Goal: Task Accomplishment & Management: Use online tool/utility

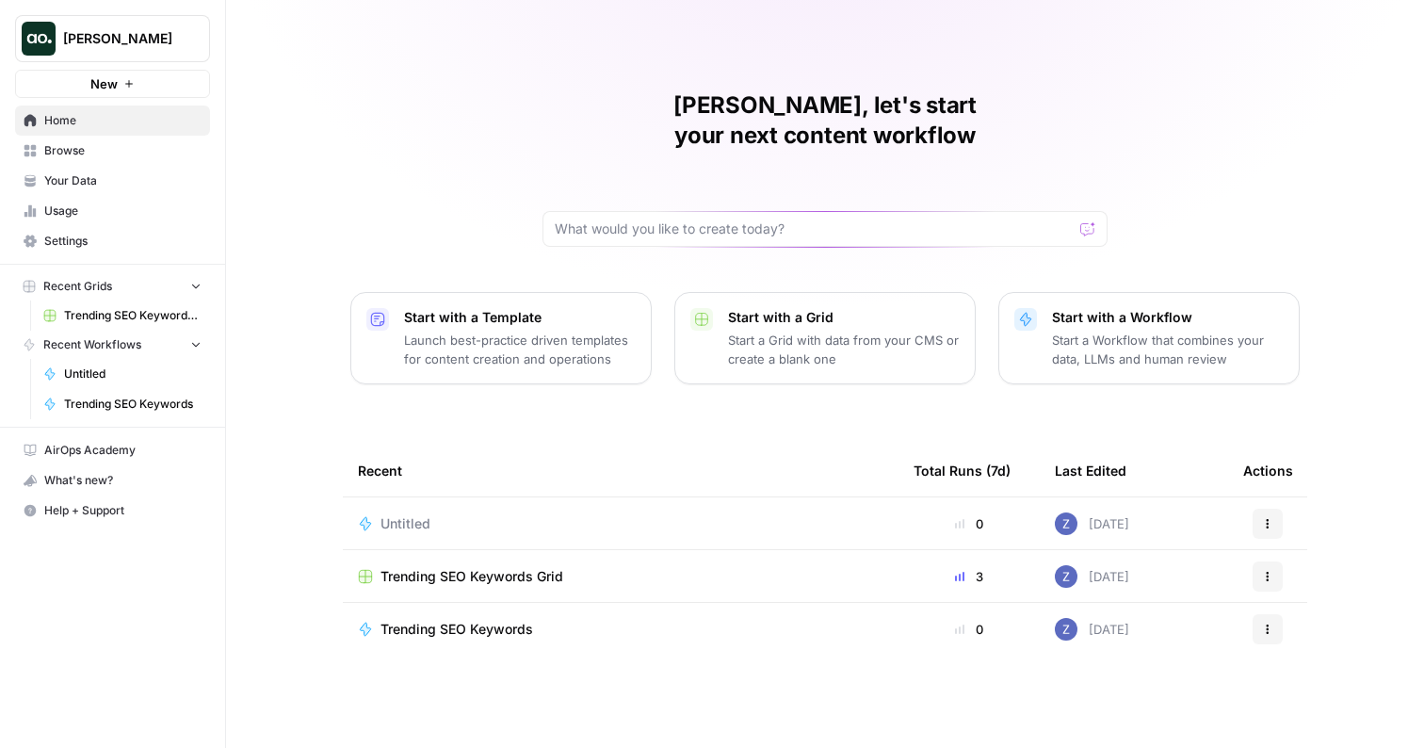
click at [91, 174] on span "Your Data" at bounding box center [122, 180] width 157 height 17
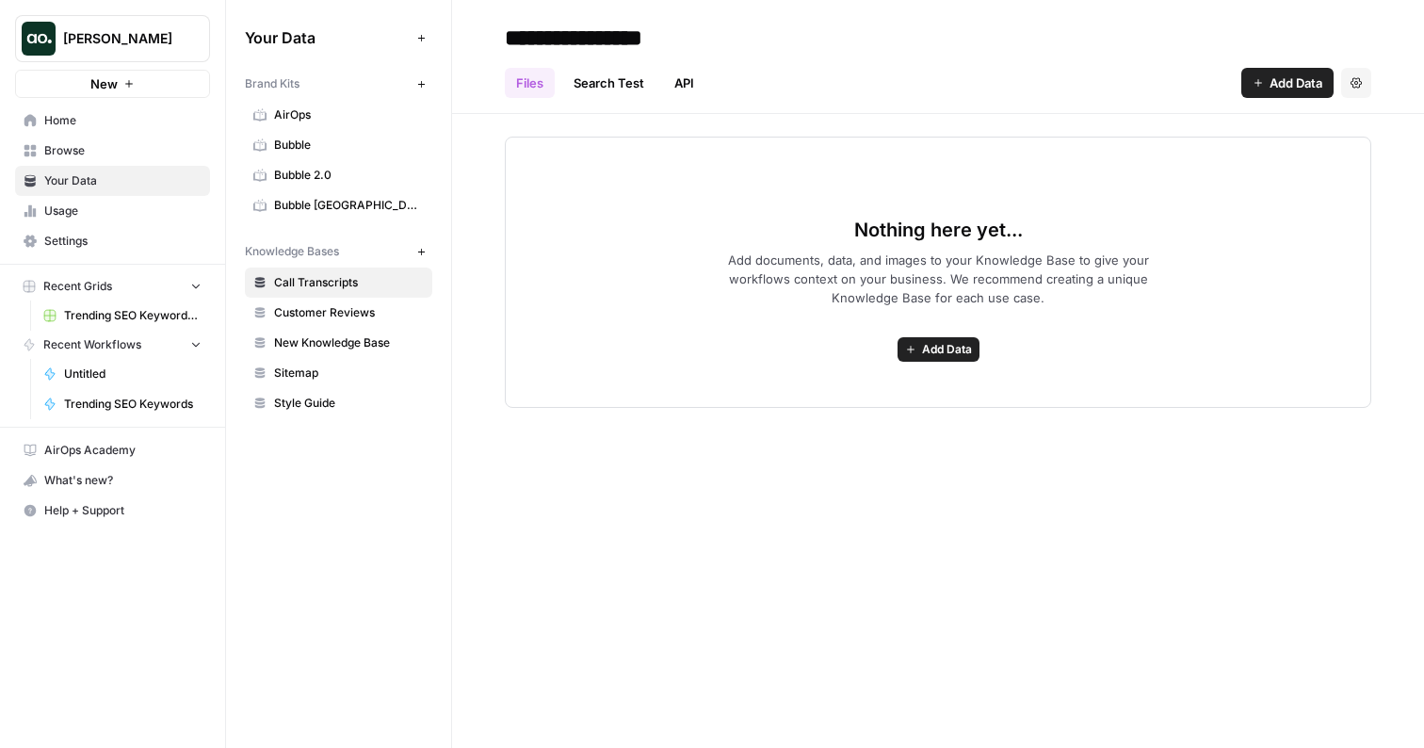
click at [124, 42] on span "Zoe Jessup" at bounding box center [120, 38] width 114 height 19
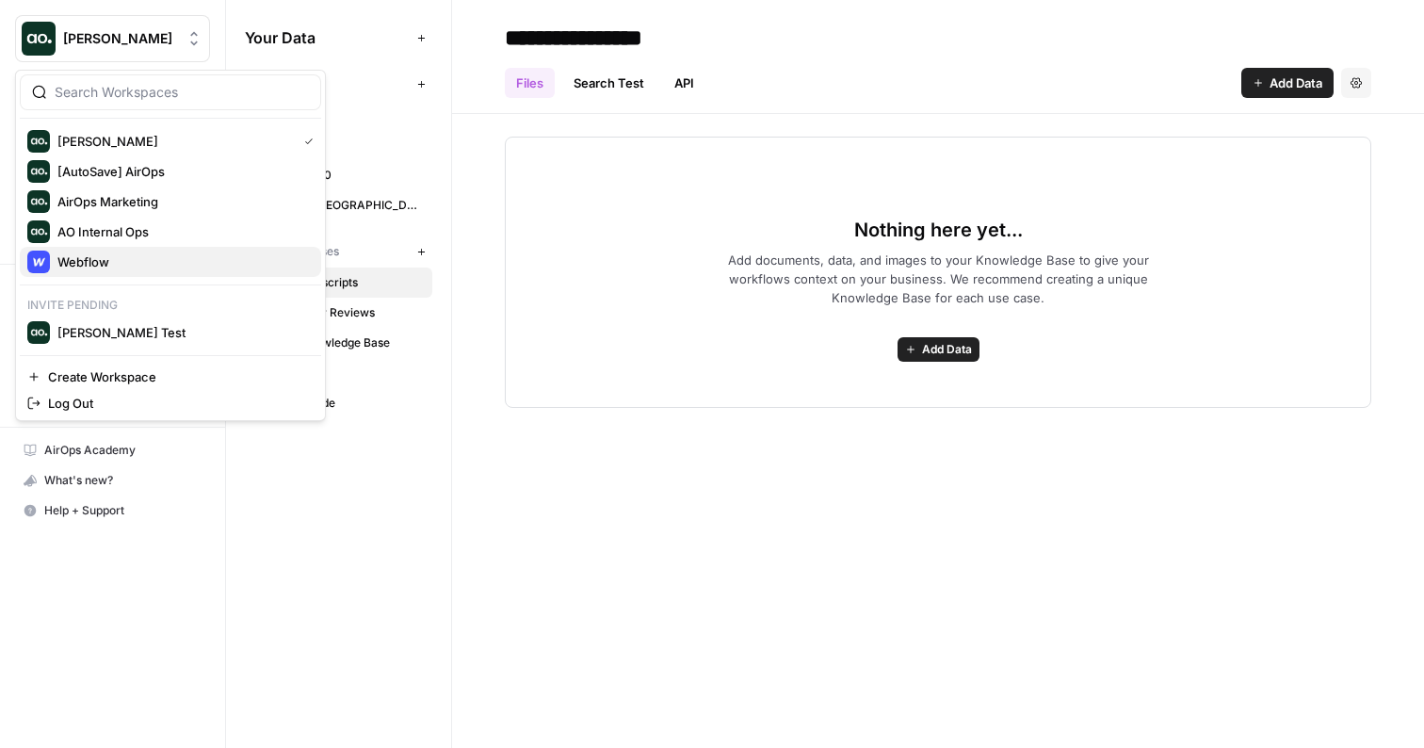
click at [111, 256] on span "Webflow" at bounding box center [181, 261] width 249 height 19
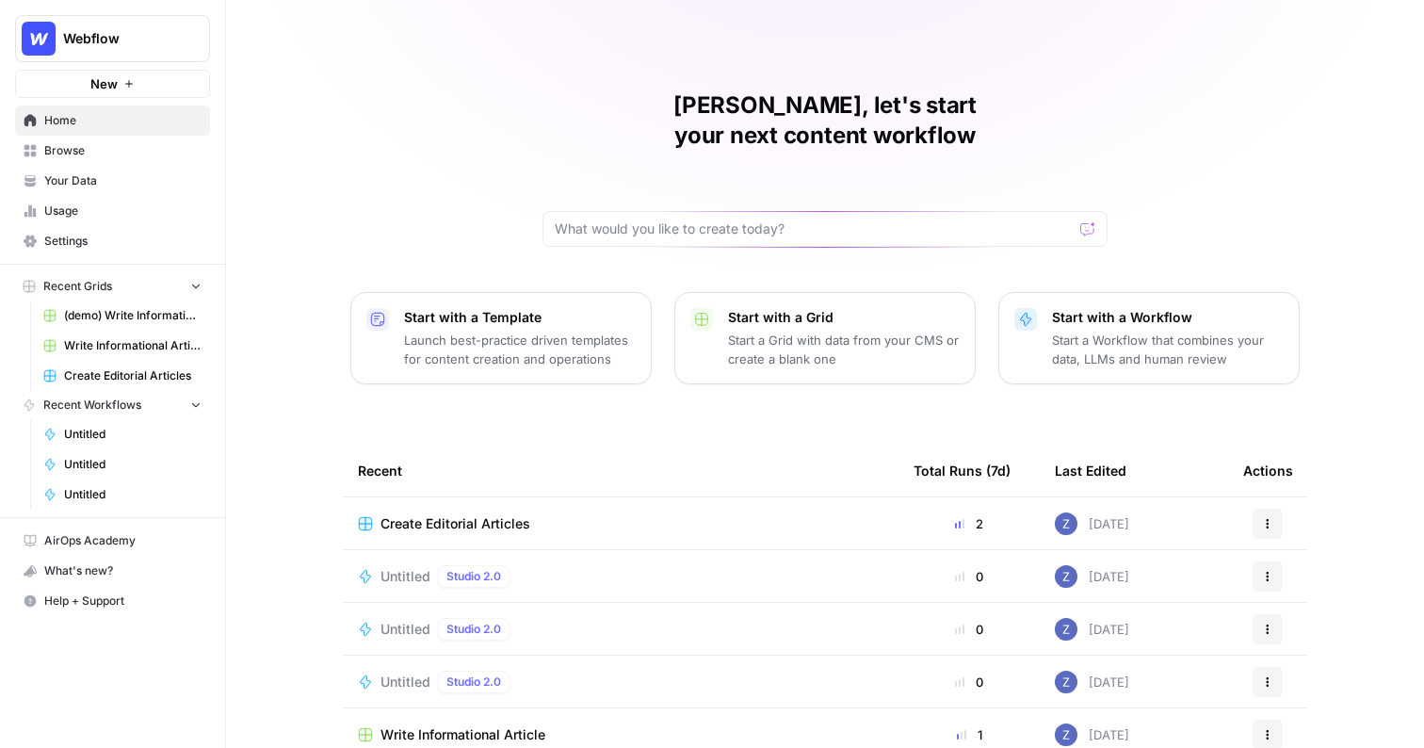
click at [85, 169] on link "Your Data" at bounding box center [112, 181] width 195 height 30
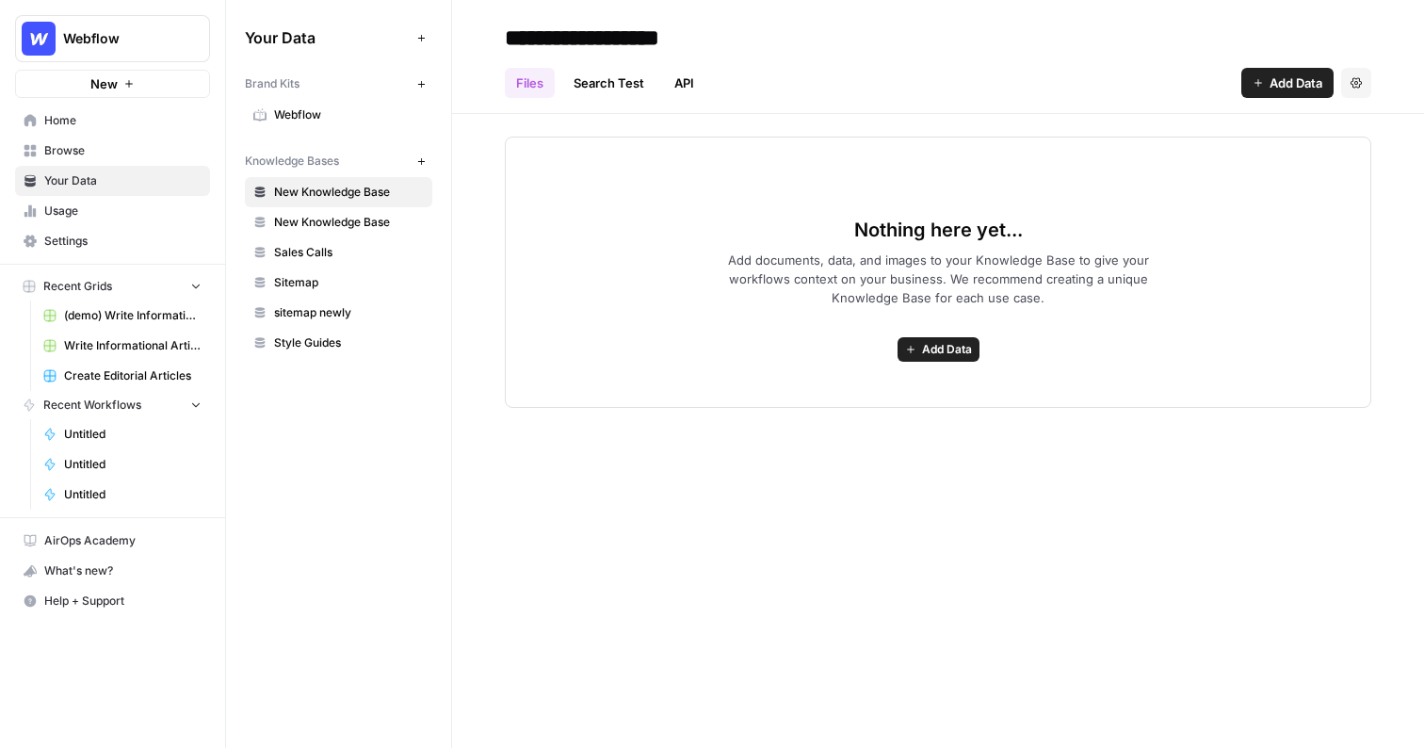
click at [355, 112] on span "Webflow" at bounding box center [349, 114] width 150 height 17
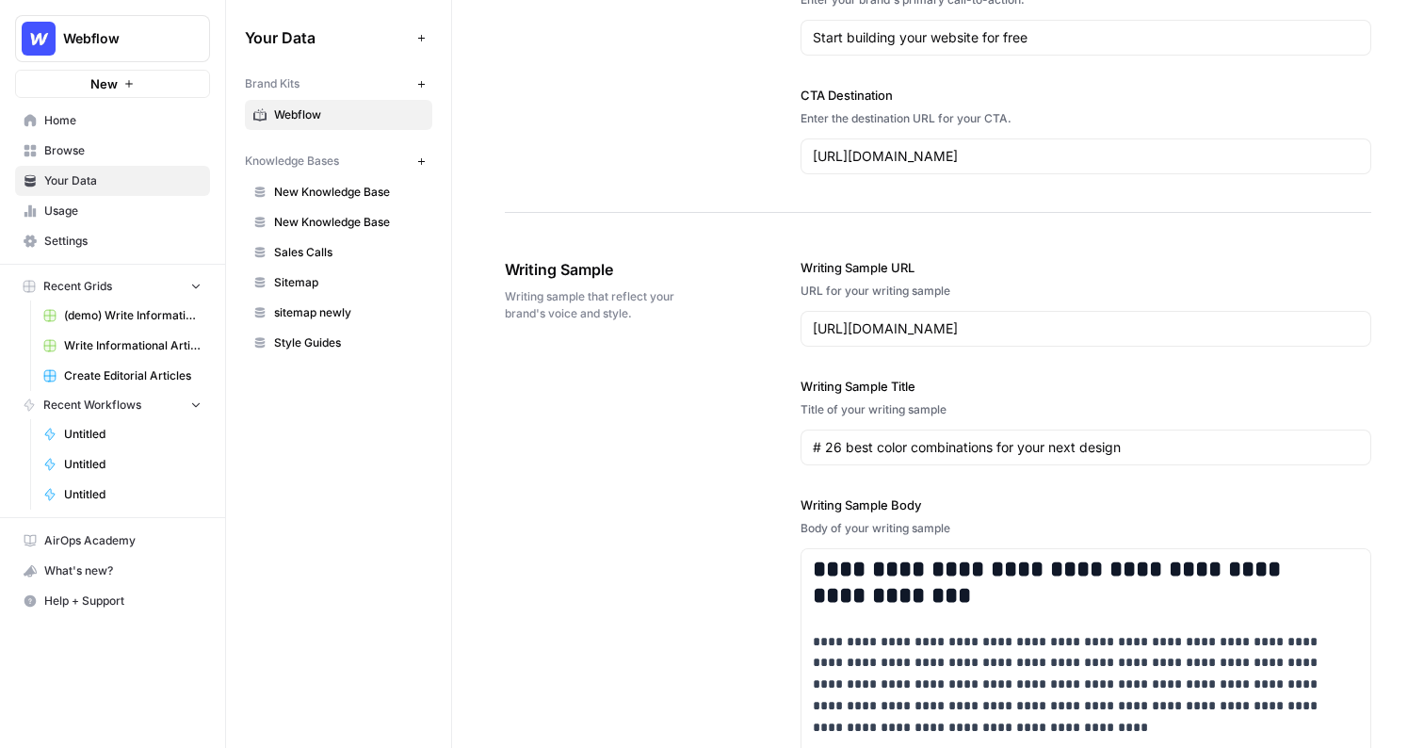
scroll to position [1962, 0]
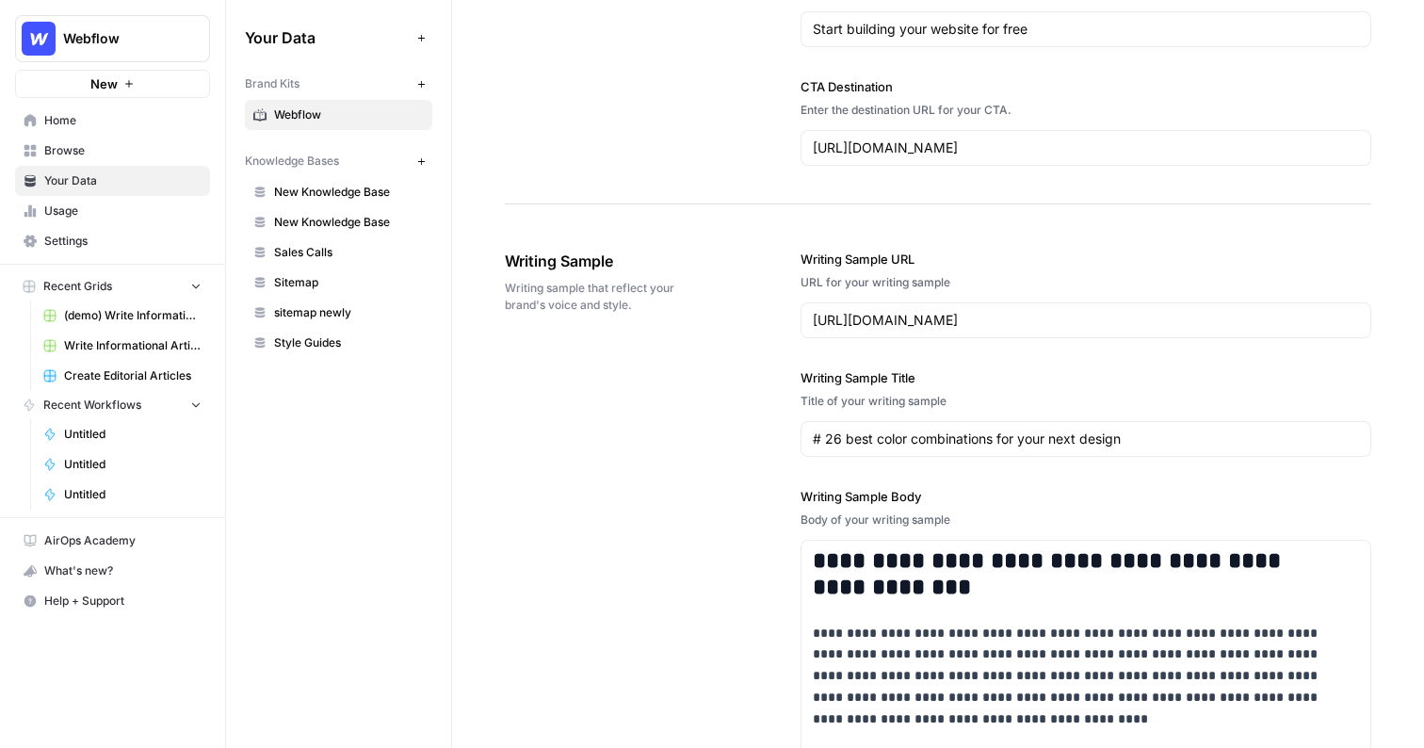
click at [135, 346] on span "Write Informational Article" at bounding box center [132, 345] width 137 height 17
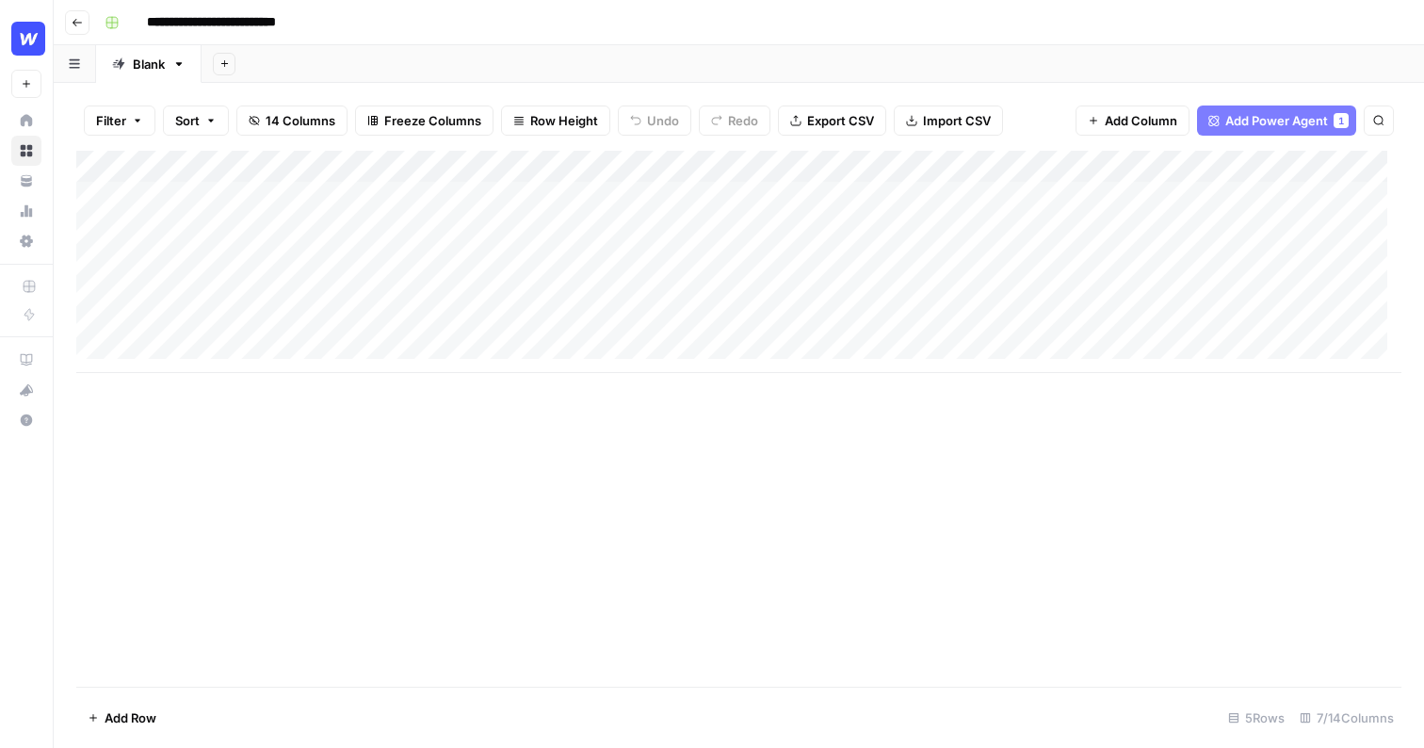
click at [155, 196] on div "Add Column" at bounding box center [738, 262] width 1325 height 222
click at [593, 165] on div "Add Column" at bounding box center [738, 262] width 1325 height 222
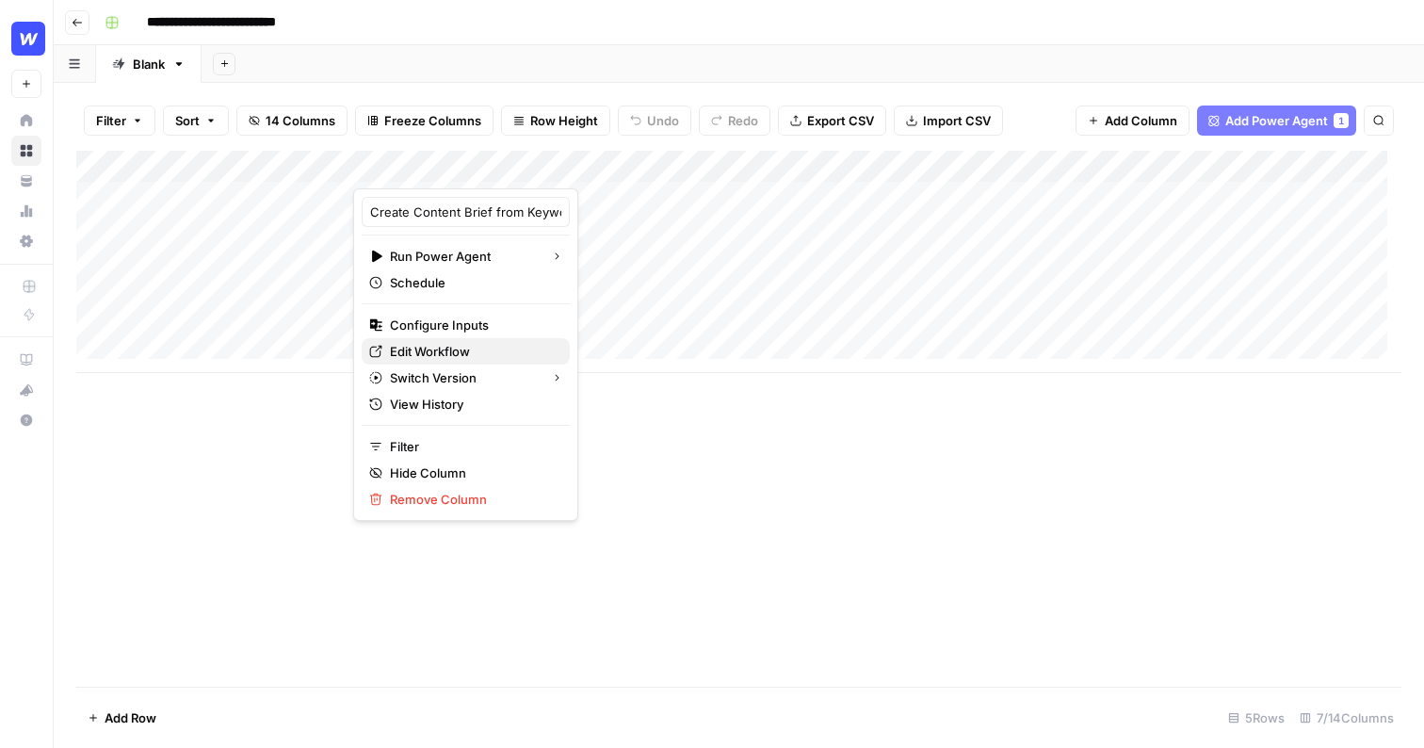
click at [437, 352] on span "Edit Workflow" at bounding box center [472, 351] width 165 height 19
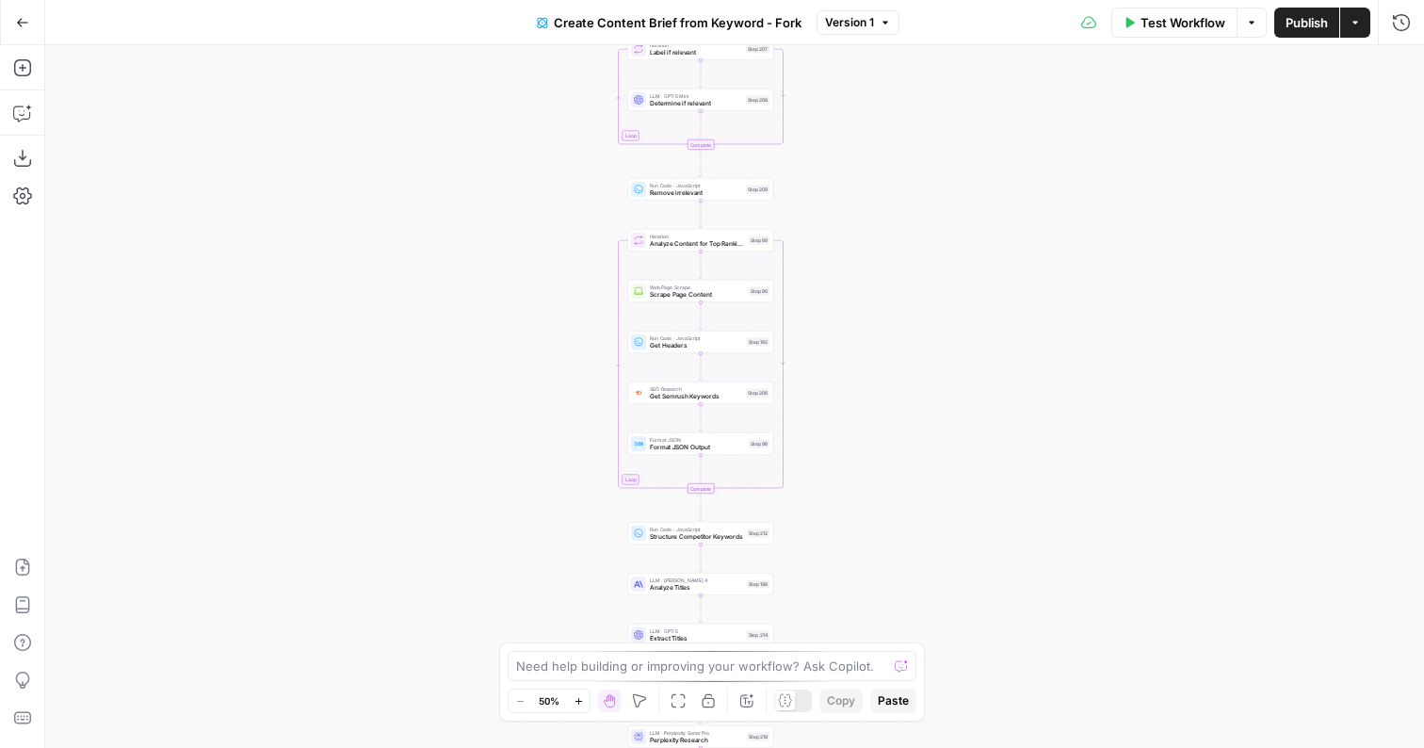
drag, startPoint x: 893, startPoint y: 169, endPoint x: 850, endPoint y: 314, distance: 151.3
click at [850, 314] on div "Workflow Set Inputs Inputs Google Search Perform Google Search Step 51 Loop Ite…" at bounding box center [734, 396] width 1378 height 702
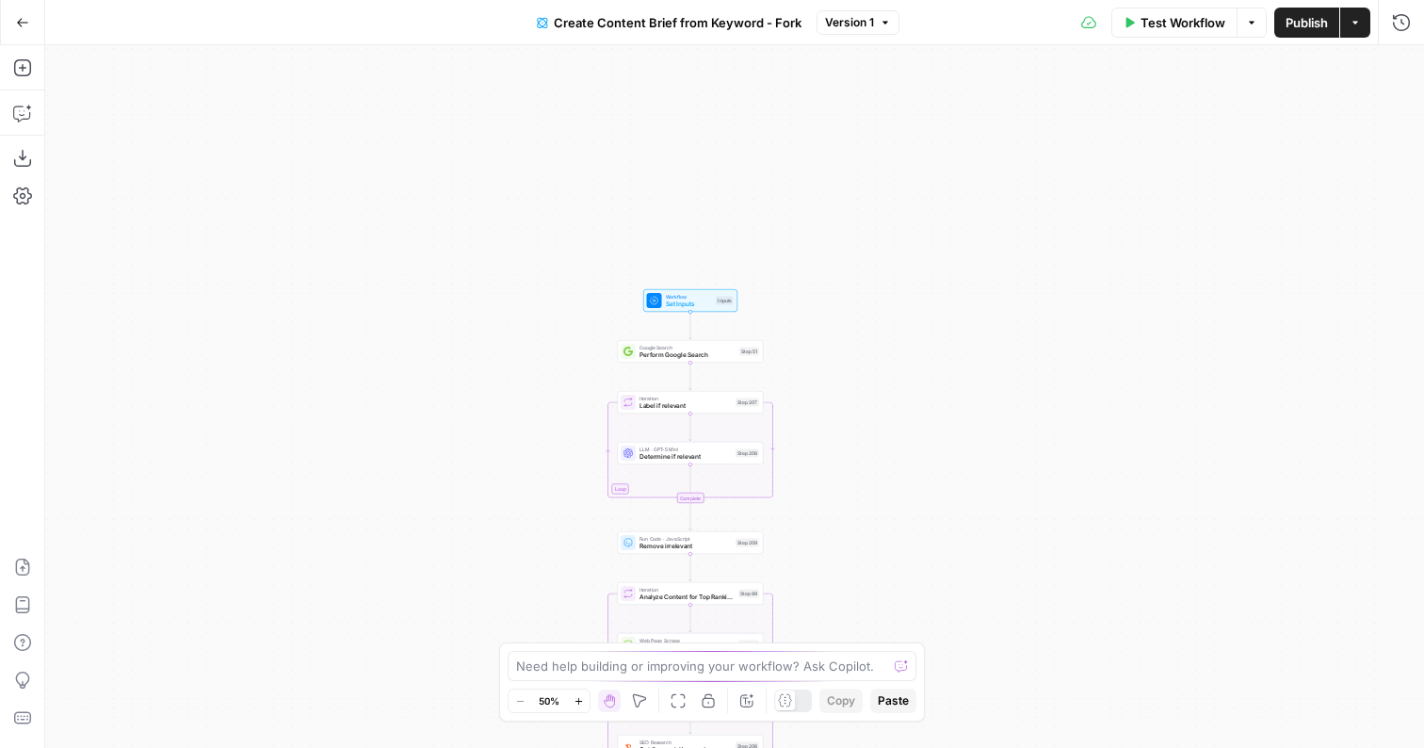
drag, startPoint x: 839, startPoint y: 244, endPoint x: 838, endPoint y: 573, distance: 329.5
click at [838, 573] on div "Workflow Set Inputs Inputs Google Search Perform Google Search Step 51 Loop Ite…" at bounding box center [734, 396] width 1378 height 702
click at [838, 541] on div "Workflow Set Inputs Inputs Google Search Perform Google Search Step 51 Loop Ite…" at bounding box center [734, 396] width 1378 height 702
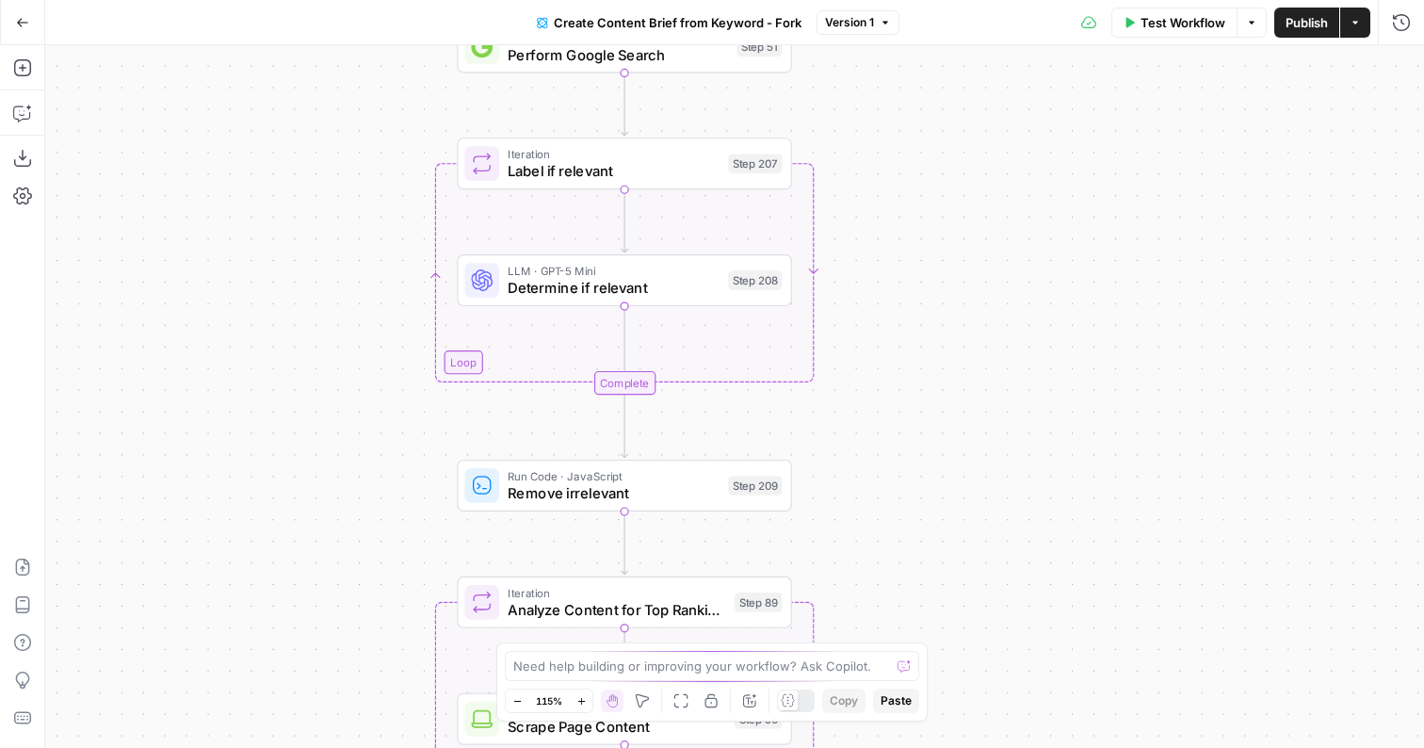
drag, startPoint x: 849, startPoint y: 426, endPoint x: 858, endPoint y: 211, distance: 214.8
click at [858, 211] on div "Workflow Set Inputs Inputs Google Search Perform Google Search Step 51 Loop Ite…" at bounding box center [734, 396] width 1378 height 702
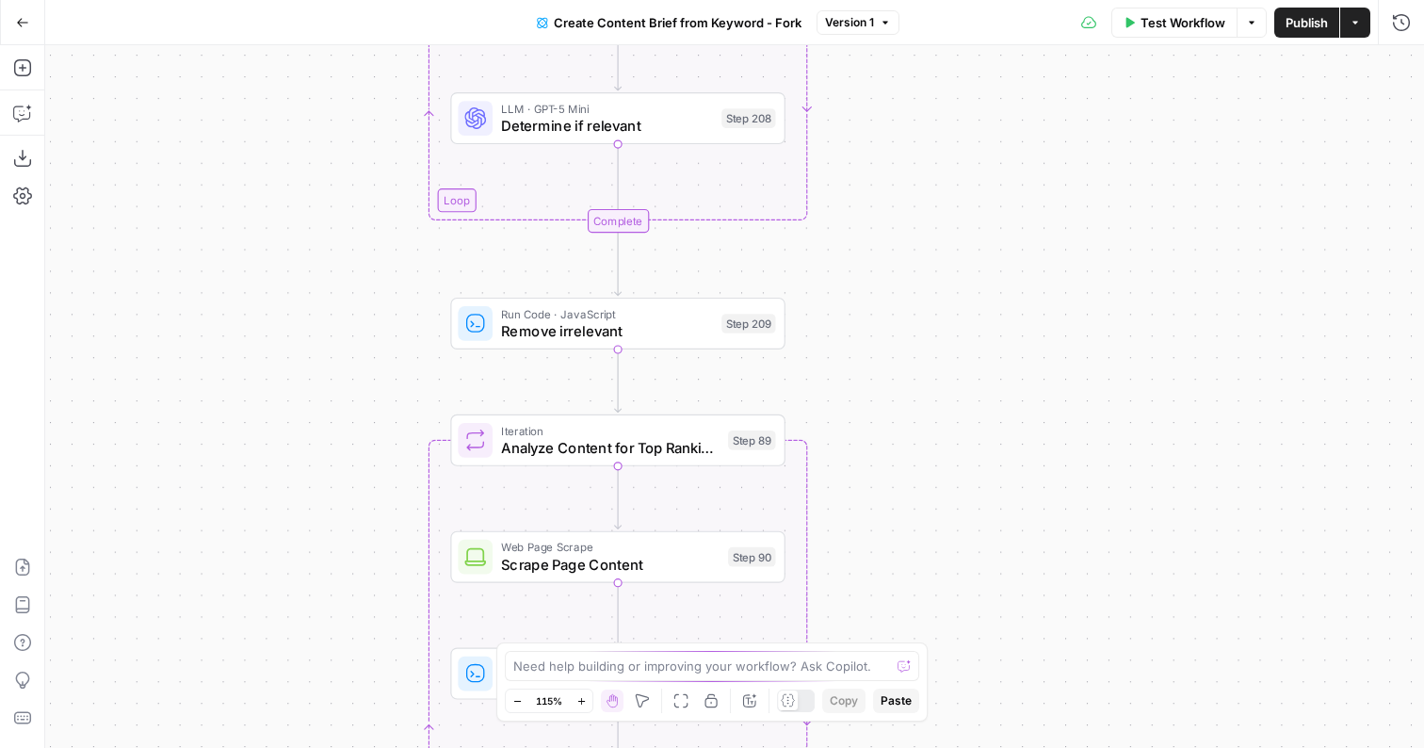
drag, startPoint x: 856, startPoint y: 385, endPoint x: 848, endPoint y: 223, distance: 162.1
click at [848, 223] on div "Workflow Set Inputs Inputs Google Search Perform Google Search Step 51 Loop Ite…" at bounding box center [734, 396] width 1378 height 702
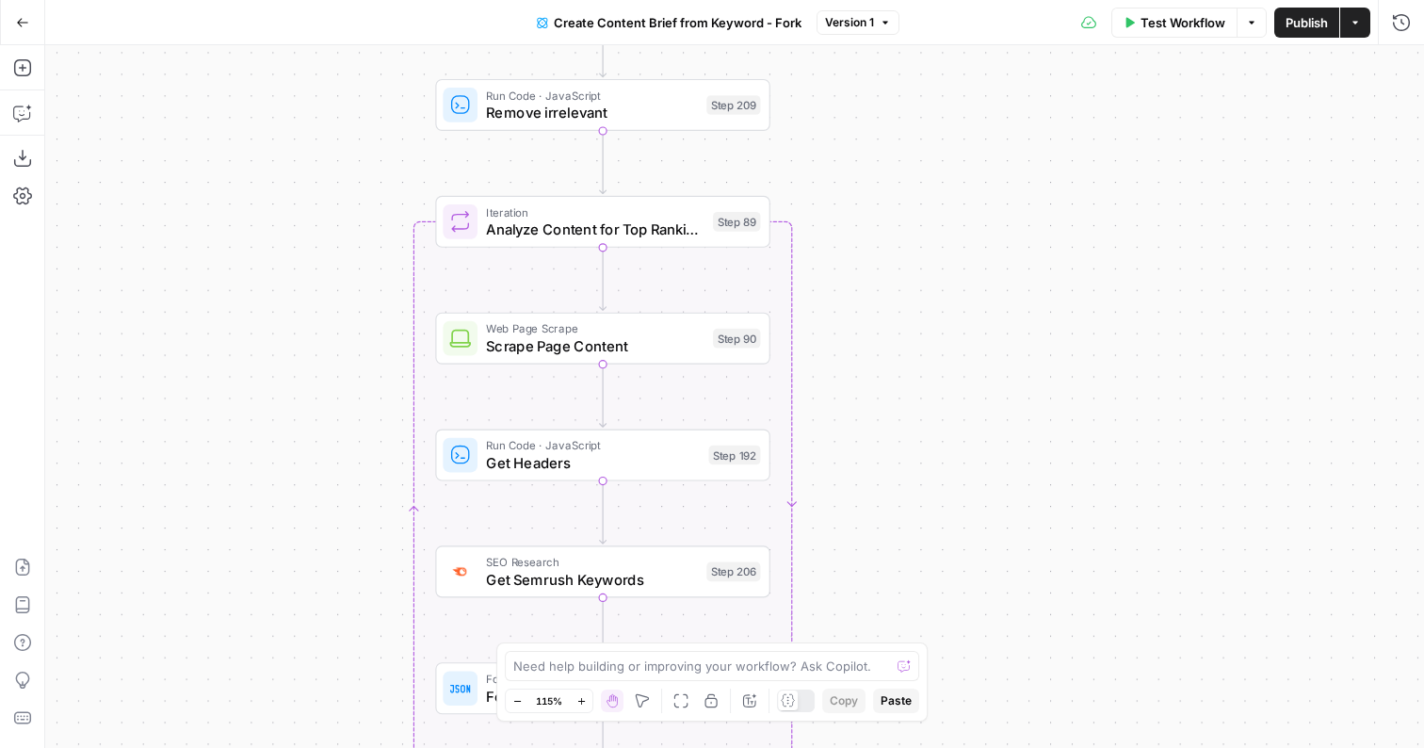
drag, startPoint x: 832, startPoint y: 463, endPoint x: 818, endPoint y: 245, distance: 218.9
click at [818, 245] on div "Workflow Set Inputs Inputs Google Search Perform Google Search Step 51 Loop Ite…" at bounding box center [734, 396] width 1378 height 702
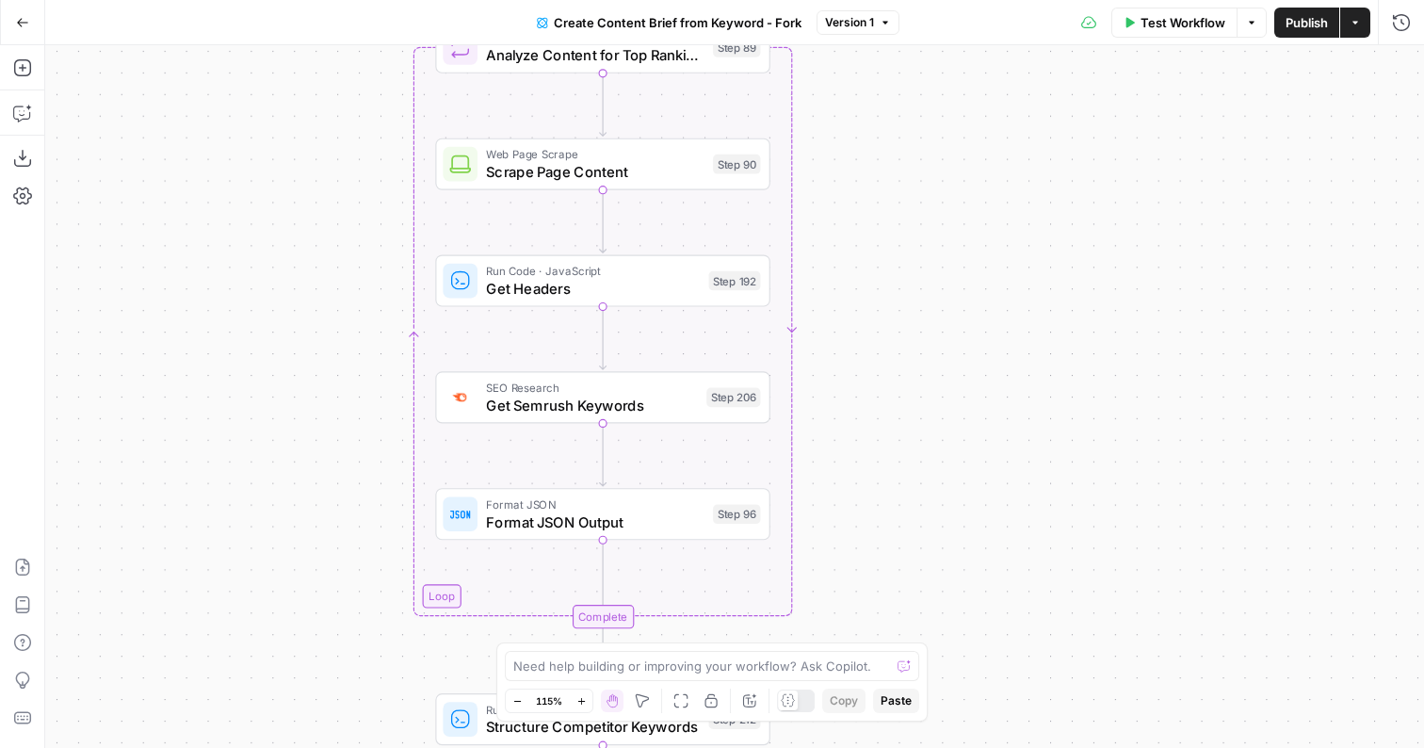
drag, startPoint x: 831, startPoint y: 428, endPoint x: 830, endPoint y: 231, distance: 197.7
click at [830, 231] on div "Workflow Set Inputs Inputs Google Search Perform Google Search Step 51 Loop Ite…" at bounding box center [734, 396] width 1378 height 702
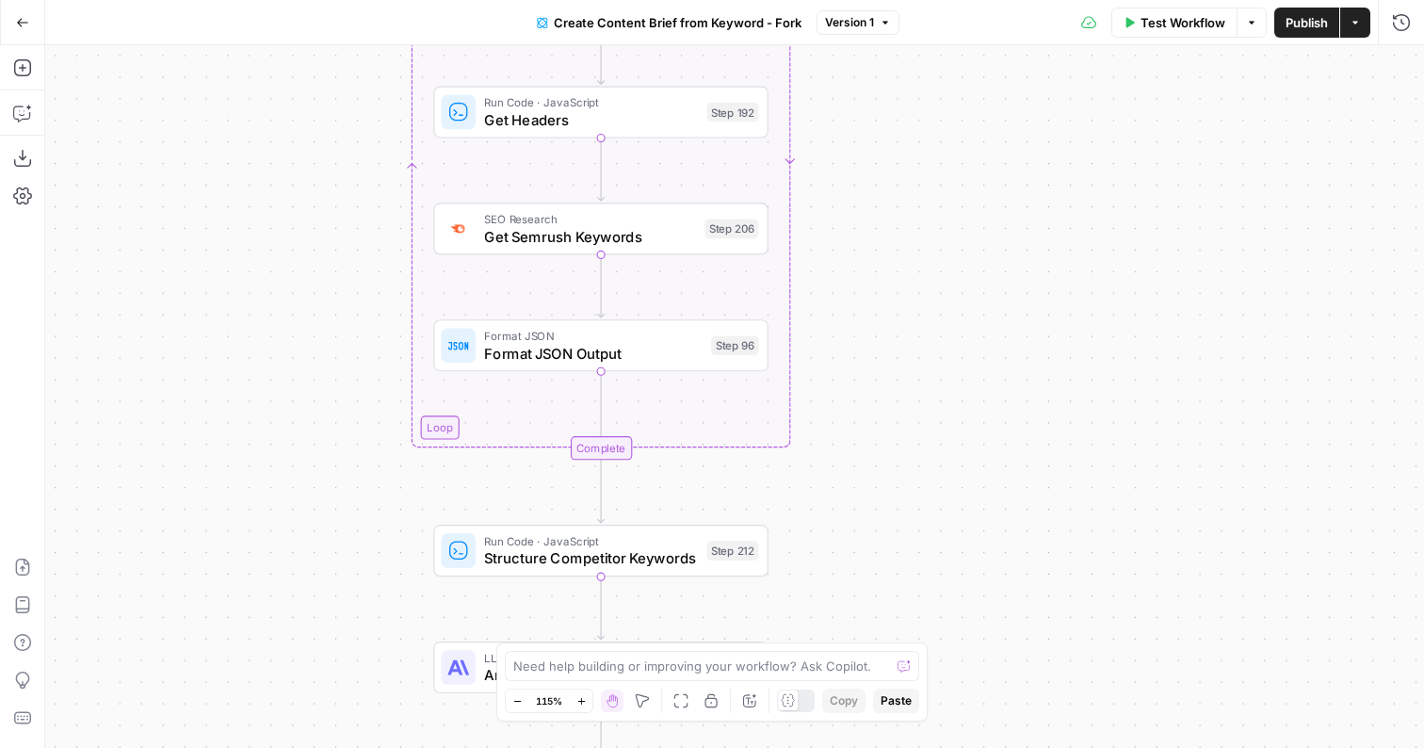
drag, startPoint x: 861, startPoint y: 226, endPoint x: 860, endPoint y: 126, distance: 99.8
click at [860, 81] on div "Workflow Set Inputs Inputs Google Search Perform Google Search Step 51 Loop Ite…" at bounding box center [734, 396] width 1378 height 702
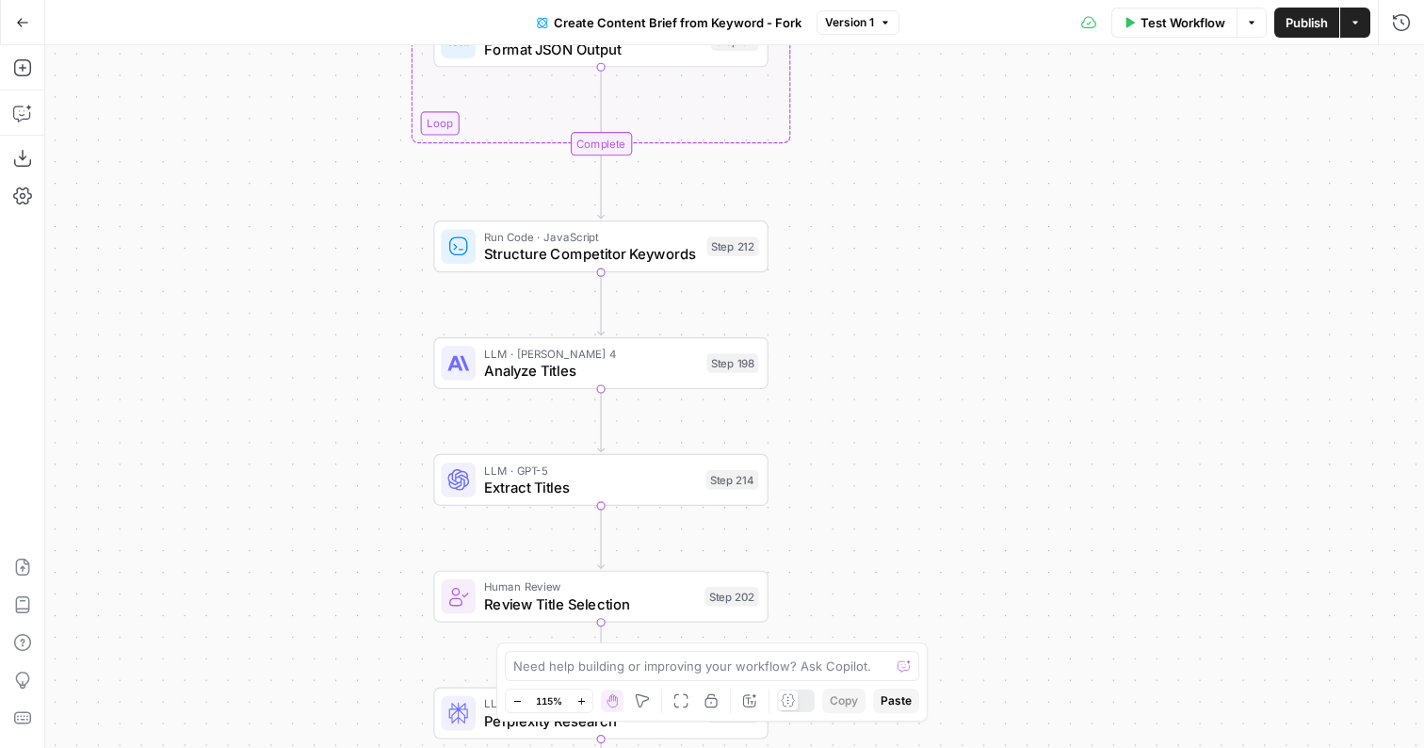
drag, startPoint x: 826, startPoint y: 499, endPoint x: 825, endPoint y: 192, distance: 306.9
click at [826, 192] on div "Workflow Set Inputs Inputs Google Search Perform Google Search Step 51 Loop Ite…" at bounding box center [734, 396] width 1378 height 702
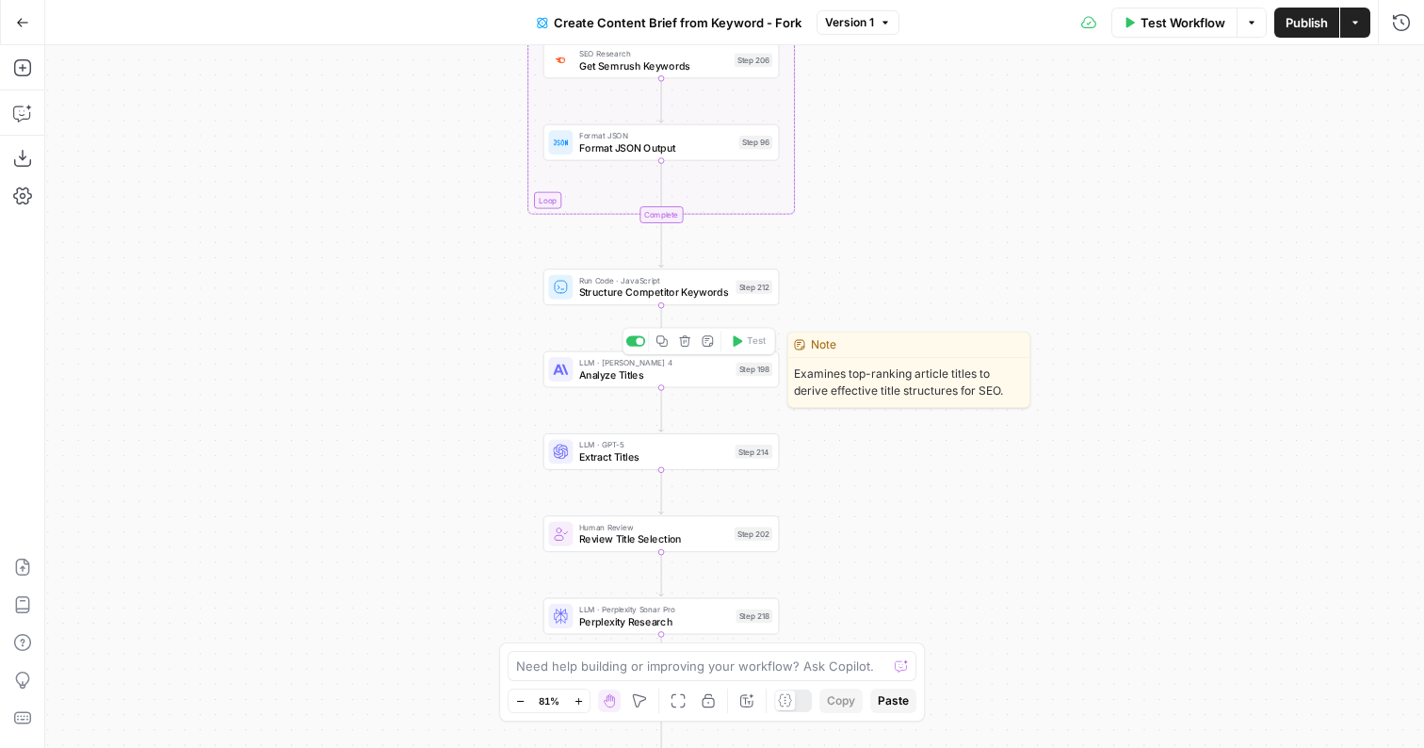
click at [703, 379] on span "Analyze Titles" at bounding box center [654, 374] width 151 height 15
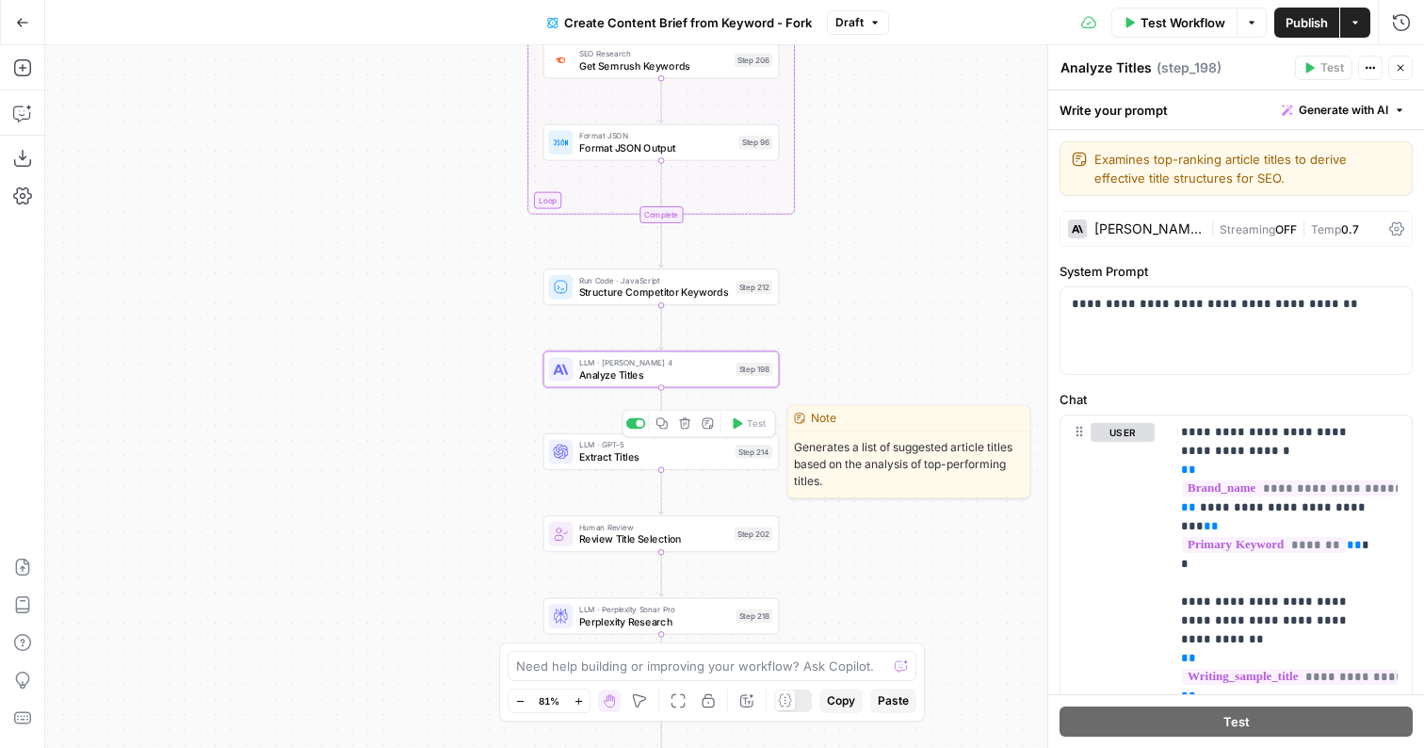
click at [681, 463] on span "Extract Titles" at bounding box center [654, 456] width 150 height 15
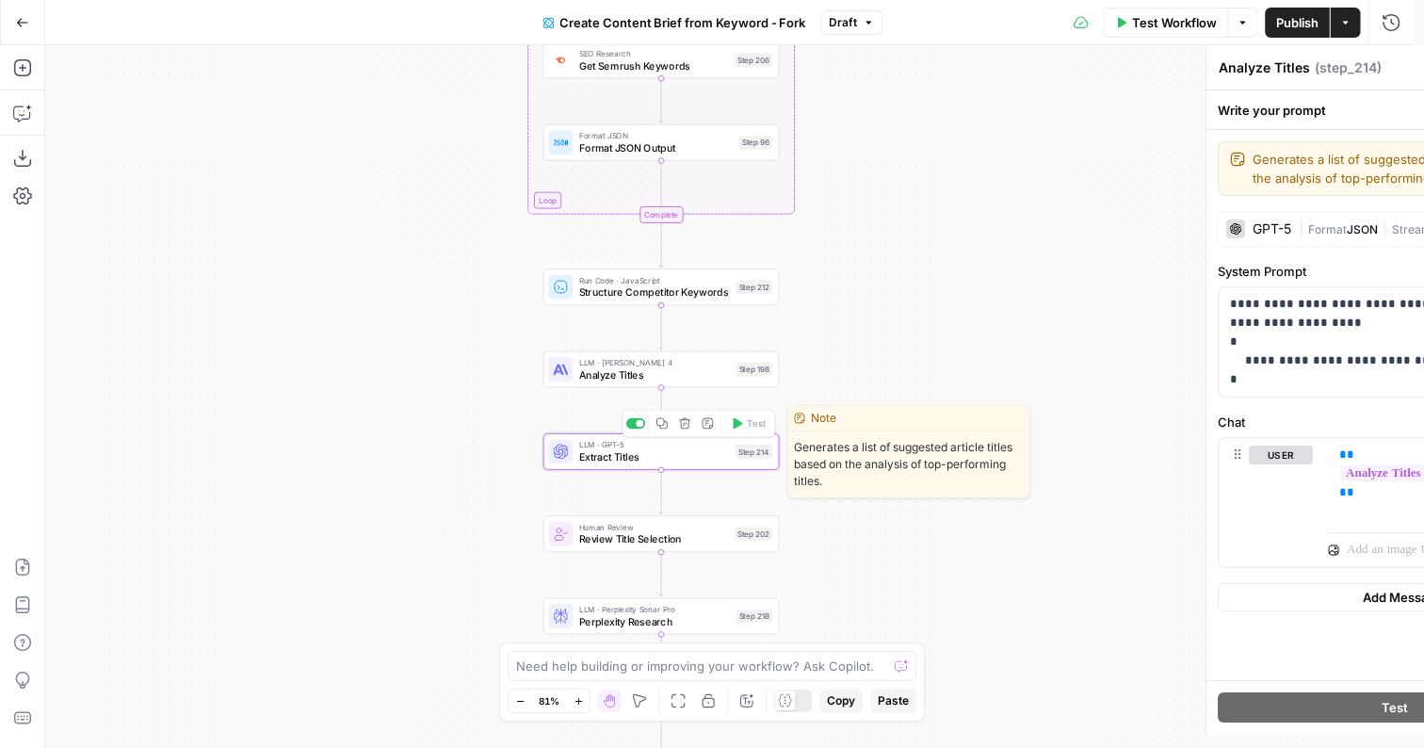
type textarea "Extract Titles"
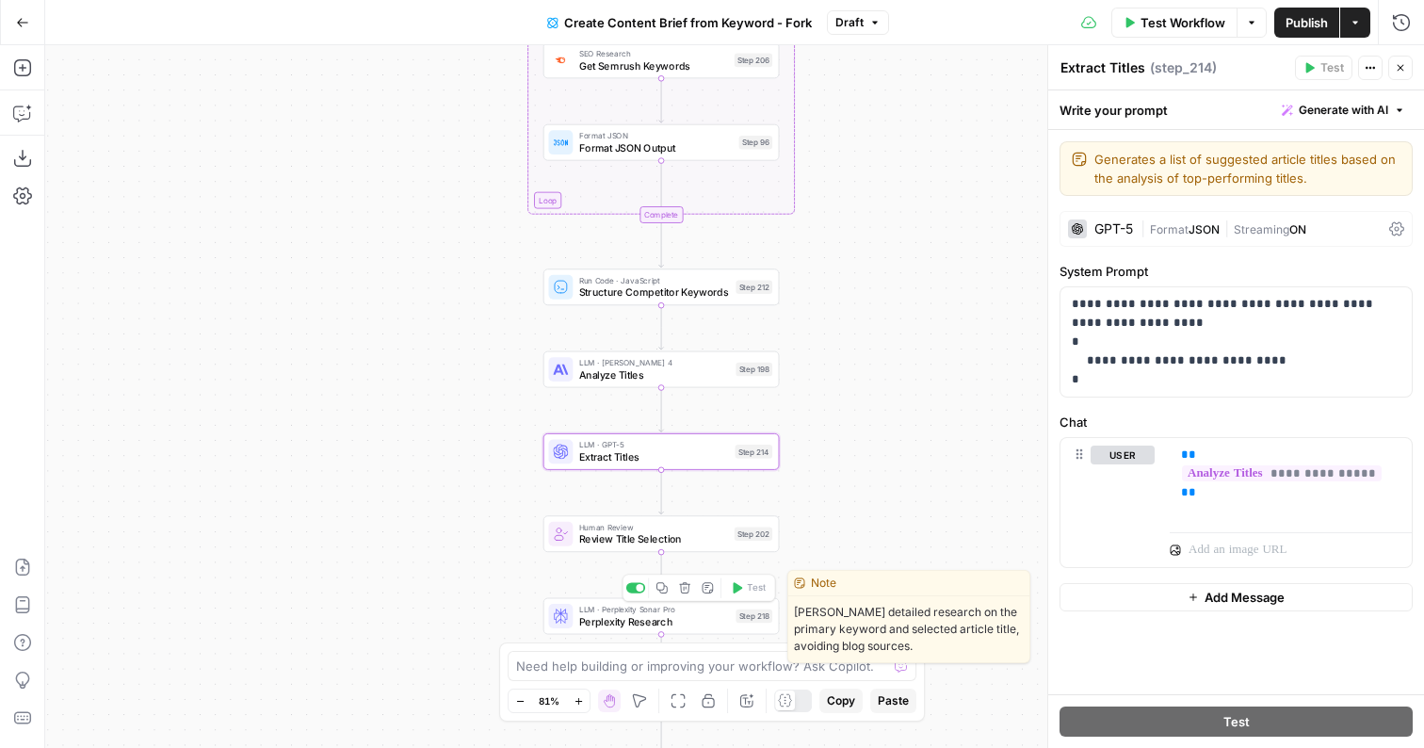
click at [653, 614] on span "Perplexity Research" at bounding box center [654, 621] width 151 height 15
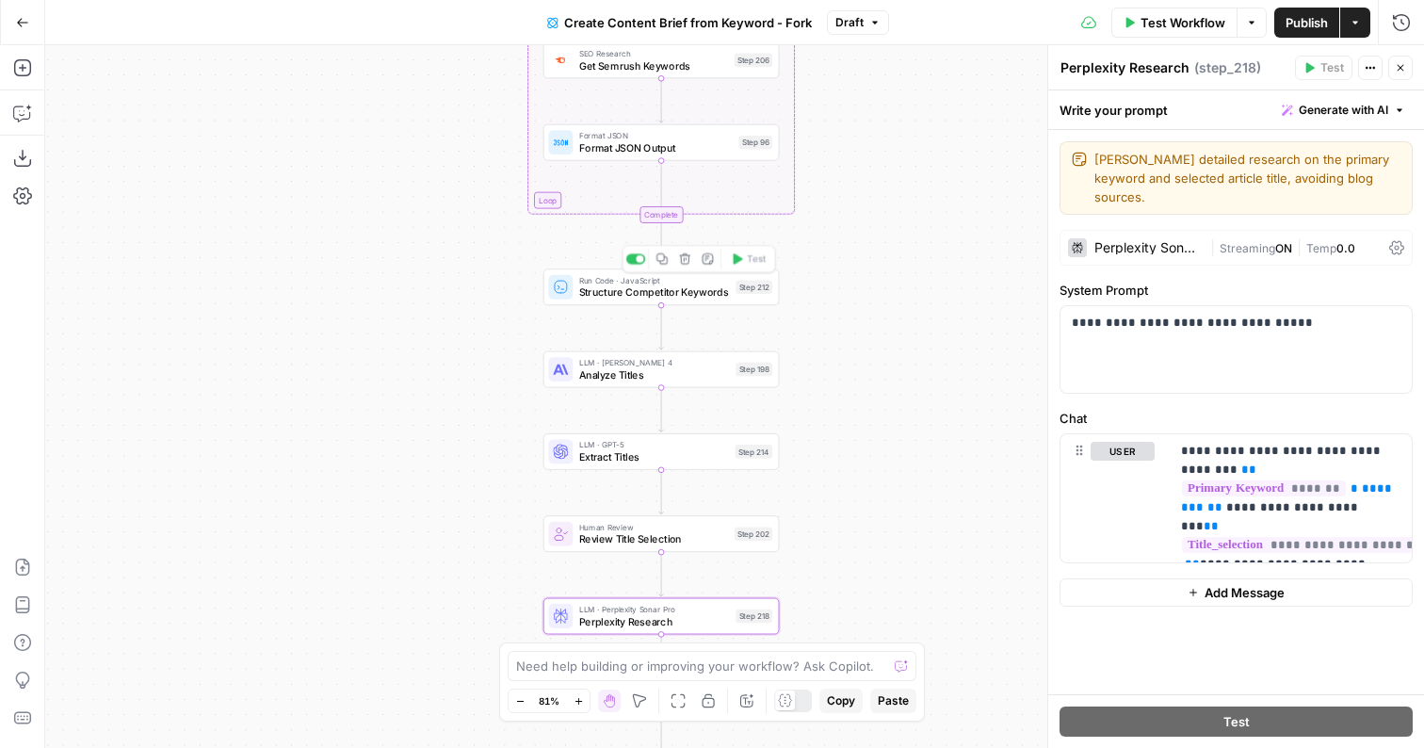
click at [662, 285] on span "Structure Competitor Keywords" at bounding box center [654, 291] width 151 height 15
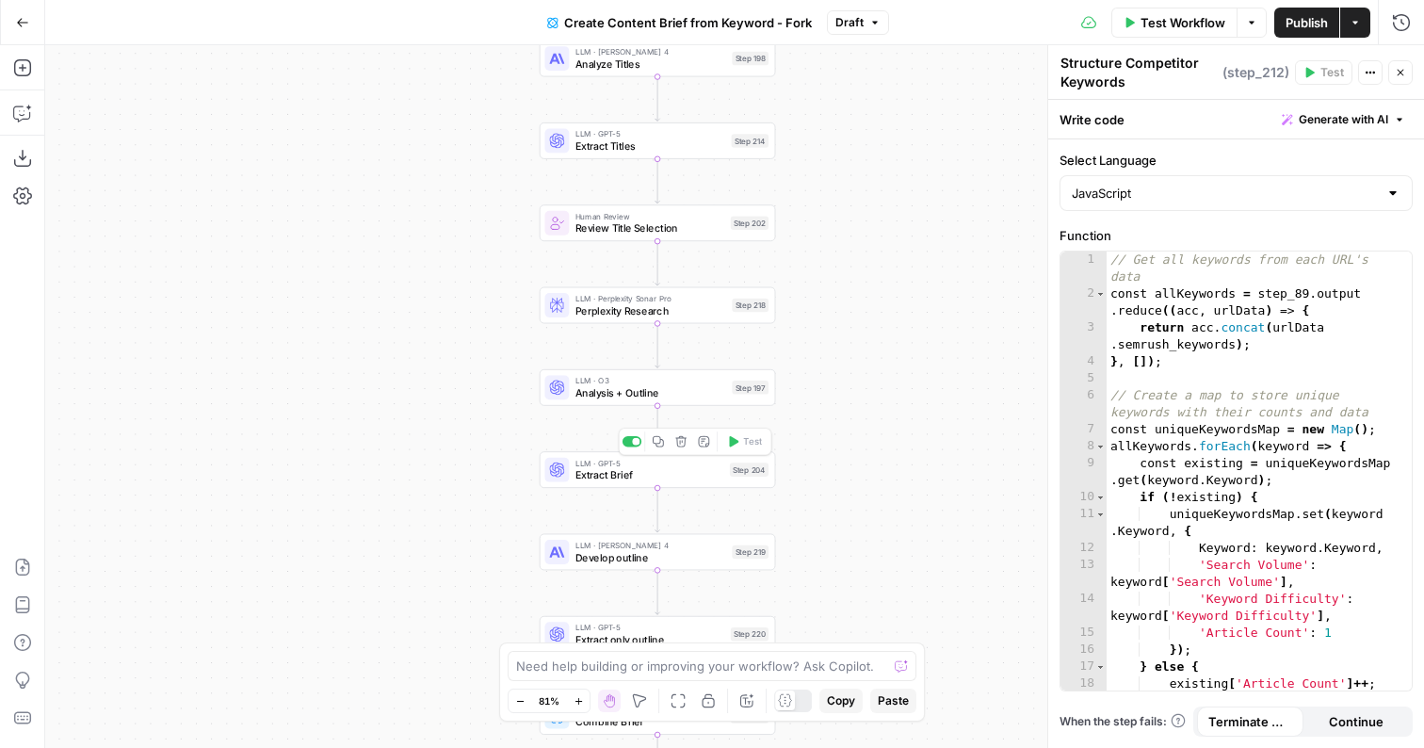
click at [662, 477] on span "Extract Brief" at bounding box center [649, 474] width 149 height 15
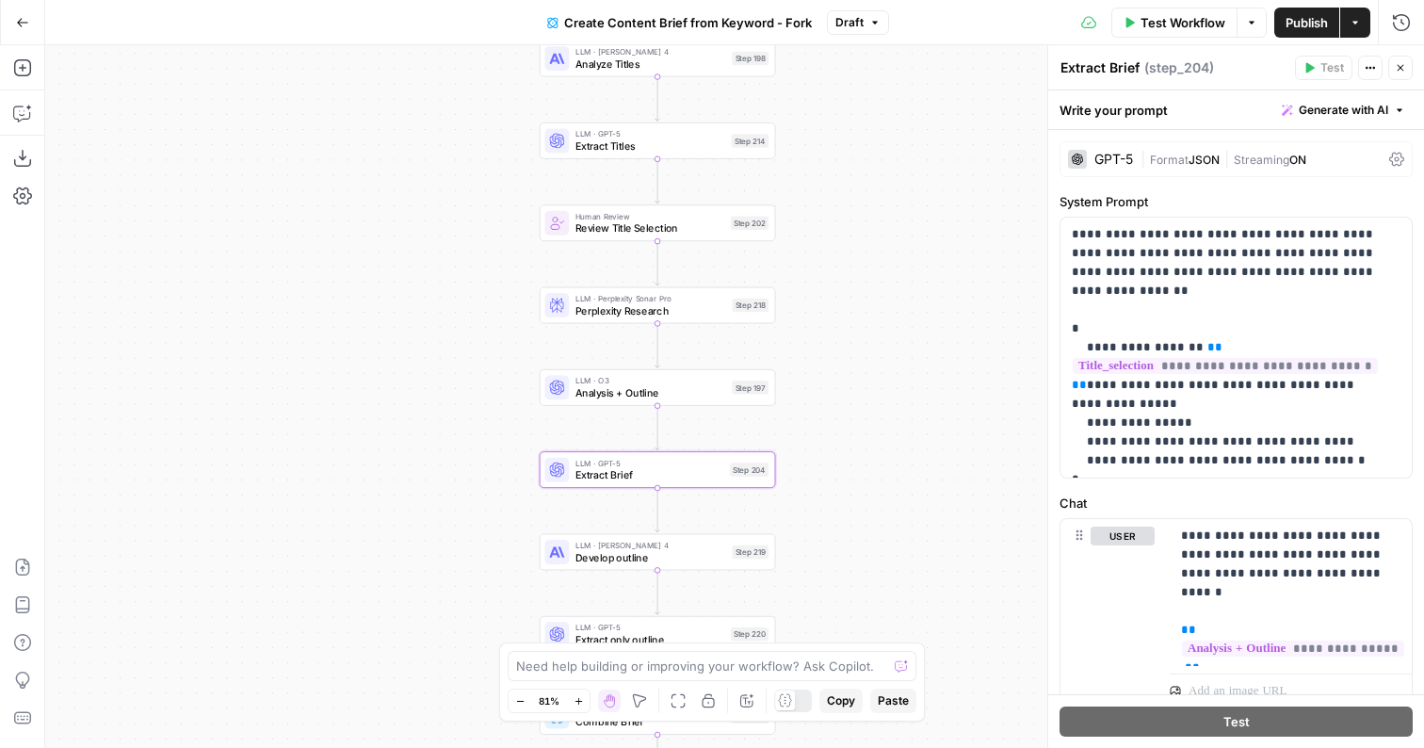
scroll to position [84, 0]
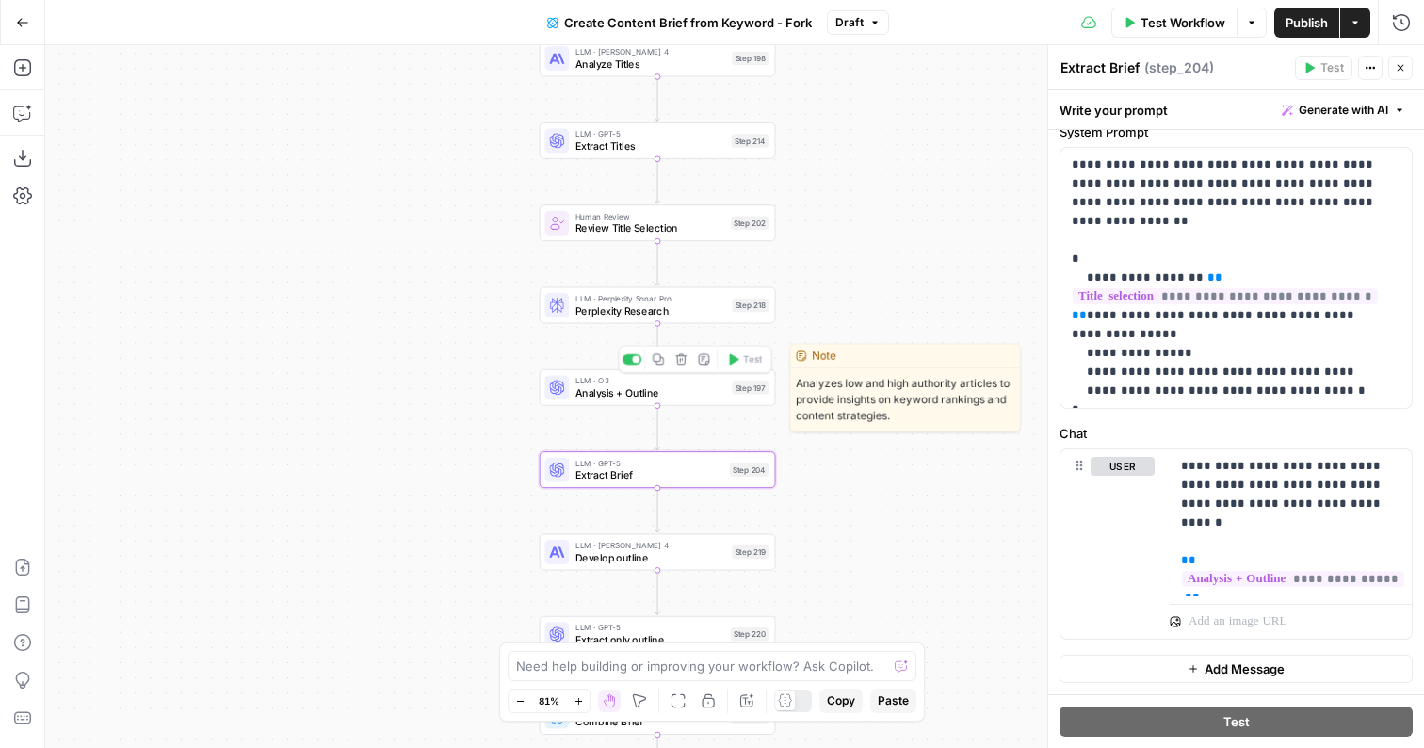
click at [684, 401] on div "LLM · O3 Analysis + Outline Step 197 Copy step Delete step Edit Note Test" at bounding box center [657, 387] width 236 height 37
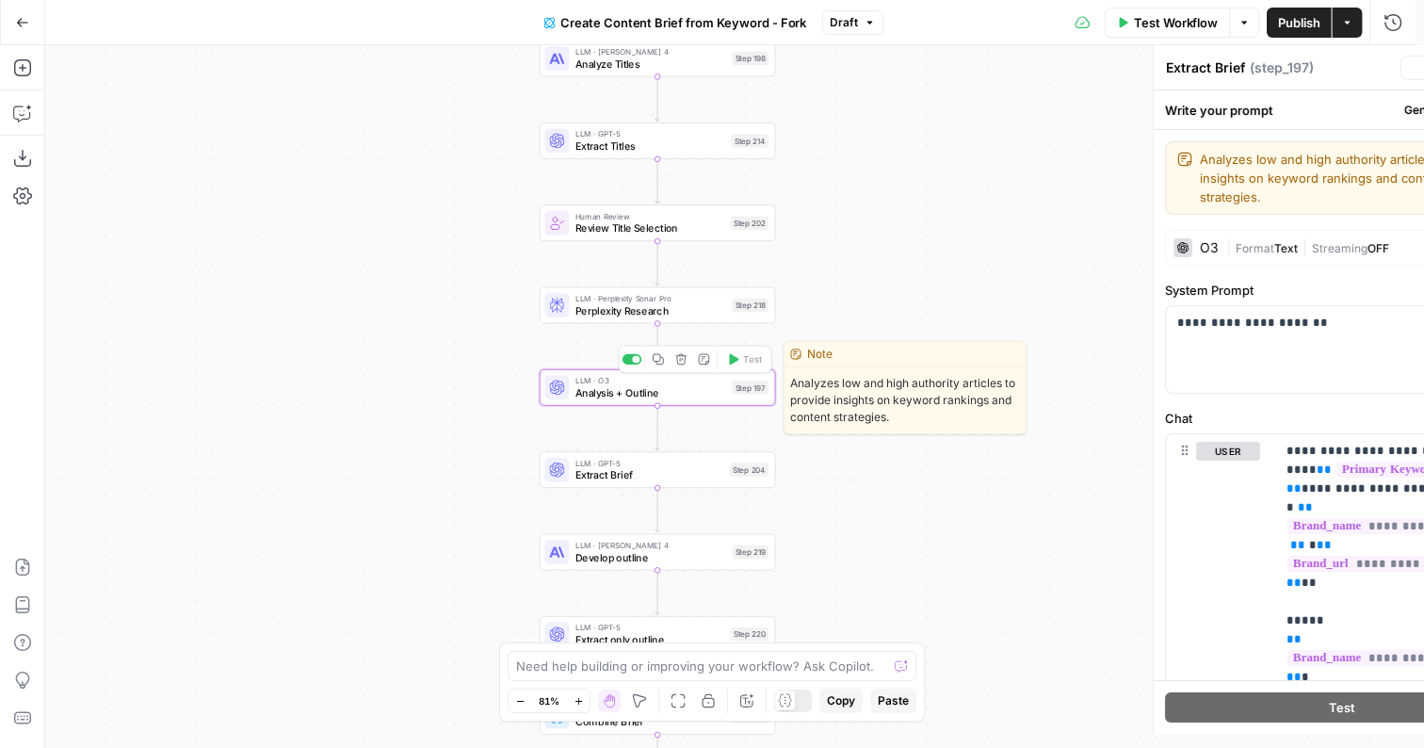
type textarea "Analysis + Outline"
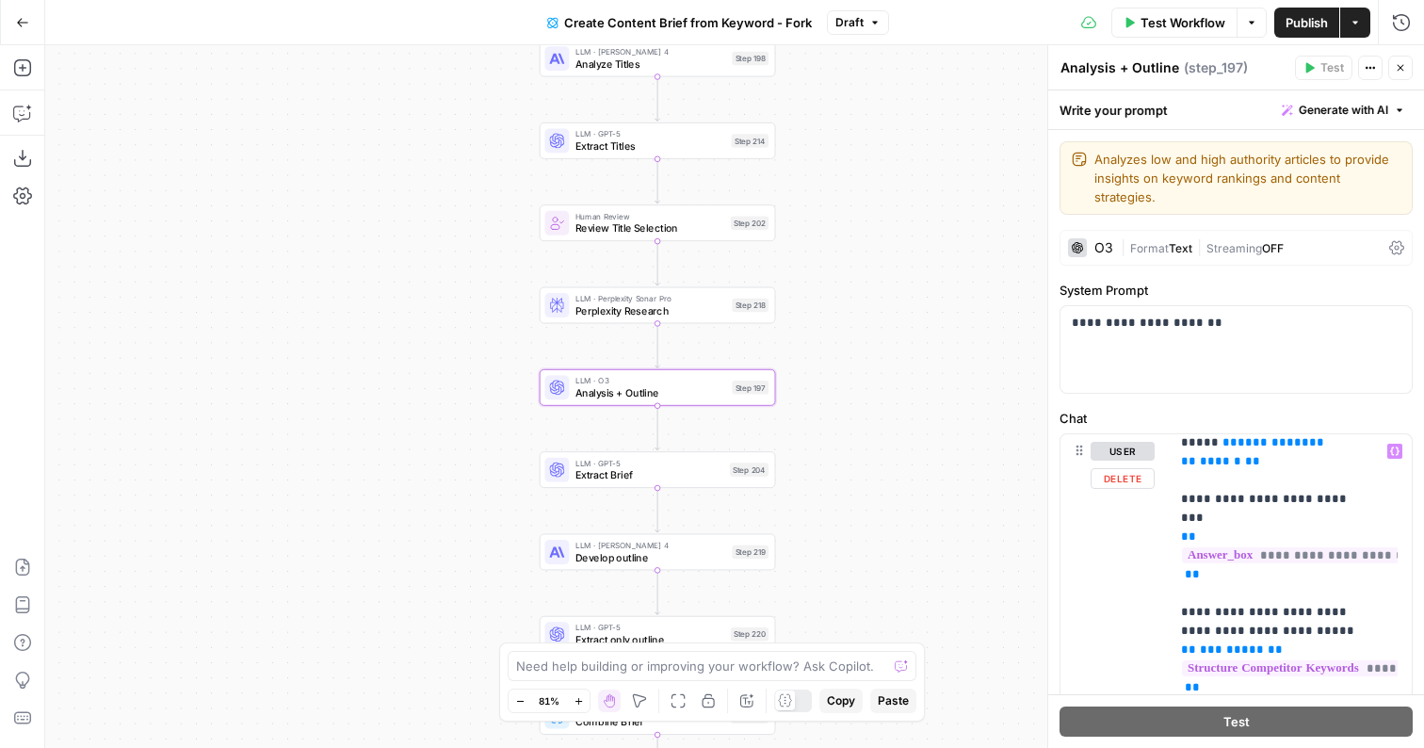
scroll to position [969, 0]
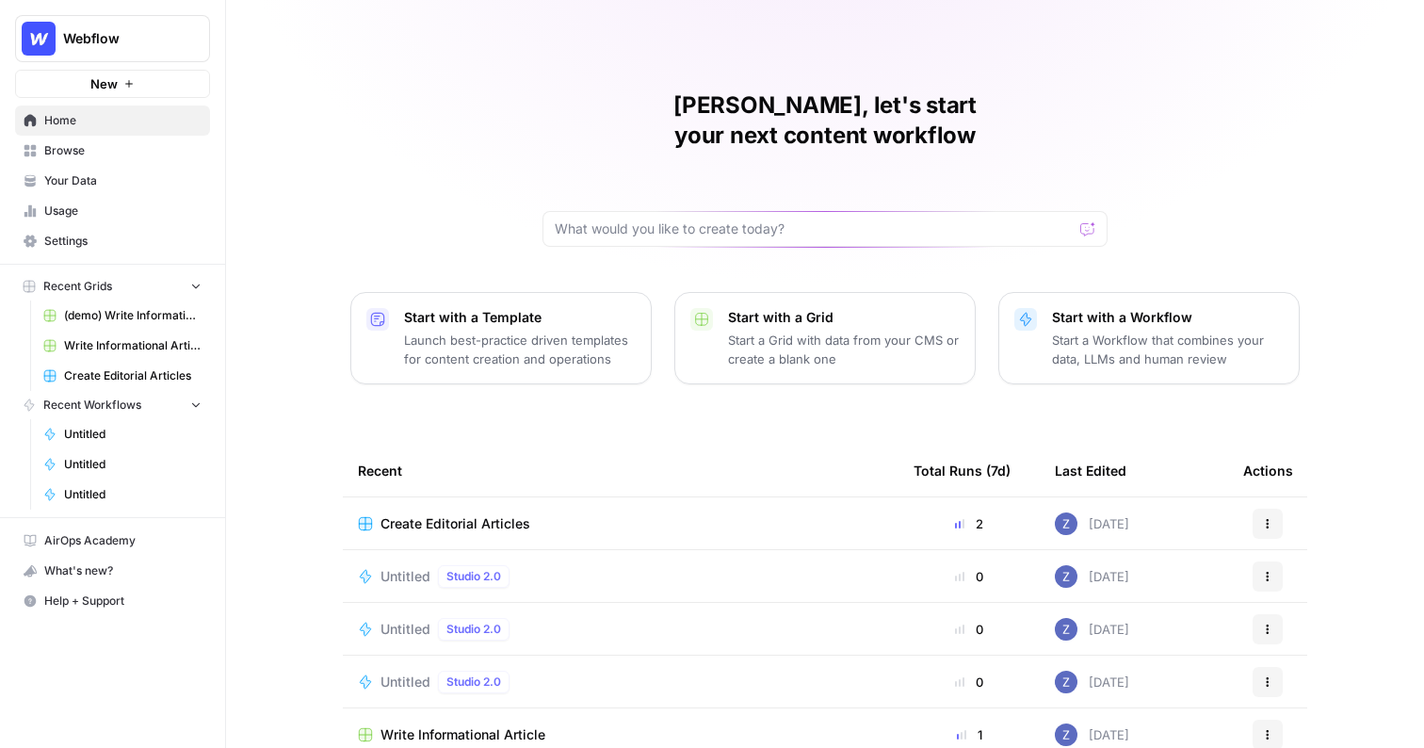
click at [149, 54] on button "Webflow" at bounding box center [112, 38] width 195 height 47
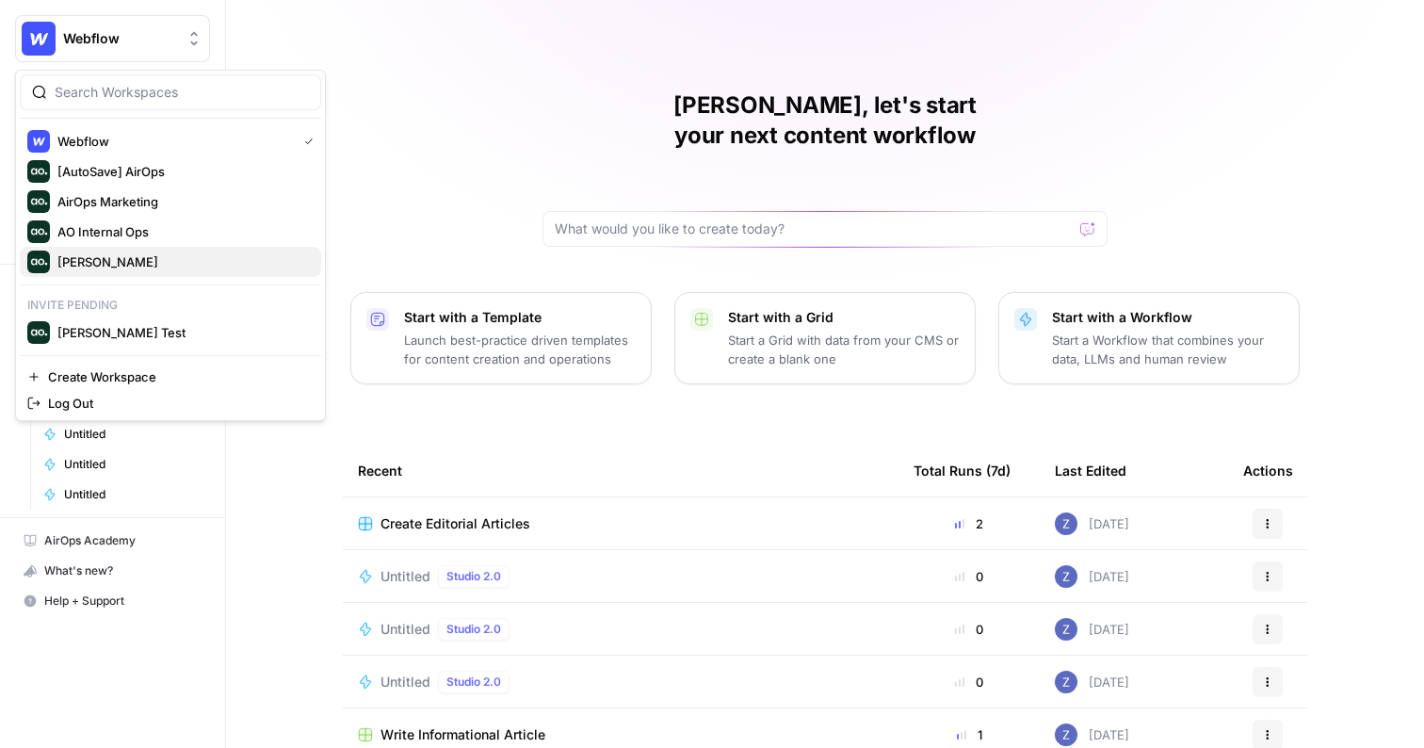
click at [136, 249] on button "Zoe Jessup" at bounding box center [170, 262] width 301 height 30
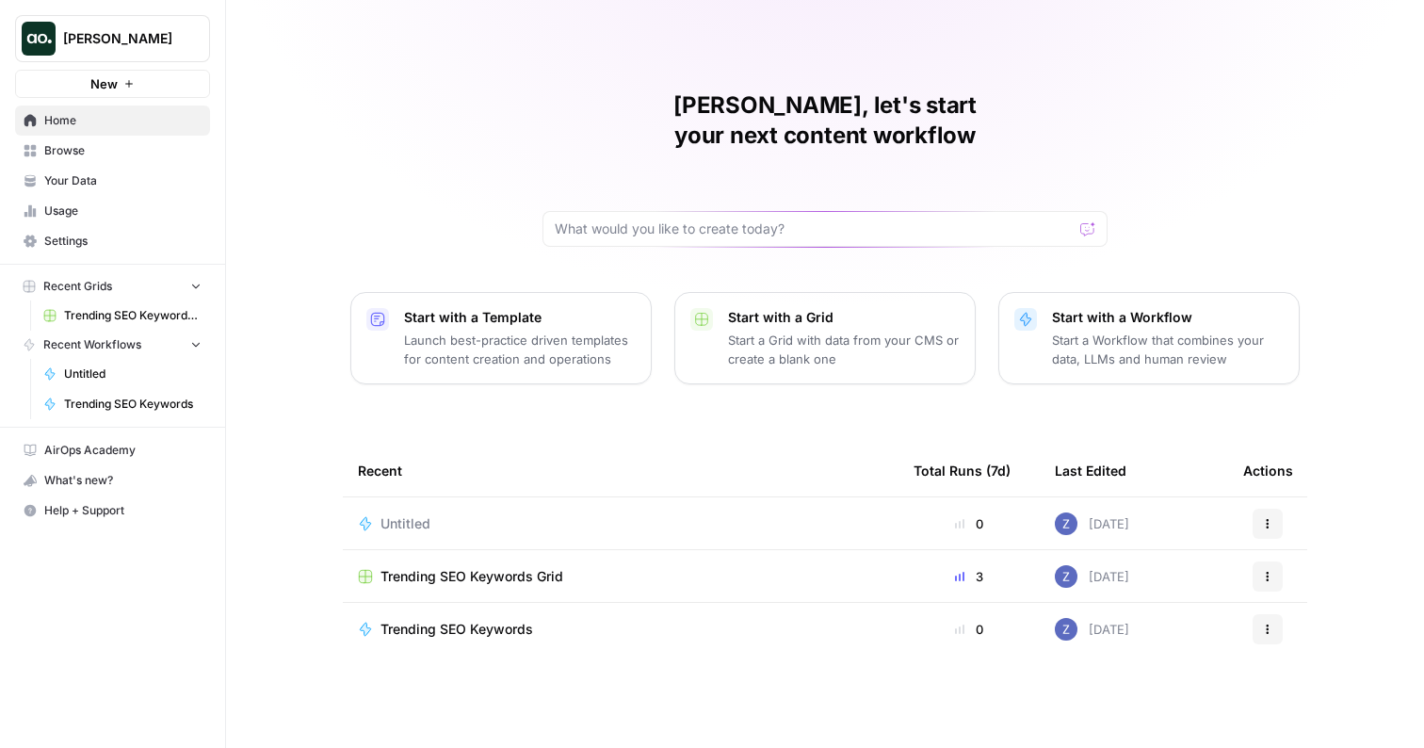
click at [117, 155] on span "Browse" at bounding box center [122, 150] width 157 height 17
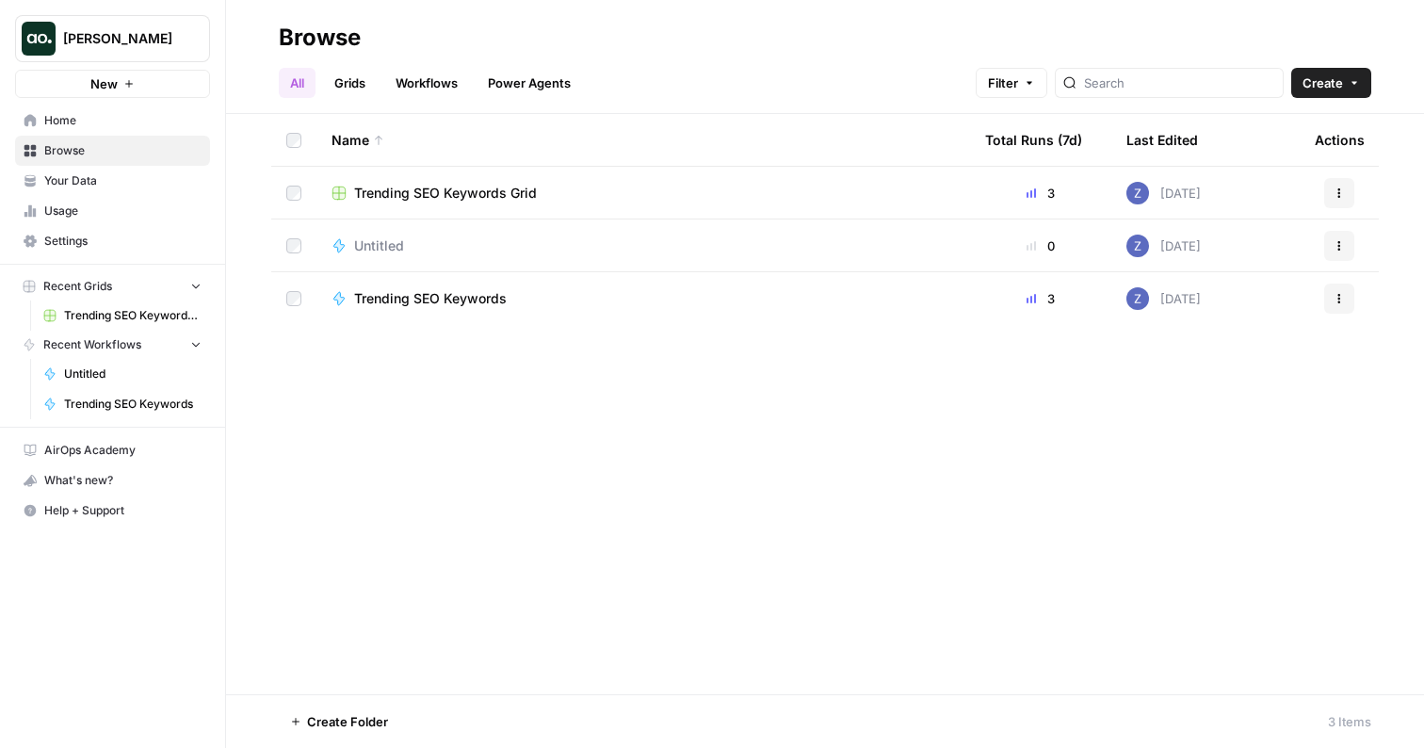
click at [128, 86] on icon "button" at bounding box center [129, 84] width 8 height 8
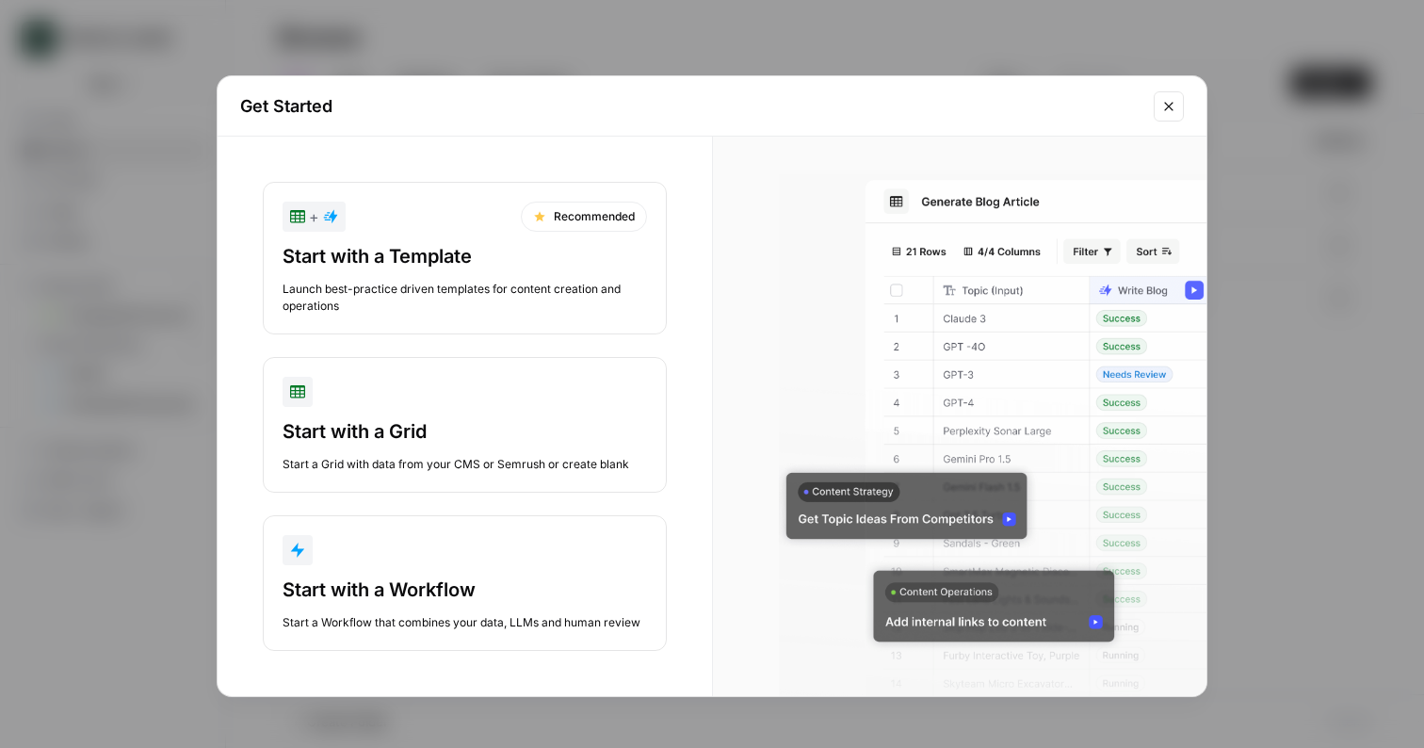
click at [467, 292] on div "Launch best-practice driven templates for content creation and operations" at bounding box center [464, 298] width 364 height 34
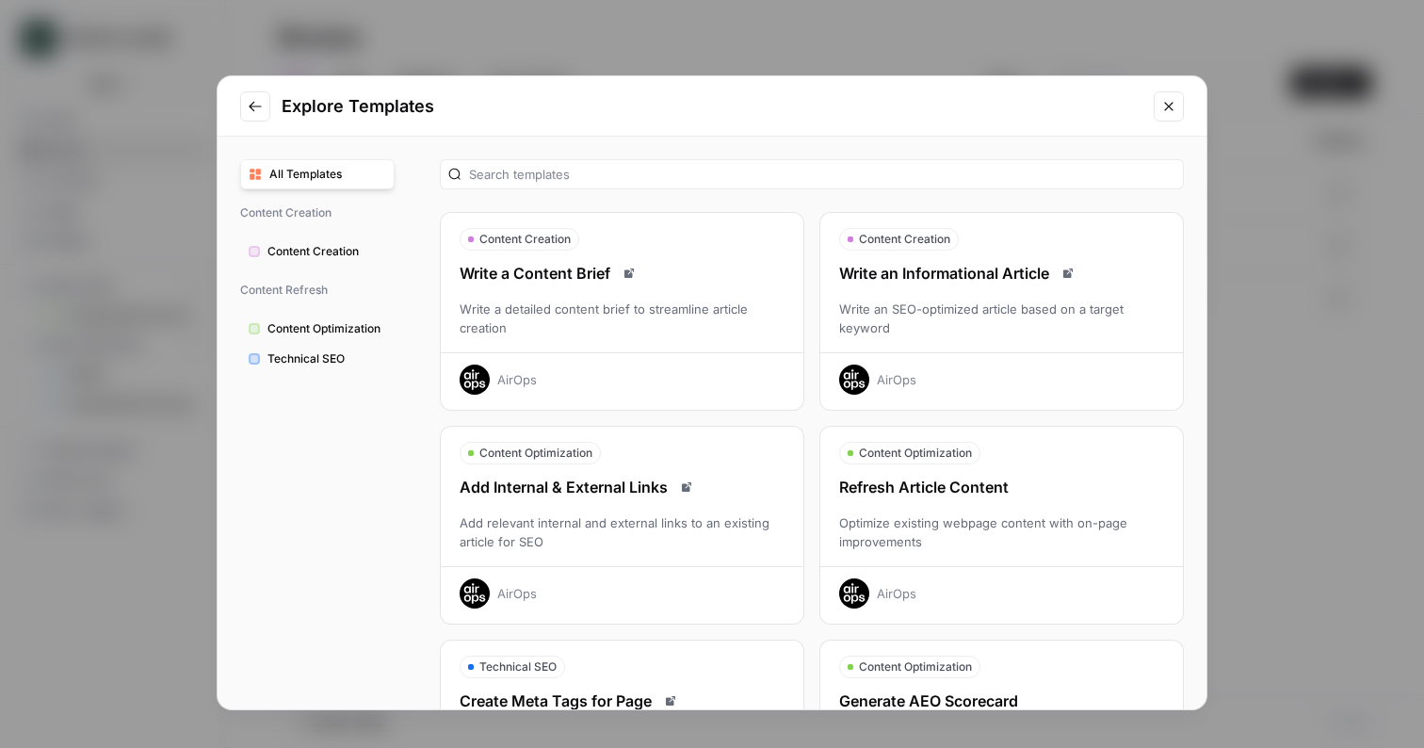
click at [1165, 105] on icon "Close modal" at bounding box center [1168, 106] width 15 height 15
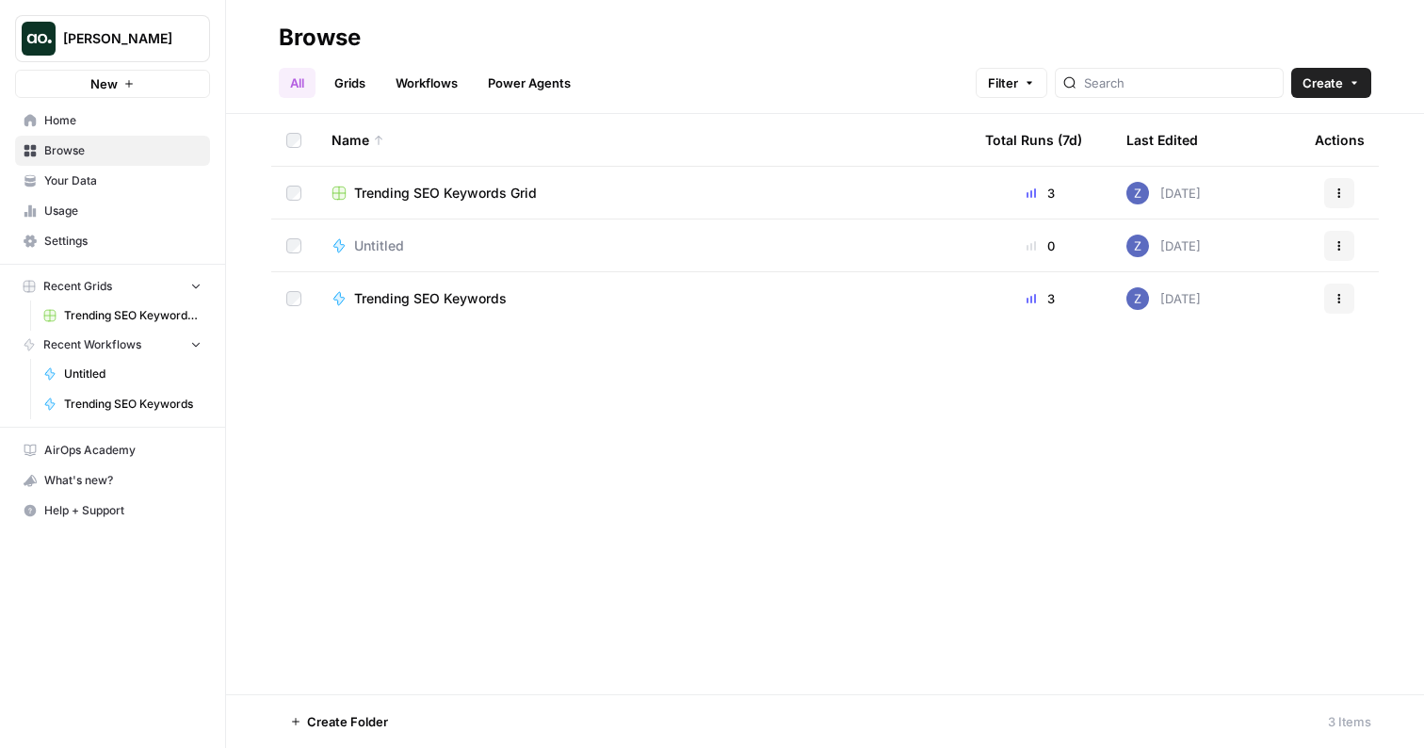
click at [139, 84] on button "New" at bounding box center [112, 84] width 195 height 28
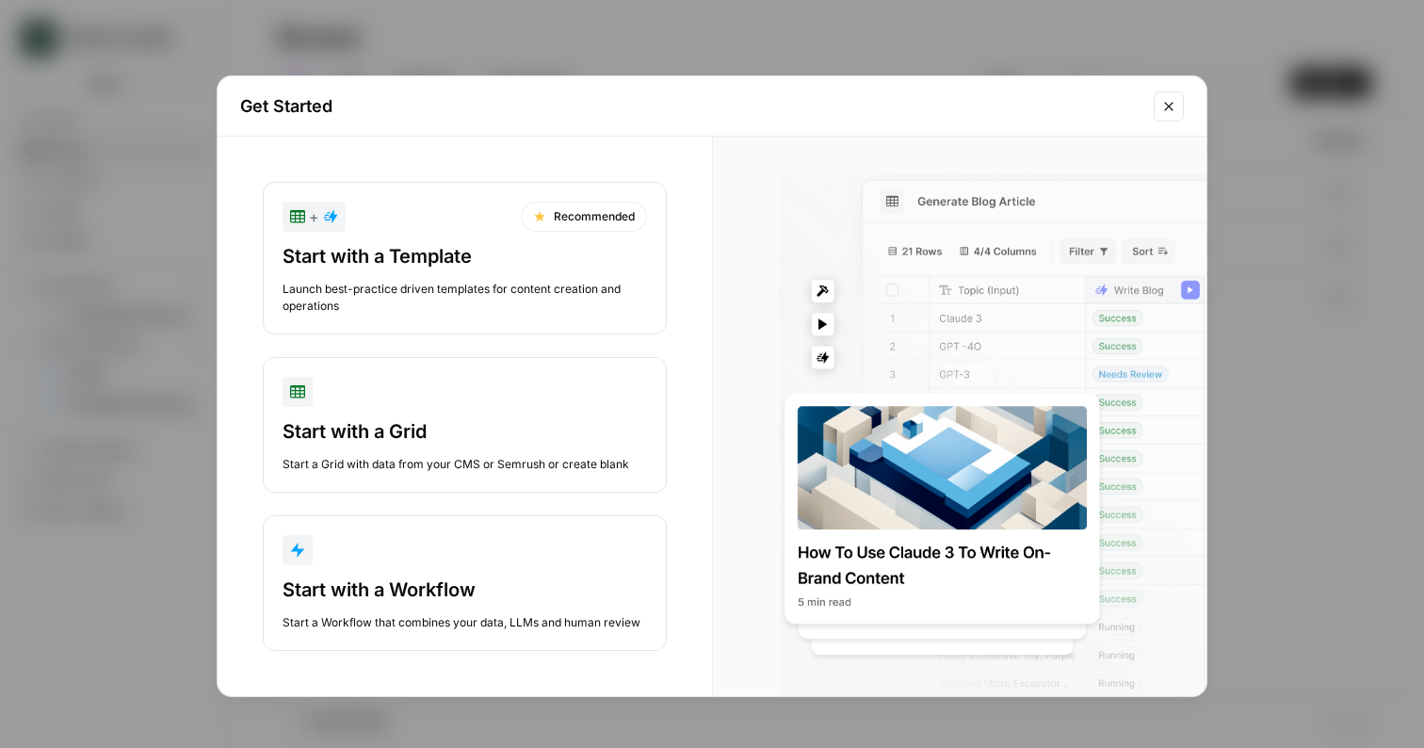
click at [550, 25] on div "Get Started + Recommended Start with a Template Launch best-practice driven tem…" at bounding box center [712, 374] width 1424 height 748
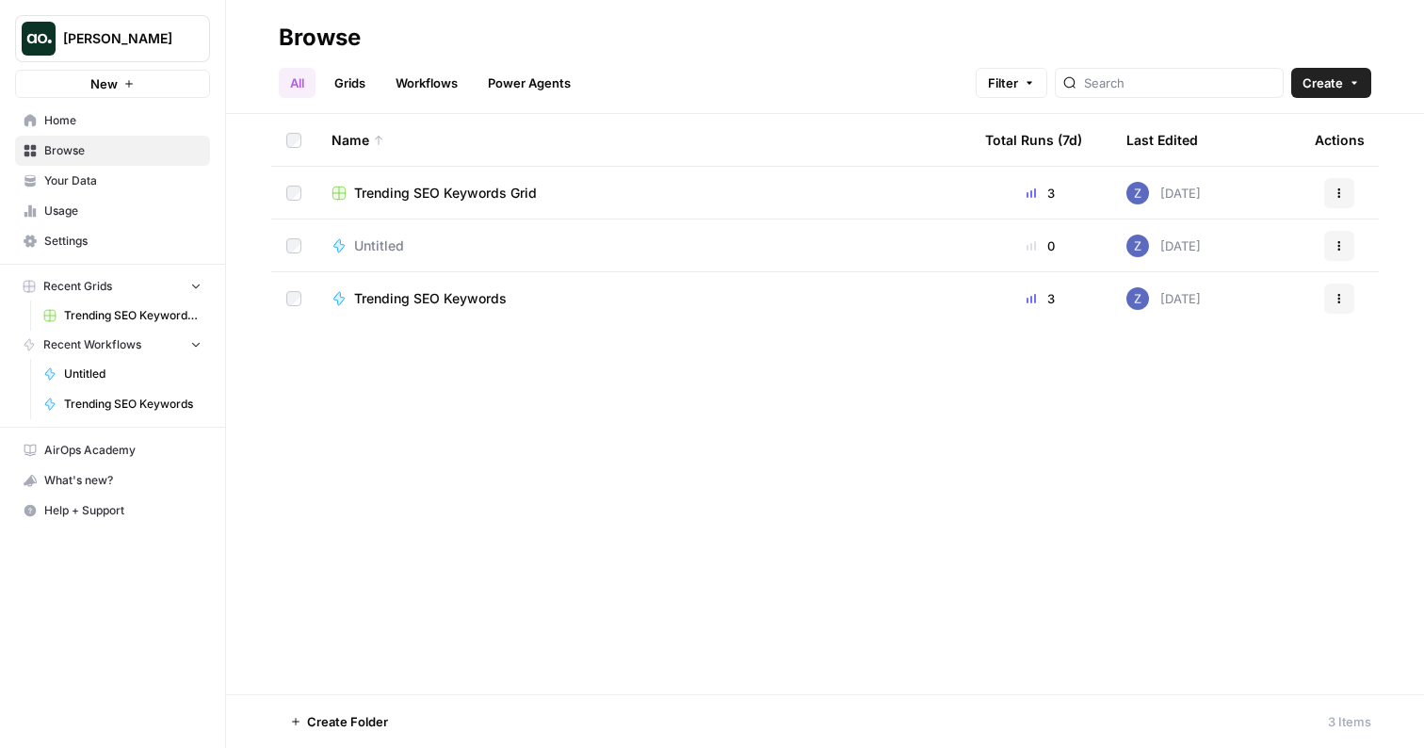
click at [121, 120] on span "Home" at bounding box center [122, 120] width 157 height 17
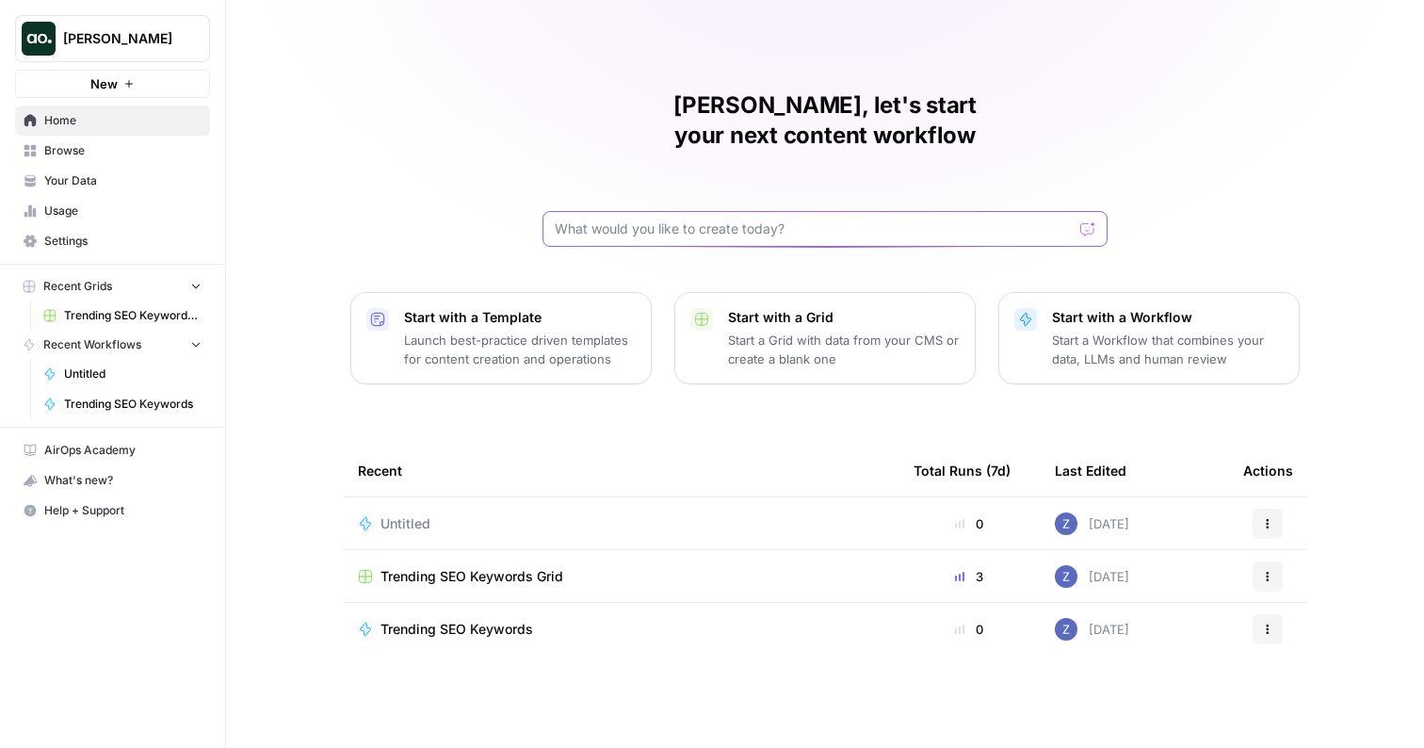
click at [594, 219] on input "text" at bounding box center [814, 228] width 518 height 19
type input "can you create a workflow that takes a webinar transcript as an input uses deep…"
click button "Send" at bounding box center [1088, 229] width 24 height 24
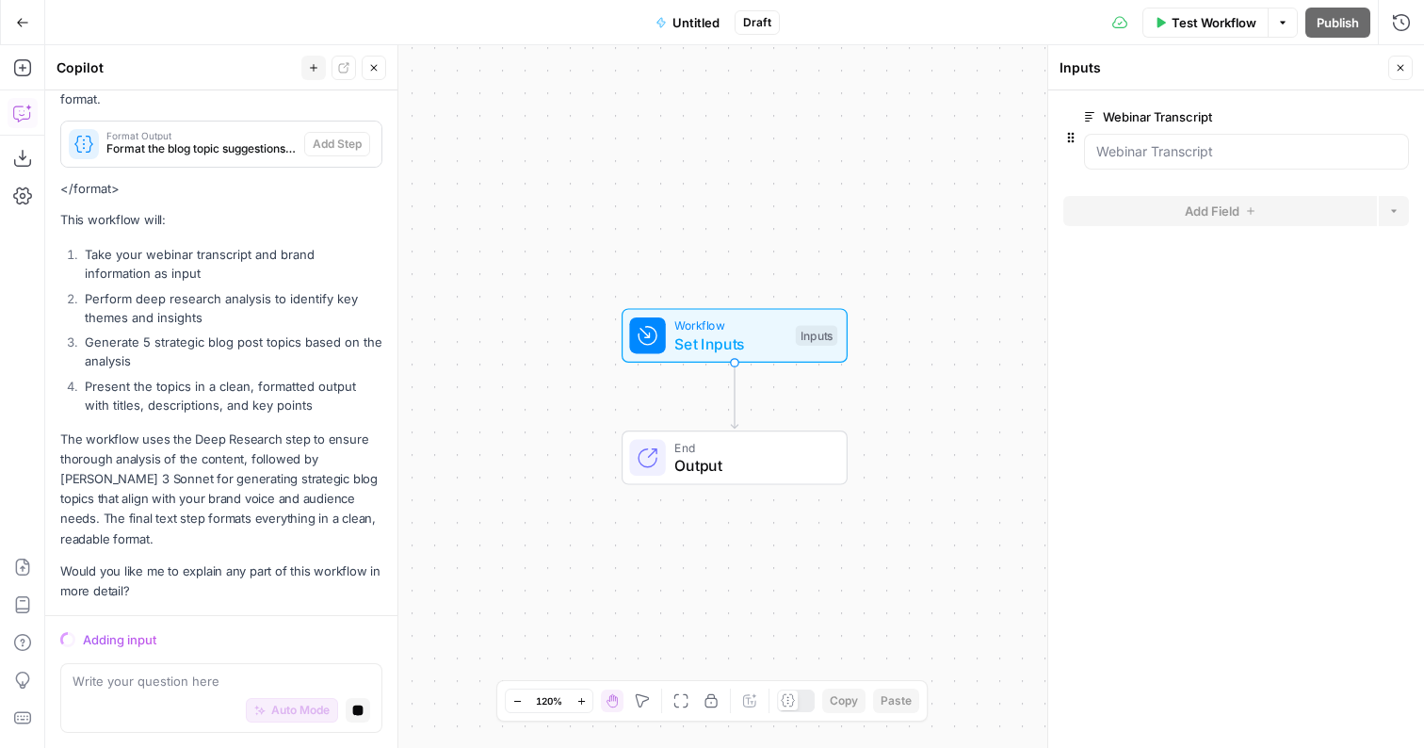
scroll to position [1103, 0]
click at [1178, 162] on div at bounding box center [1246, 152] width 325 height 36
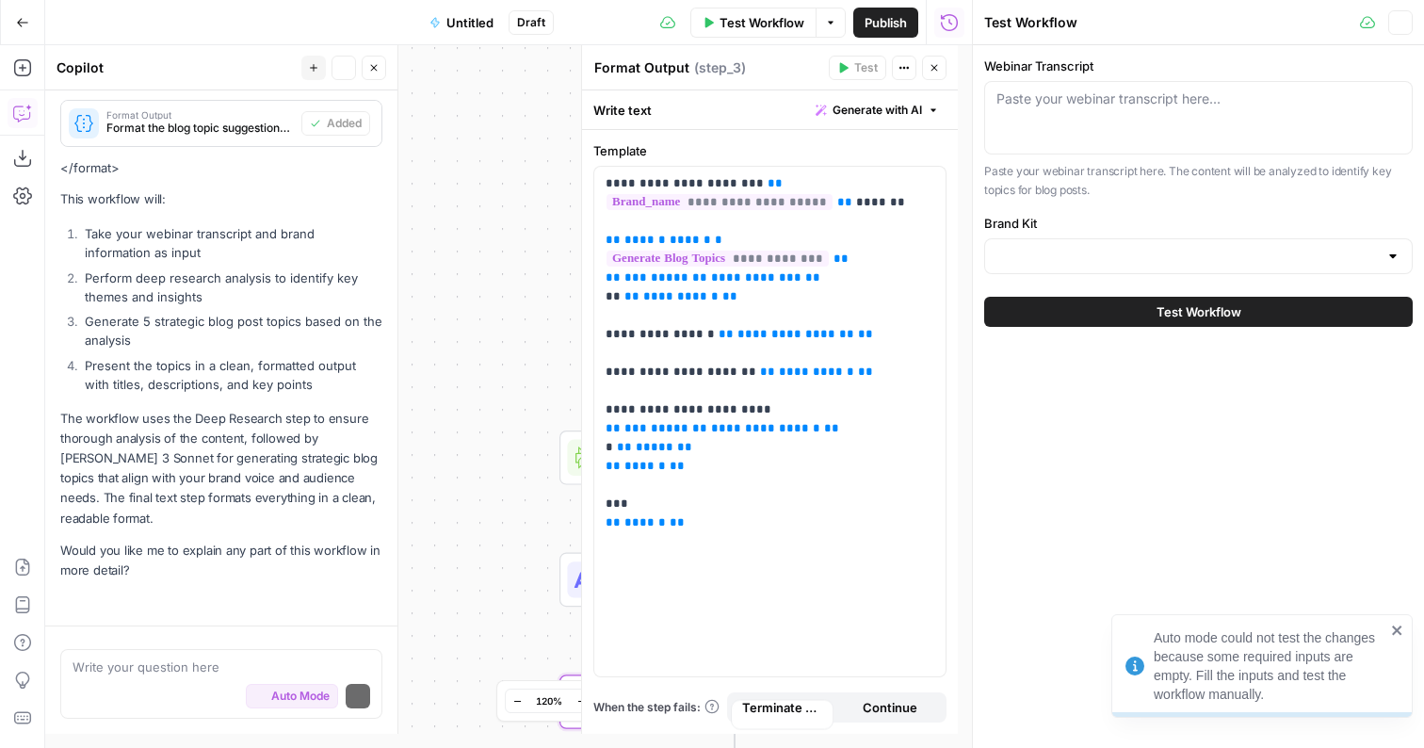
scroll to position [1139, 0]
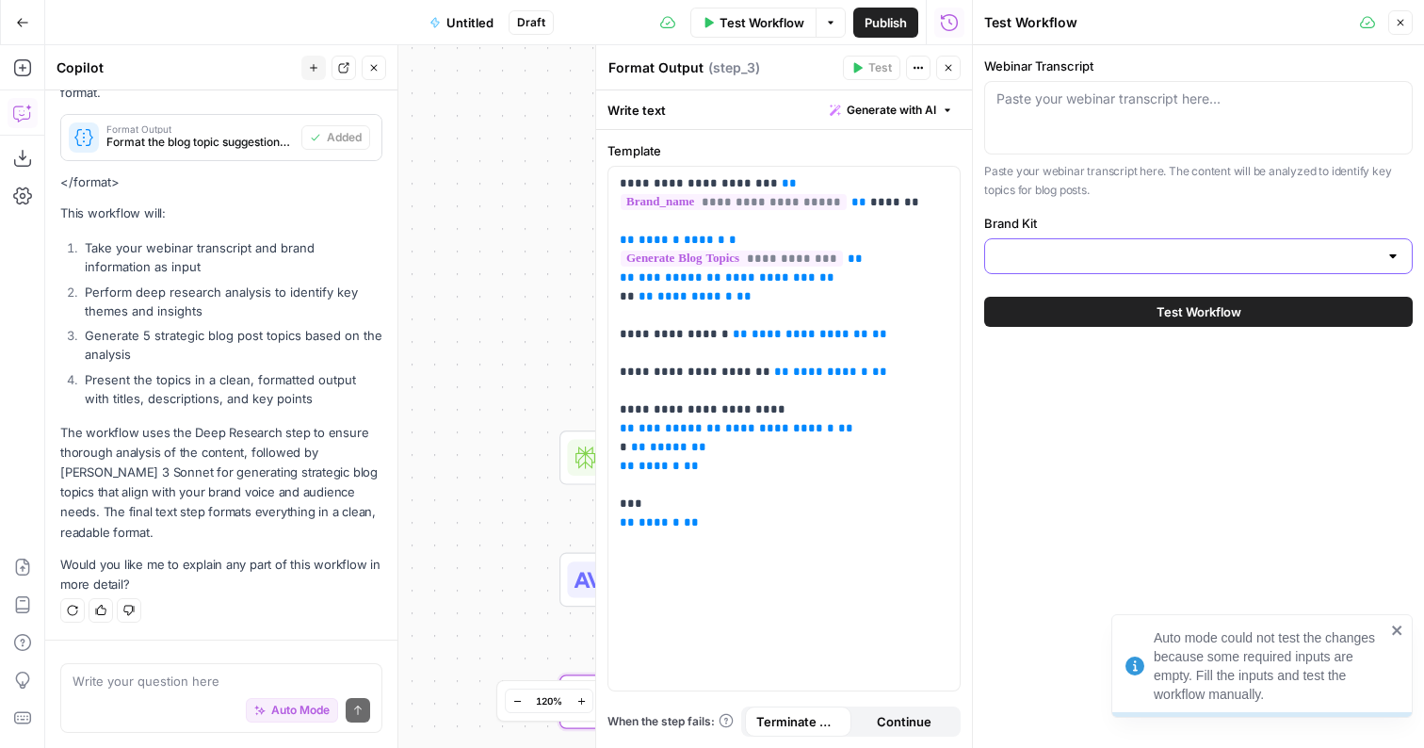
click at [1140, 256] on input "Brand Kit" at bounding box center [1186, 256] width 381 height 19
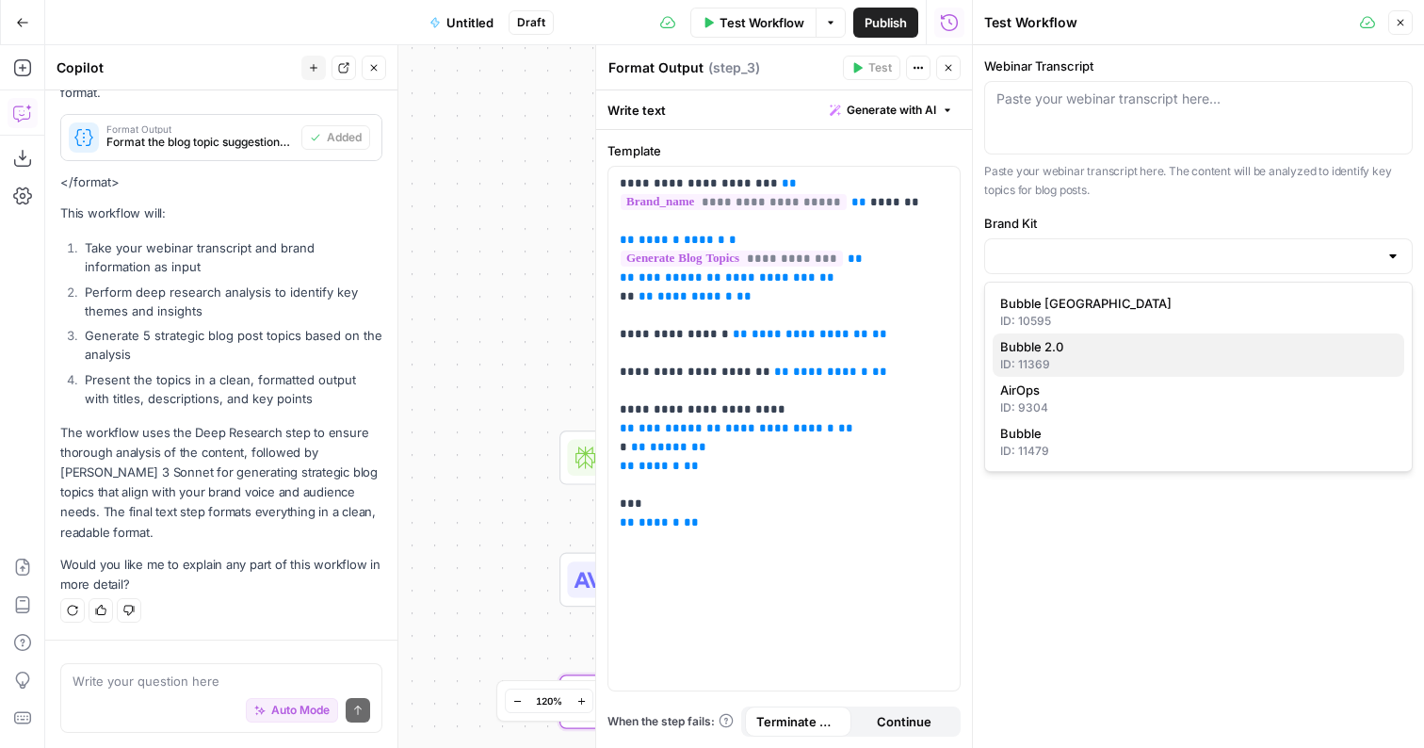
click at [1045, 356] on div "ID: 11369" at bounding box center [1198, 364] width 396 height 17
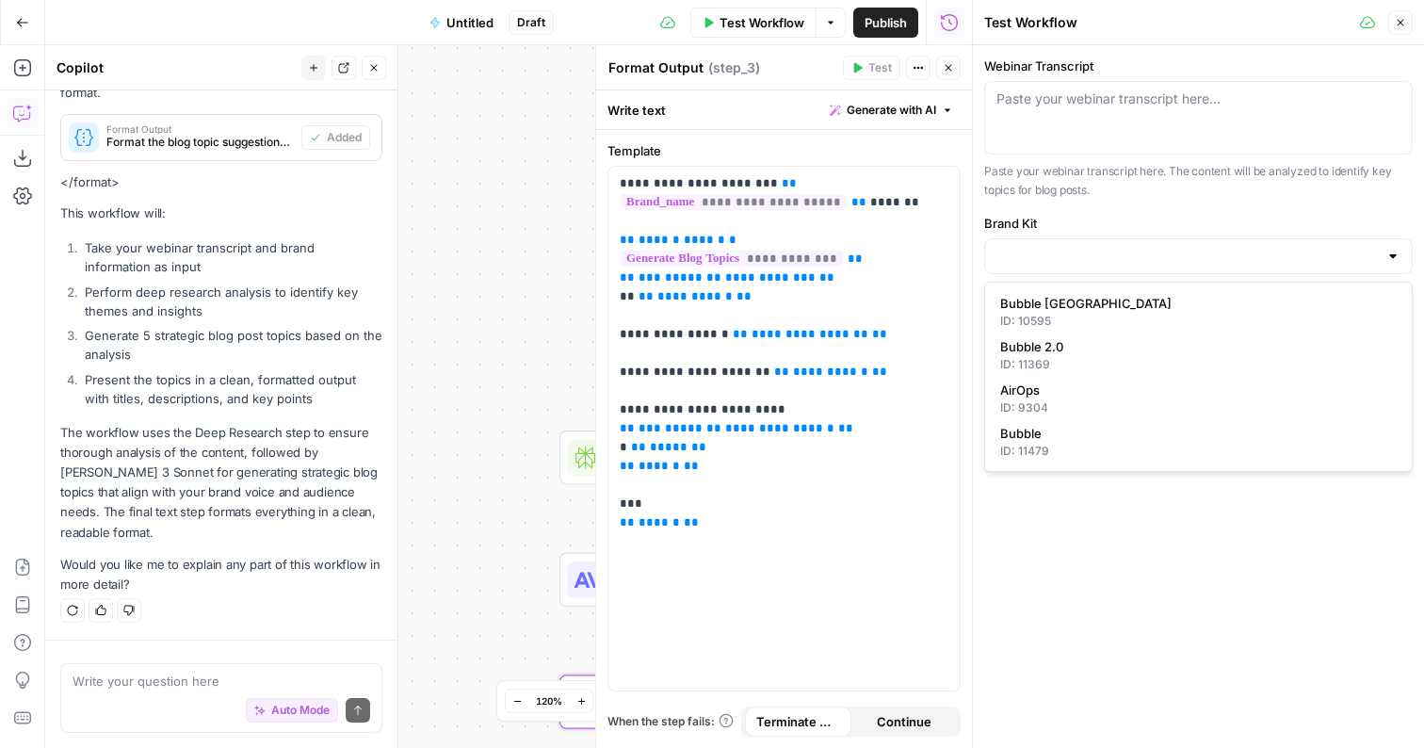
type input "Bubble 2.0"
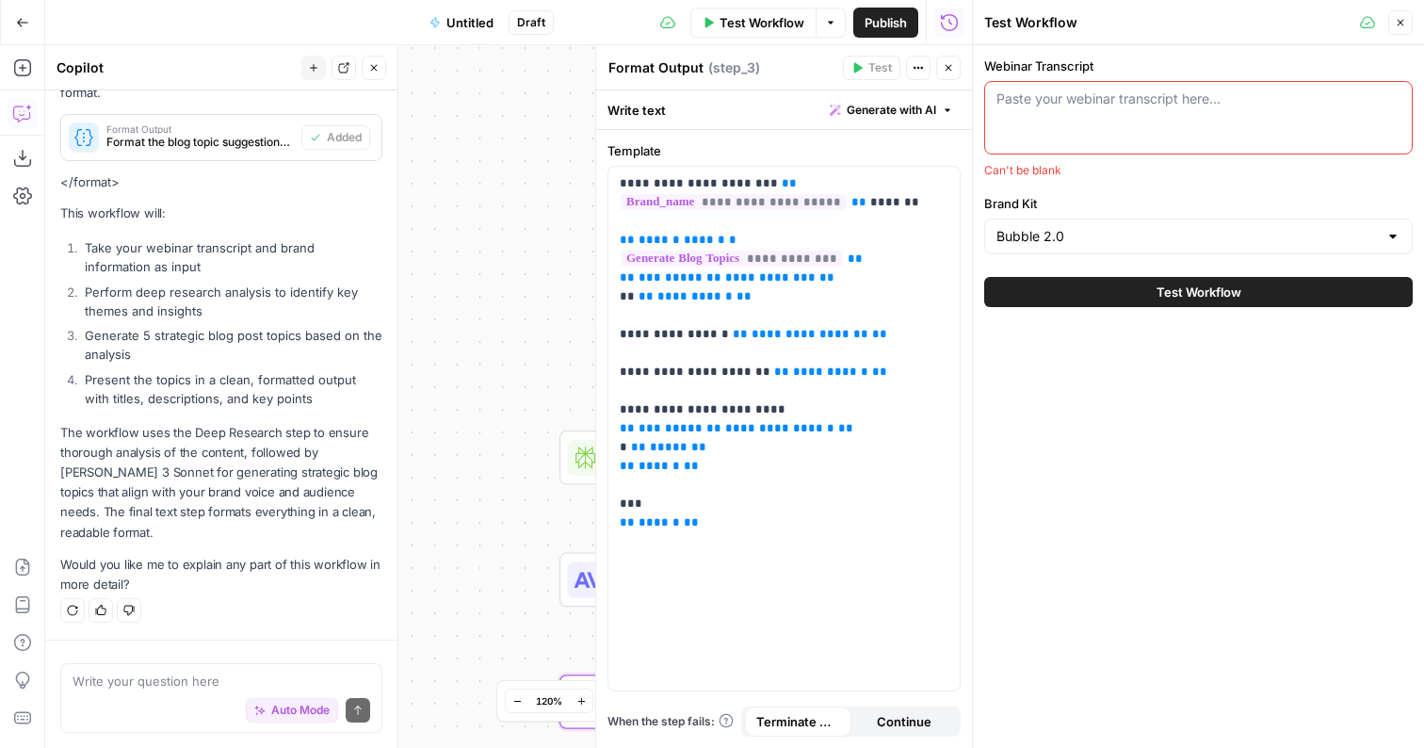
click at [1150, 111] on div "Paste your webinar transcript here..." at bounding box center [1198, 117] width 428 height 73
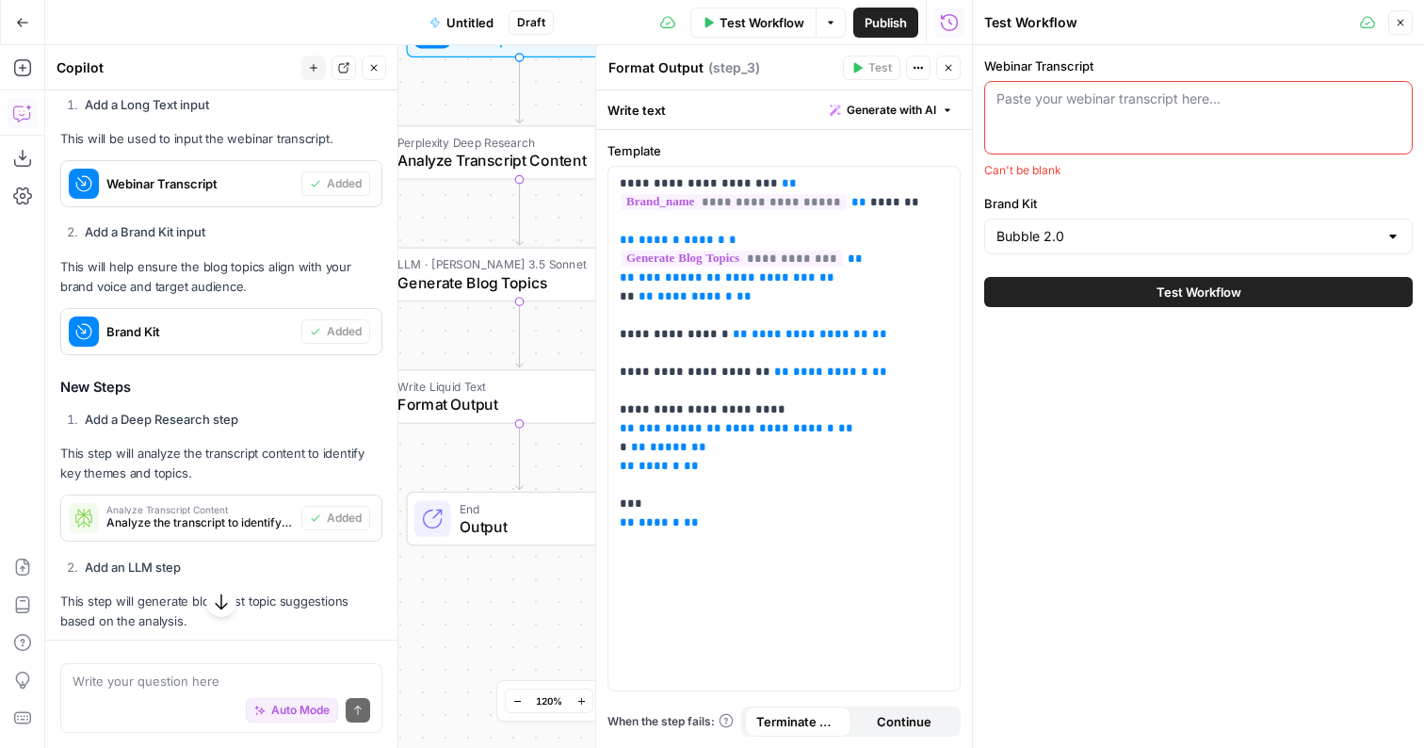
scroll to position [0, 0]
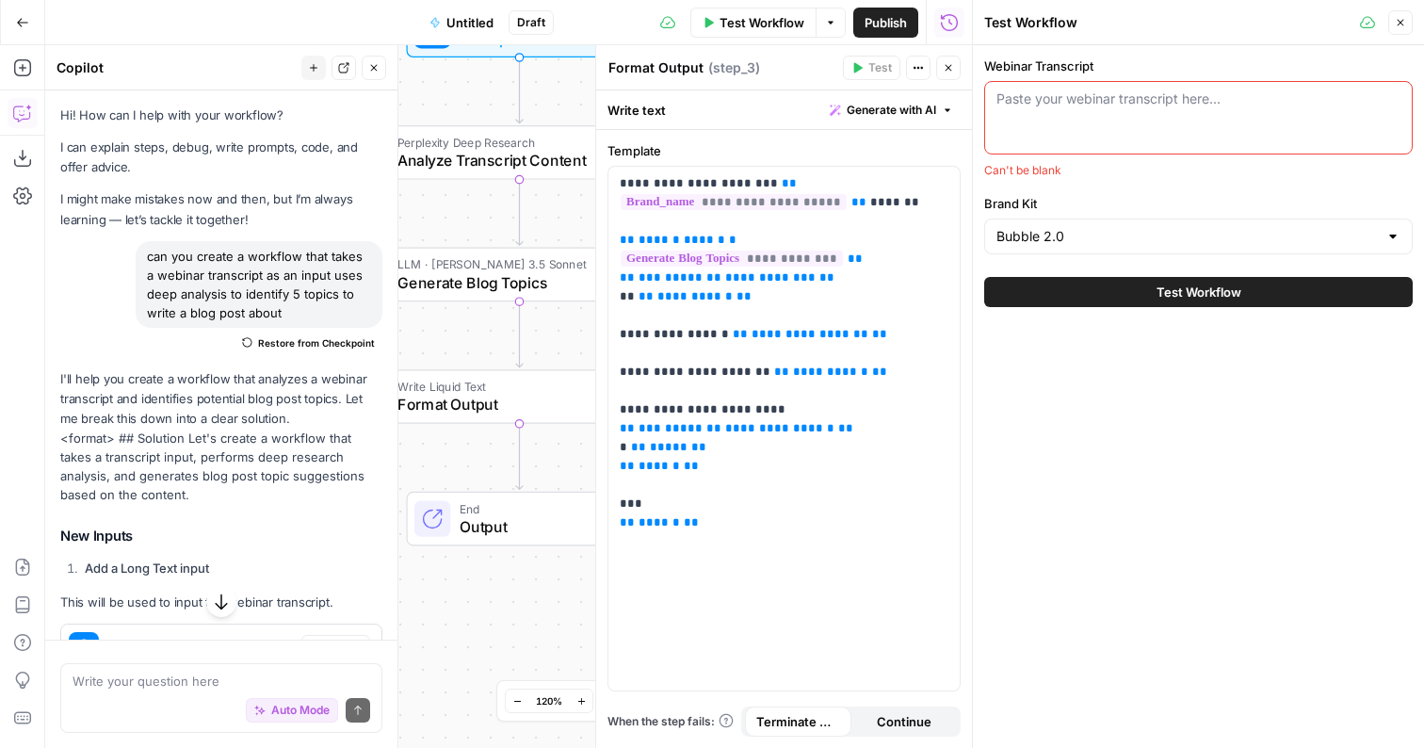
click at [1091, 135] on div "Paste your webinar transcript here..." at bounding box center [1198, 117] width 428 height 73
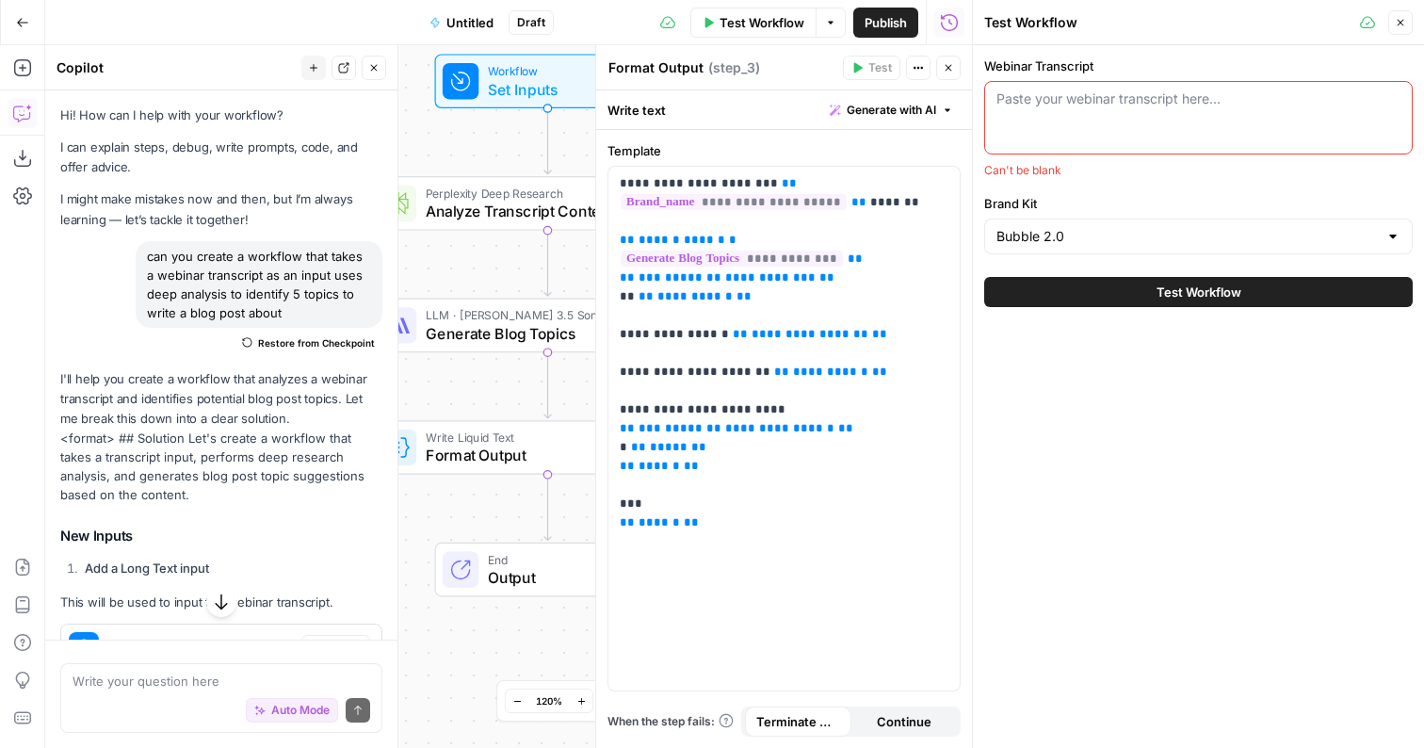
drag, startPoint x: 465, startPoint y: 334, endPoint x: 493, endPoint y: 385, distance: 58.2
click at [493, 385] on div "Workflow Set Inputs Inputs Perplexity Deep Research Analyze Transcript Content …" at bounding box center [508, 396] width 926 height 702
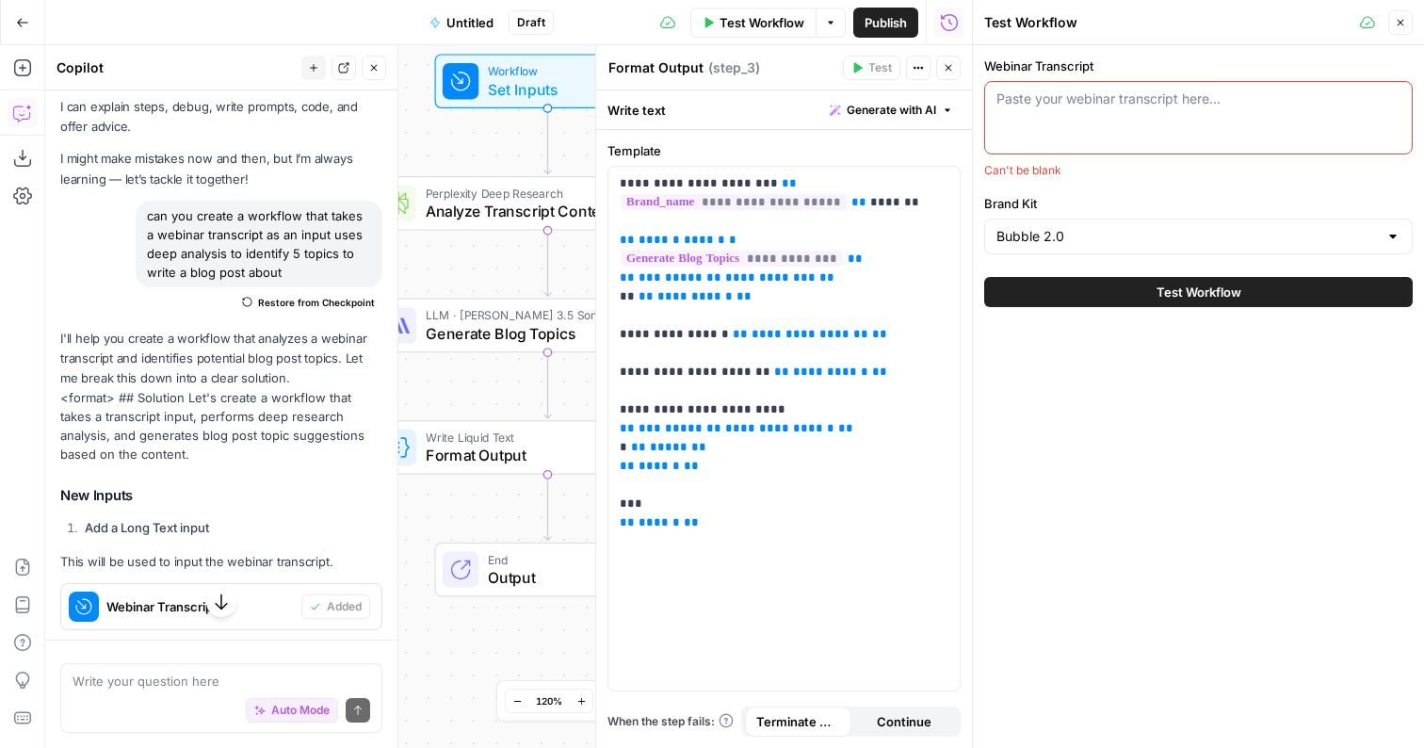
scroll to position [40, 0]
drag, startPoint x: 346, startPoint y: 271, endPoint x: 144, endPoint y: 218, distance: 208.3
click at [144, 218] on div "can you create a workflow that takes a webinar transcript as an input uses deep…" at bounding box center [259, 244] width 247 height 87
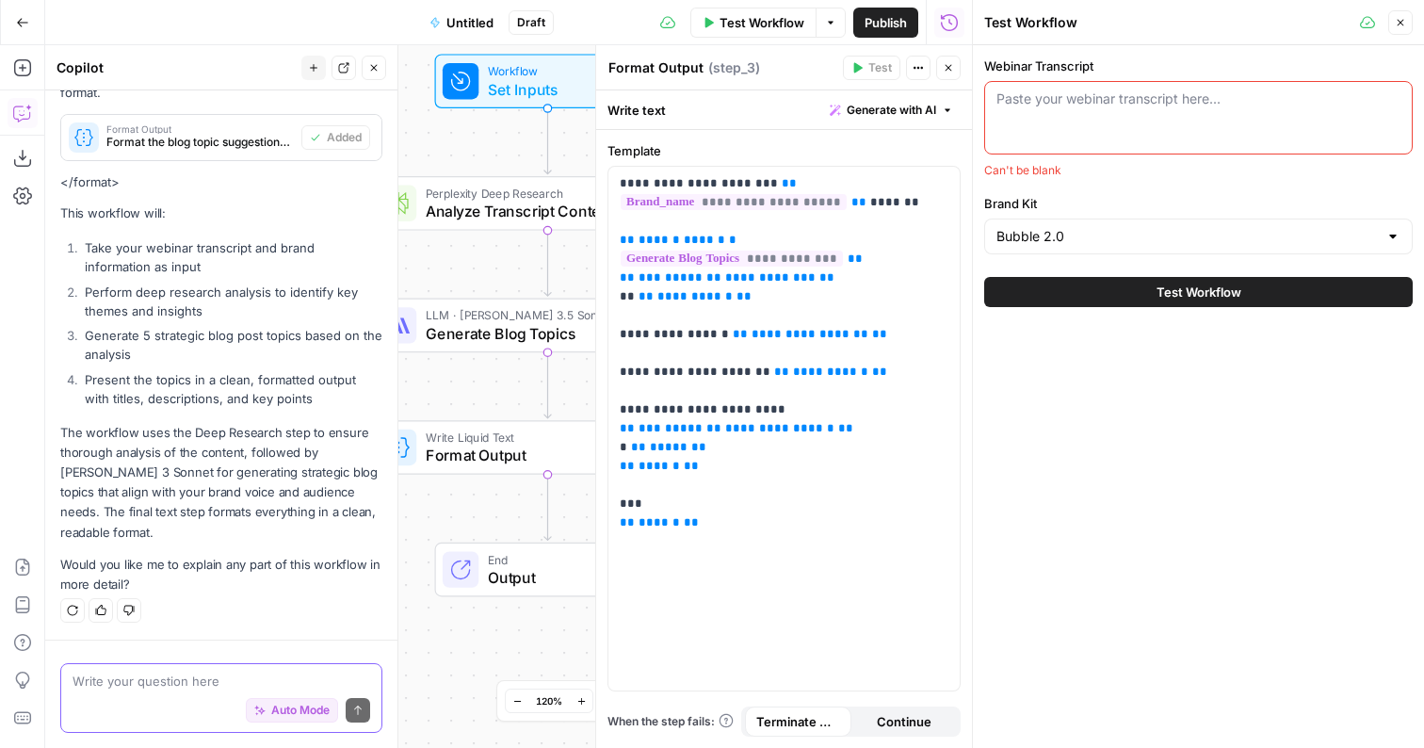
click at [134, 678] on textarea at bounding box center [221, 680] width 298 height 19
type textarea "can you edit the input to be a youtube video link"
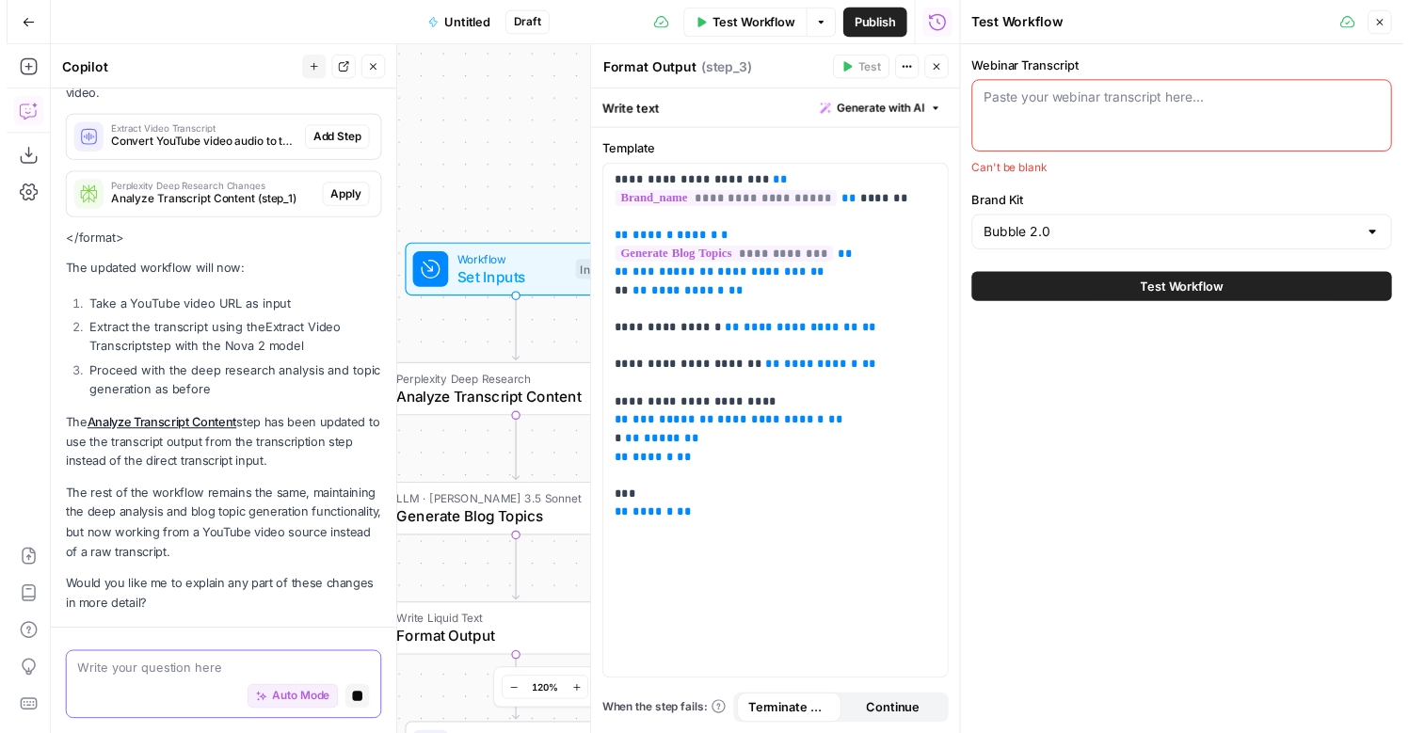
scroll to position [2199, 0]
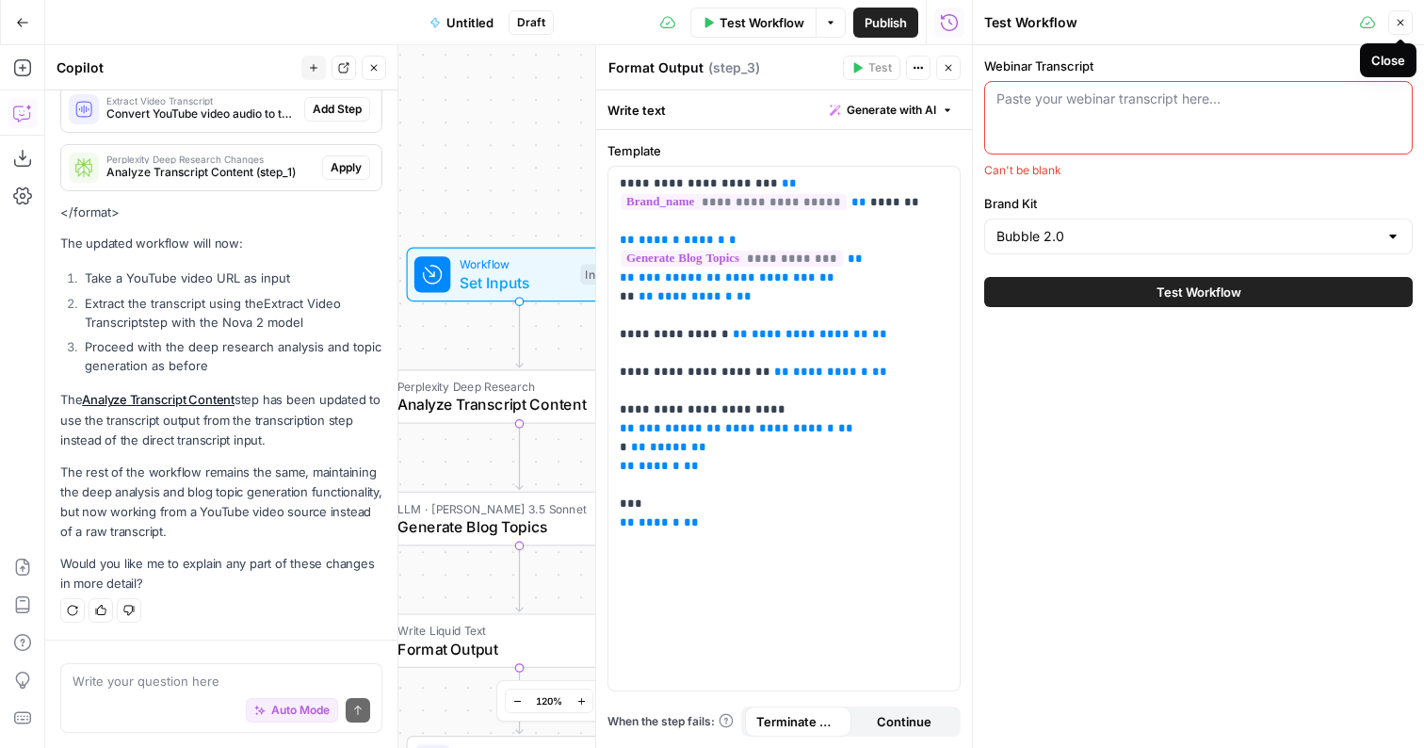
click at [1404, 21] on icon "button" at bounding box center [1399, 22] width 11 height 11
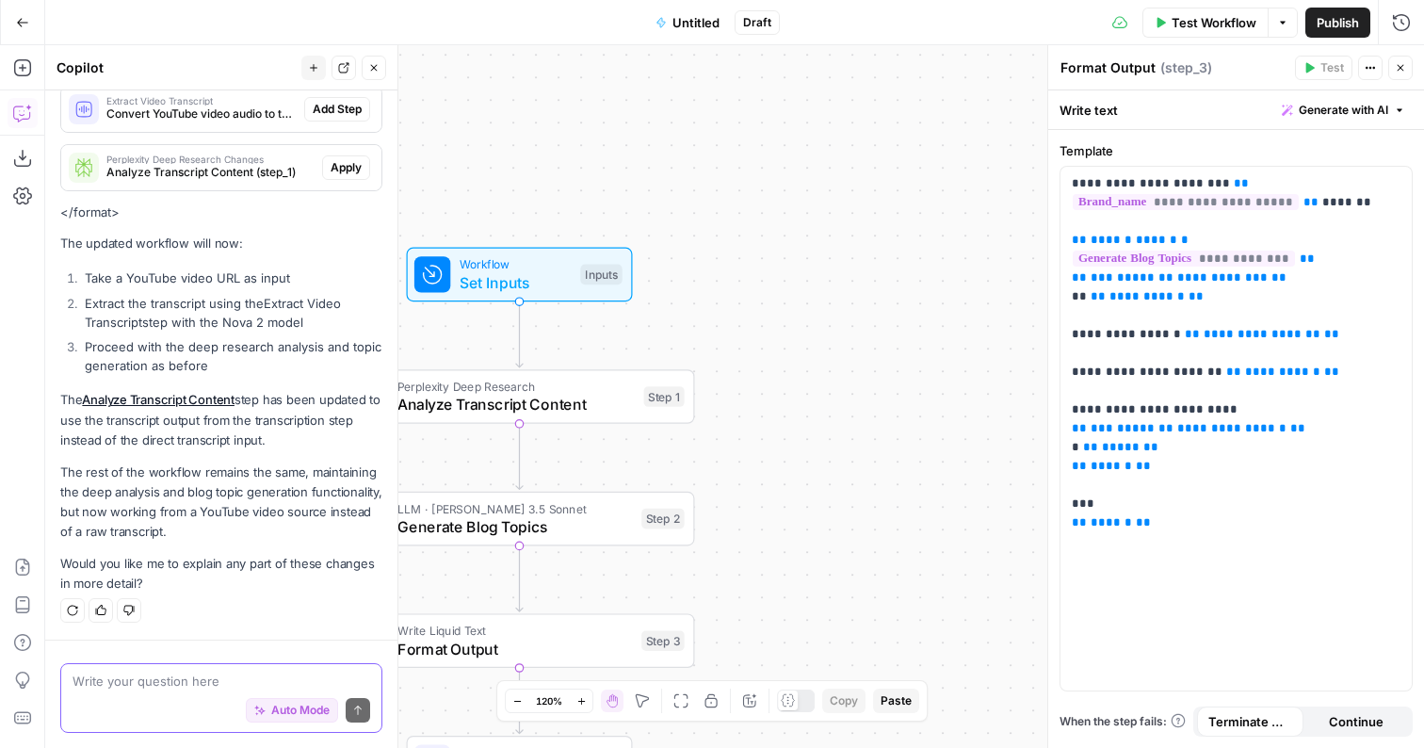
click at [171, 682] on textarea at bounding box center [221, 680] width 298 height 19
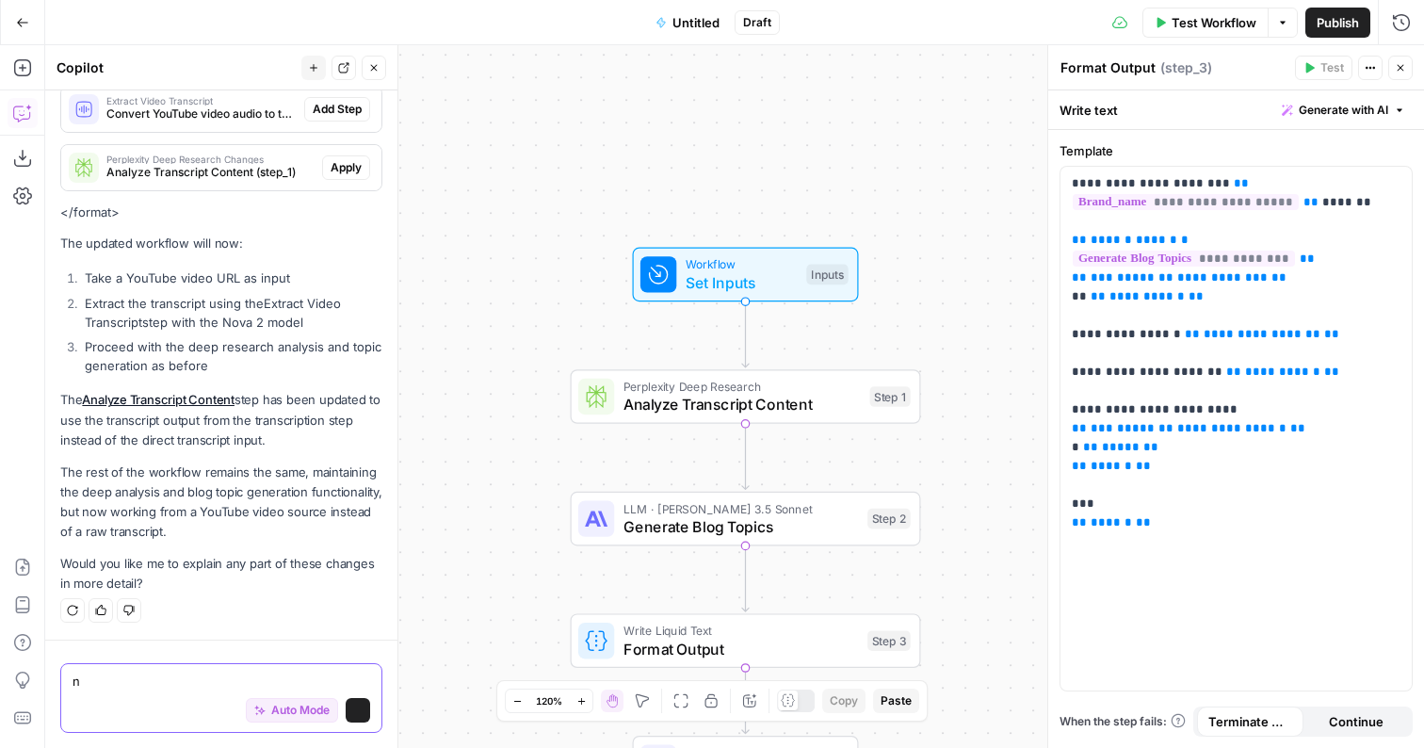
type textarea "no"
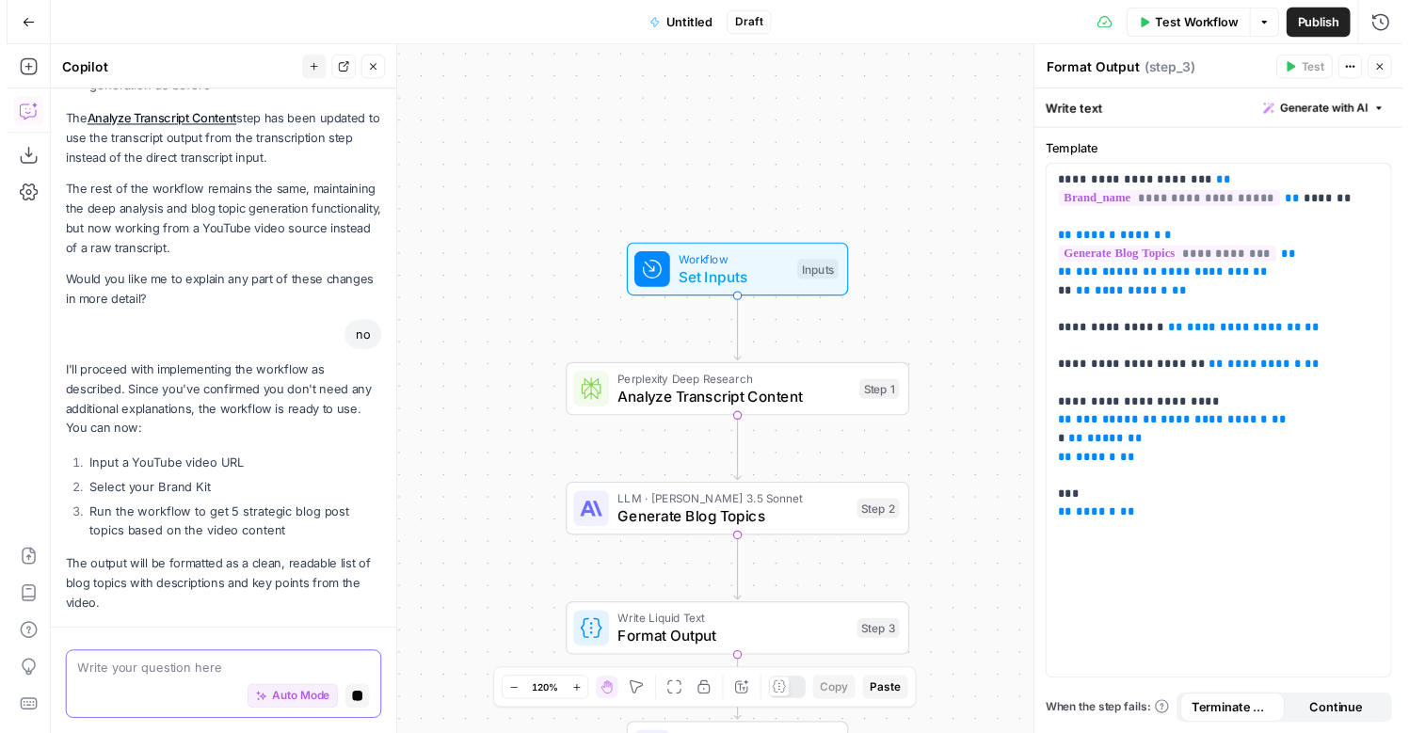
scroll to position [2510, 0]
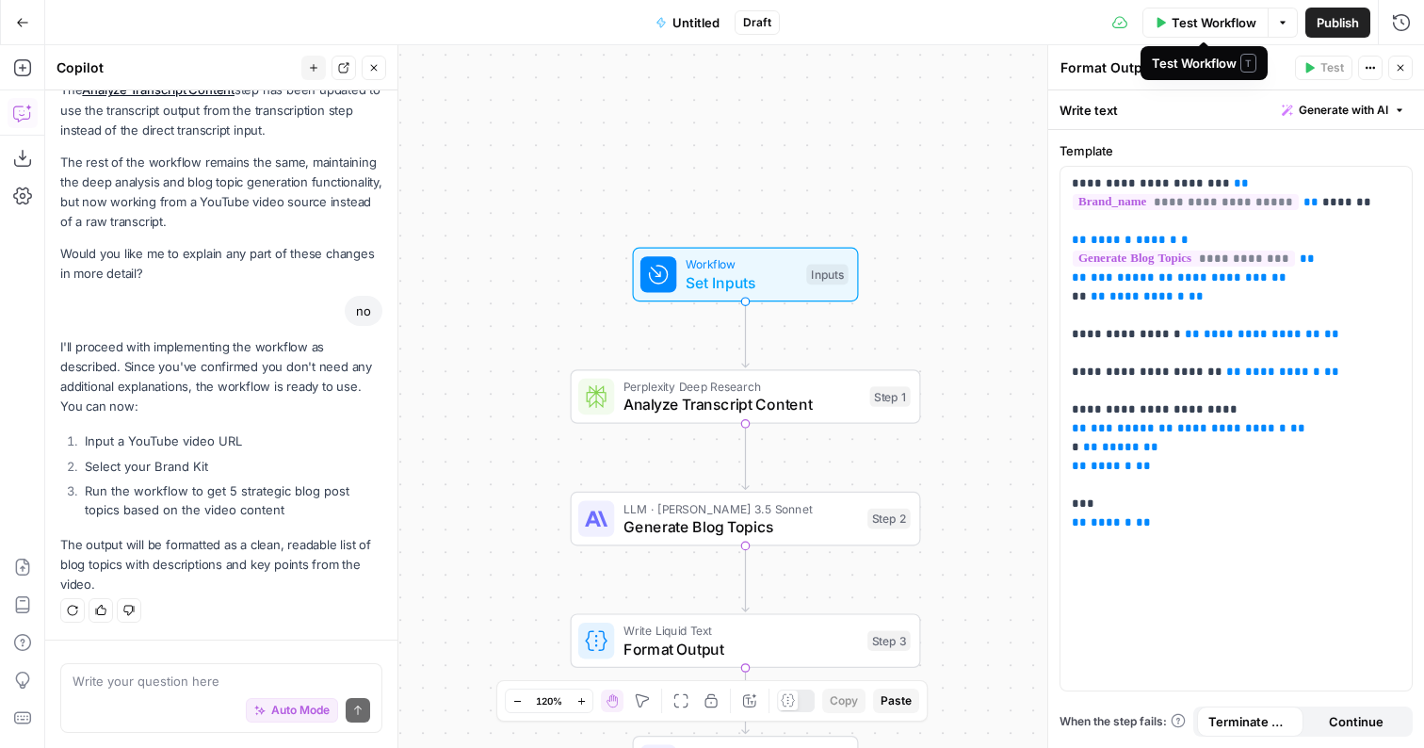
click at [1226, 28] on span "Test Workflow" at bounding box center [1213, 22] width 85 height 19
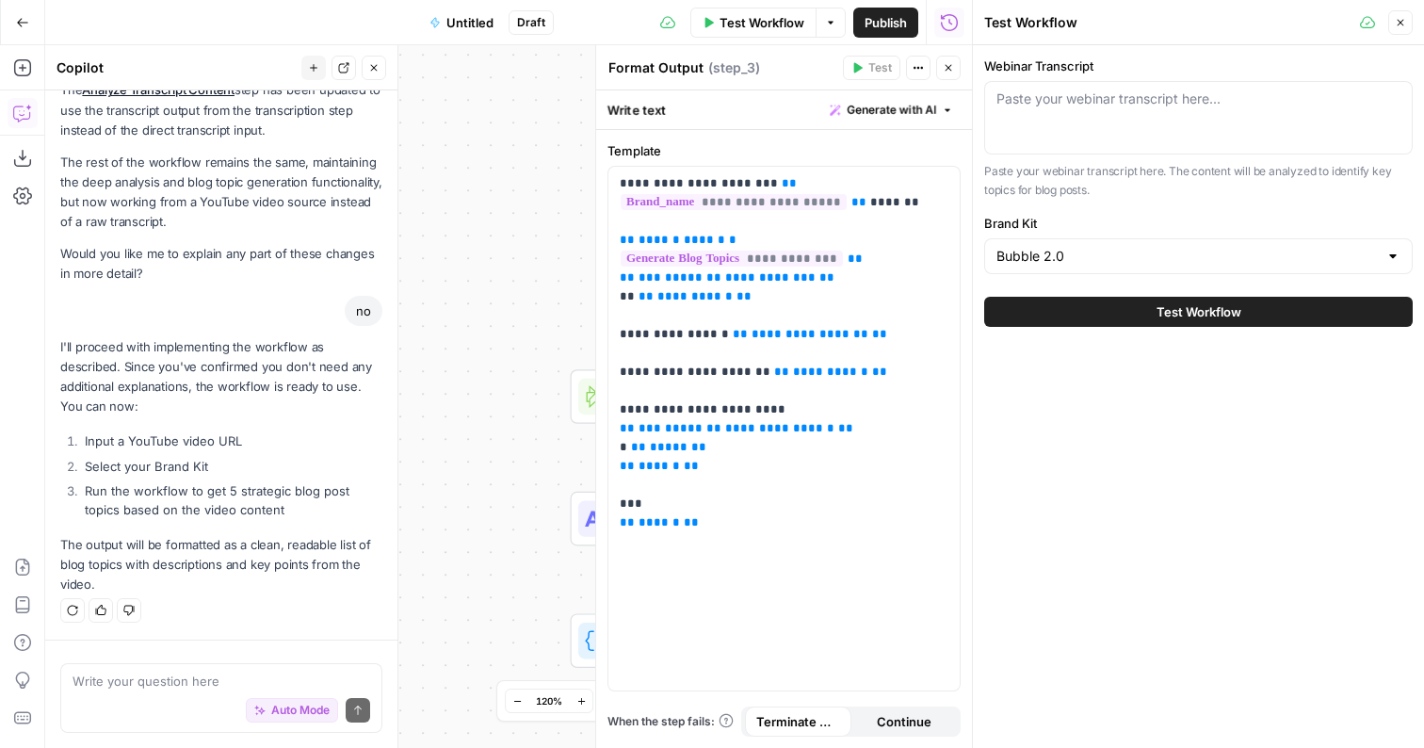
click at [1149, 119] on div "Paste your webinar transcript here..." at bounding box center [1198, 117] width 428 height 73
paste textarea "youtube.com/watch?v=Ipb8wd3prAs&list=PLSwpLoyCs8hnexNyN-LdMT5TtCi0Mtx3T&index=1"
type textarea "youtube.com/watch?v=Ipb8wd3prAs&list=PLSwpLoyCs8hnexNyN-LdMT5TtCi0Mtx3T&index=1"
click at [1138, 313] on button "Test Workflow" at bounding box center [1198, 312] width 428 height 30
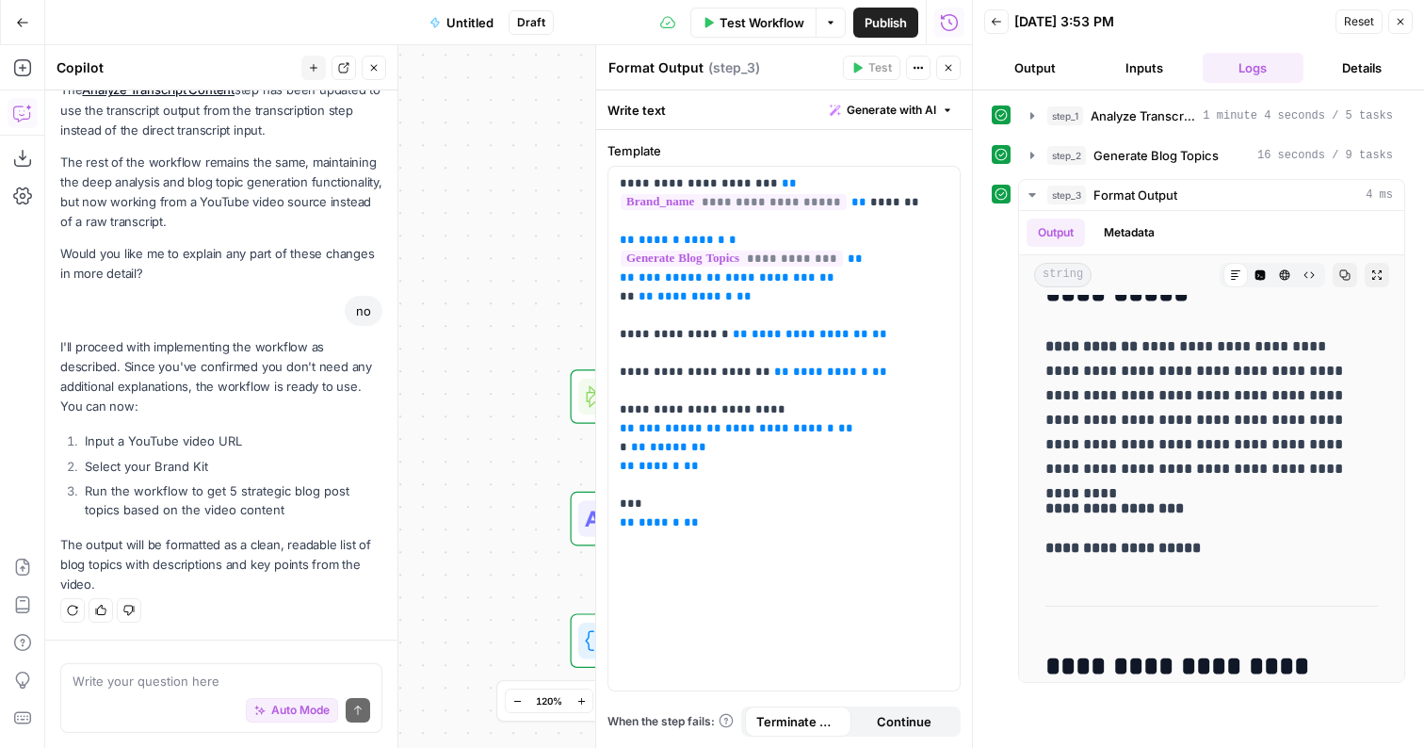
scroll to position [1295, 0]
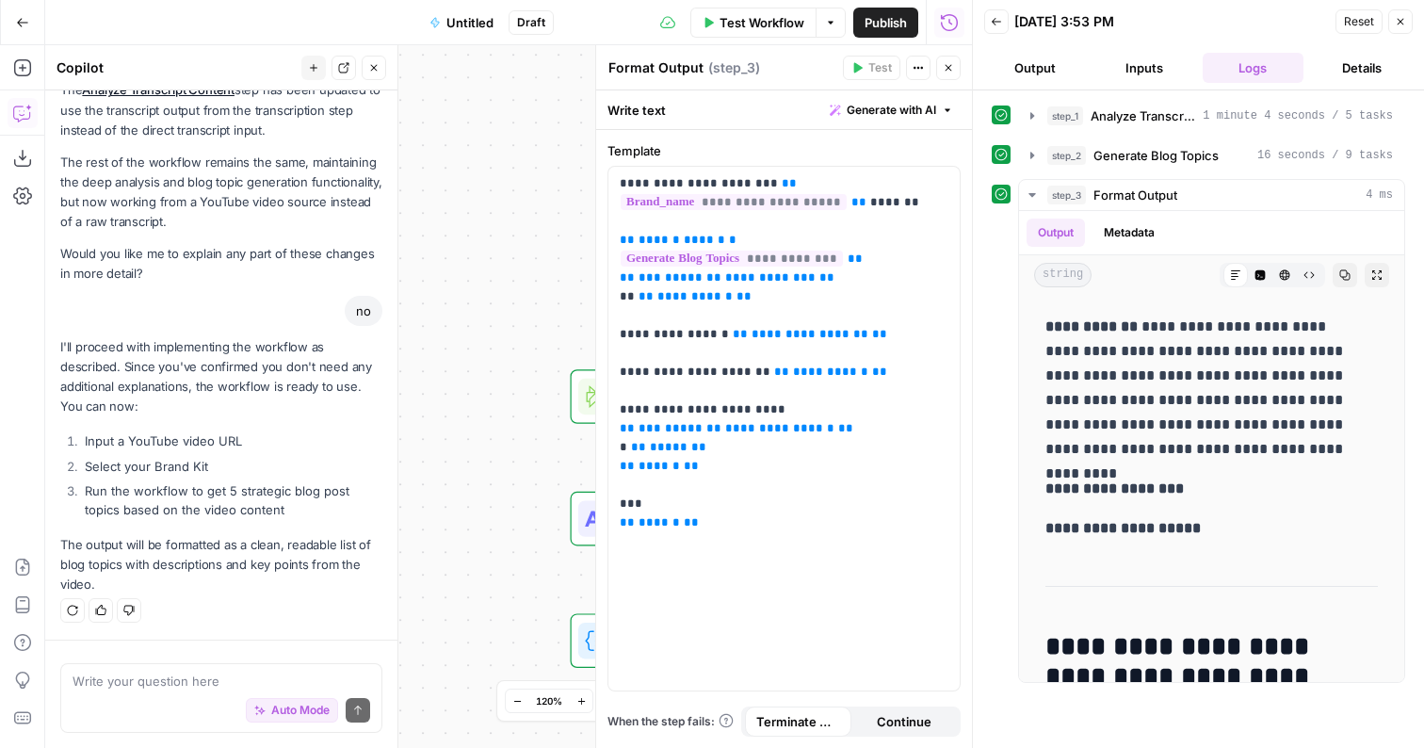
click at [890, 24] on span "Publish" at bounding box center [885, 22] width 42 height 19
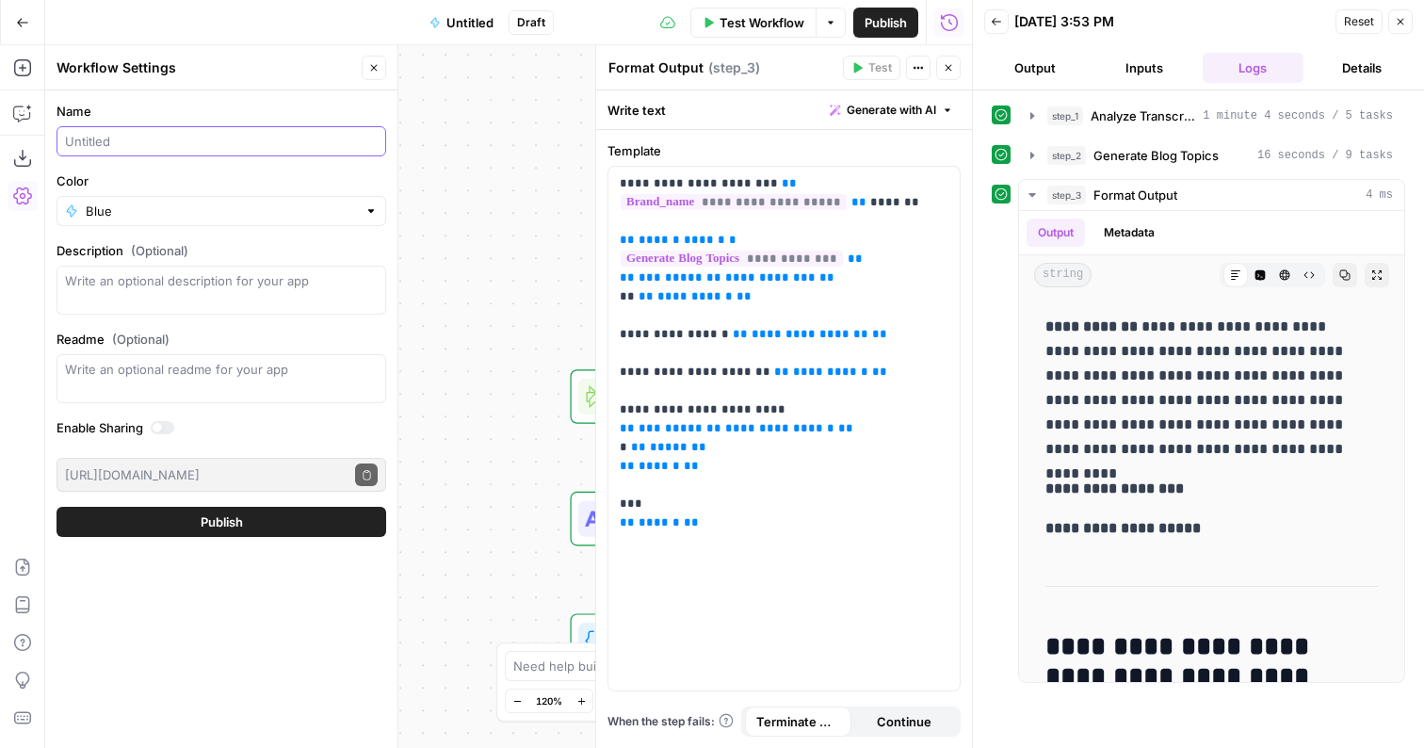
click at [230, 137] on input "Name" at bounding box center [221, 141] width 313 height 19
type input "Kandji Topic Workflow"
click at [250, 521] on button "Publish" at bounding box center [221, 522] width 330 height 30
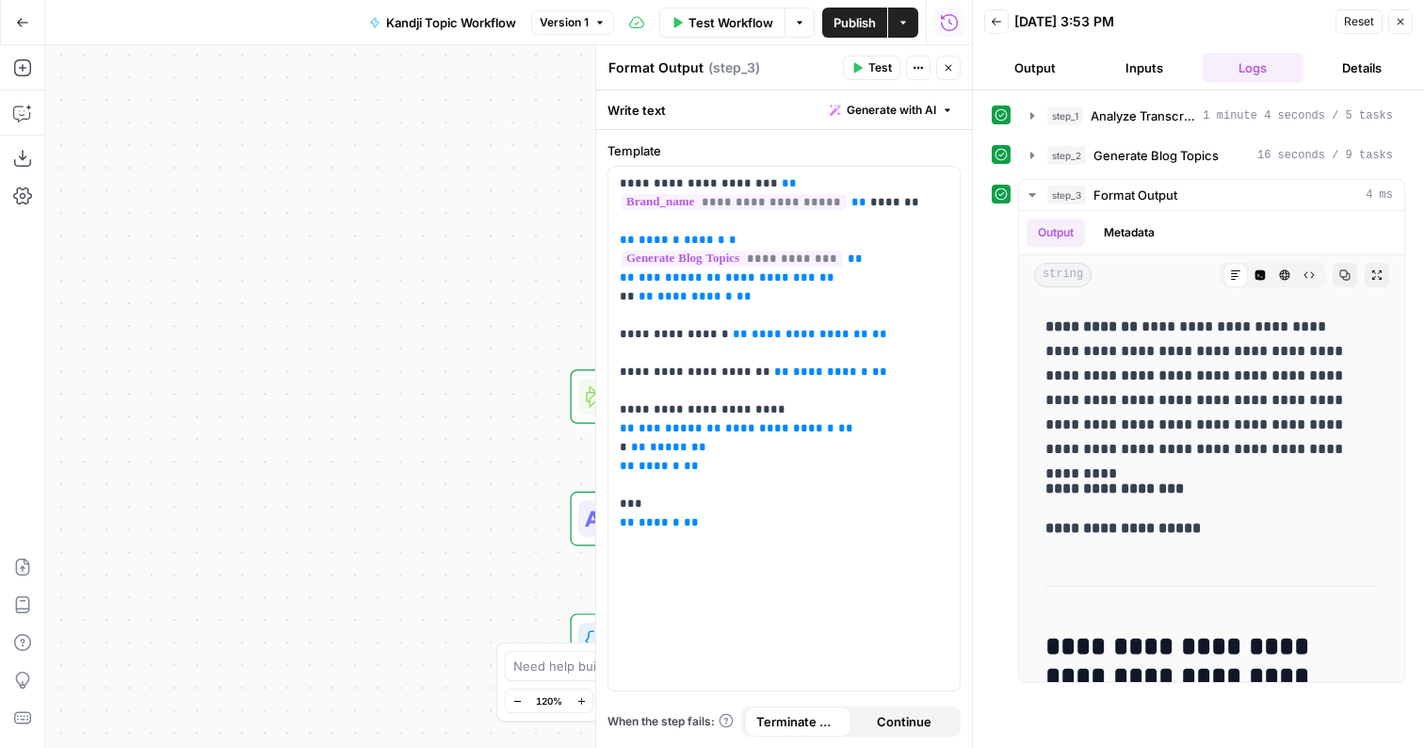
click at [900, 30] on button "Actions" at bounding box center [903, 23] width 30 height 30
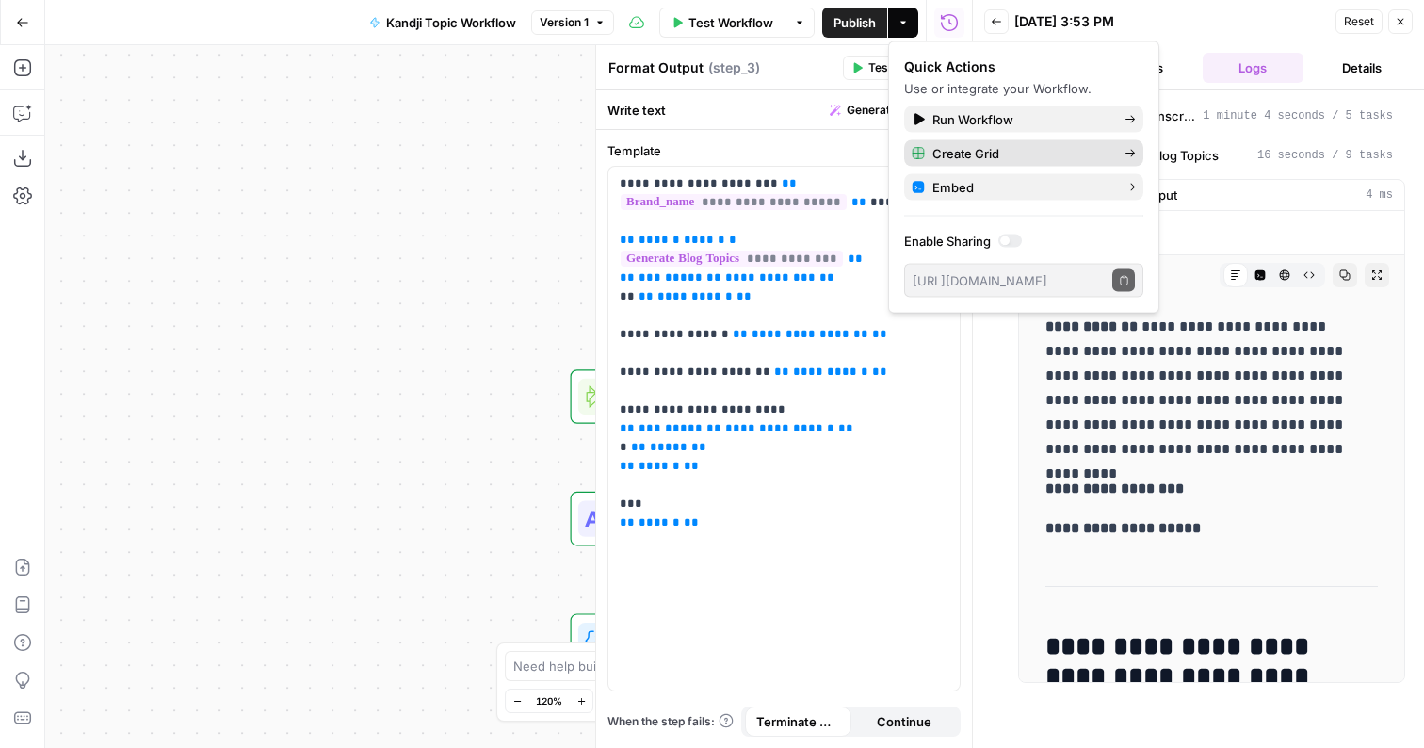
click at [964, 153] on span "Create Grid" at bounding box center [1020, 153] width 177 height 19
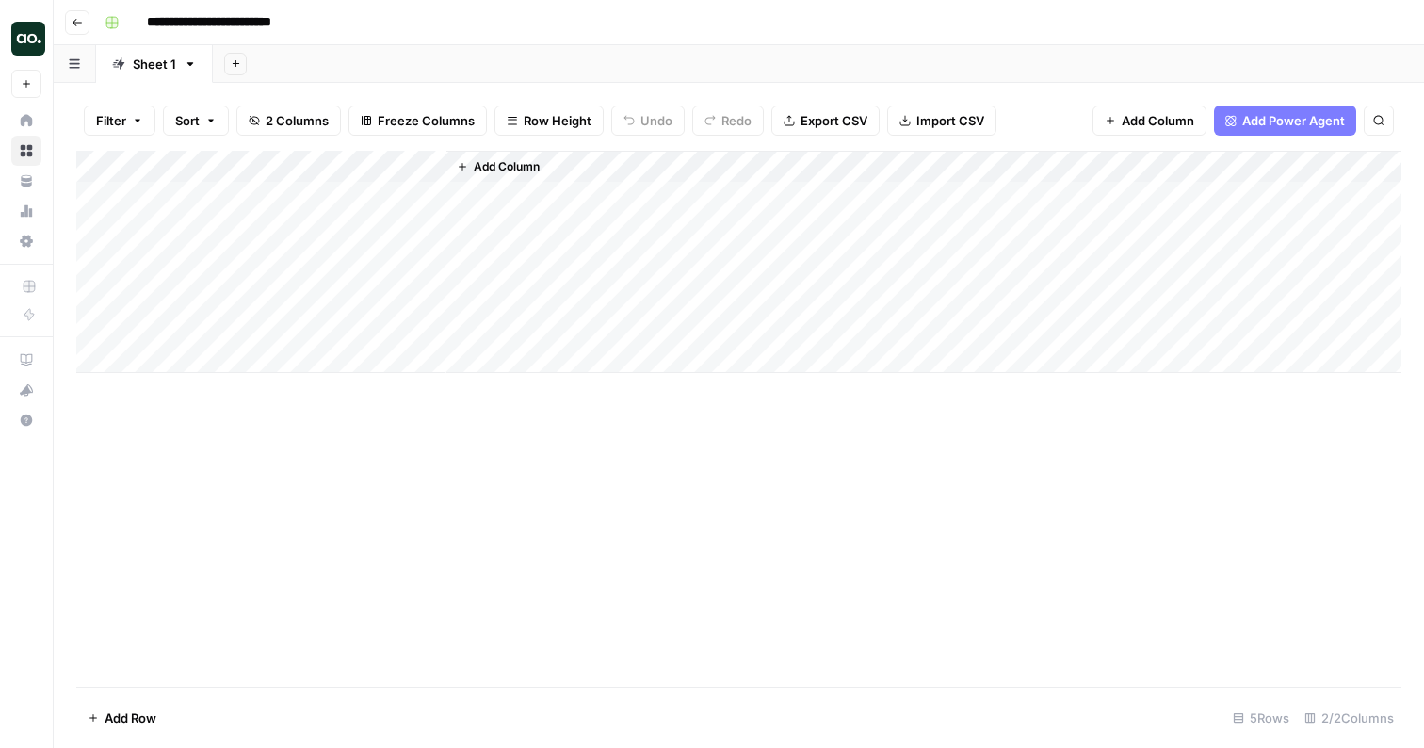
click at [522, 168] on span "Add Column" at bounding box center [507, 166] width 66 height 17
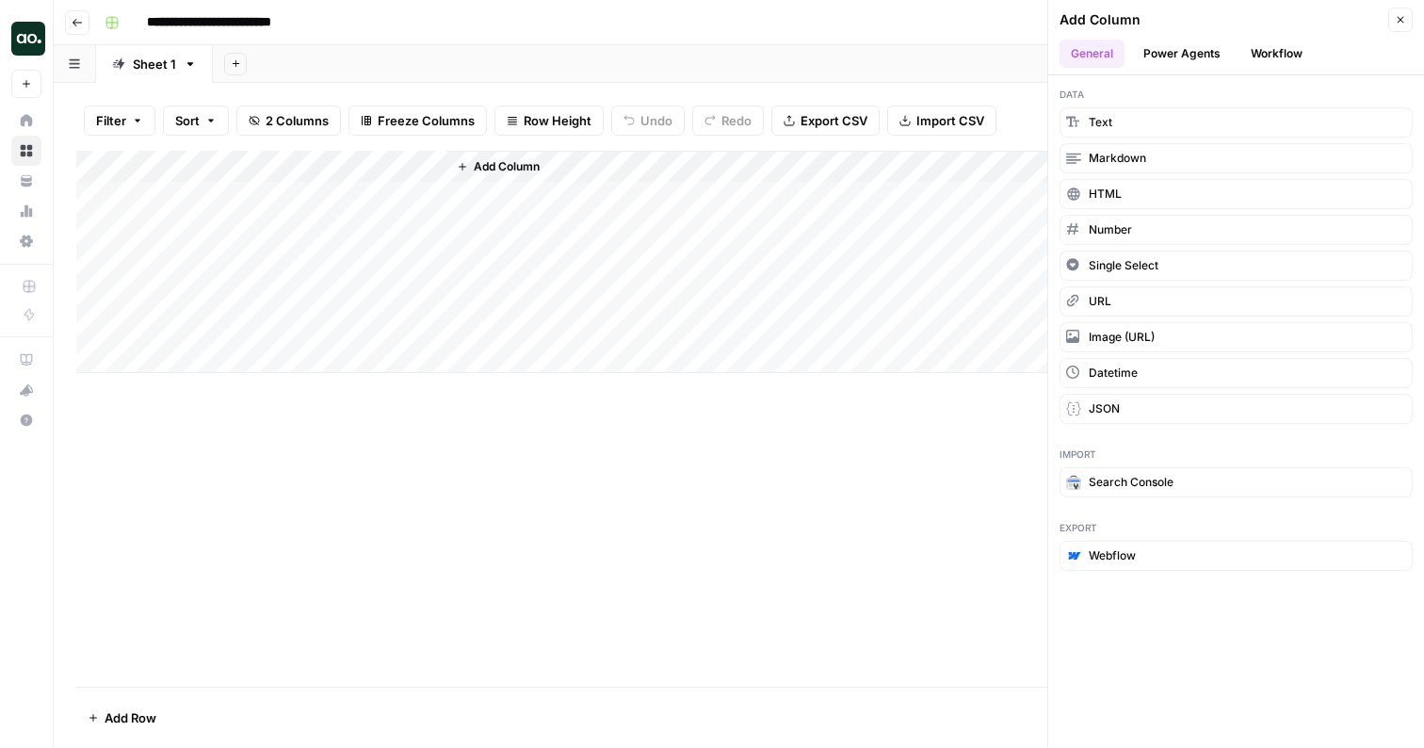
click at [360, 195] on div "Add Column" at bounding box center [738, 262] width 1325 height 222
click at [194, 199] on div "Add Column" at bounding box center [738, 262] width 1325 height 222
click at [404, 166] on div "Add Column" at bounding box center [738, 262] width 1325 height 222
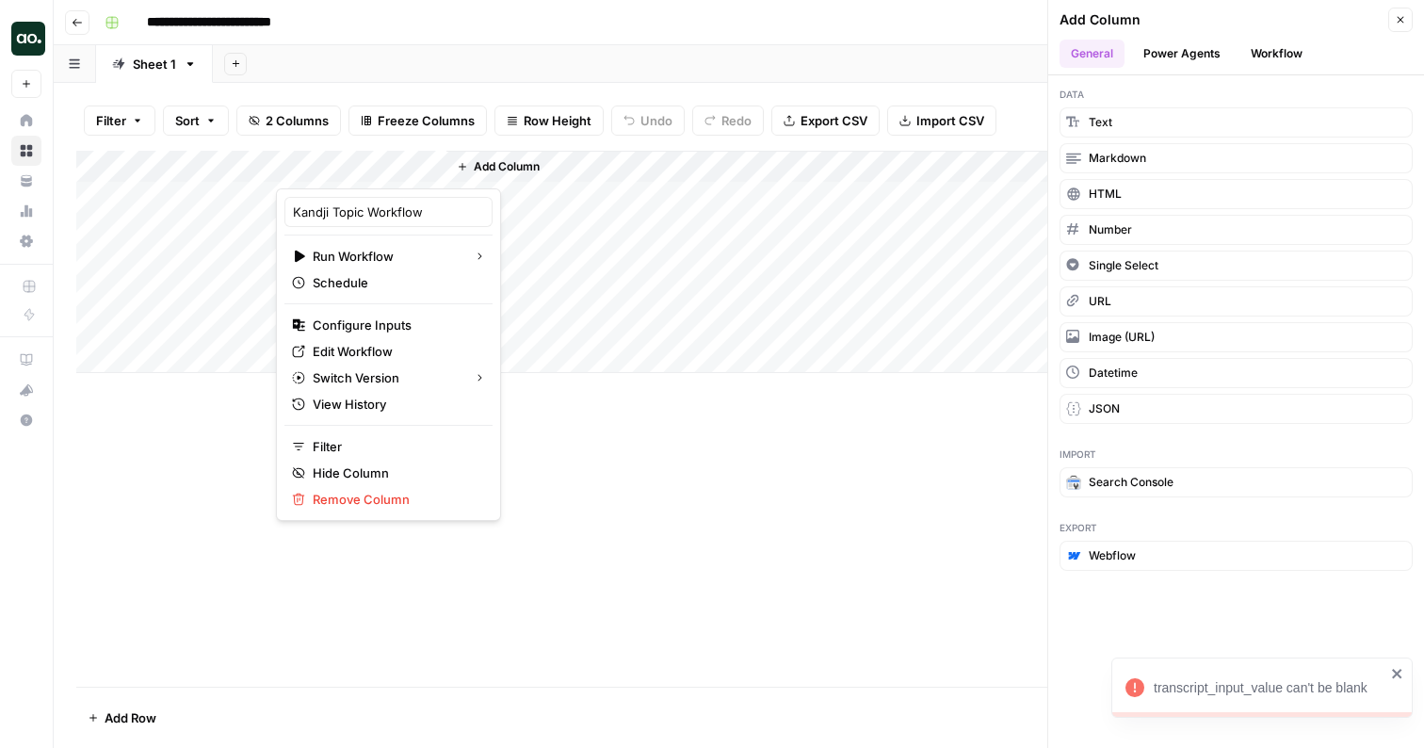
click at [1398, 18] on icon "button" at bounding box center [1400, 20] width 7 height 7
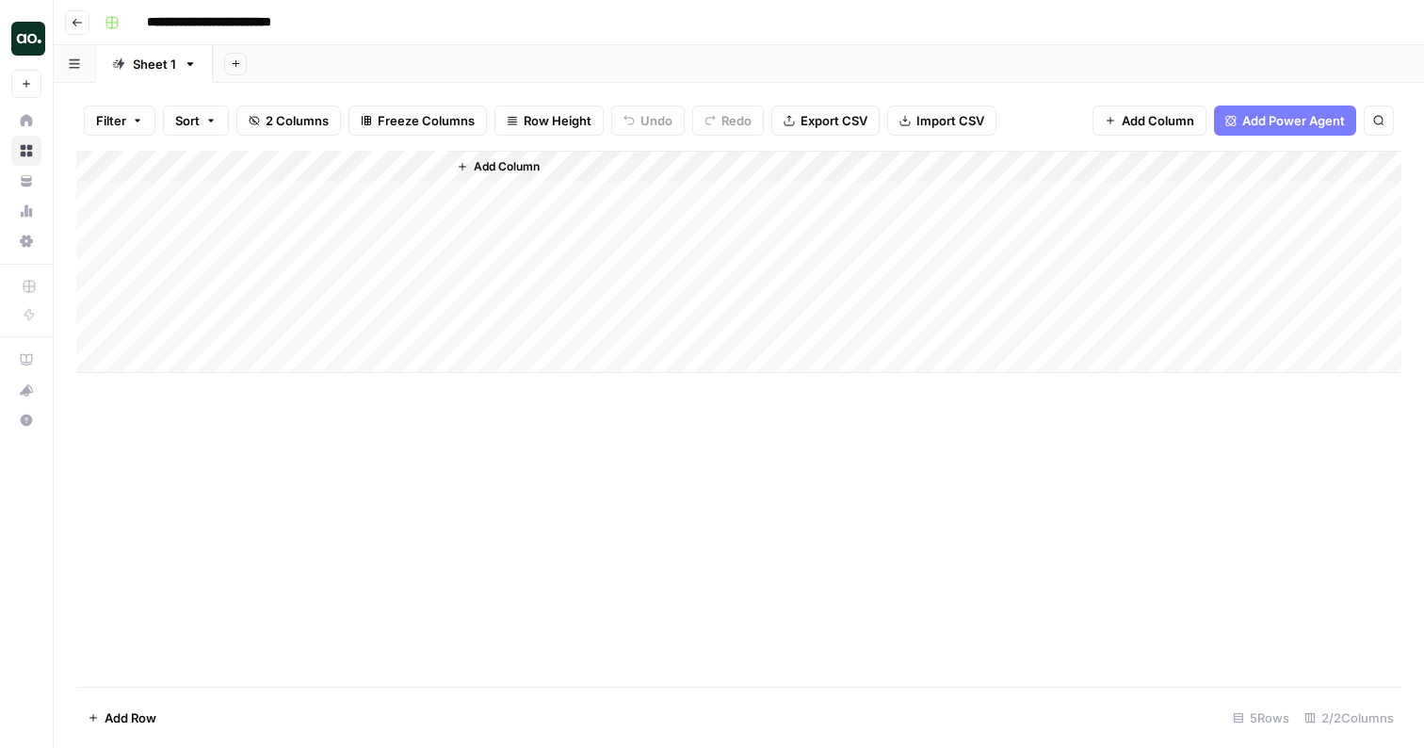
click at [403, 167] on div "Add Column" at bounding box center [738, 262] width 1325 height 222
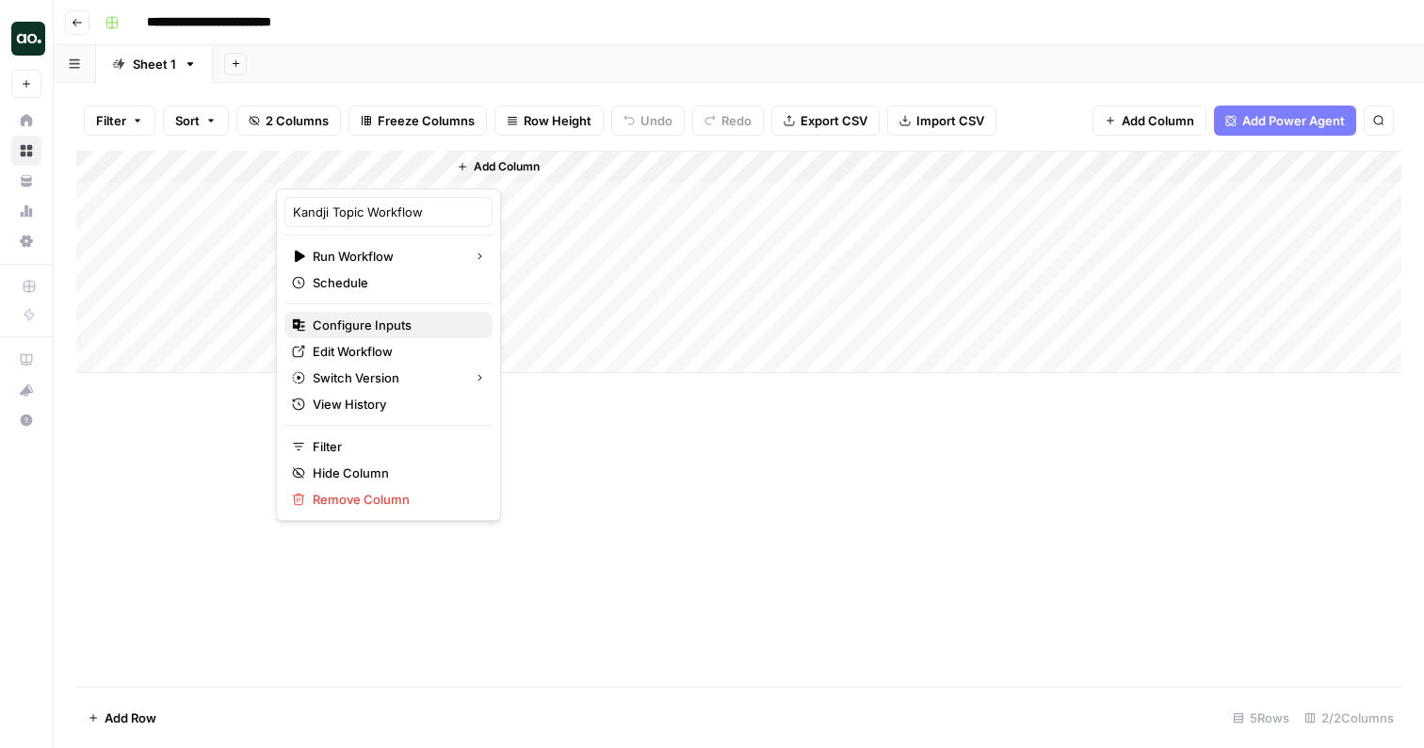
click at [364, 330] on span "Configure Inputs" at bounding box center [395, 324] width 165 height 19
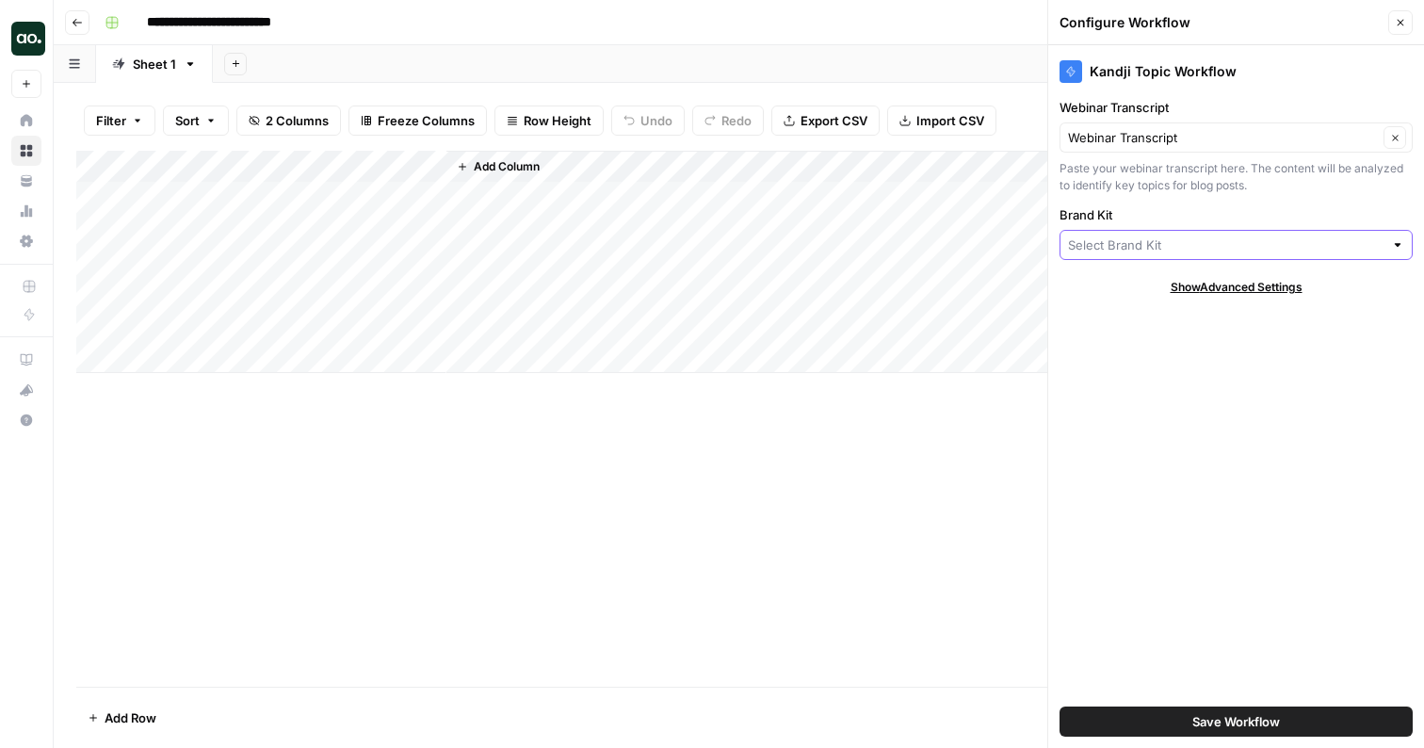
click at [1122, 247] on input "Brand Kit" at bounding box center [1225, 244] width 315 height 19
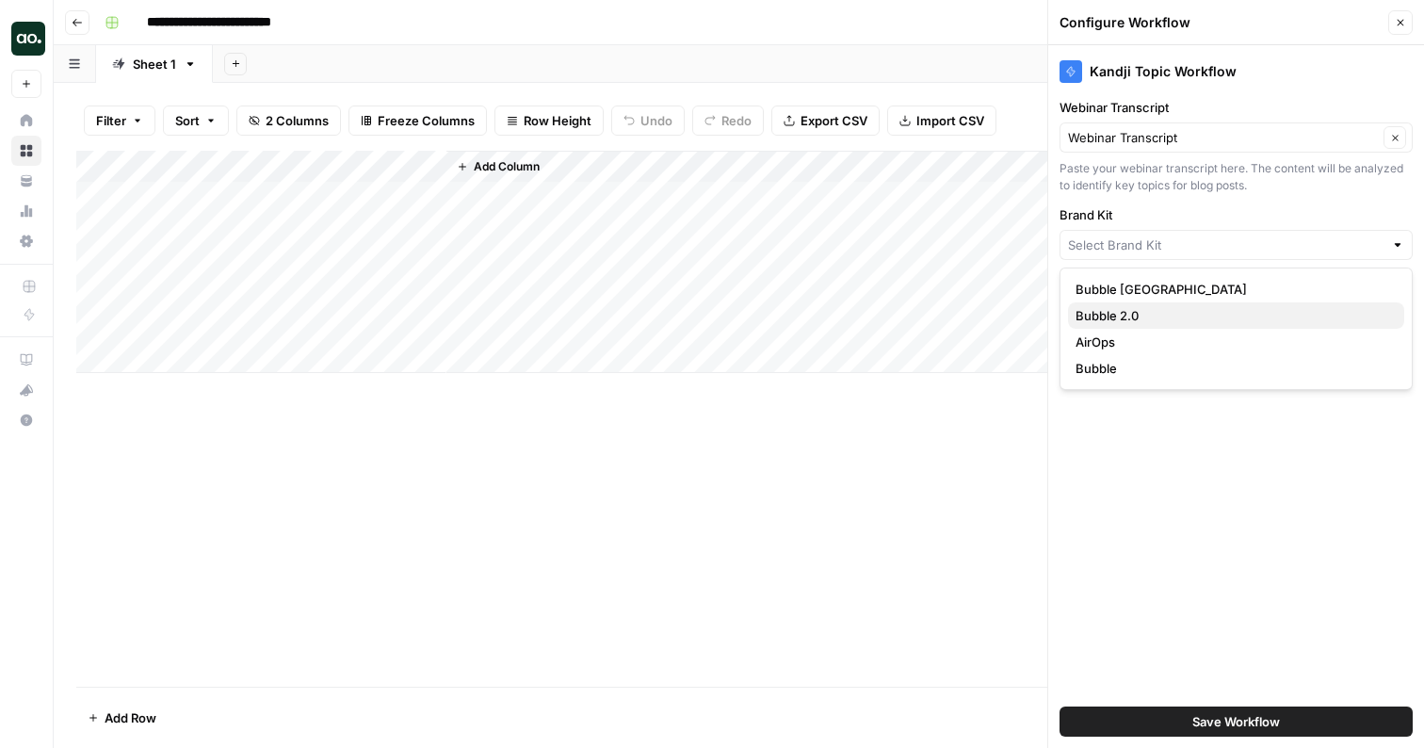
click at [1137, 317] on span "Bubble 2.0" at bounding box center [1232, 315] width 314 height 19
type input "Bubble 2.0"
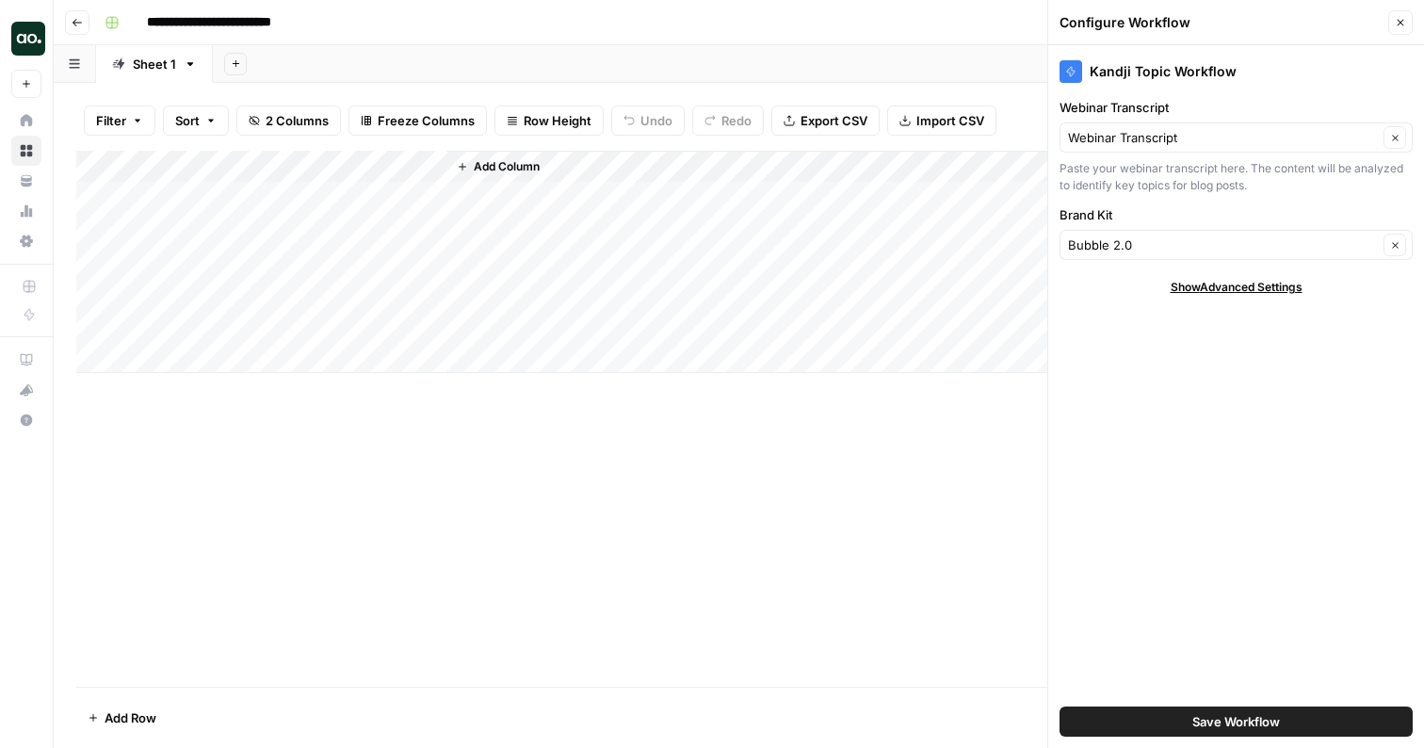
click at [237, 189] on div "Add Column" at bounding box center [738, 262] width 1325 height 222
click at [211, 201] on div "Add Column" at bounding box center [738, 262] width 1325 height 222
paste textarea "**********"
type textarea "**********"
click at [224, 235] on div "Add Column" at bounding box center [738, 262] width 1325 height 222
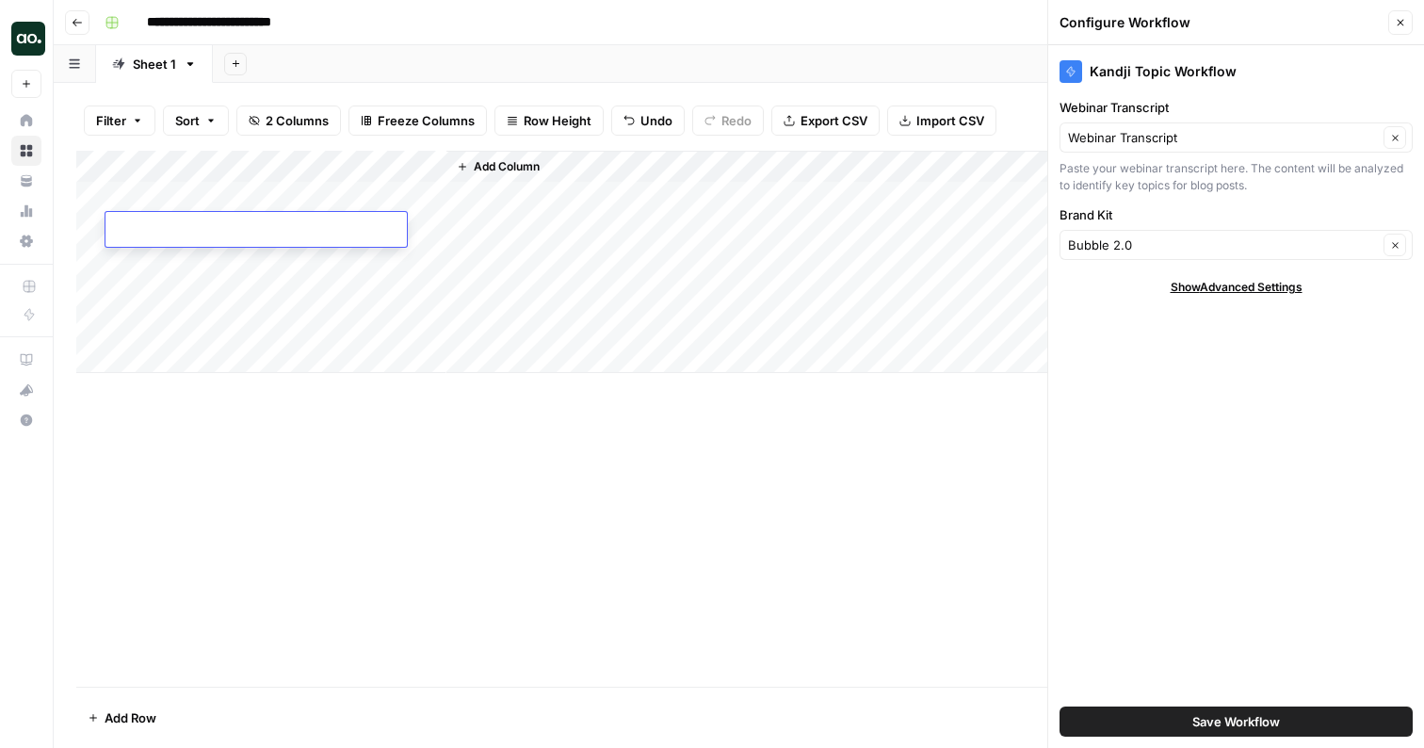
paste textarea "**********"
type textarea "**********"
click at [206, 262] on div "Add Column" at bounding box center [738, 262] width 1325 height 222
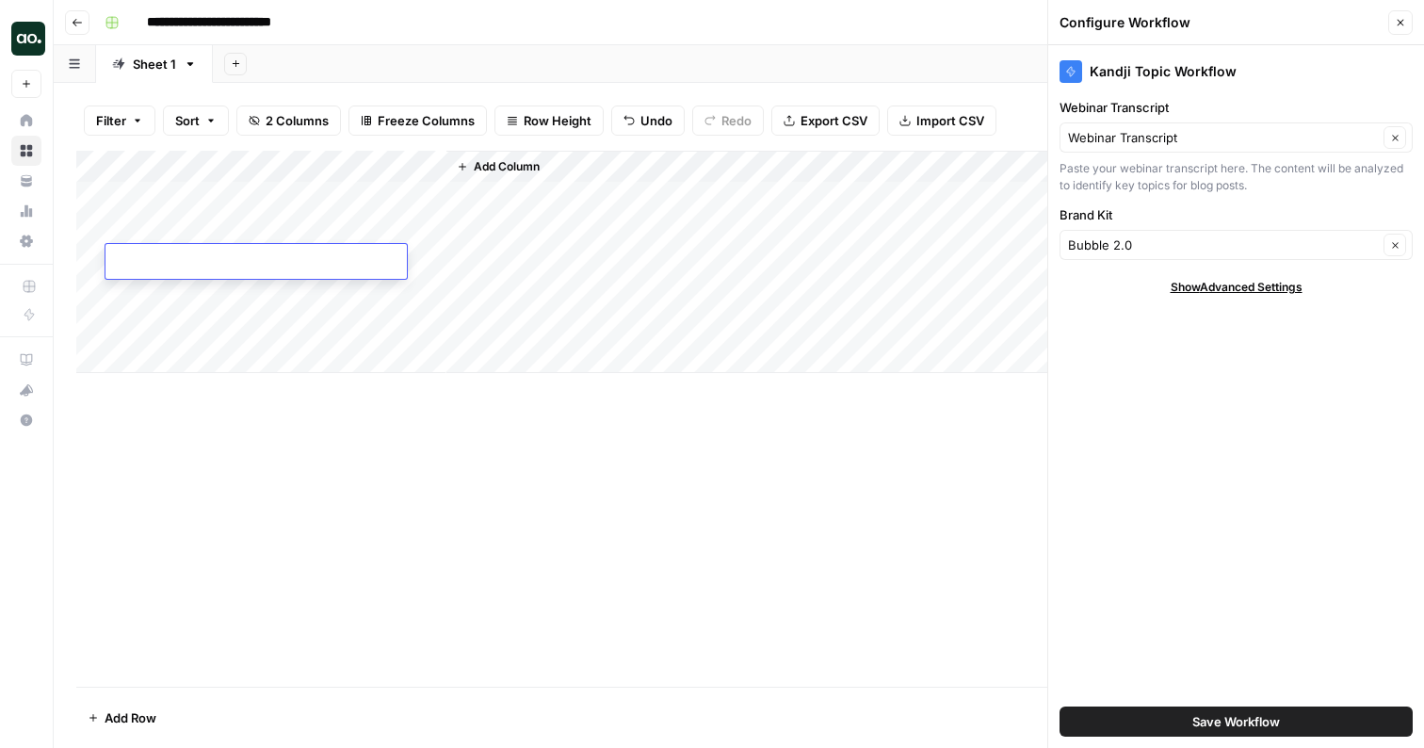
type textarea "**********"
click at [238, 292] on div "Add Column" at bounding box center [738, 262] width 1325 height 222
type textarea "**********"
click at [198, 319] on div "Add Column" at bounding box center [738, 262] width 1325 height 222
type textarea "**********"
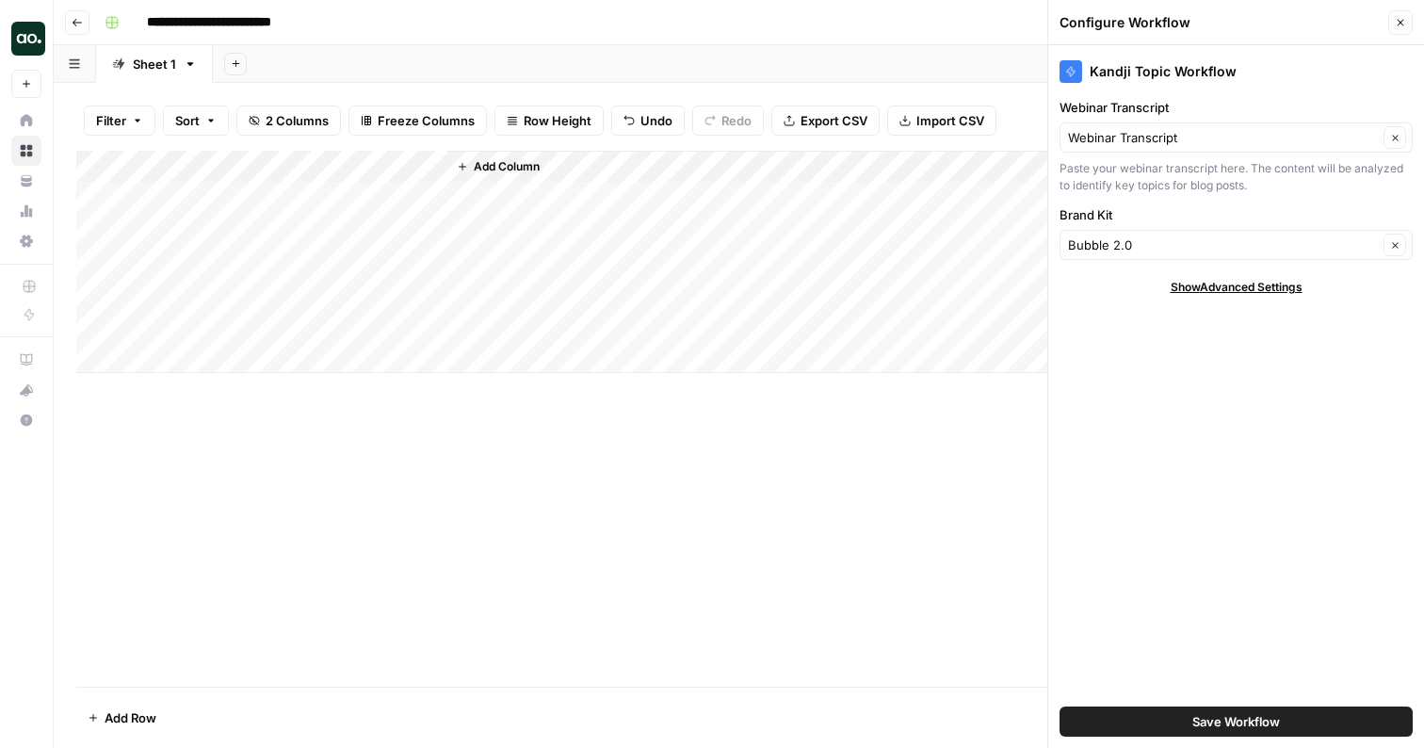
click at [362, 197] on div "Add Column" at bounding box center [738, 262] width 1325 height 222
click at [360, 195] on div "Add Column" at bounding box center [738, 262] width 1325 height 222
click at [1236, 234] on div "Bubble 2.0 Clear" at bounding box center [1235, 245] width 353 height 30
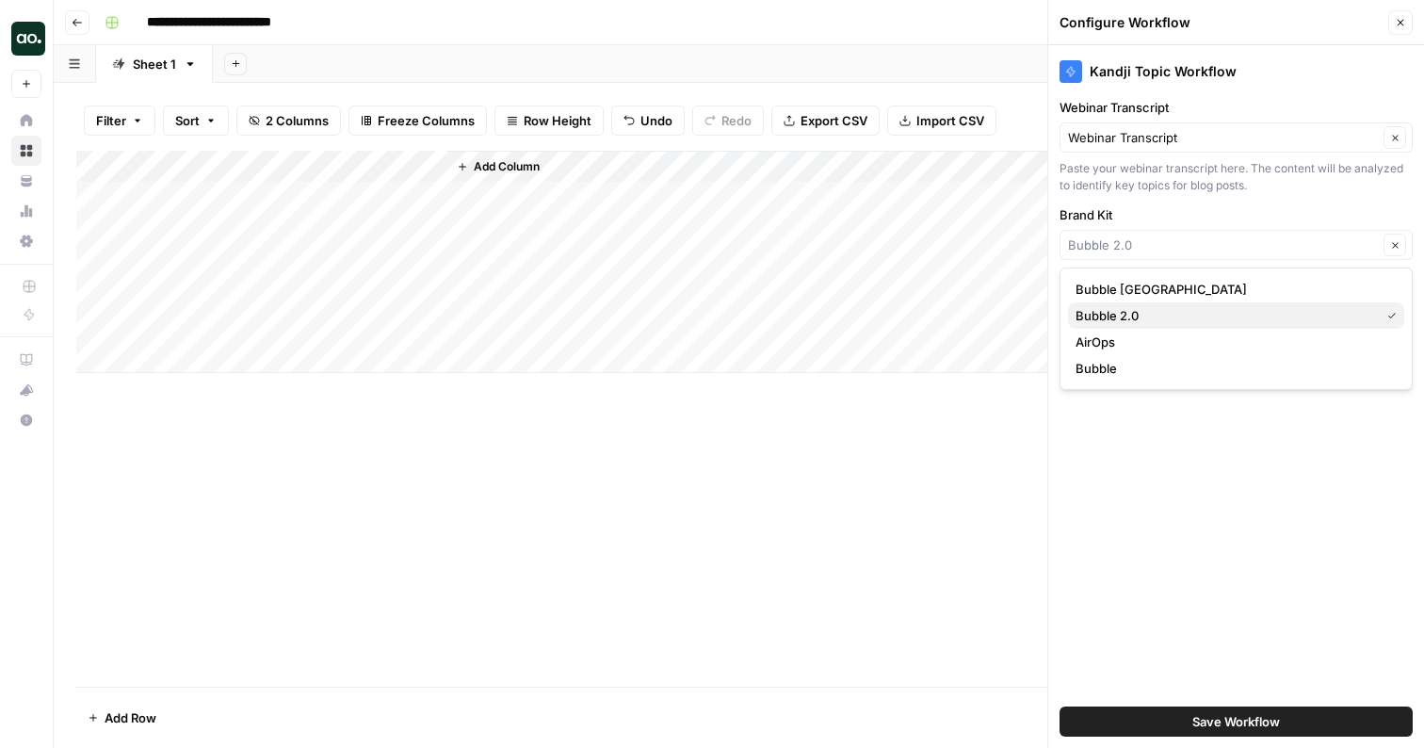
click at [1158, 311] on span "Bubble 2.0" at bounding box center [1223, 315] width 297 height 19
type input "Bubble 2.0"
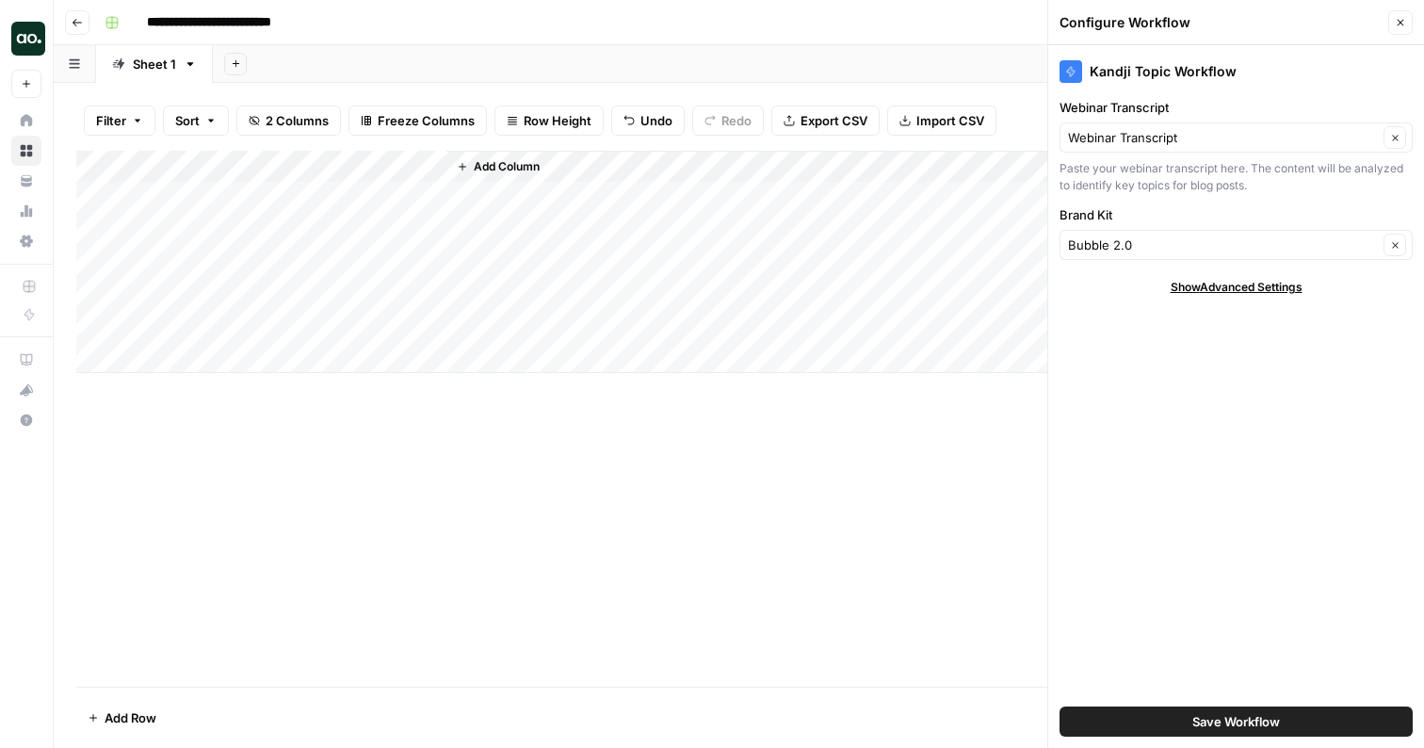
click at [1168, 716] on button "Save Workflow" at bounding box center [1235, 721] width 353 height 30
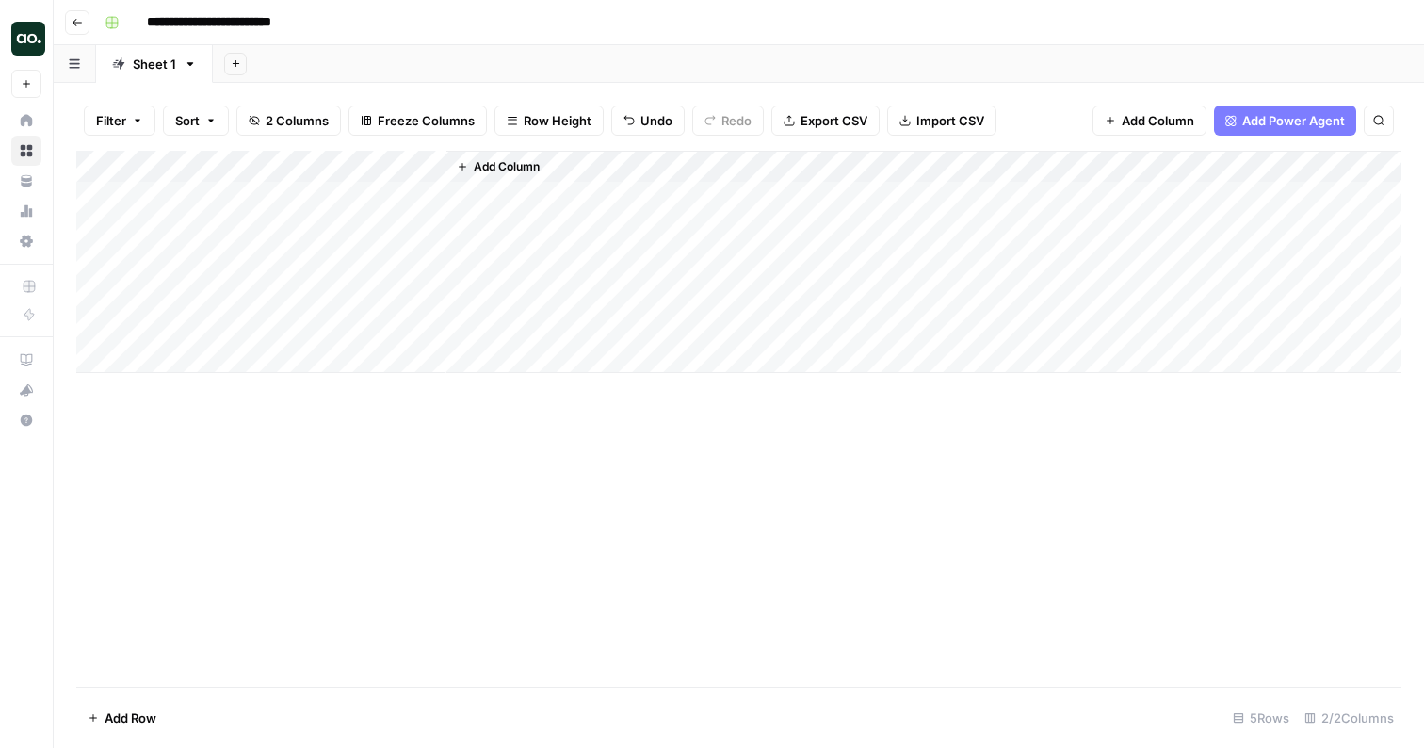
click at [362, 193] on div "Add Column" at bounding box center [738, 262] width 1325 height 222
click at [598, 197] on div "Add Column" at bounding box center [738, 262] width 1325 height 222
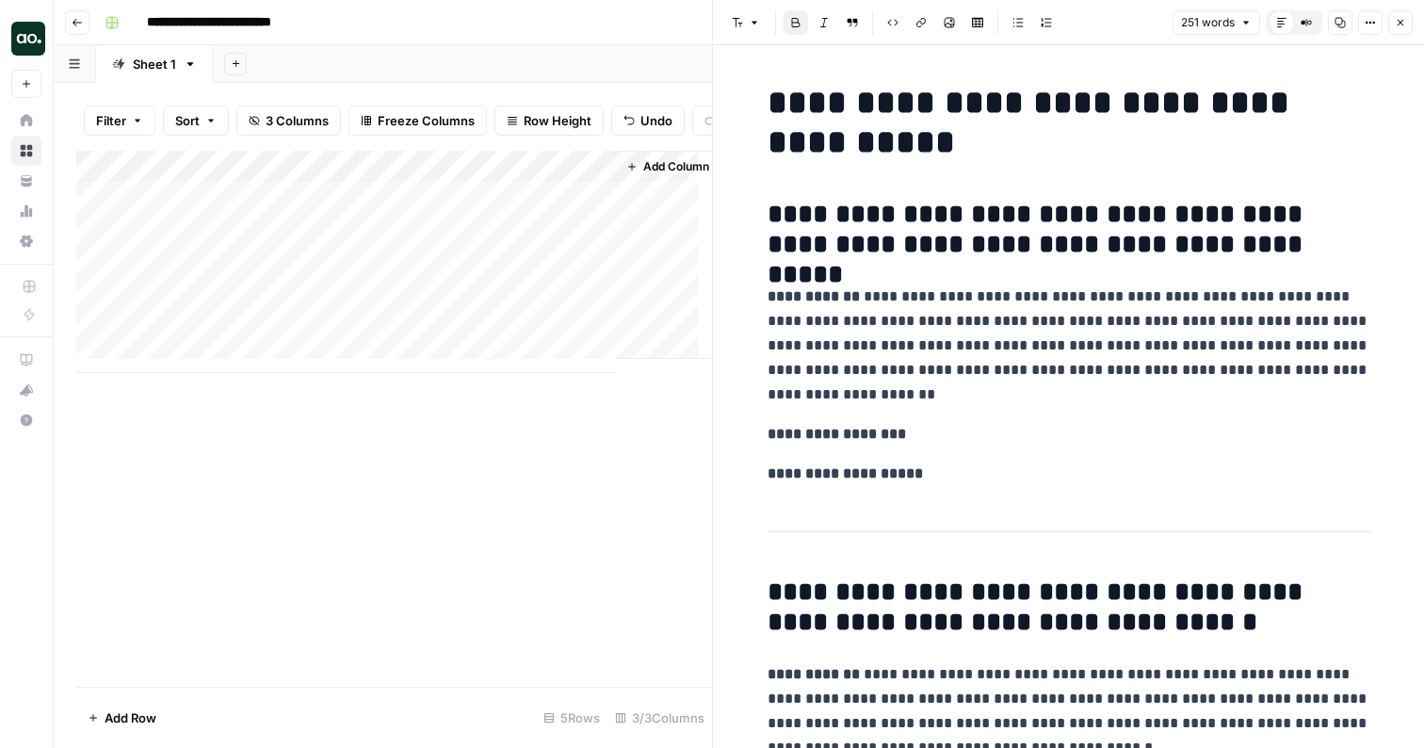
click at [891, 426] on p "**********" at bounding box center [1068, 434] width 603 height 24
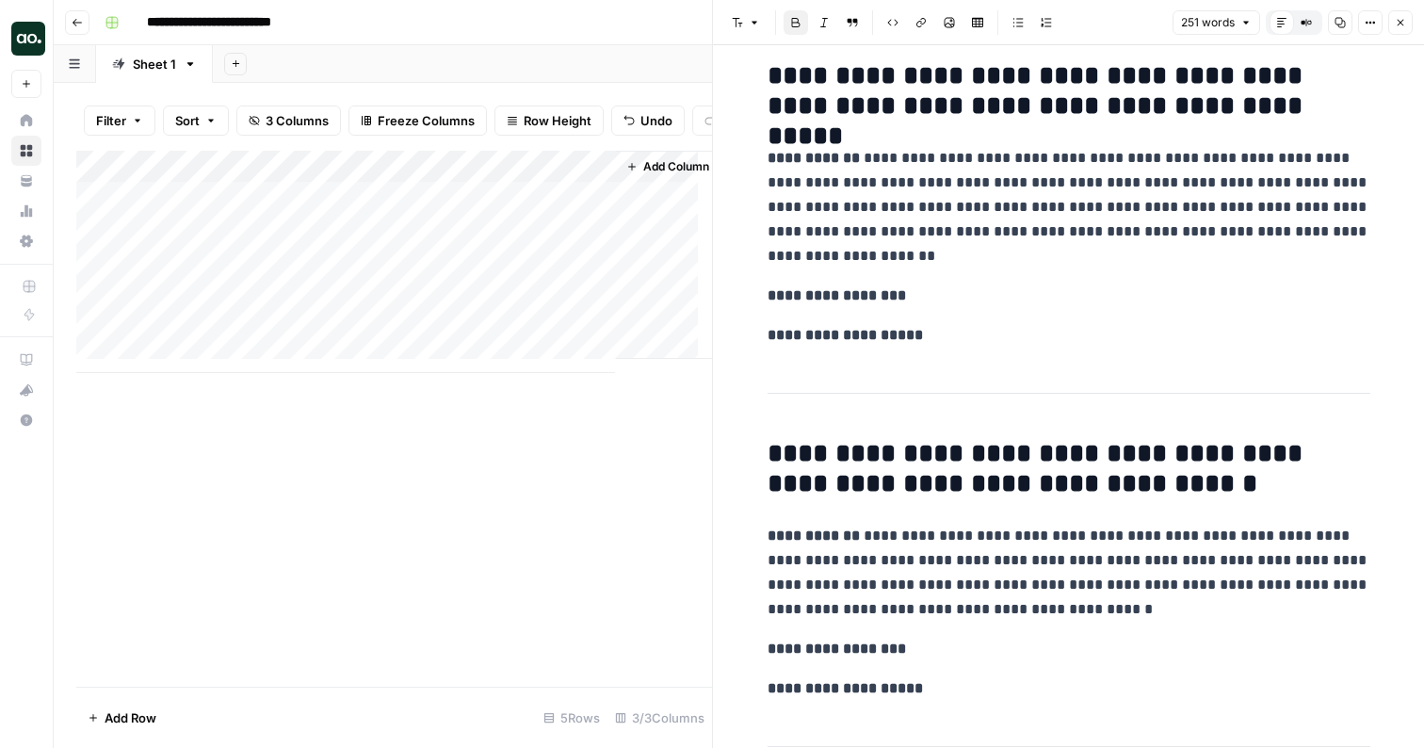
scroll to position [137, 0]
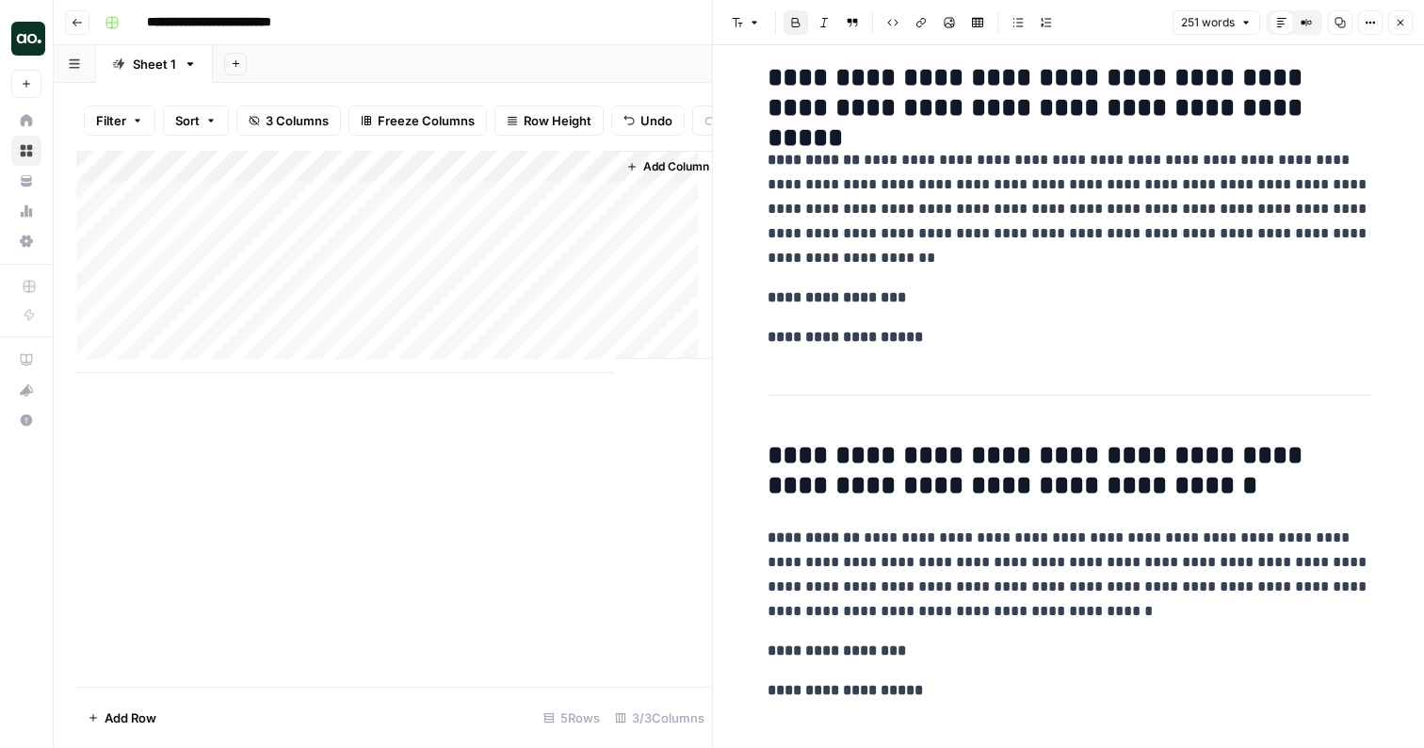
click at [354, 243] on div "Add Column" at bounding box center [393, 262] width 635 height 222
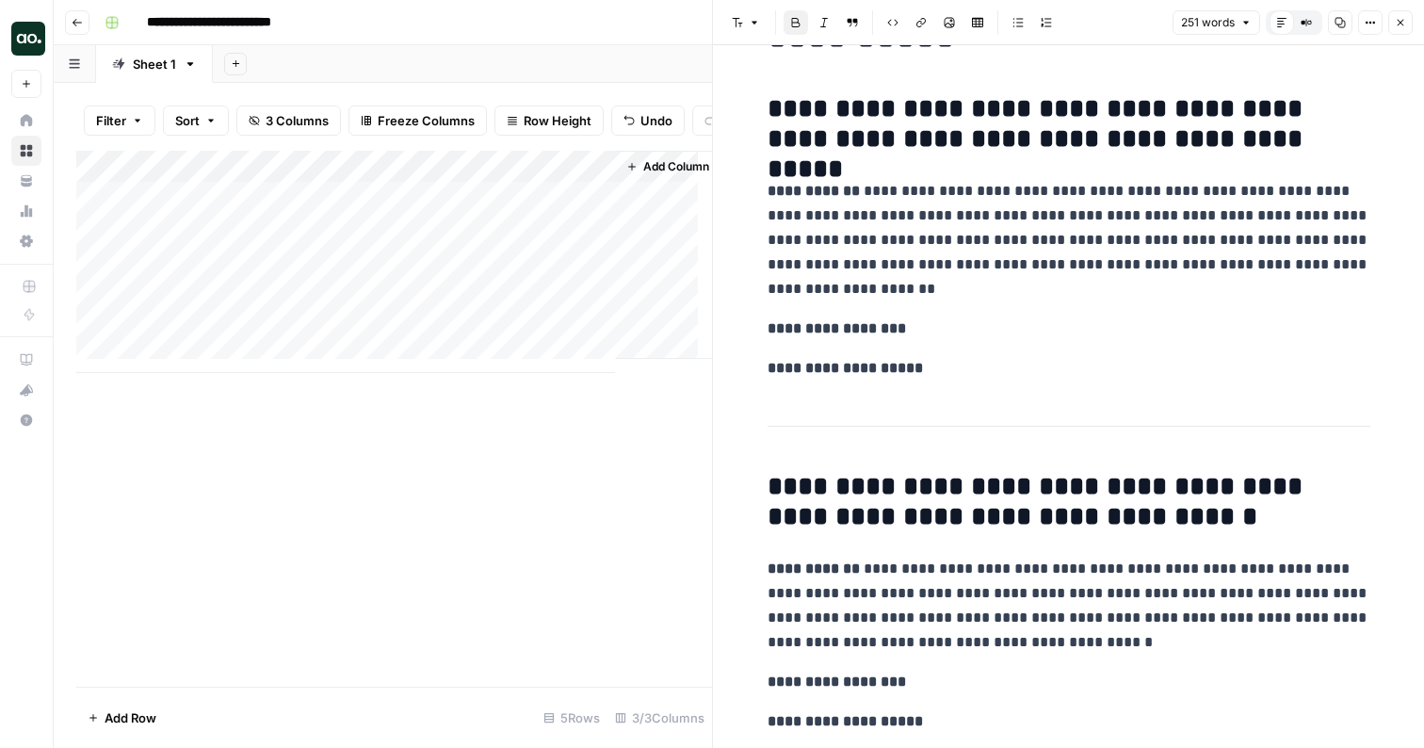
scroll to position [0, 0]
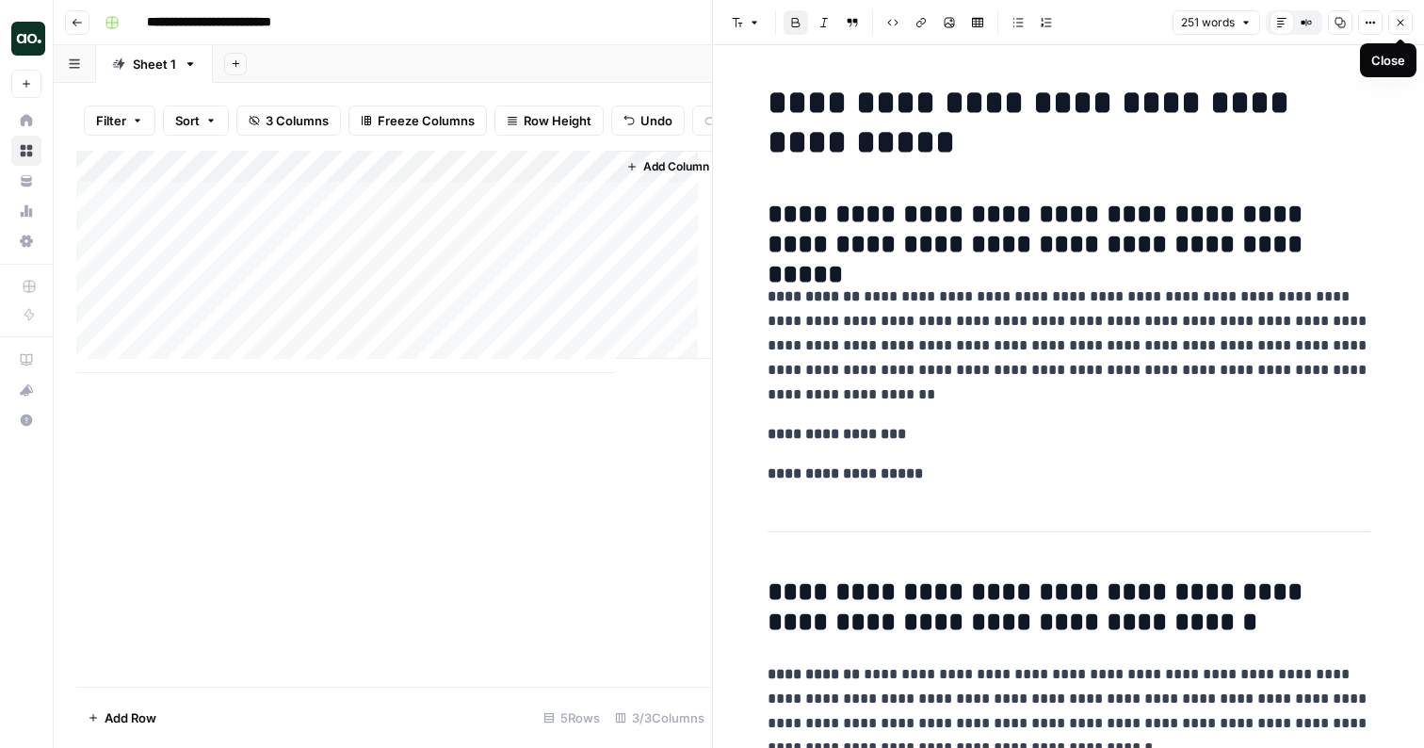
click at [1401, 17] on icon "button" at bounding box center [1399, 22] width 11 height 11
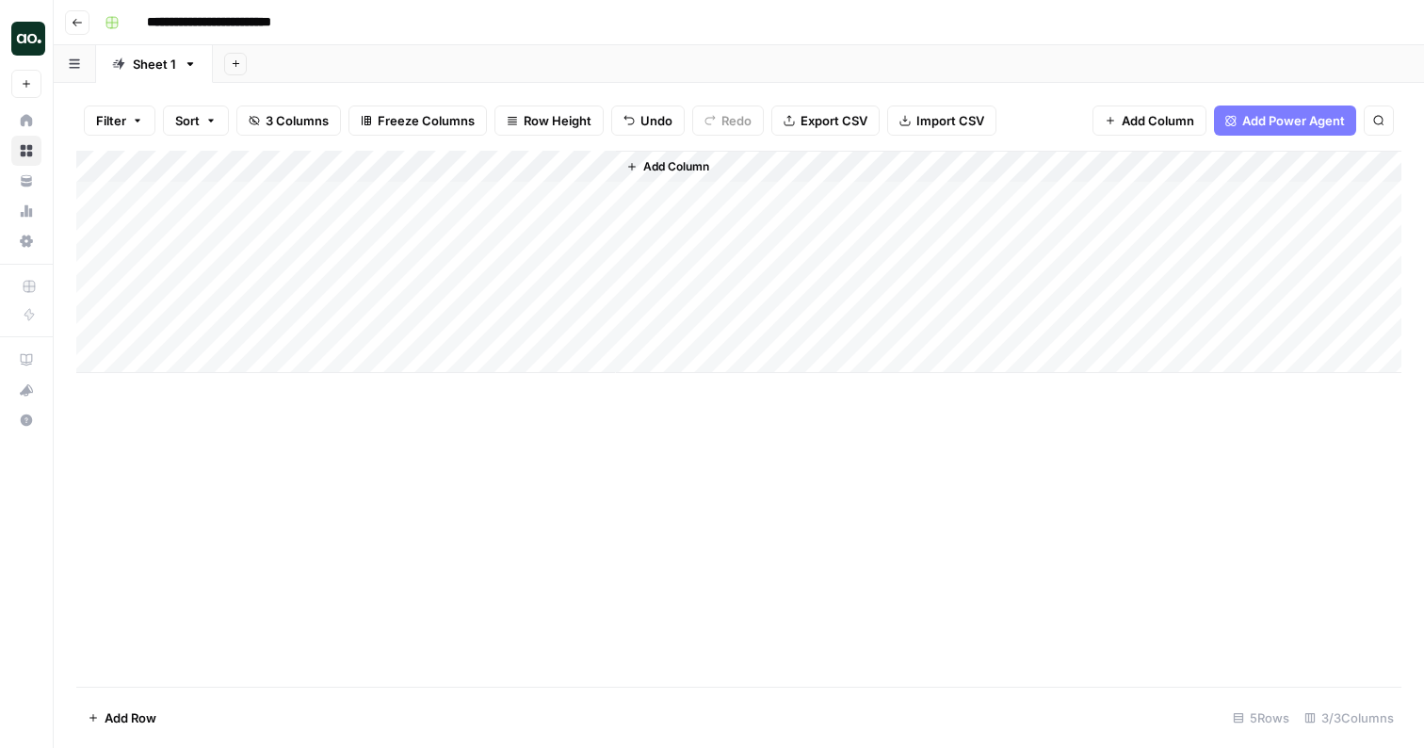
click at [494, 188] on div "Add Column" at bounding box center [738, 262] width 1325 height 222
click at [600, 196] on div "Add Column" at bounding box center [738, 262] width 1325 height 222
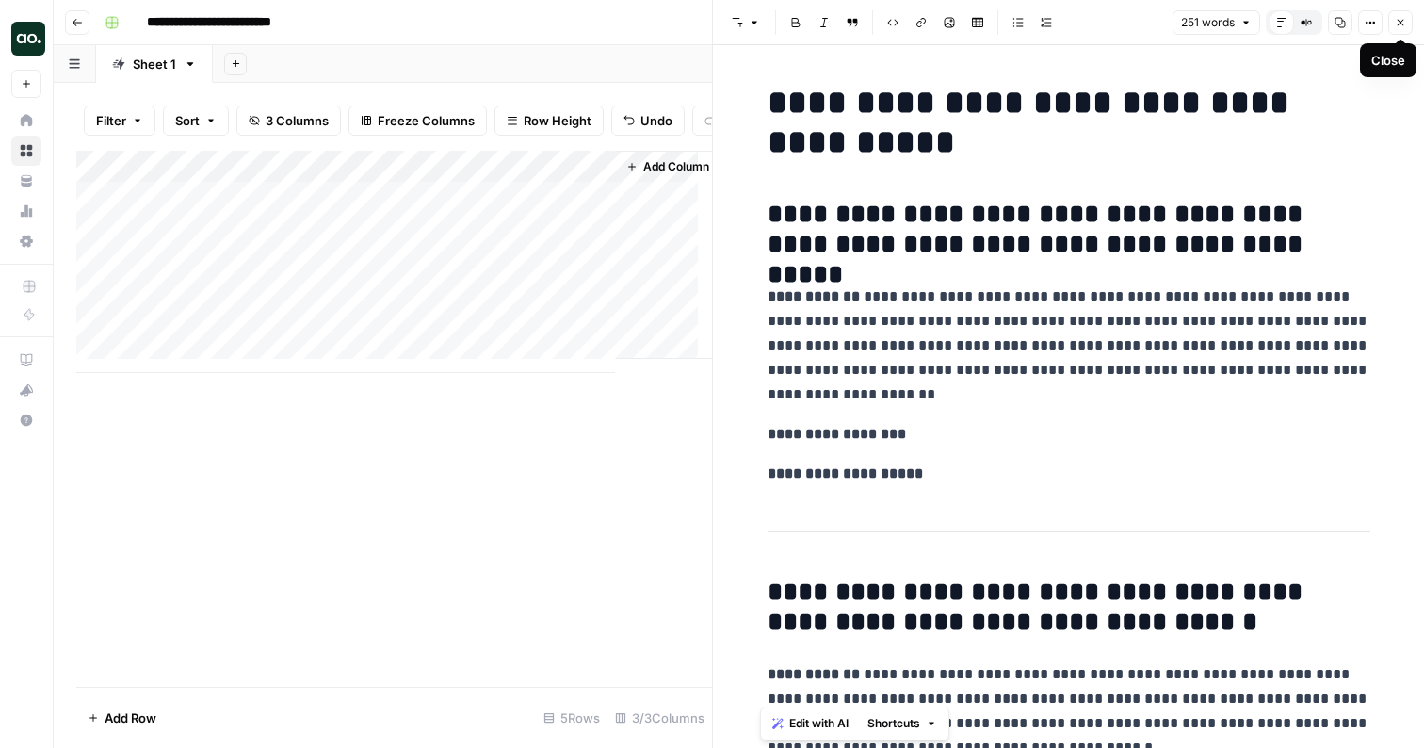
click at [1400, 23] on icon "button" at bounding box center [1400, 23] width 7 height 7
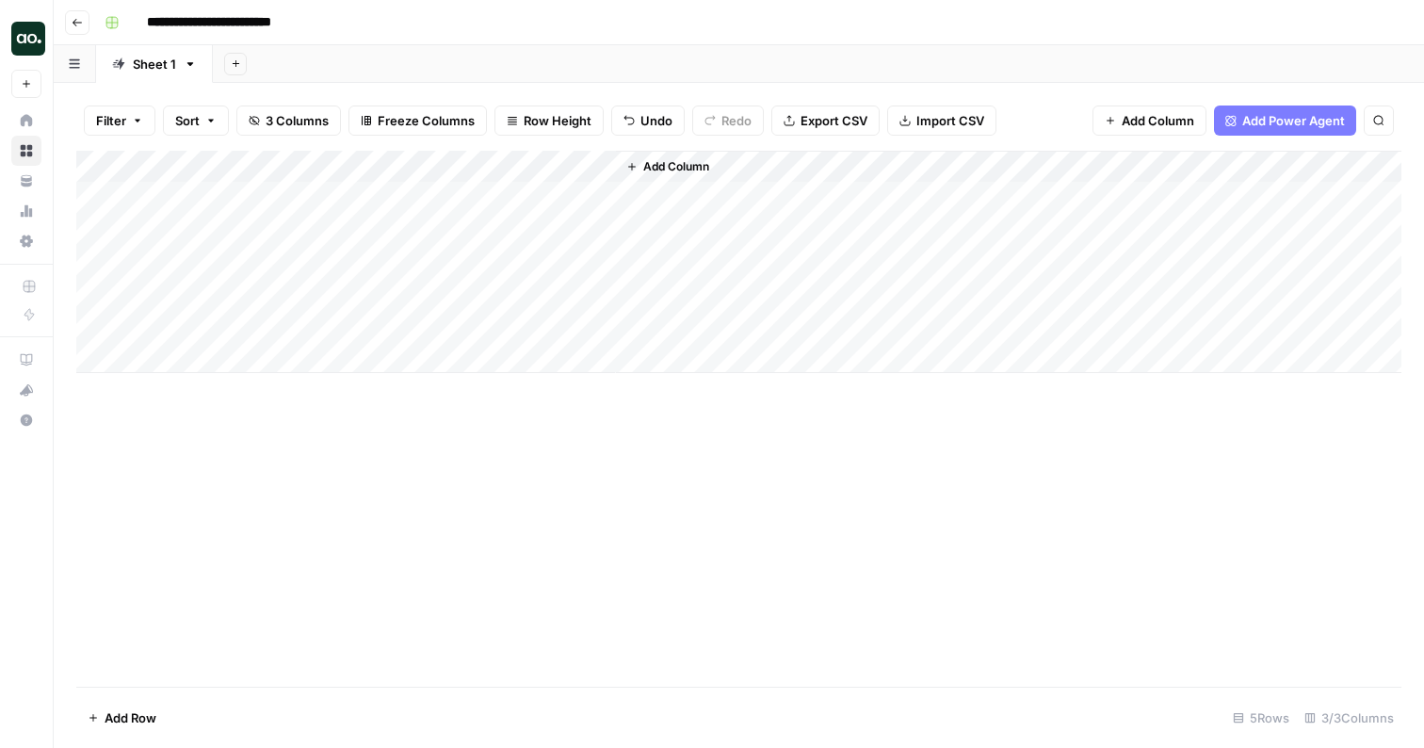
click at [694, 168] on span "Add Column" at bounding box center [676, 166] width 66 height 17
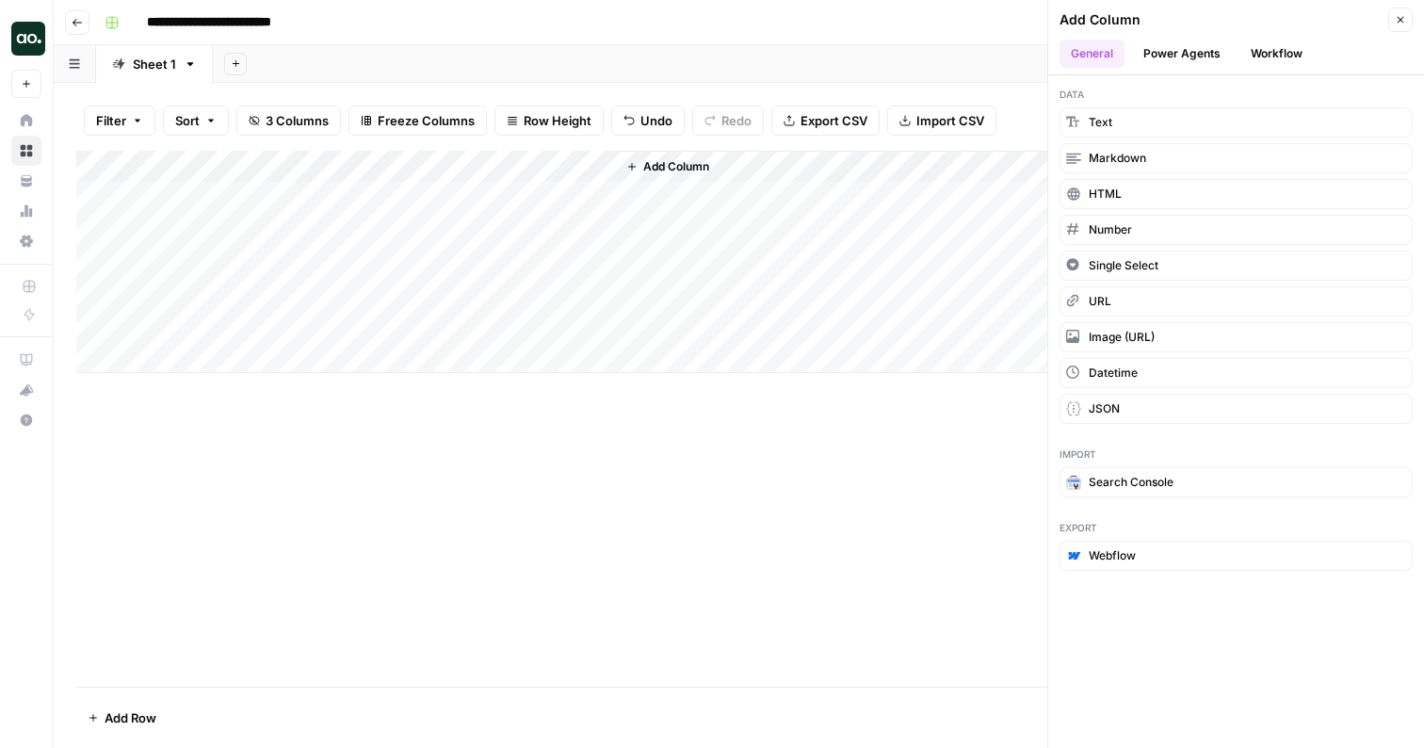
click at [1277, 57] on button "Workflow" at bounding box center [1276, 54] width 74 height 28
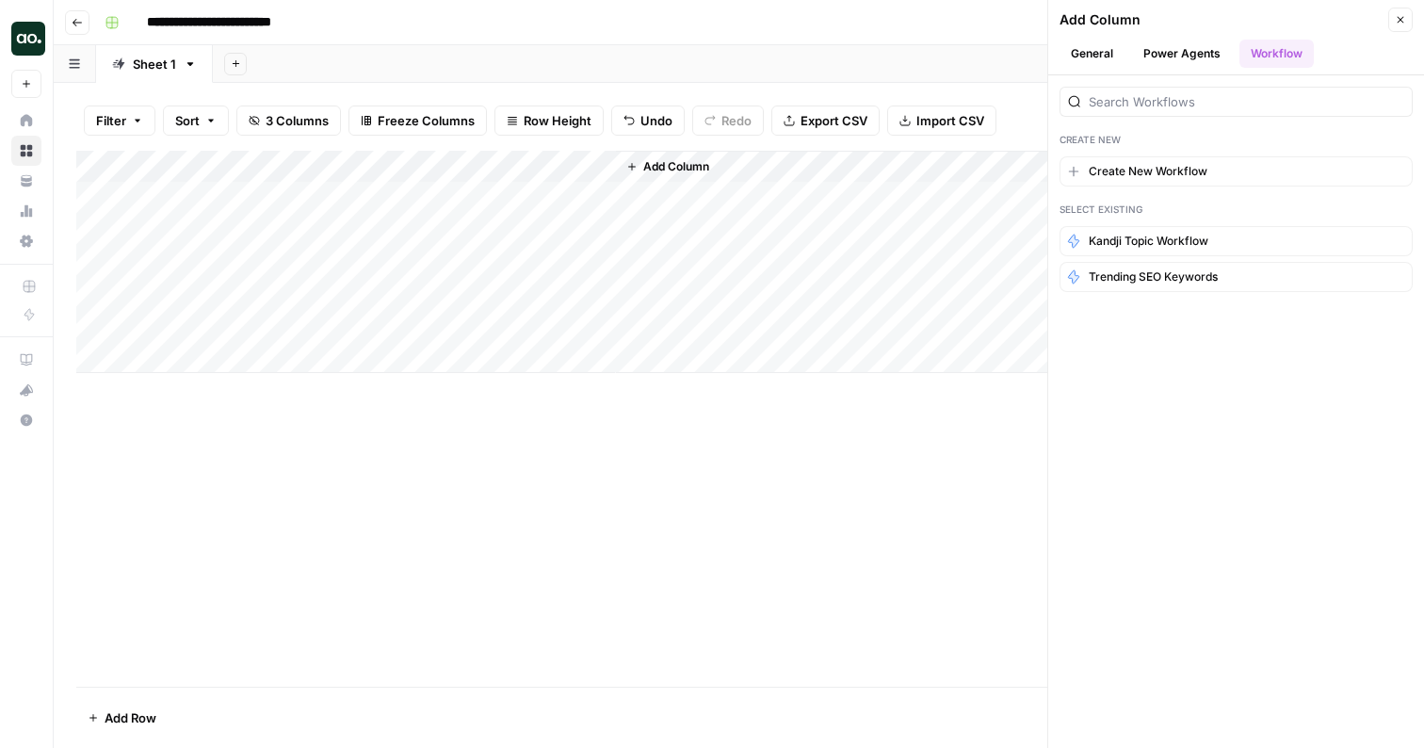
click at [1177, 56] on button "Power Agents" at bounding box center [1182, 54] width 100 height 28
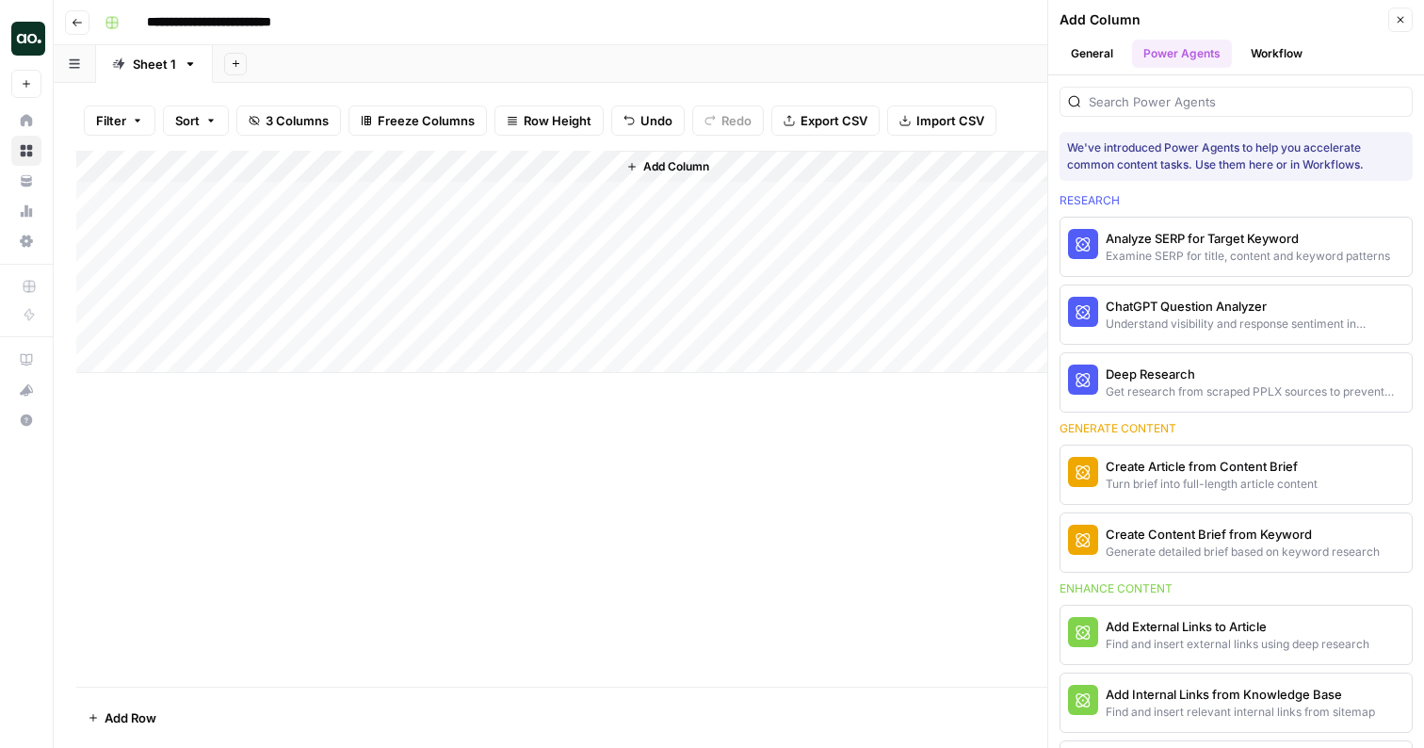
click at [1271, 55] on button "Workflow" at bounding box center [1276, 54] width 74 height 28
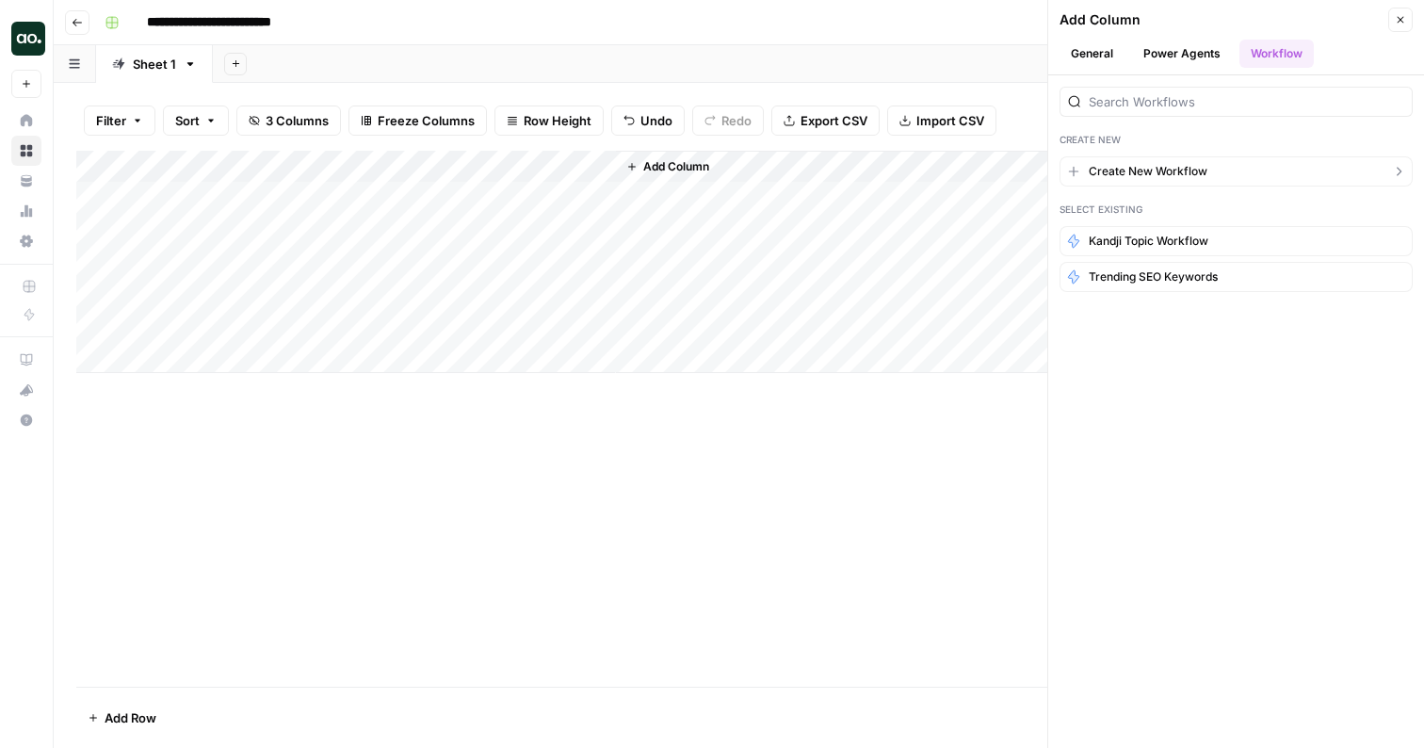
click at [1178, 171] on span "Create New Workflow" at bounding box center [1147, 171] width 119 height 17
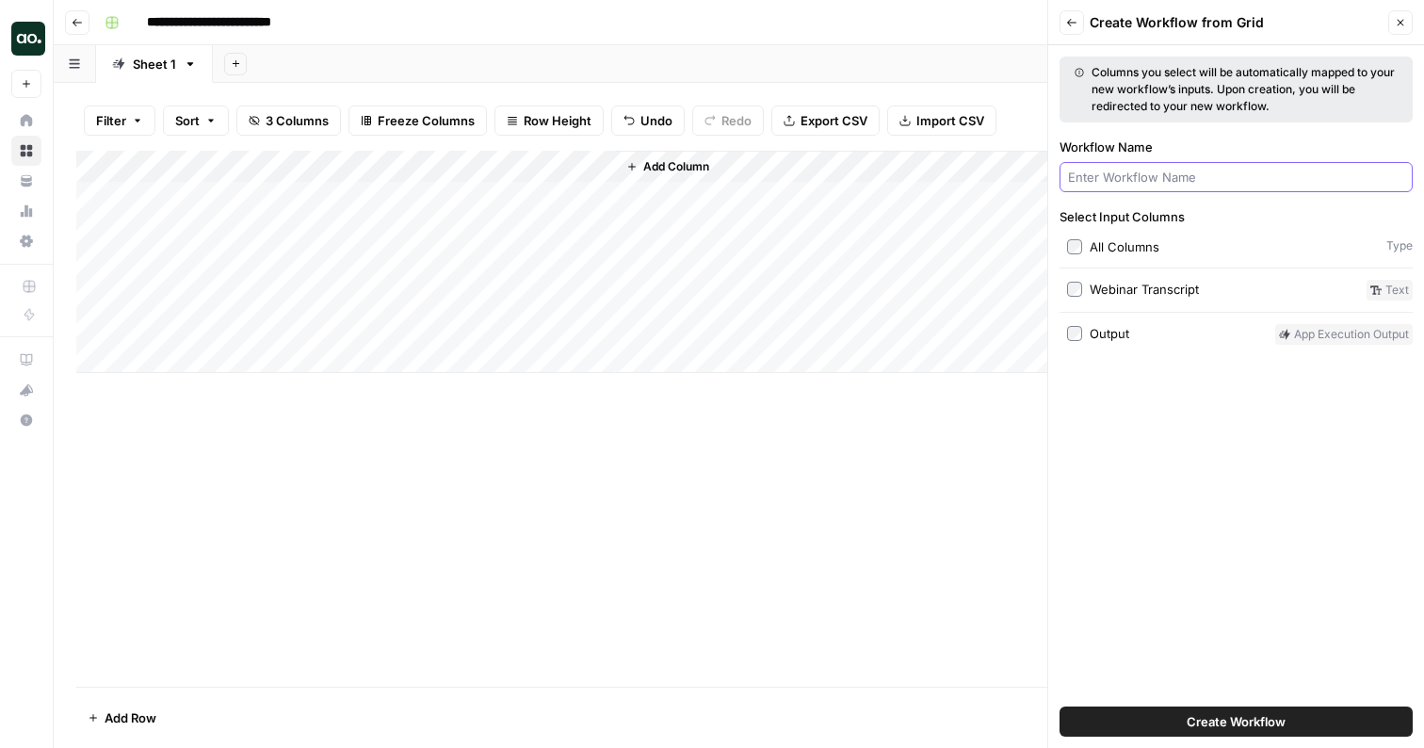
click at [1182, 180] on input "Workflow Name" at bounding box center [1236, 177] width 336 height 19
type input "Content Brief"
click at [698, 166] on span "Add Column" at bounding box center [676, 166] width 66 height 17
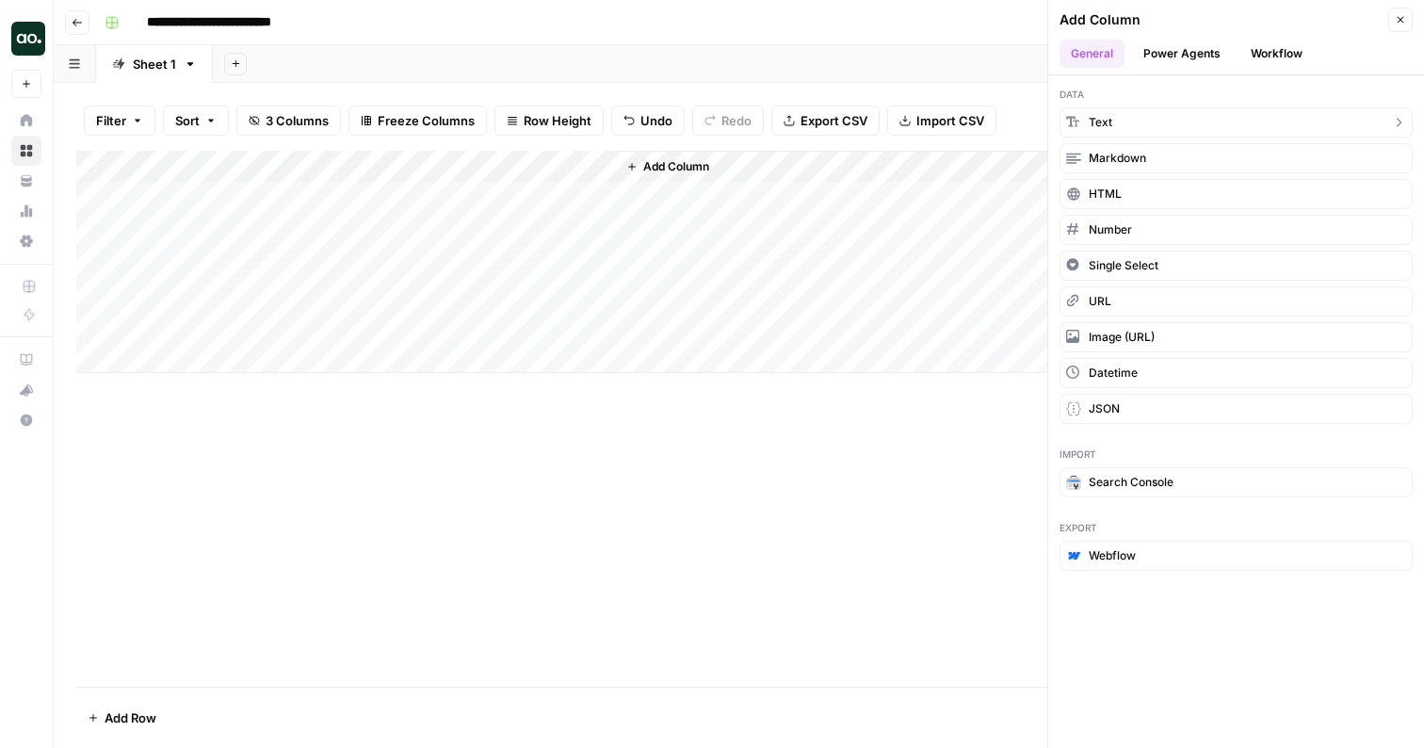
click at [1125, 127] on button "Text" at bounding box center [1235, 122] width 353 height 30
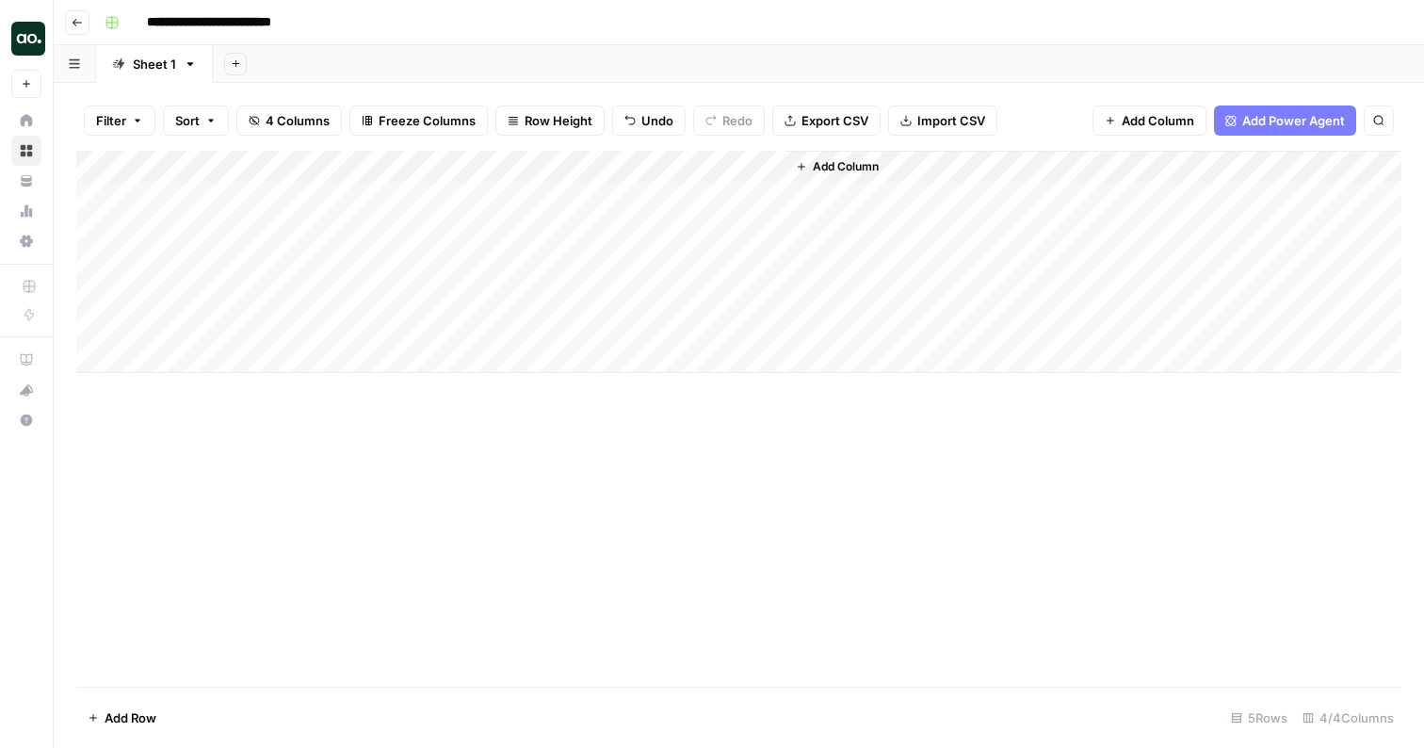
click at [727, 187] on div "Add Column" at bounding box center [738, 262] width 1325 height 222
click at [708, 196] on div "Add Column" at bounding box center [738, 262] width 1325 height 222
click at [573, 201] on div "Add Column" at bounding box center [738, 262] width 1325 height 222
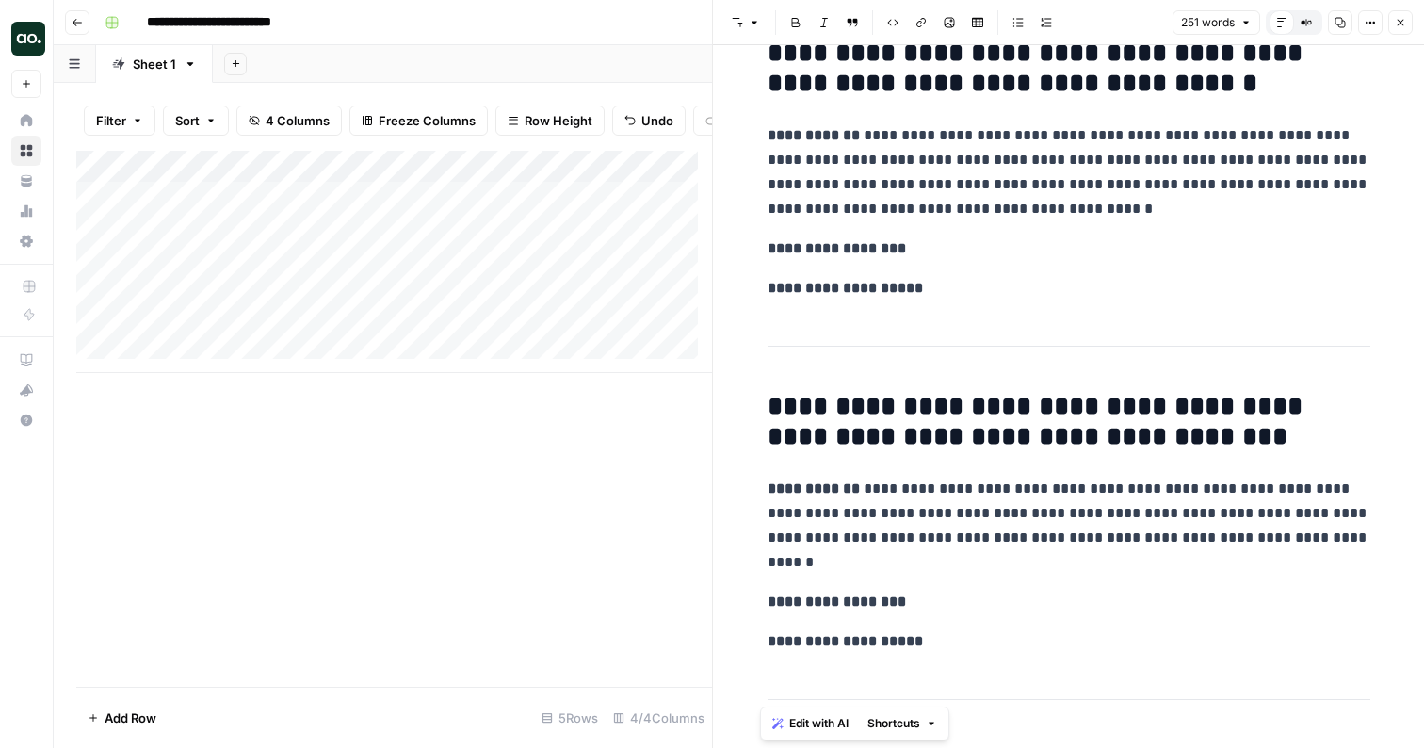
scroll to position [566, 0]
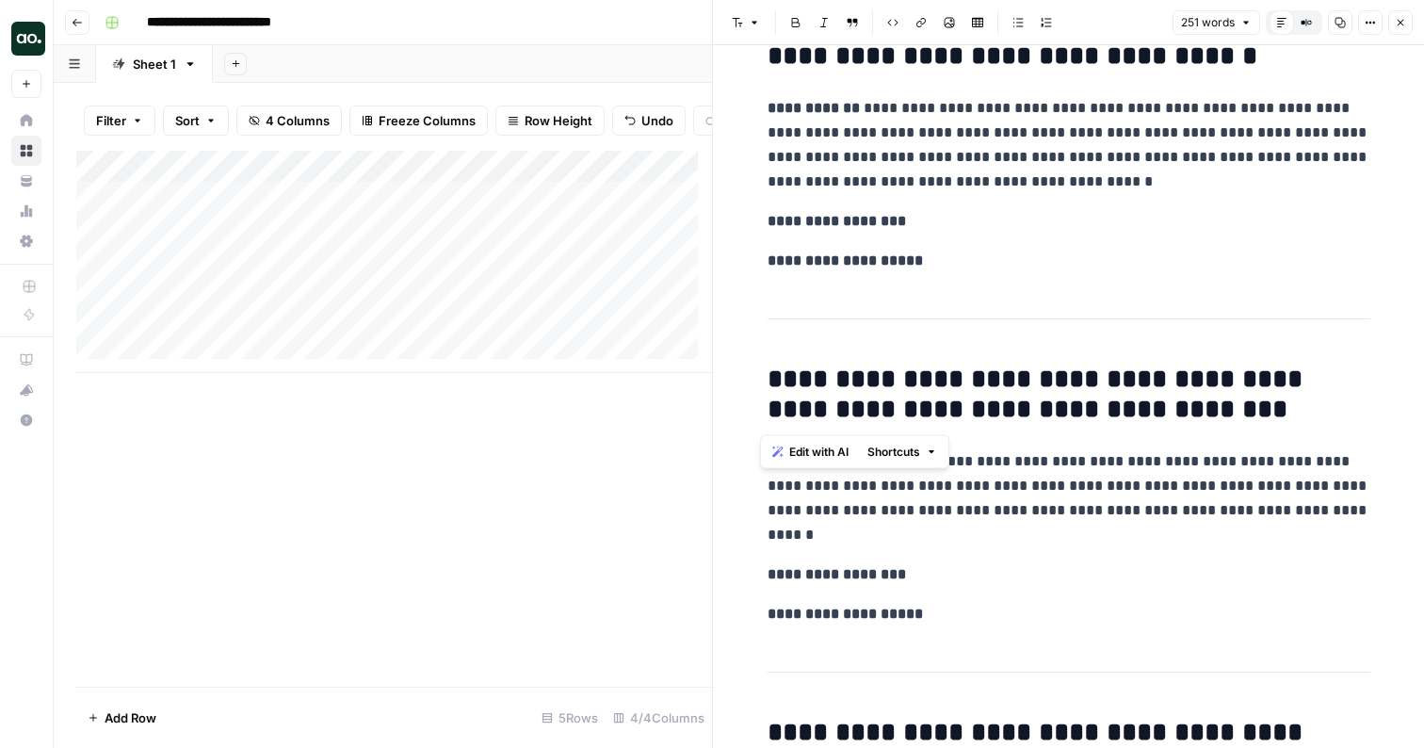
drag, startPoint x: 1127, startPoint y: 411, endPoint x: 764, endPoint y: 384, distance: 364.4
click at [767, 384] on h2 "**********" at bounding box center [1068, 394] width 603 height 60
copy h2 "**********"
click at [1399, 23] on icon "button" at bounding box center [1400, 23] width 7 height 7
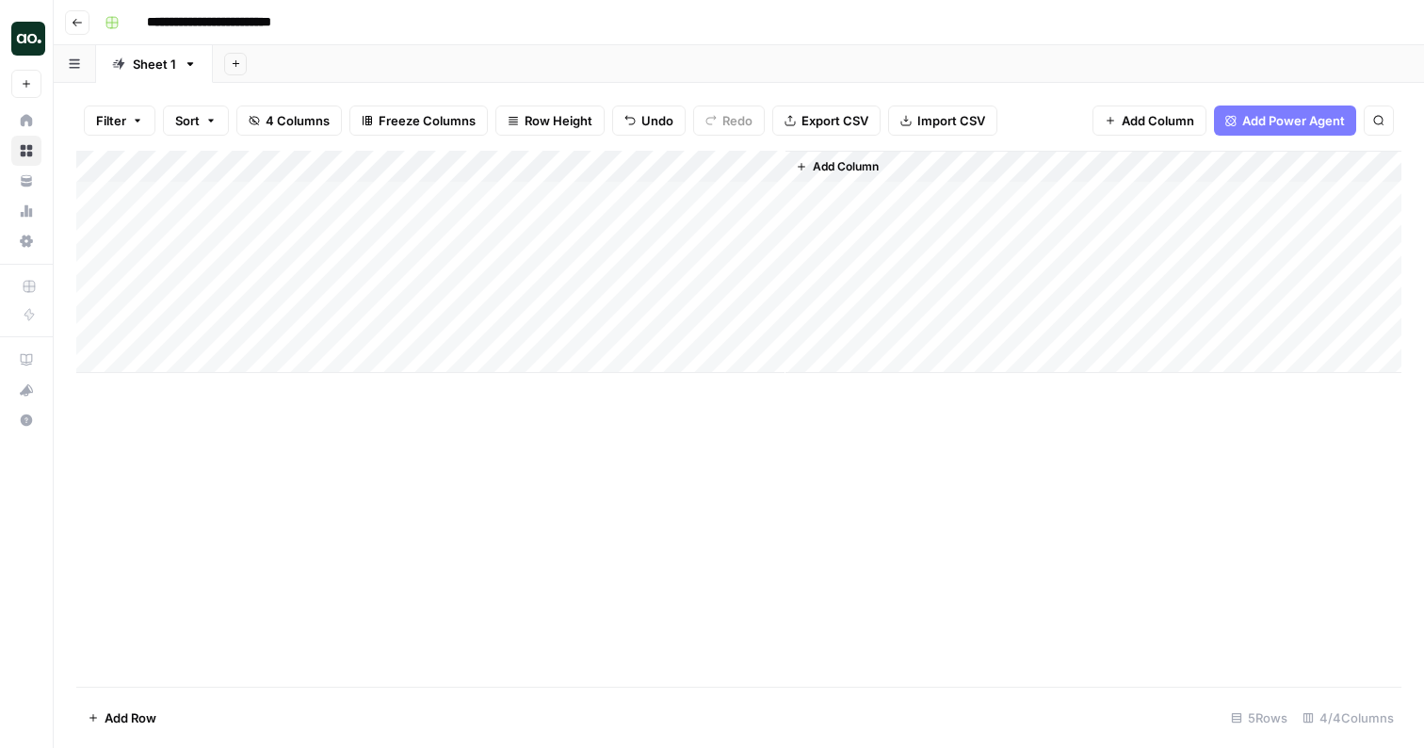
click at [701, 196] on div "Add Column" at bounding box center [738, 262] width 1325 height 222
click at [684, 201] on div "Add Column" at bounding box center [738, 262] width 1325 height 222
type textarea "**********"
click at [830, 278] on div "Add Column" at bounding box center [1093, 262] width 616 height 222
click at [850, 169] on span "Add Column" at bounding box center [845, 166] width 66 height 17
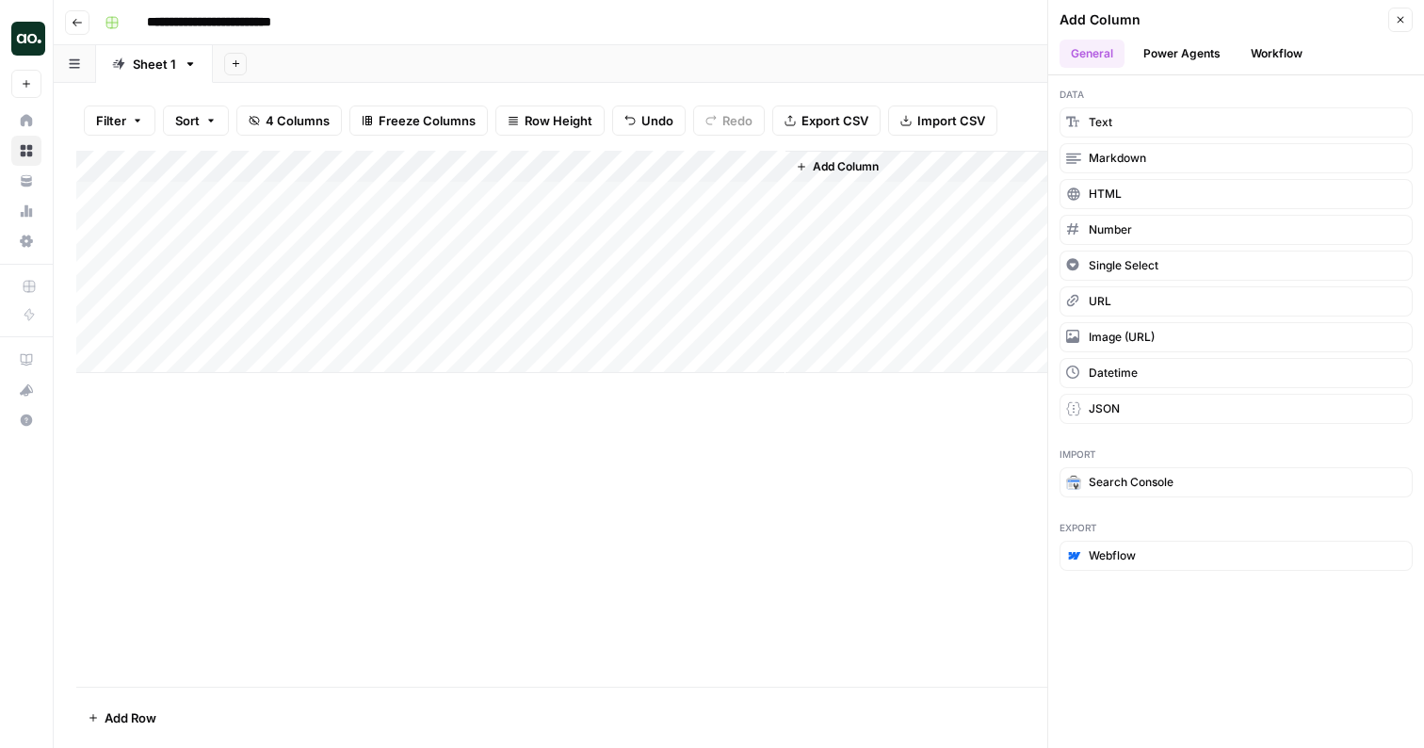
click at [1279, 41] on button "Workflow" at bounding box center [1276, 54] width 74 height 28
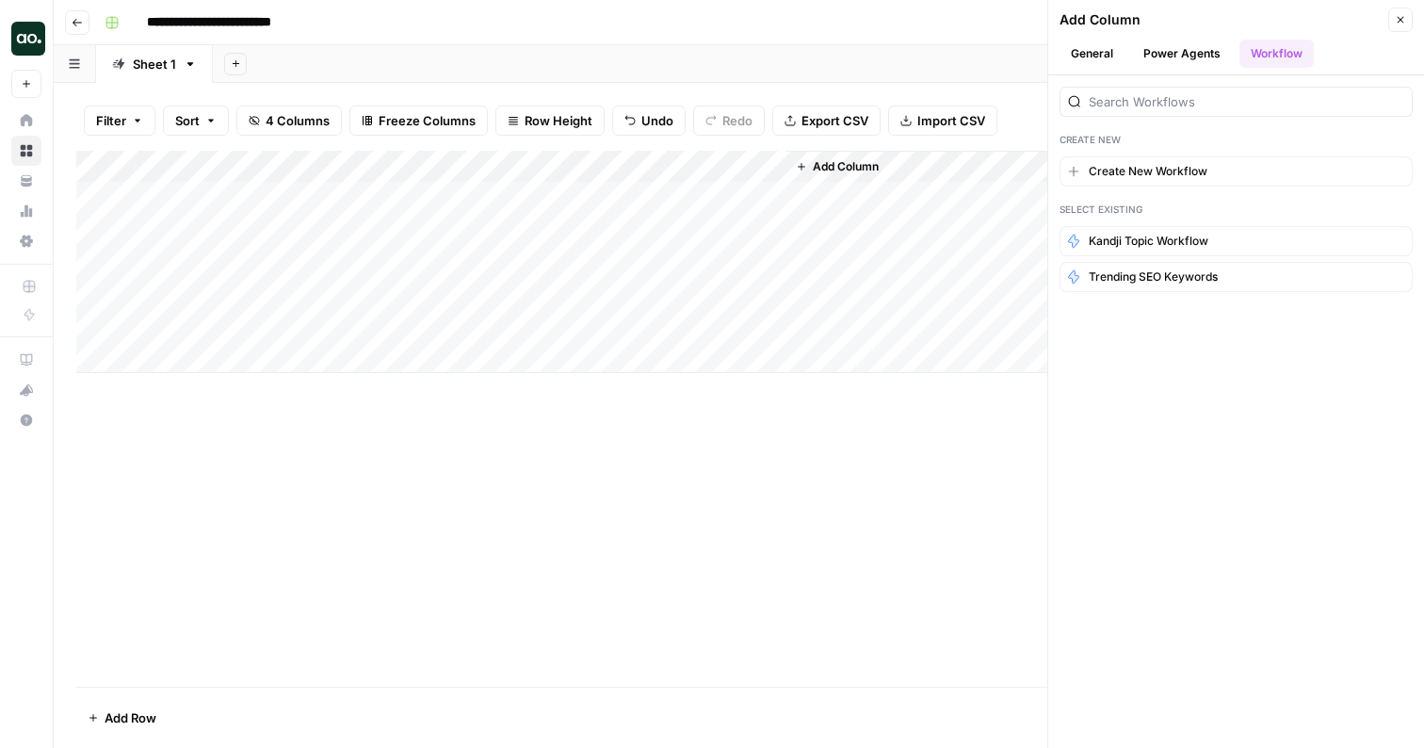
click at [1204, 52] on button "Power Agents" at bounding box center [1182, 54] width 100 height 28
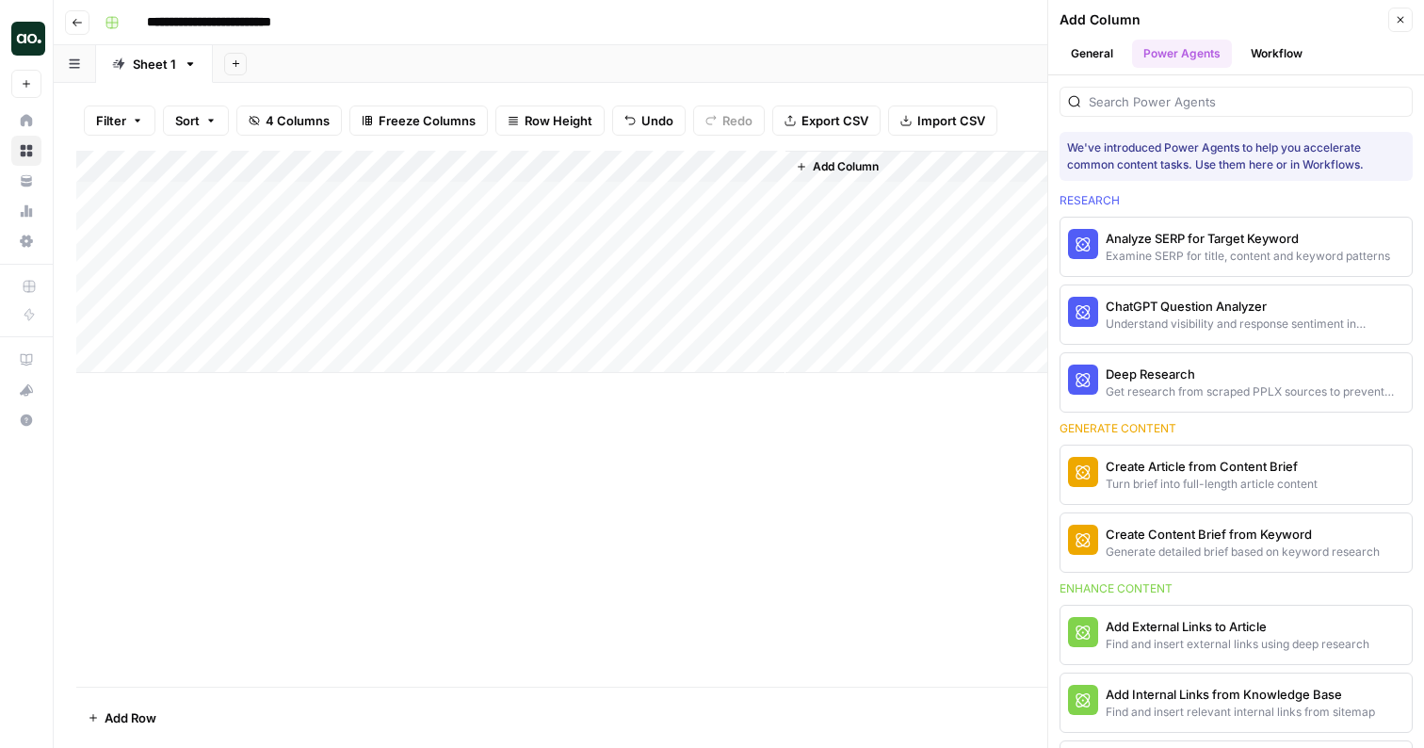
click at [1262, 56] on button "Workflow" at bounding box center [1276, 54] width 74 height 28
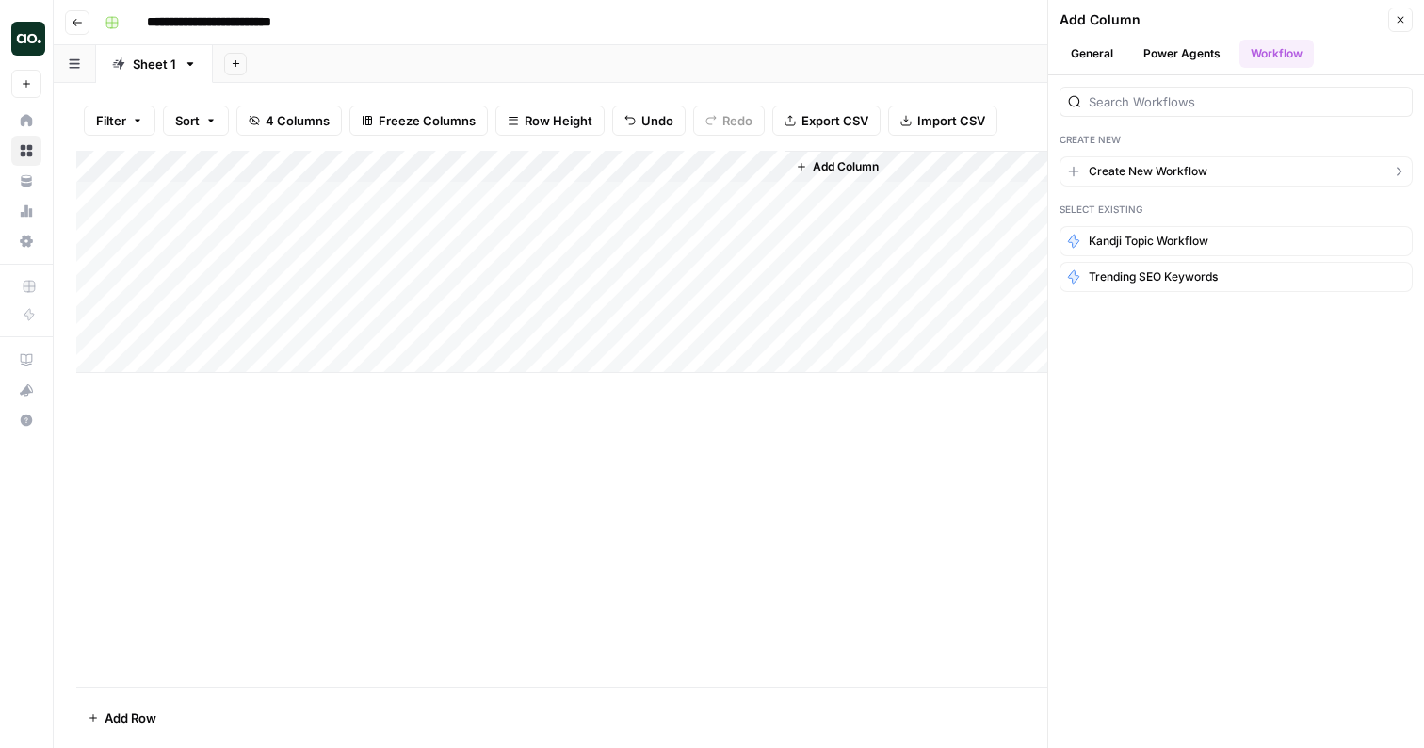
click at [1162, 169] on span "Create New Workflow" at bounding box center [1147, 171] width 119 height 17
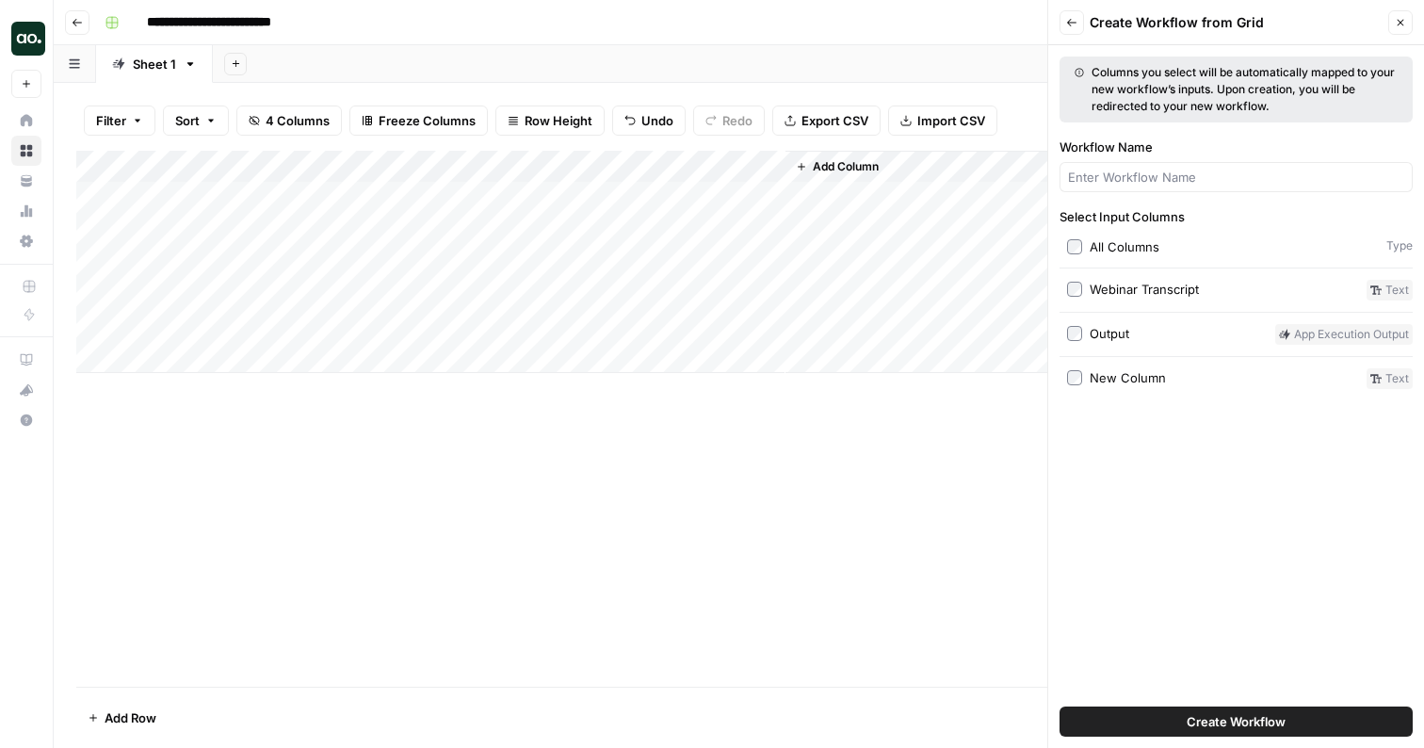
click at [1125, 378] on div "New Column" at bounding box center [1127, 377] width 76 height 19
click at [1194, 722] on span "Create Workflow" at bounding box center [1235, 721] width 99 height 19
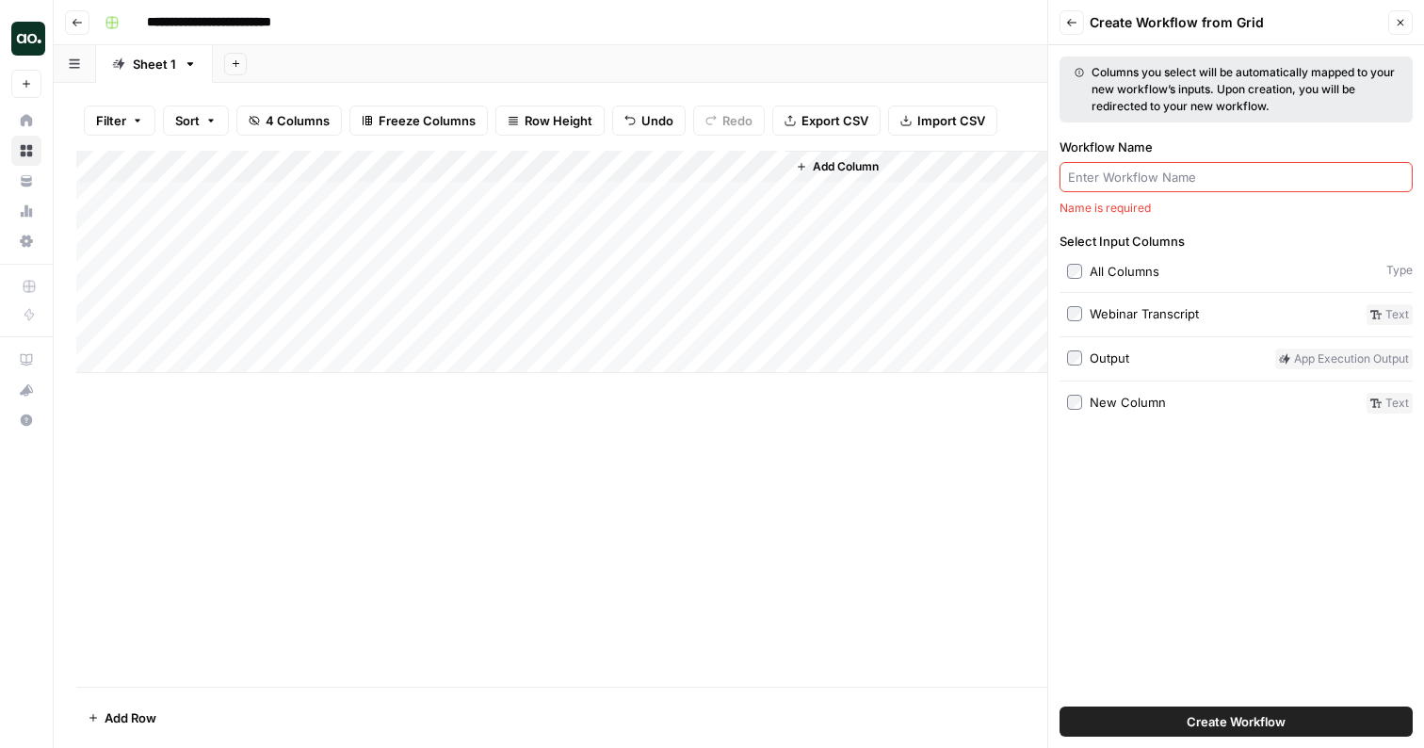
click at [1208, 180] on input "Workflow Name" at bounding box center [1236, 177] width 336 height 19
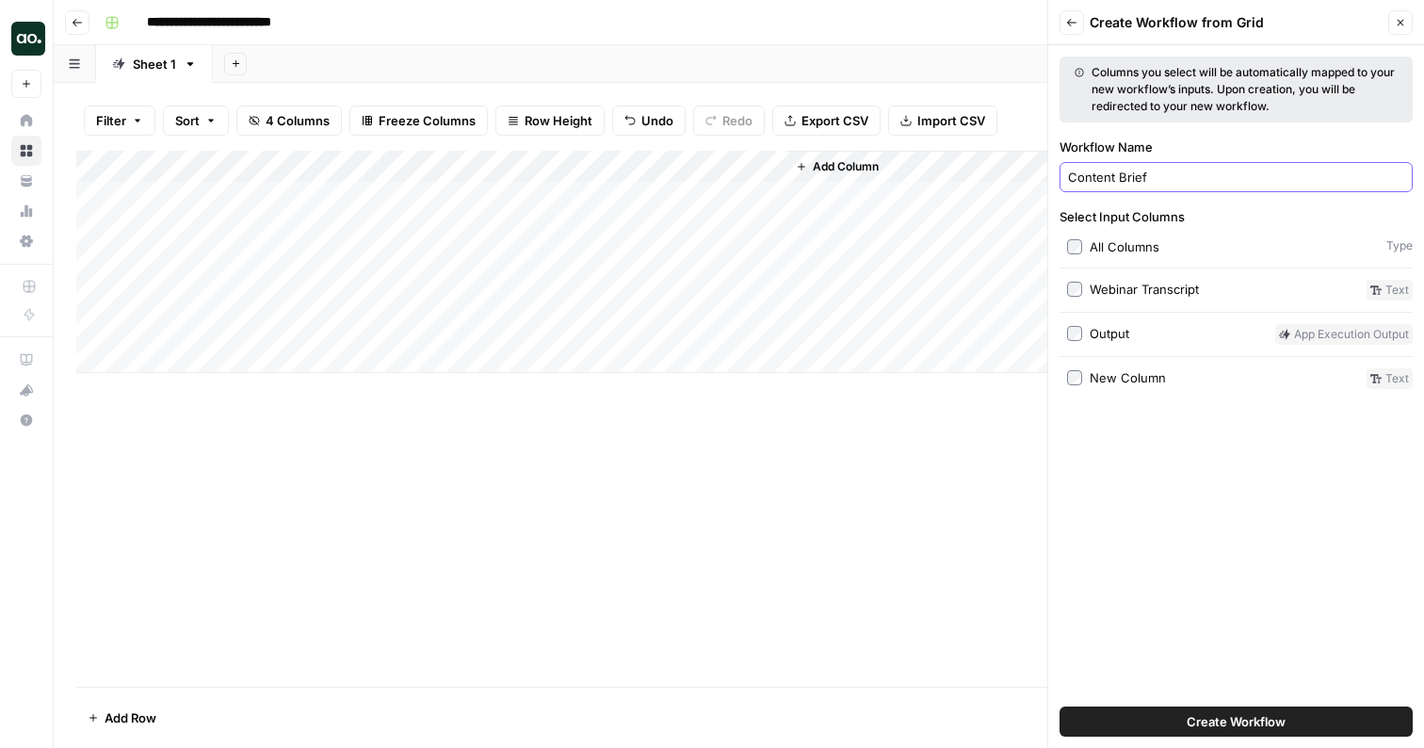
type input "Content Brief"
click at [1212, 724] on span "Create Workflow" at bounding box center [1235, 721] width 99 height 19
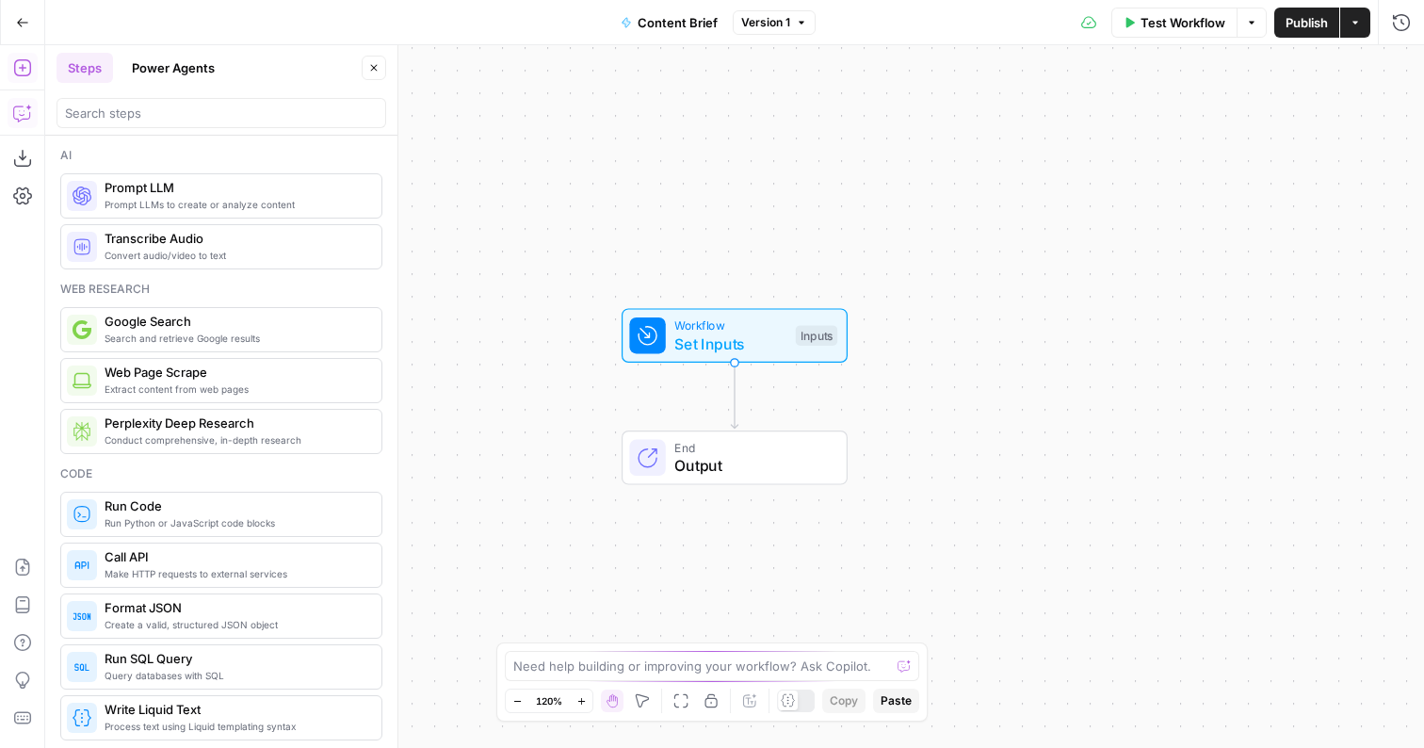
click at [29, 112] on icon "button" at bounding box center [21, 113] width 16 height 15
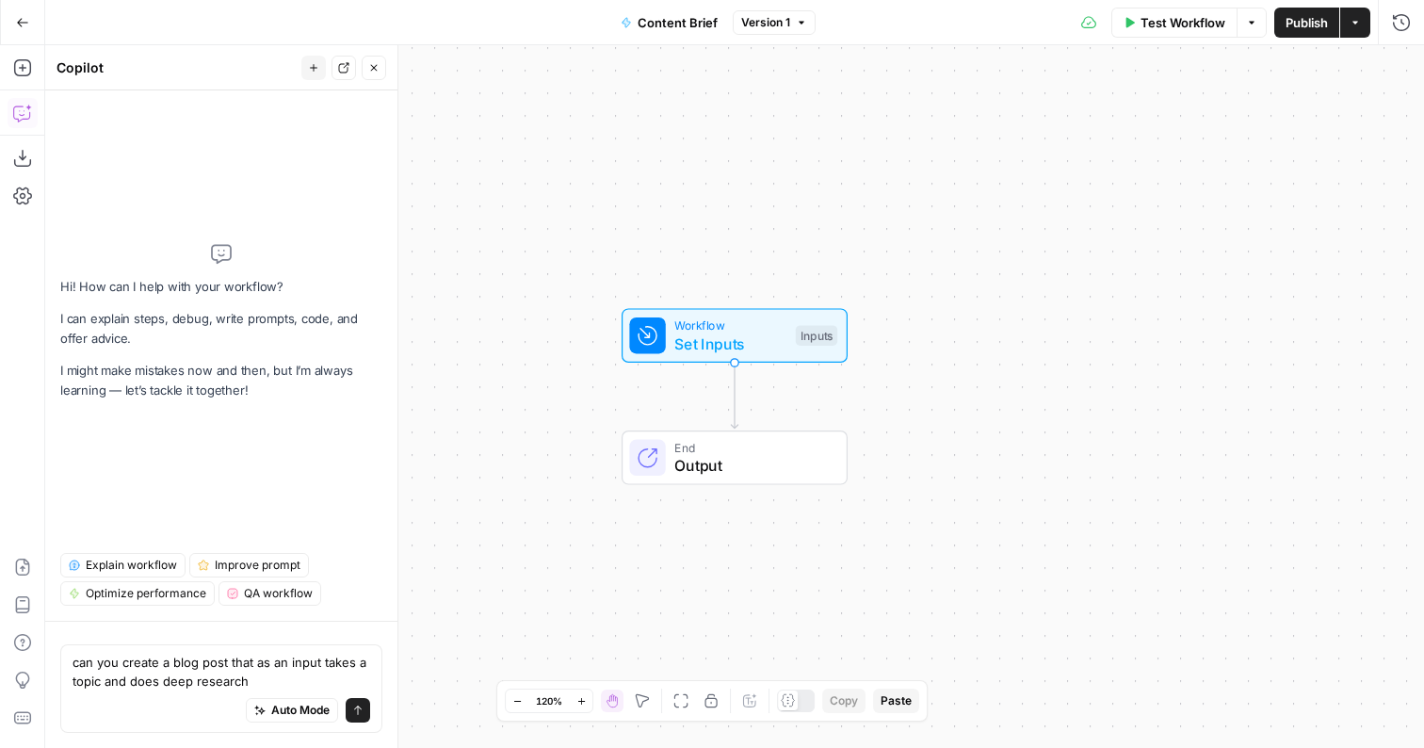
drag, startPoint x: 228, startPoint y: 665, endPoint x: 174, endPoint y: 666, distance: 53.7
click at [174, 666] on textarea "can you create a blog post that as an input takes a topic and does deep research" at bounding box center [221, 671] width 298 height 38
click at [286, 677] on textarea "can you create a workflow that as an input takes a topic and does deep research" at bounding box center [221, 671] width 298 height 38
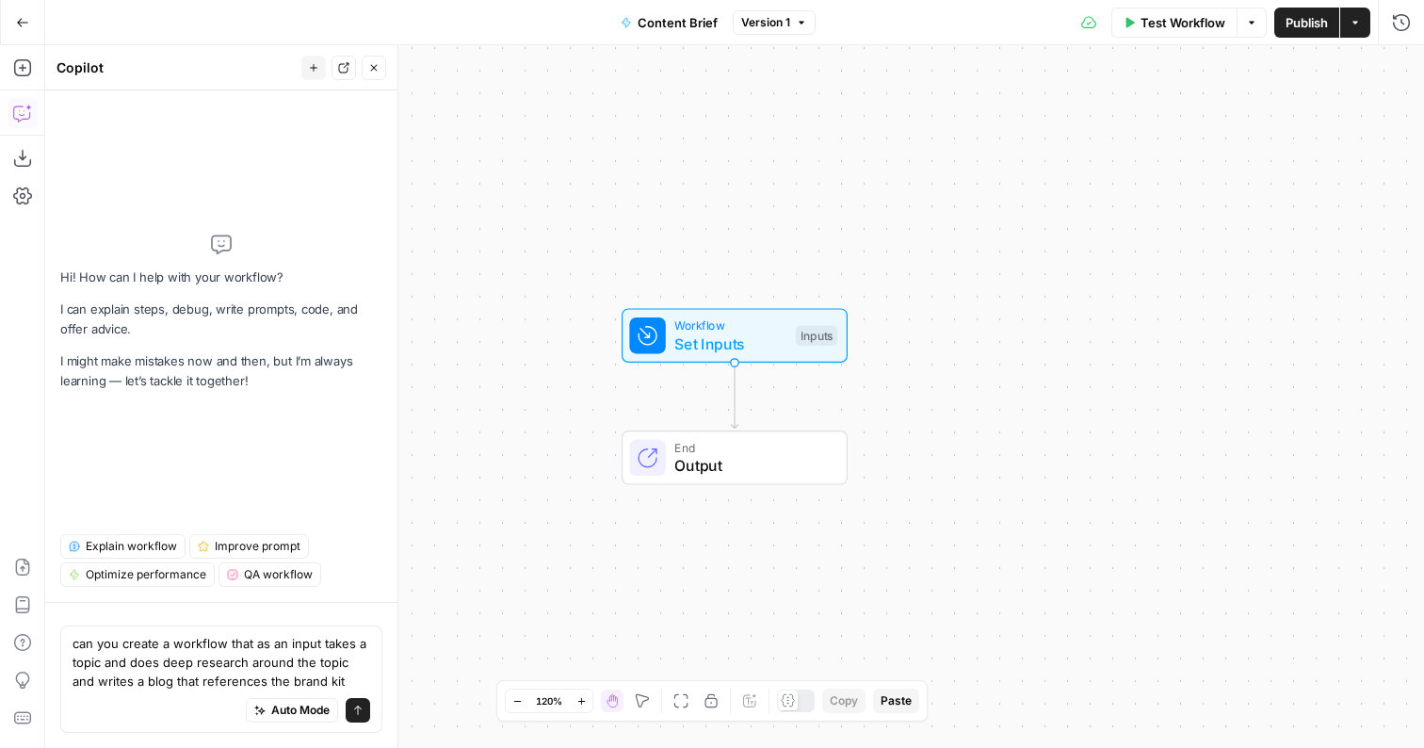
click at [151, 680] on textarea "can you create a workflow that as an input takes a topic and does deep research…" at bounding box center [221, 662] width 298 height 56
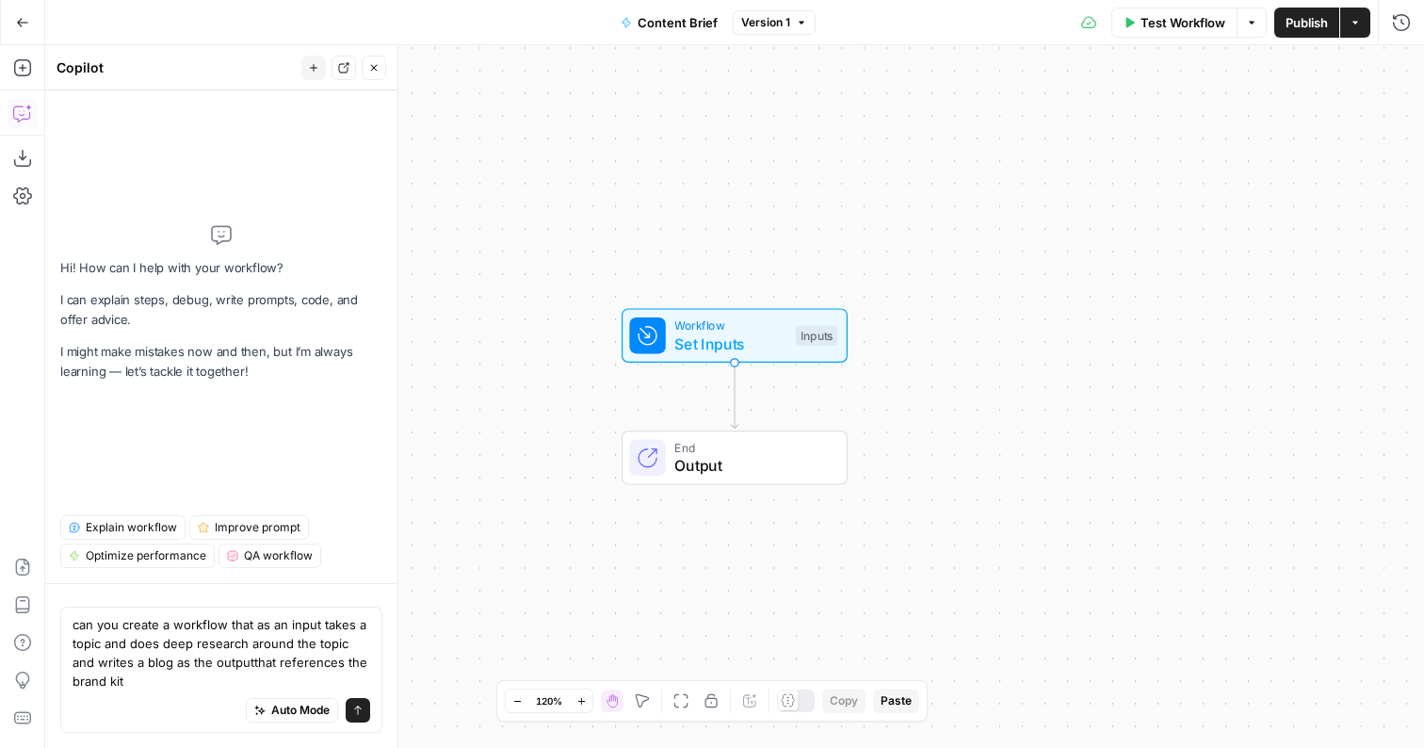
type textarea "can you create a workflow that as an input takes a topic and does deep research…"
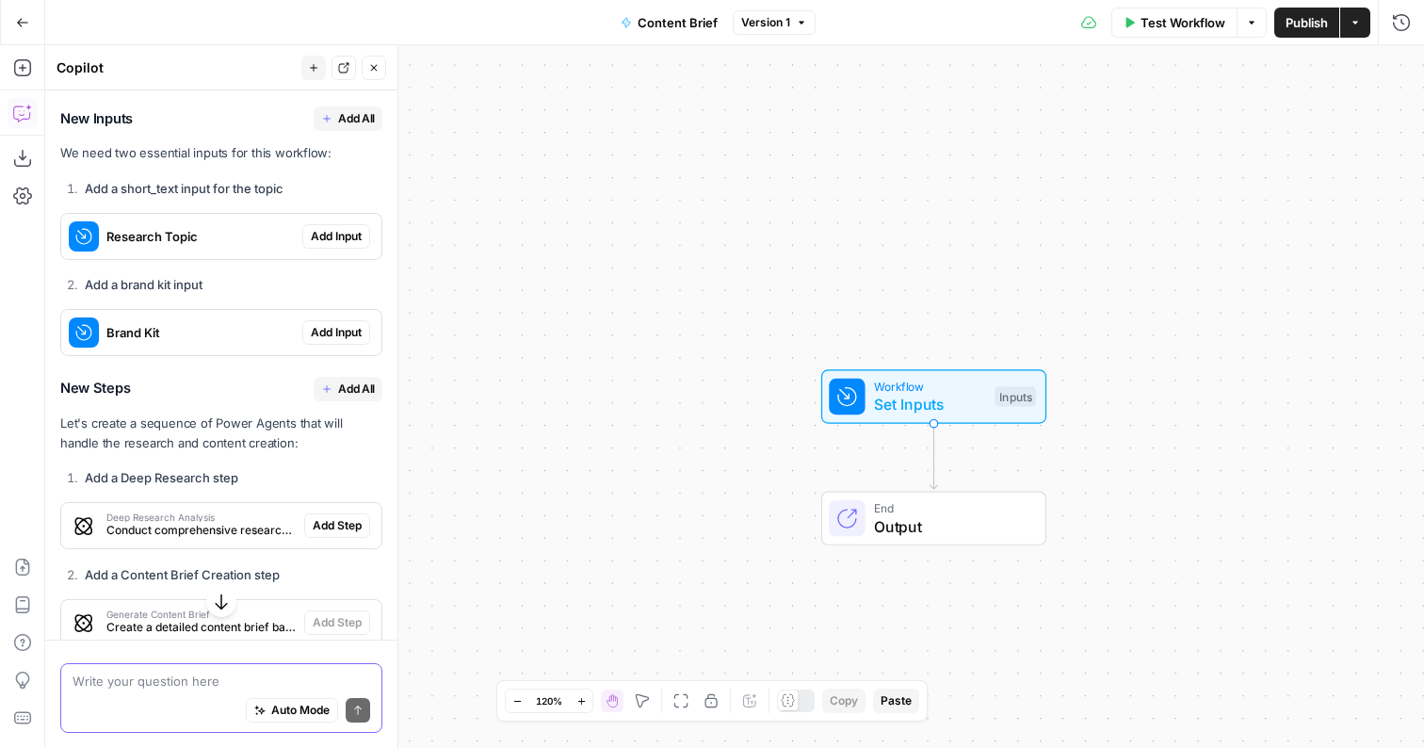
scroll to position [1019, 0]
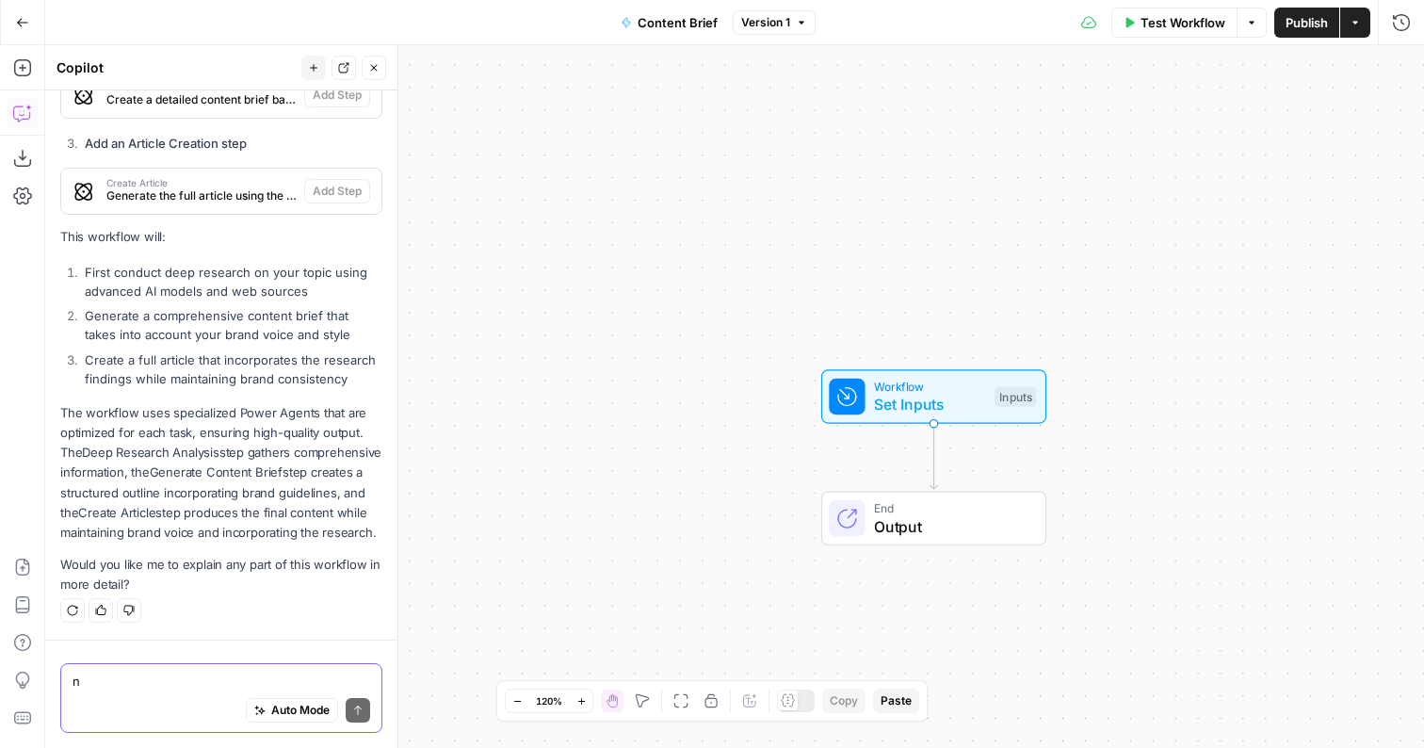
type textarea "no"
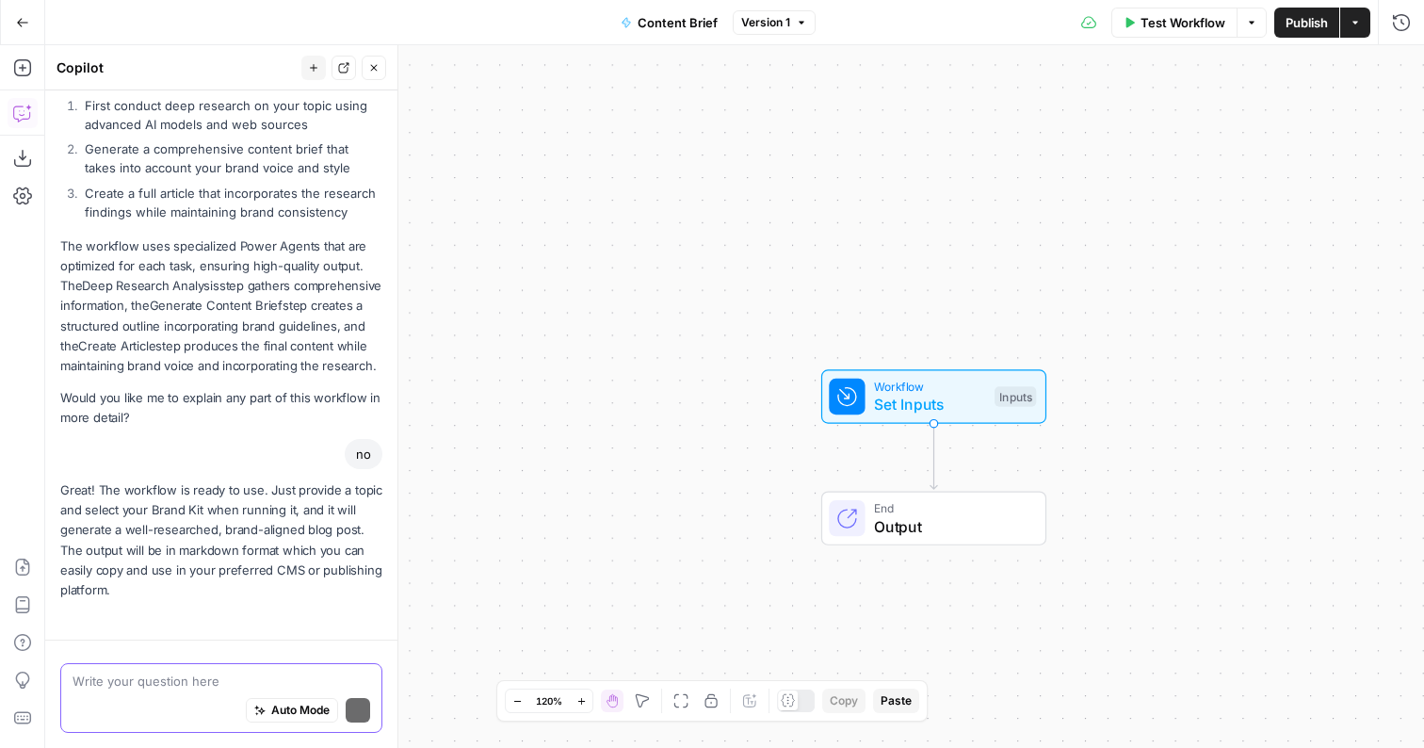
scroll to position [1191, 0]
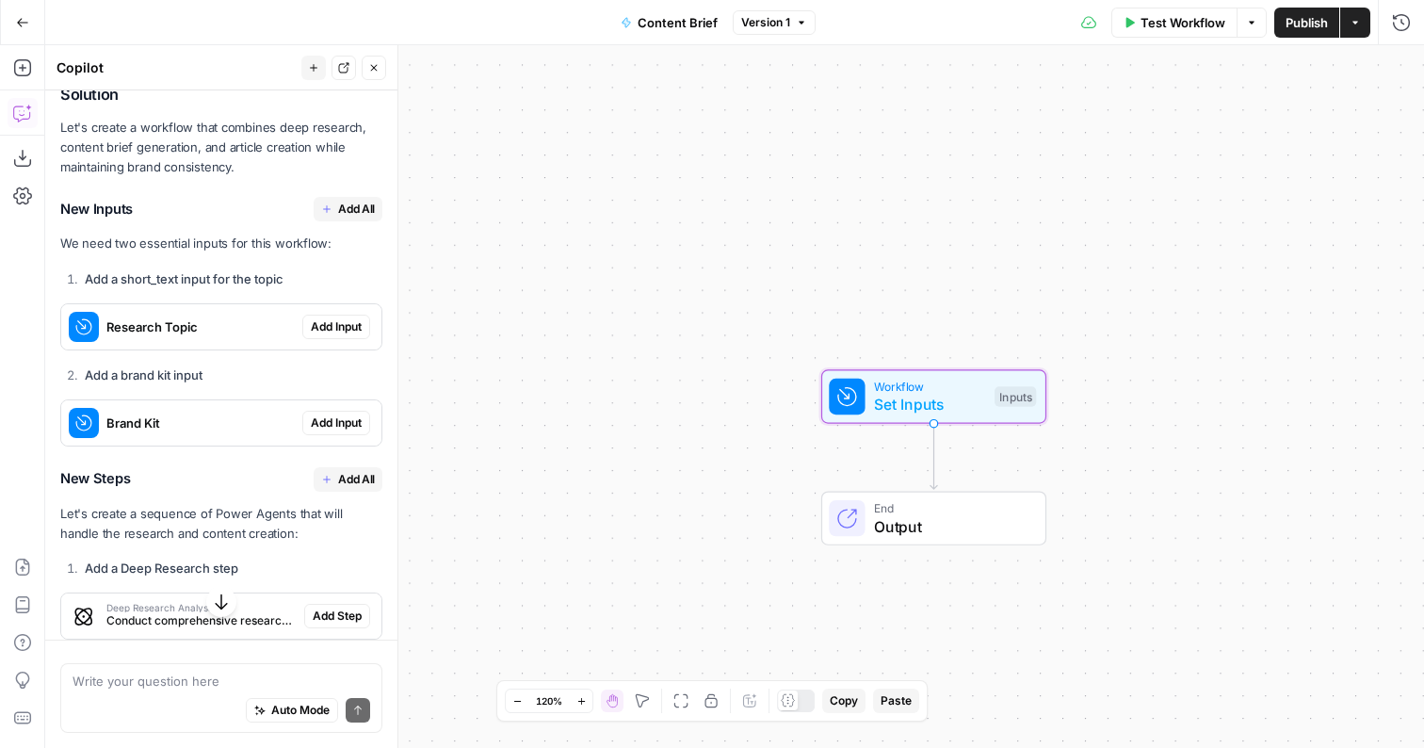
click at [324, 326] on span "Add Input" at bounding box center [336, 326] width 51 height 17
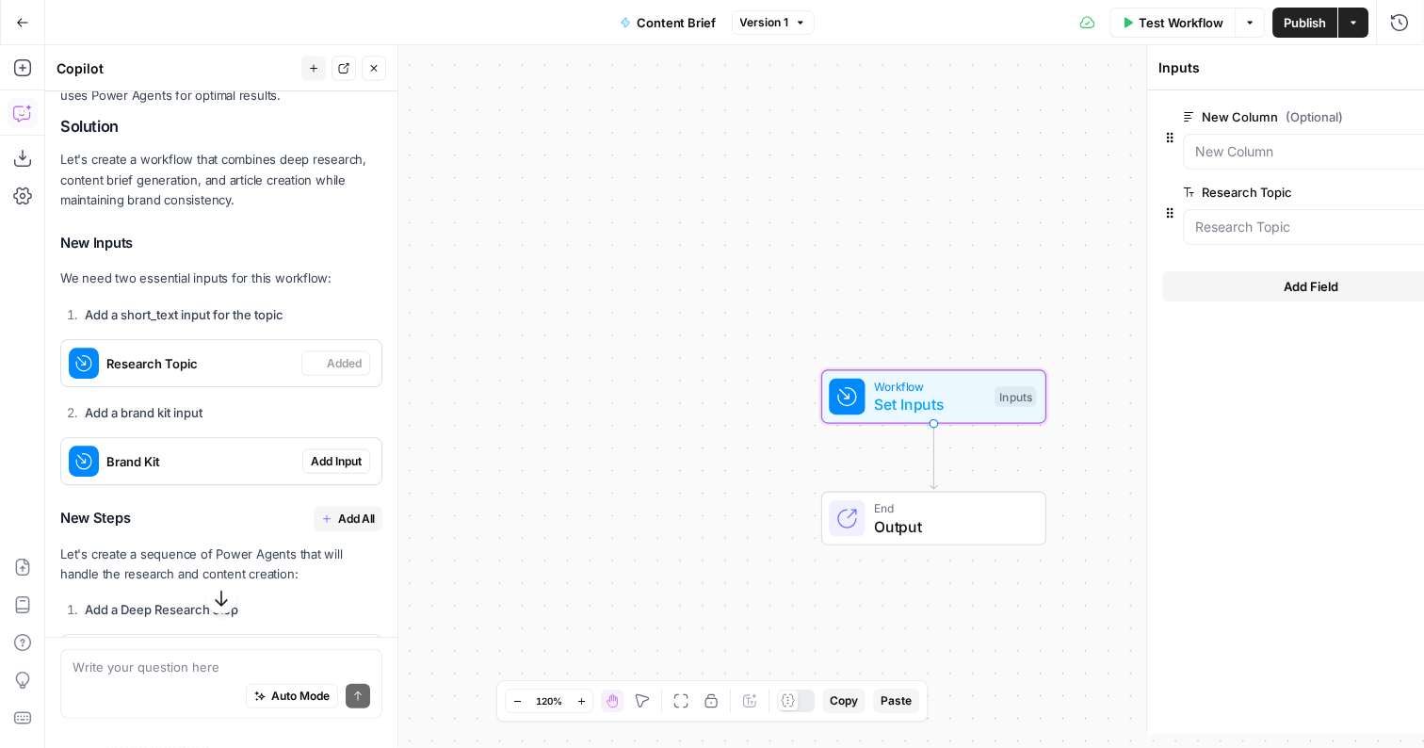
scroll to position [393, 0]
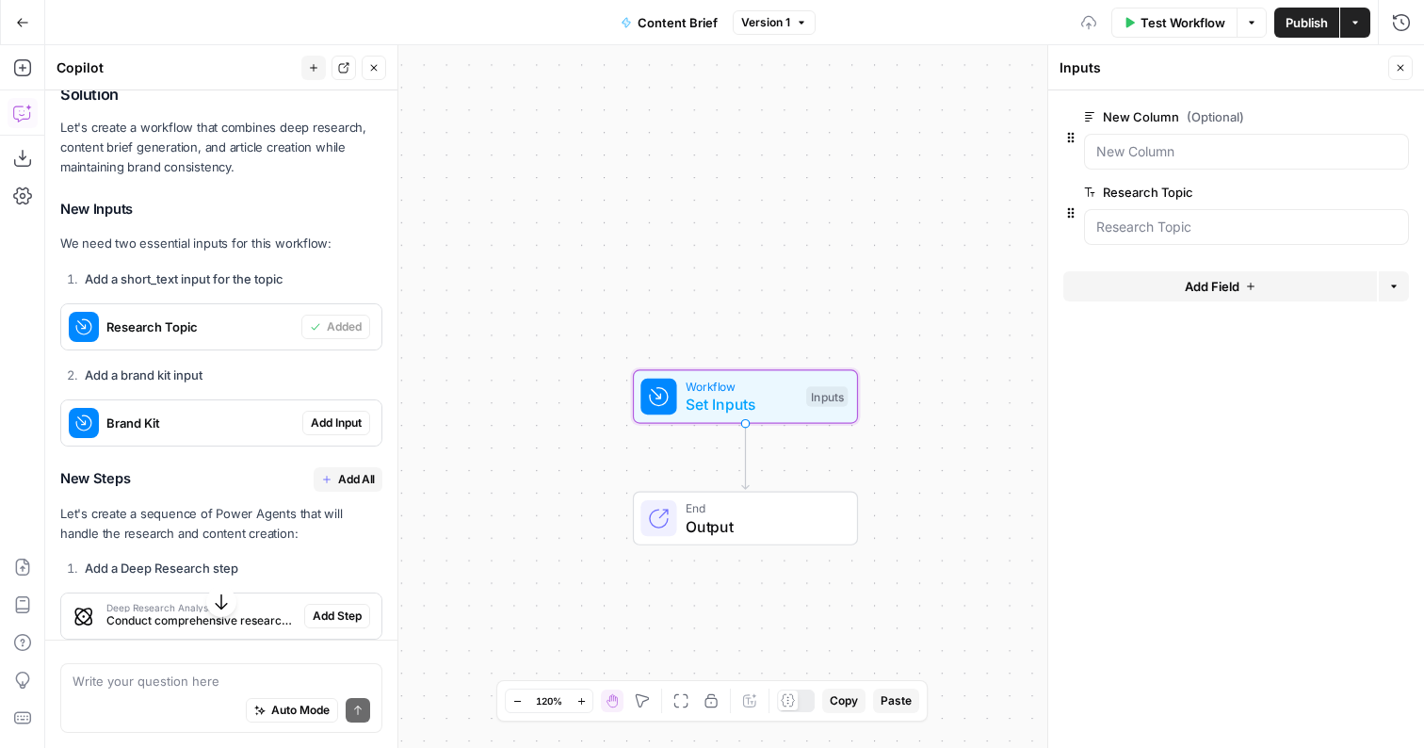
click at [316, 422] on span "Add Input" at bounding box center [336, 422] width 51 height 17
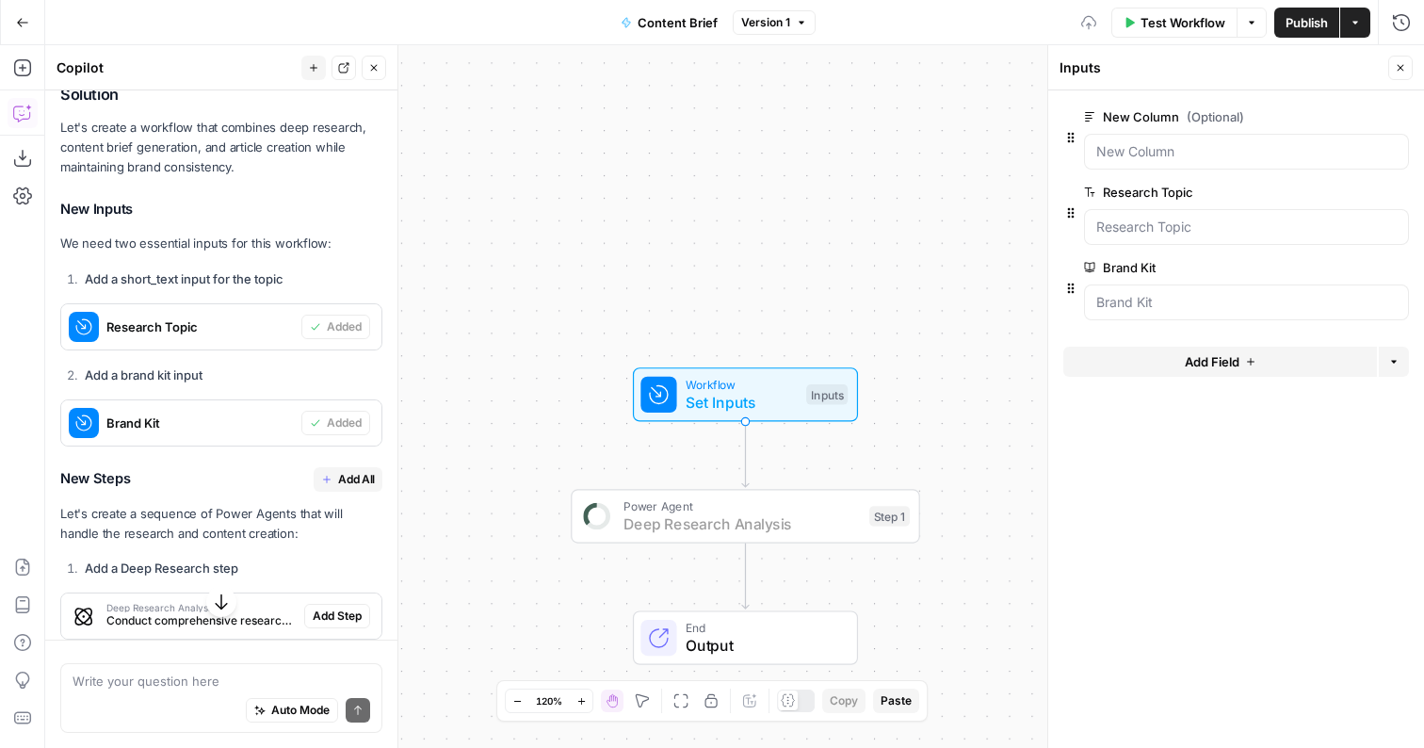
click at [314, 615] on span "Add Step" at bounding box center [337, 615] width 49 height 17
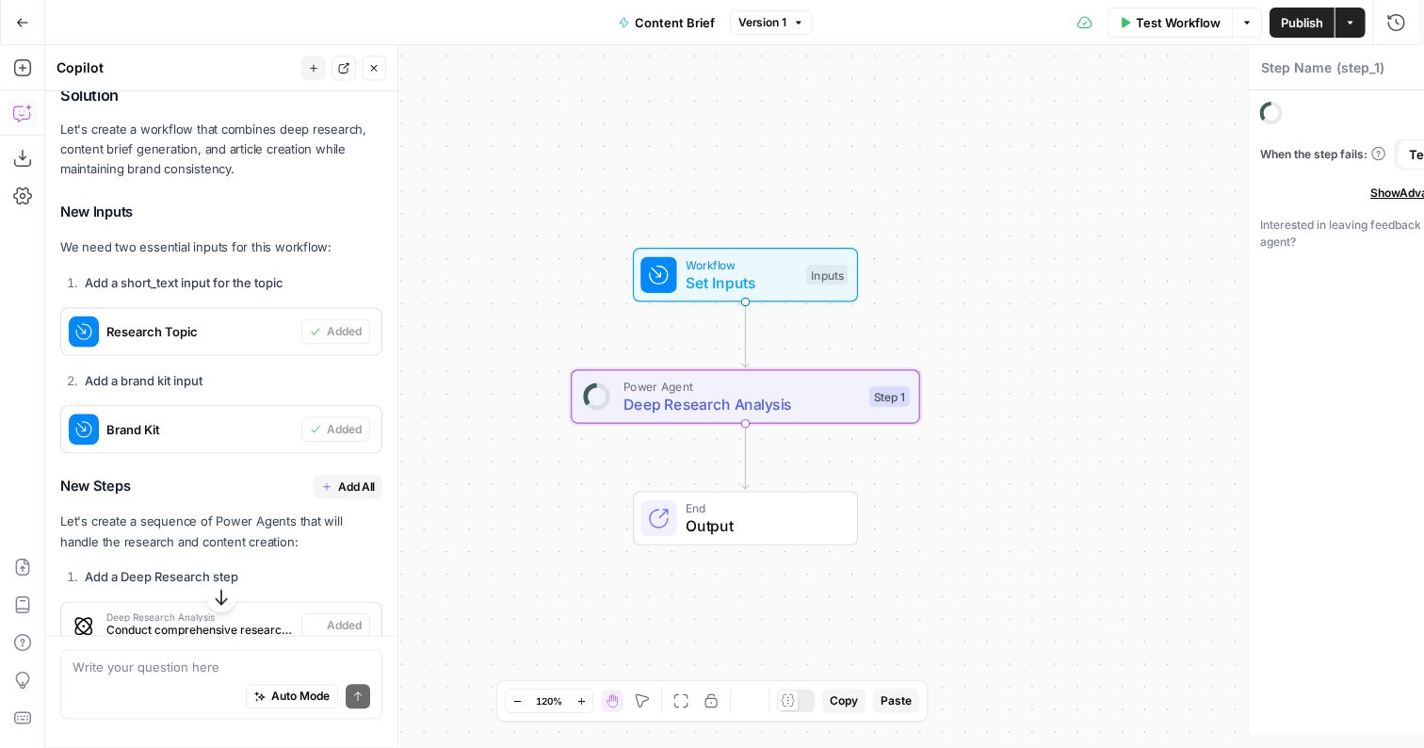
type textarea "Deep Research Analysis"
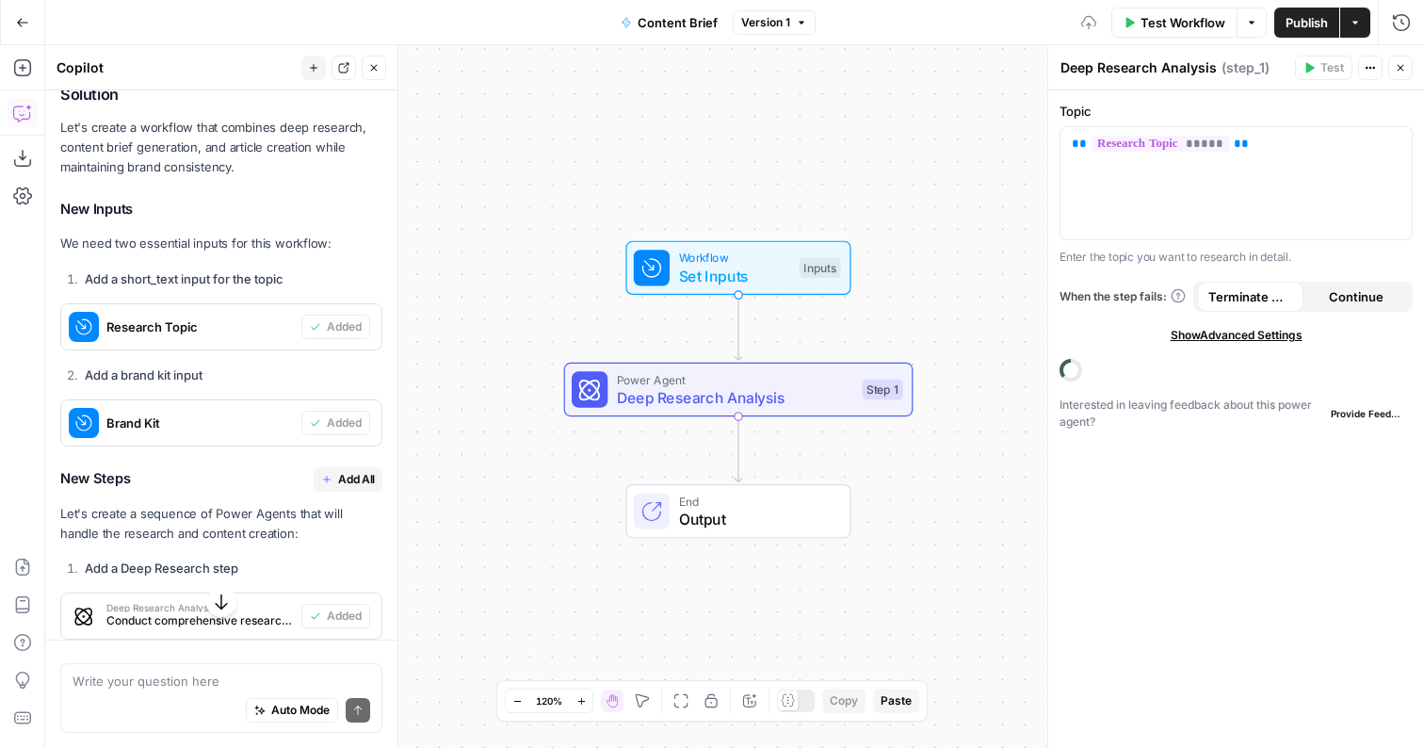
scroll to position [541, 0]
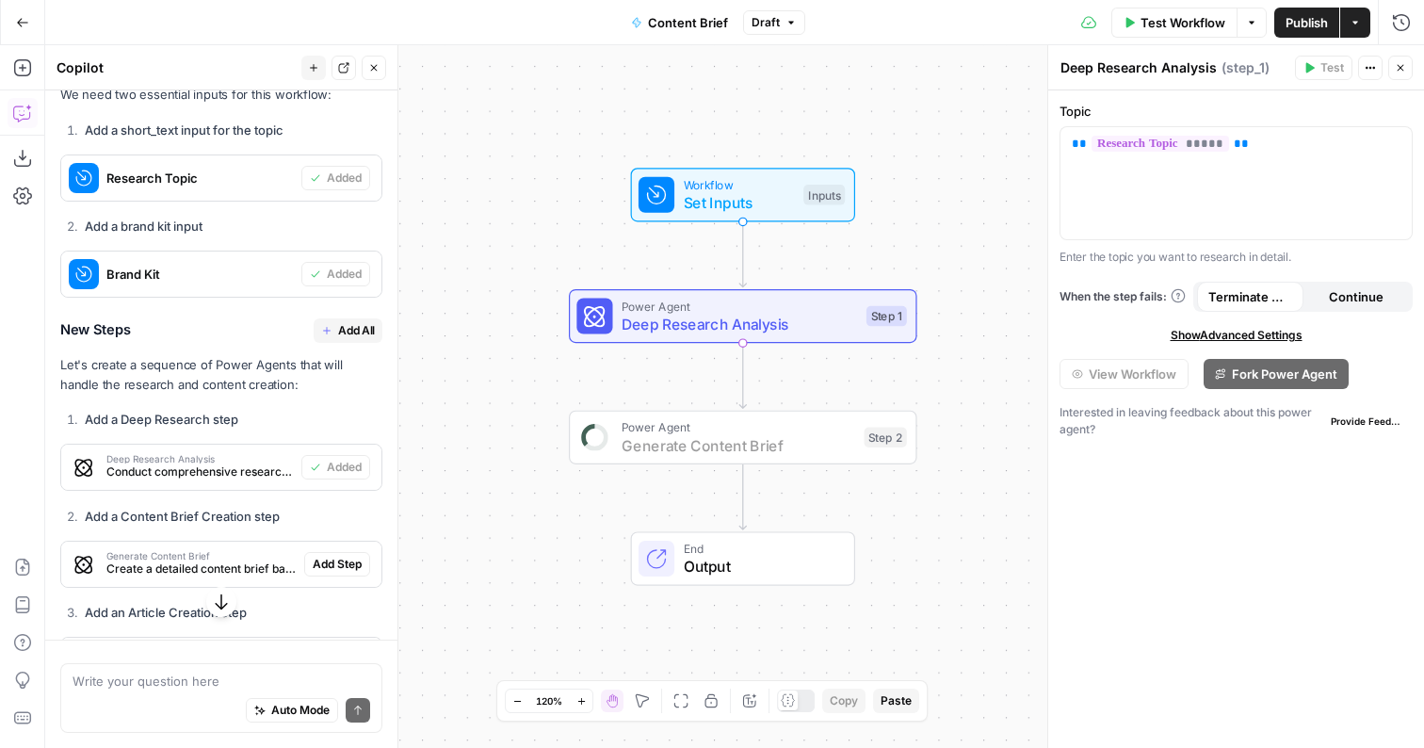
click at [316, 554] on button "Add Step" at bounding box center [337, 564] width 66 height 24
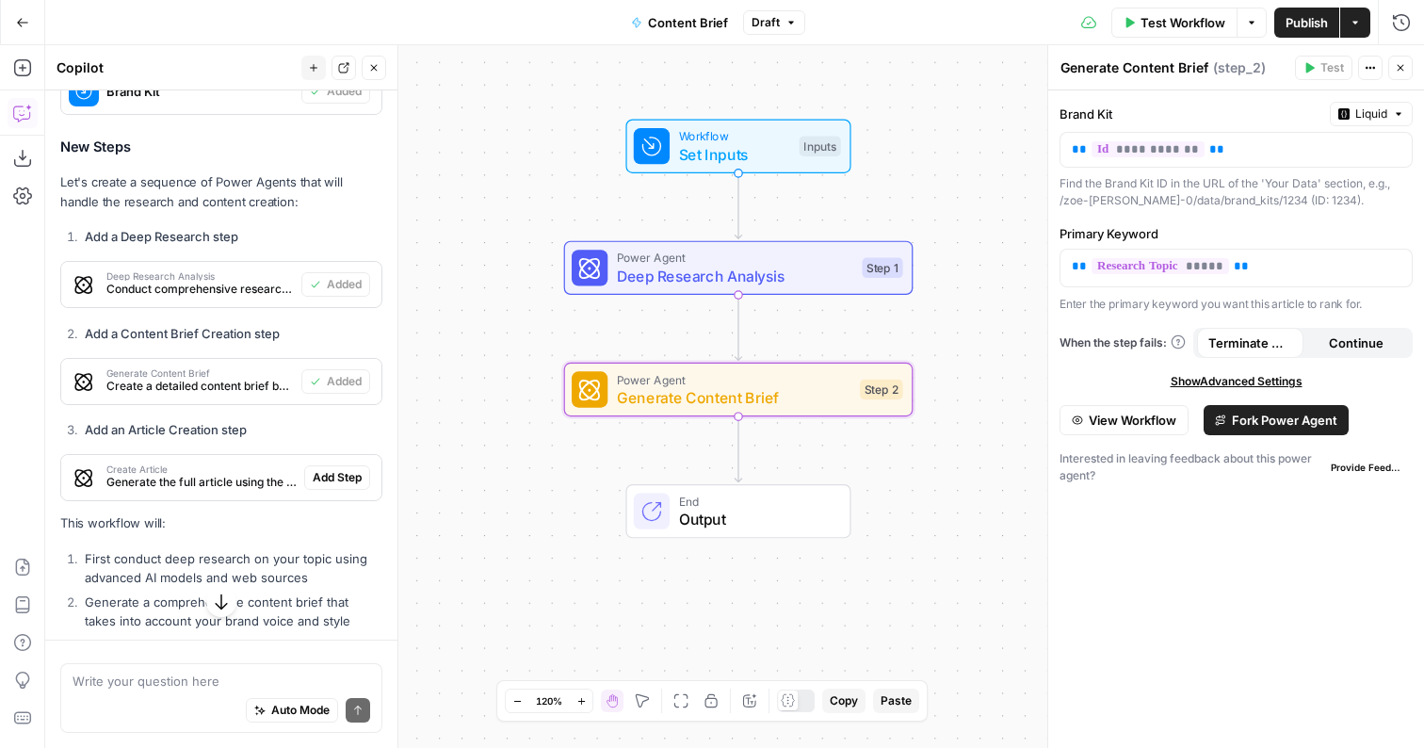
scroll to position [758, 0]
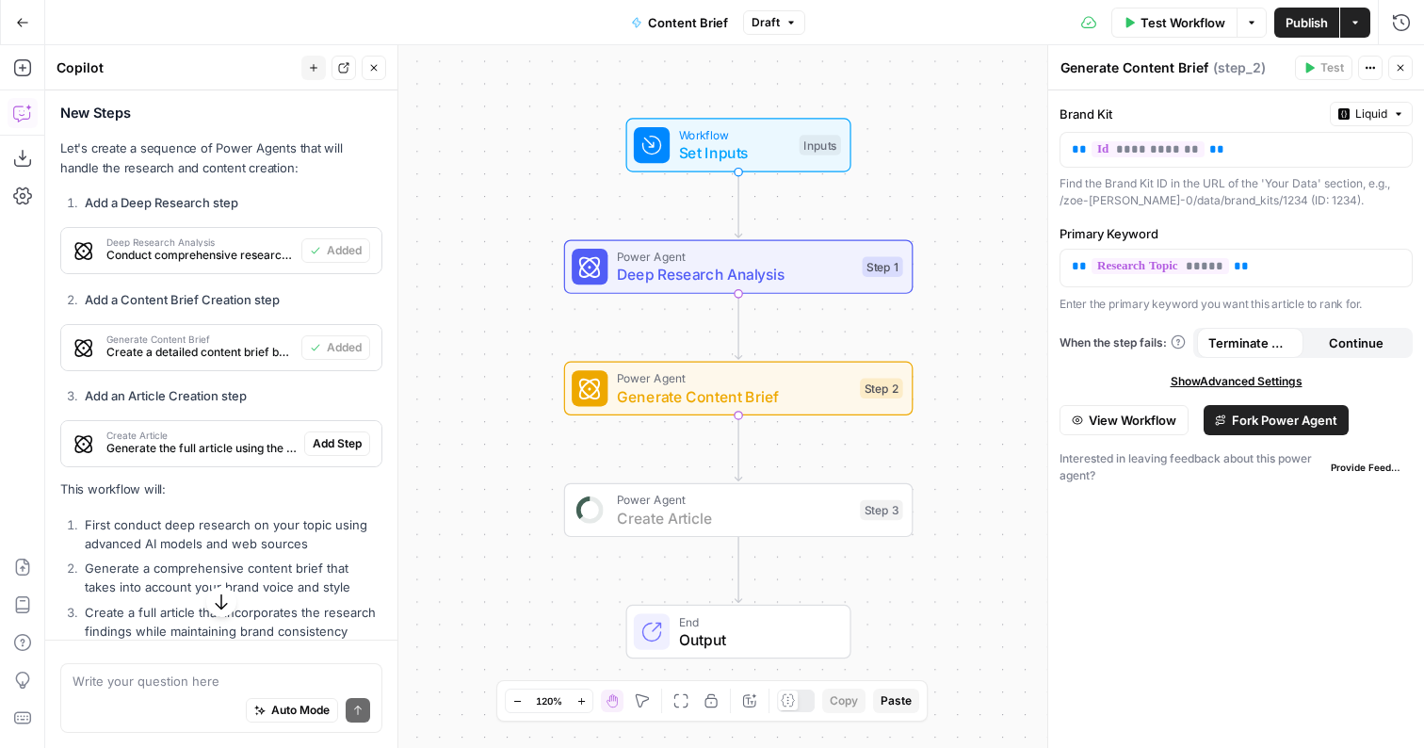
click at [327, 442] on span "Add Step" at bounding box center [337, 443] width 49 height 17
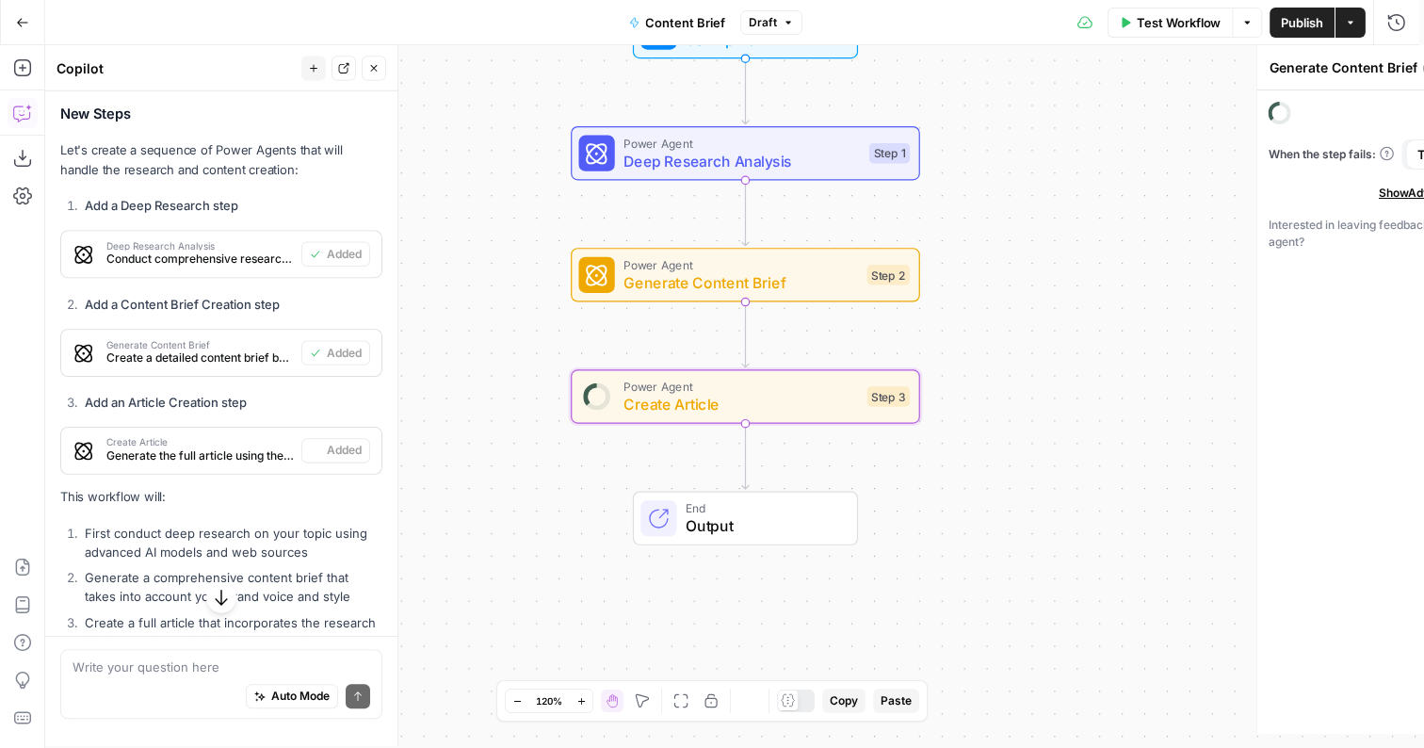
type textarea "Create Article"
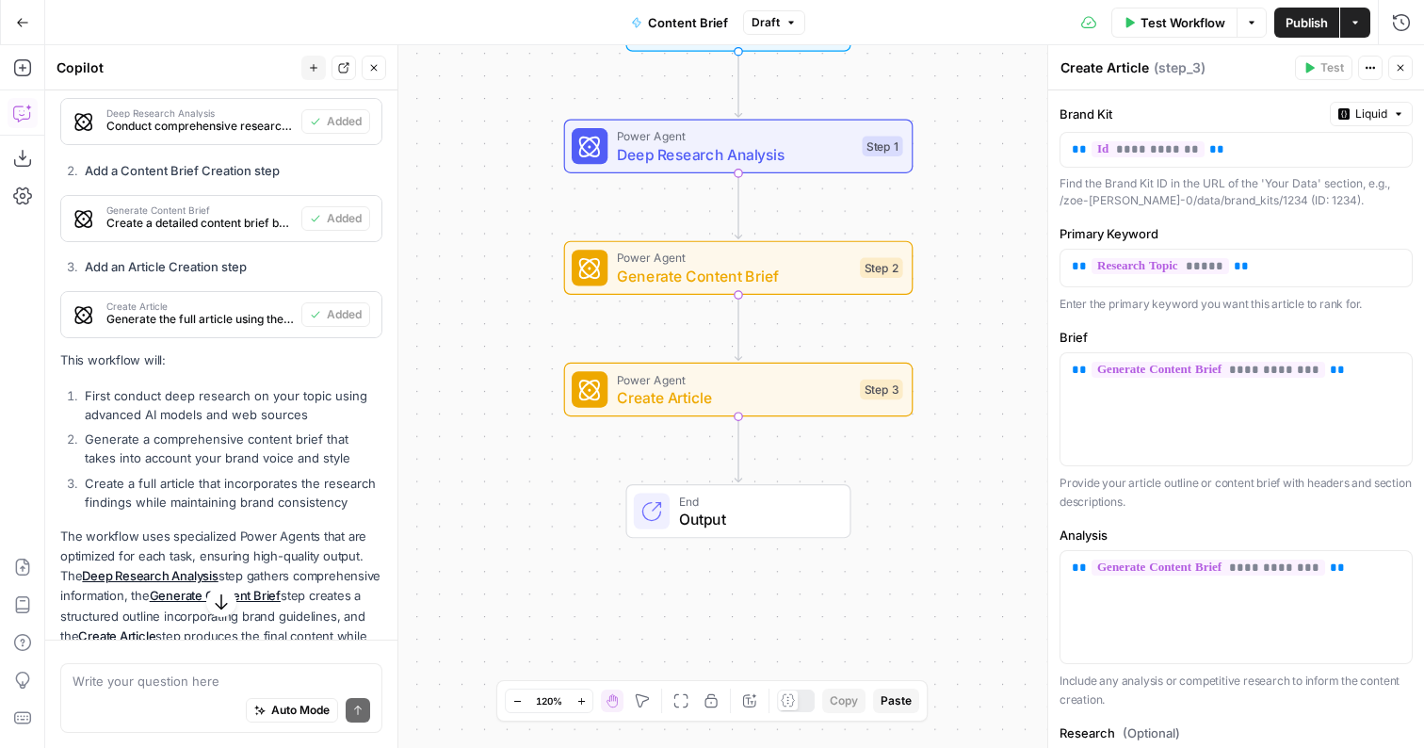
scroll to position [856, 0]
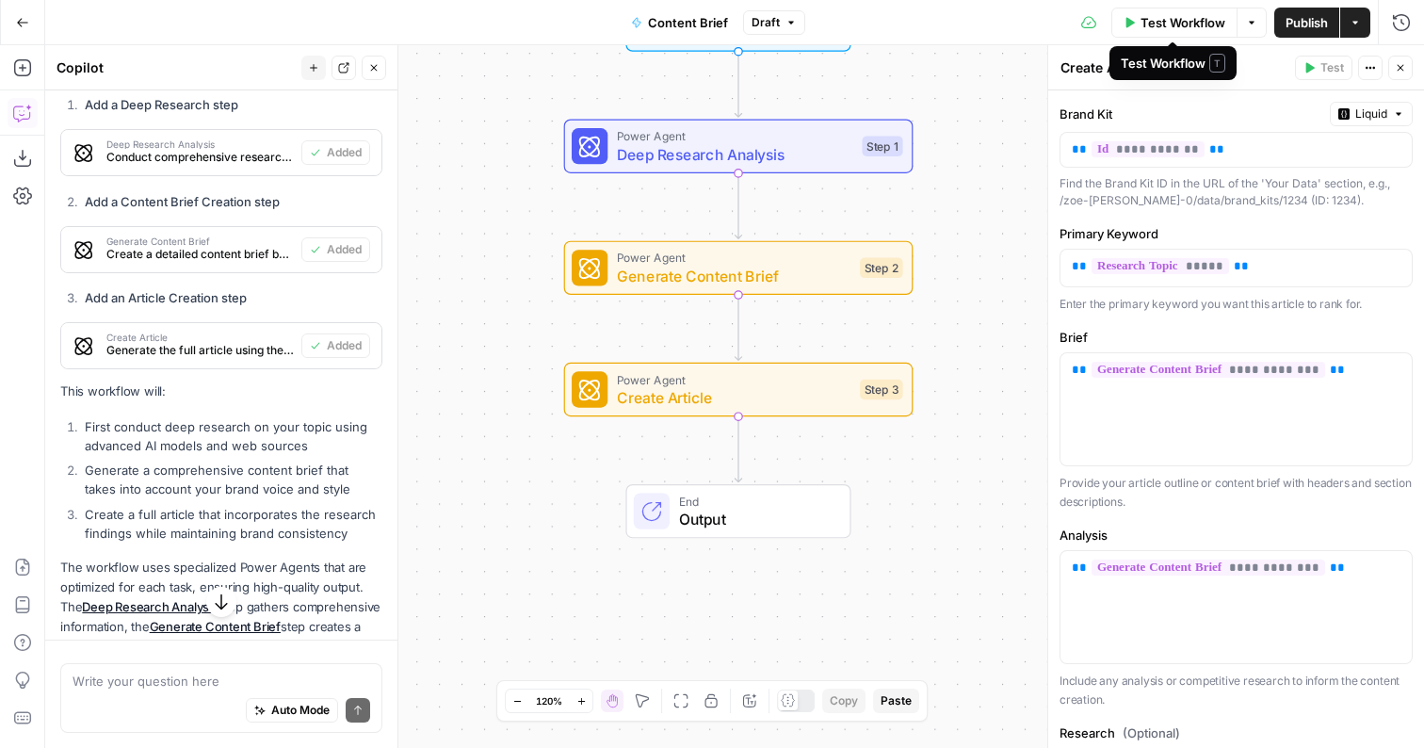
click at [1184, 20] on span "Test Workflow" at bounding box center [1182, 22] width 85 height 19
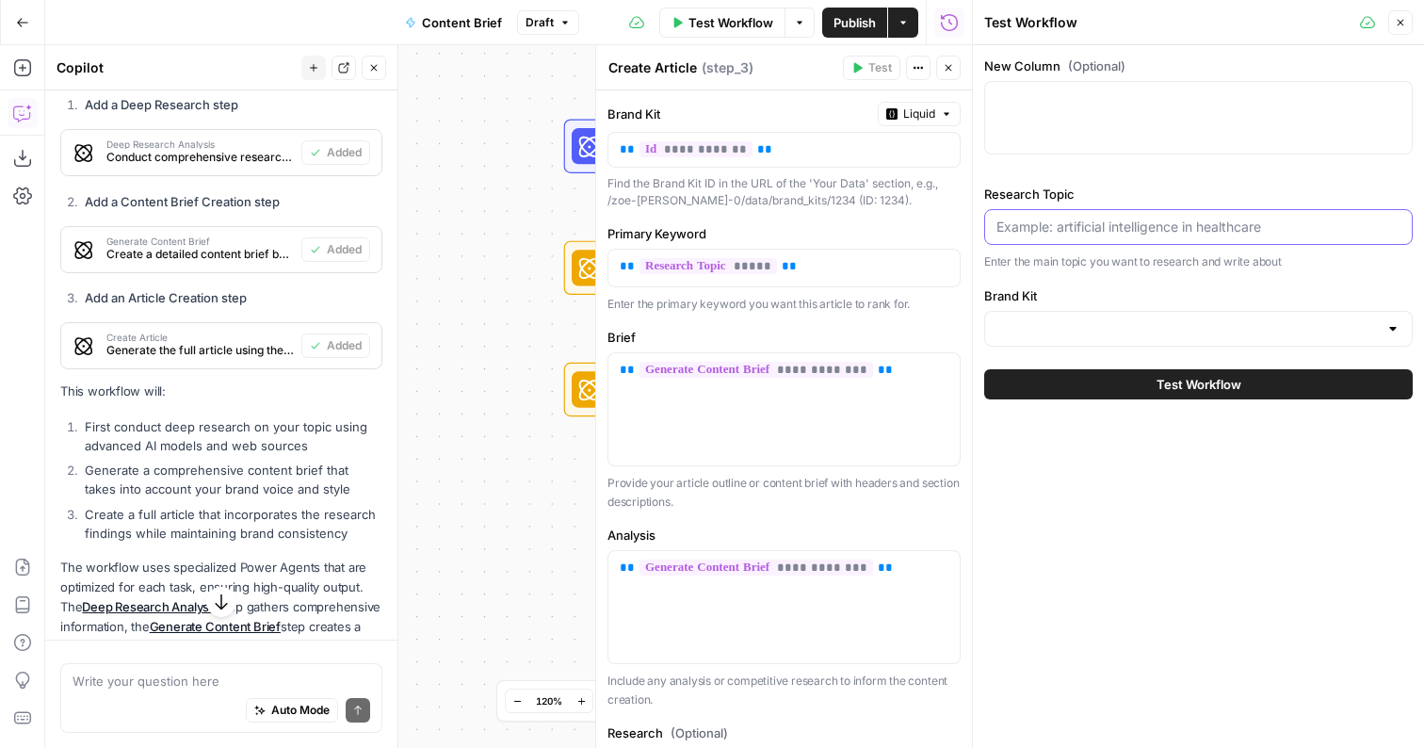
click at [1150, 233] on input "Research Topic" at bounding box center [1198, 226] width 404 height 19
paste input "Building a Resilient Patch Management Strategy in an Era of Escalating Threats"
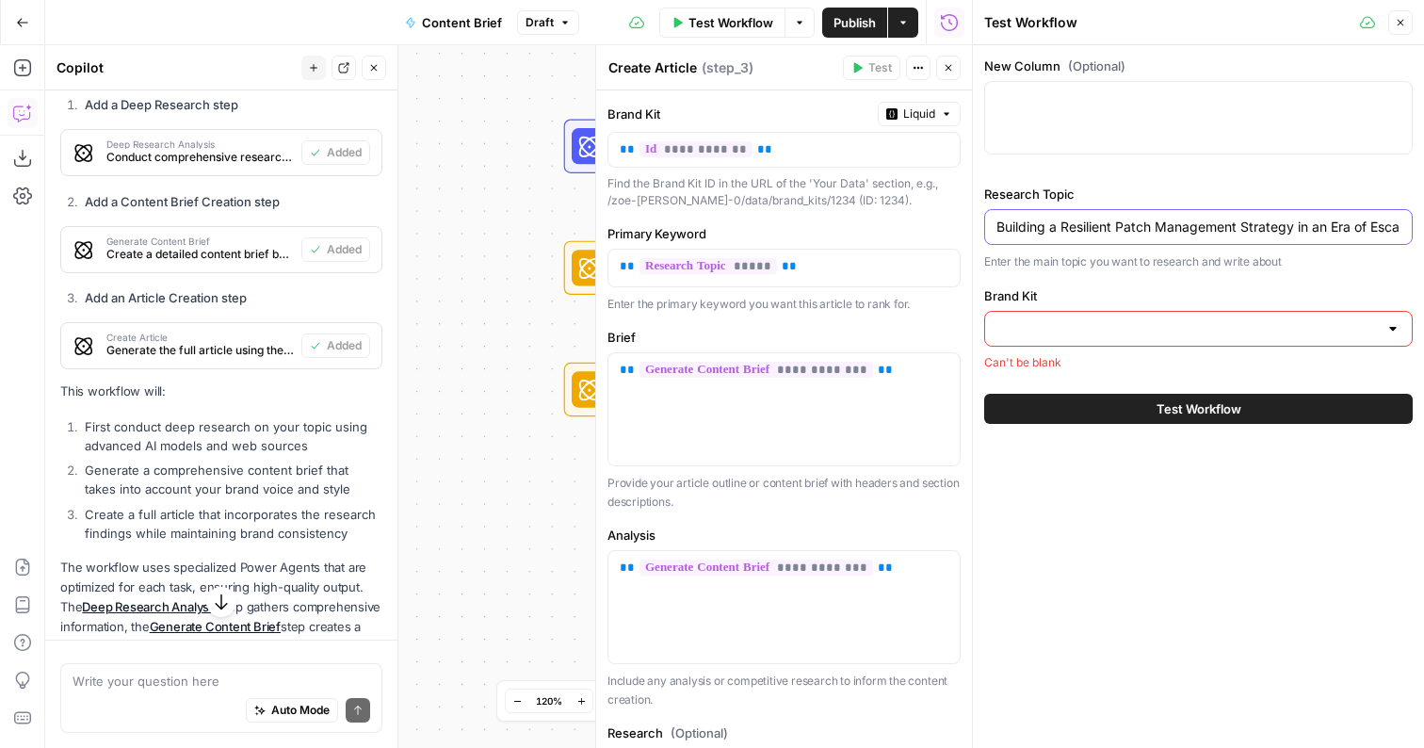
scroll to position [0, 86]
type input "Building a Resilient Patch Management Strategy in an Era of Escalating Threats"
click at [1084, 326] on input "Brand Kit" at bounding box center [1186, 328] width 381 height 19
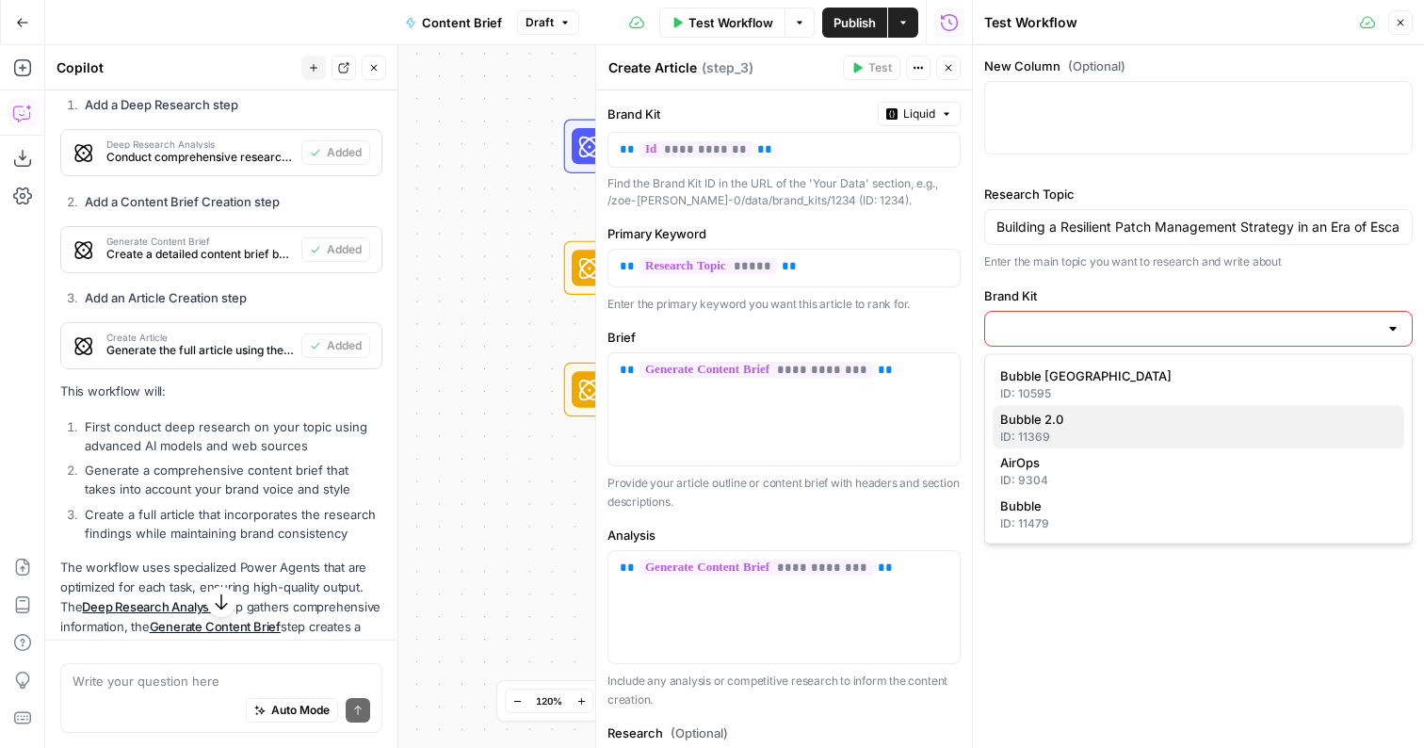
click at [1078, 416] on span "Bubble 2.0" at bounding box center [1194, 419] width 389 height 19
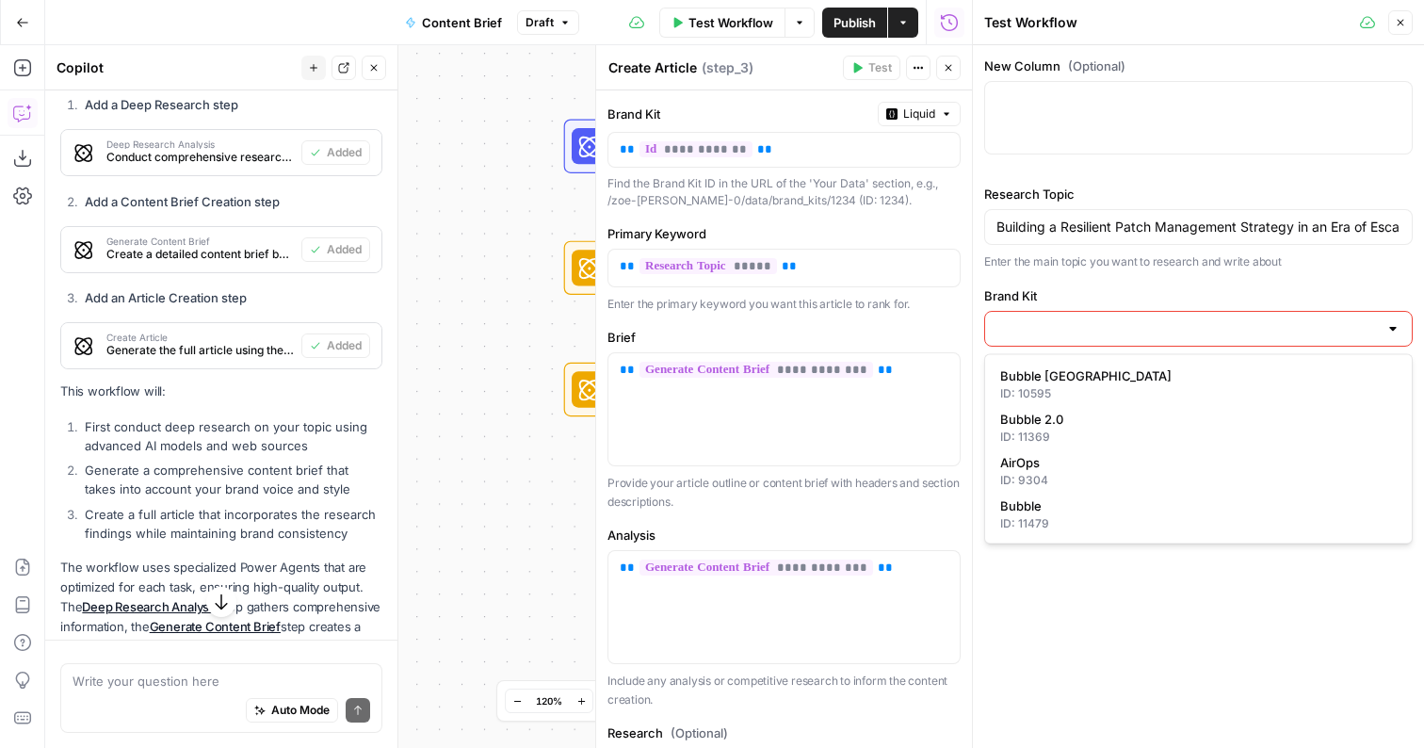
type input "Bubble 2.0"
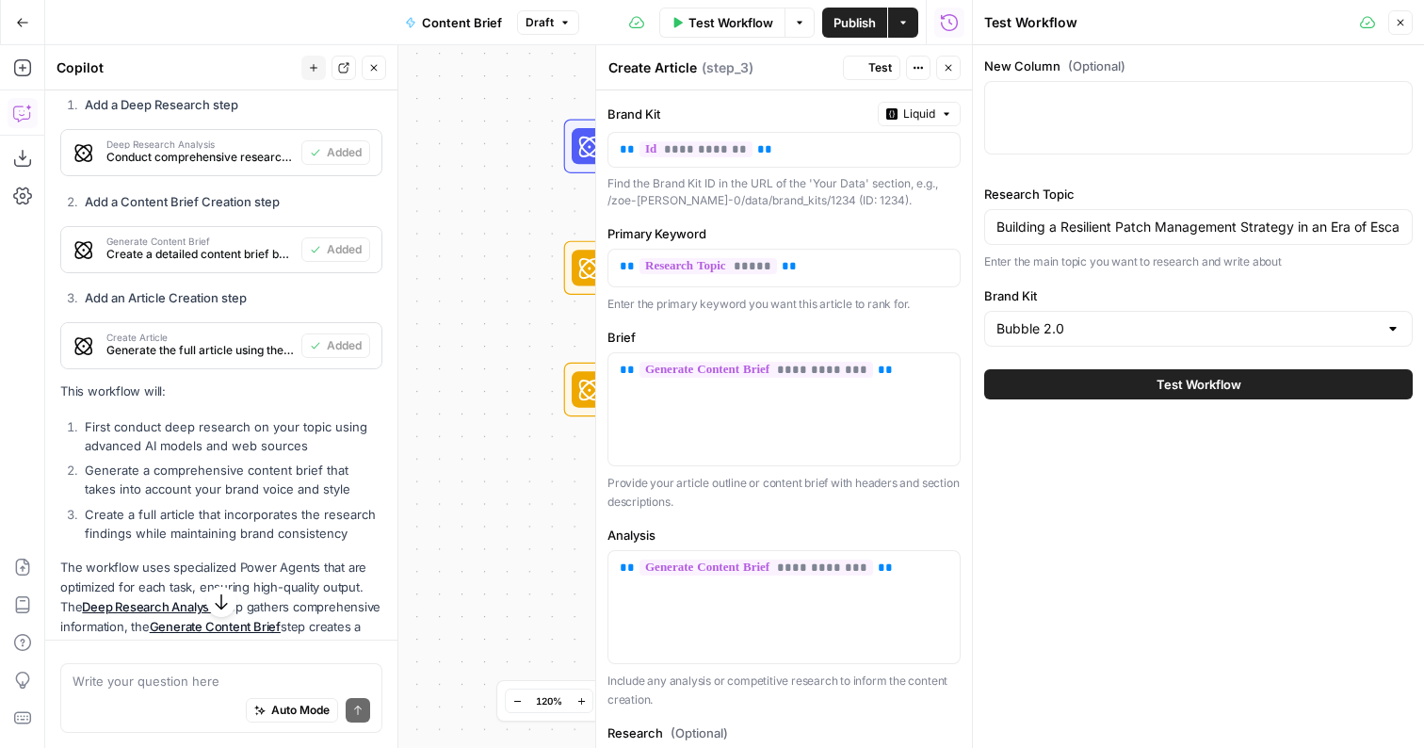
click at [1149, 389] on button "Test Workflow" at bounding box center [1198, 384] width 428 height 30
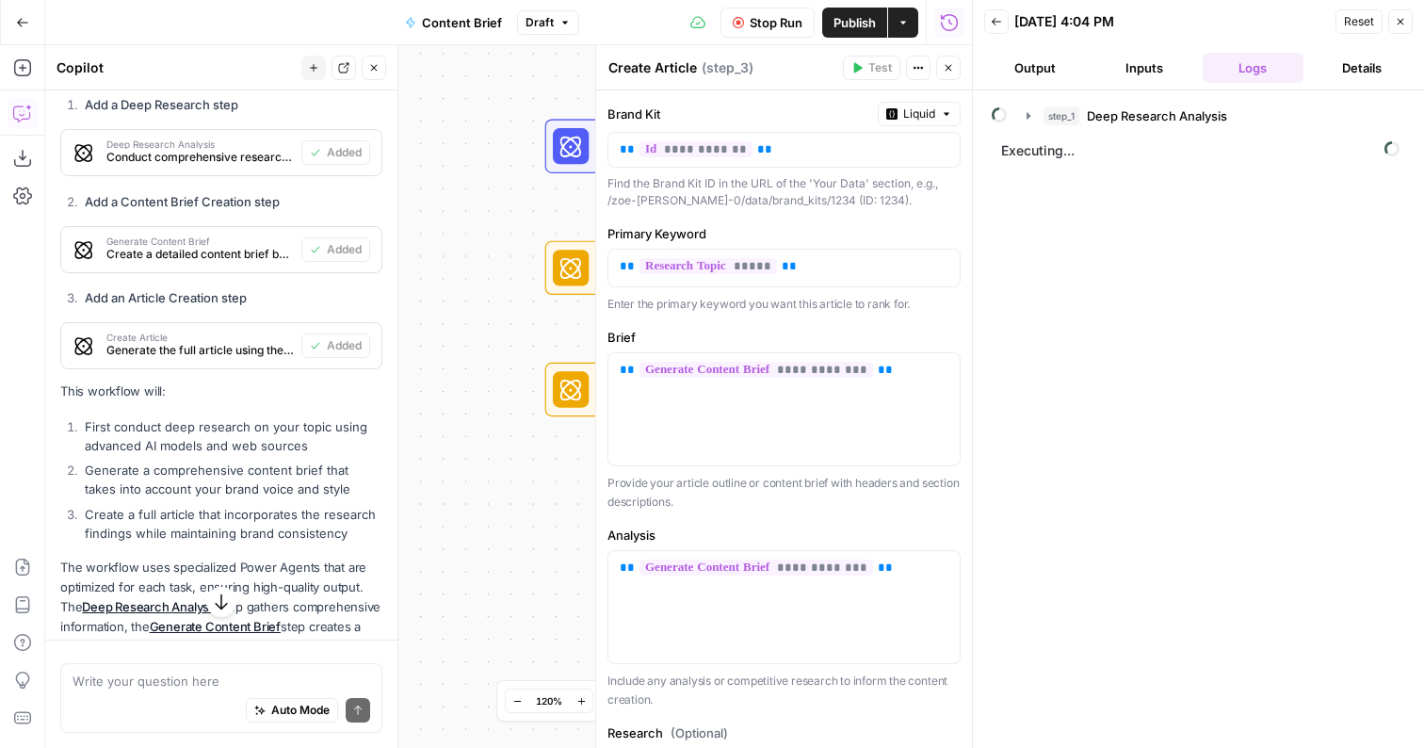
drag, startPoint x: 507, startPoint y: 352, endPoint x: 394, endPoint y: 352, distance: 113.0
click at [394, 352] on body "Zoe Jessup New Home Browse Your Data Usage Settings Recent Grids Kandji Topic W…" at bounding box center [712, 374] width 1424 height 748
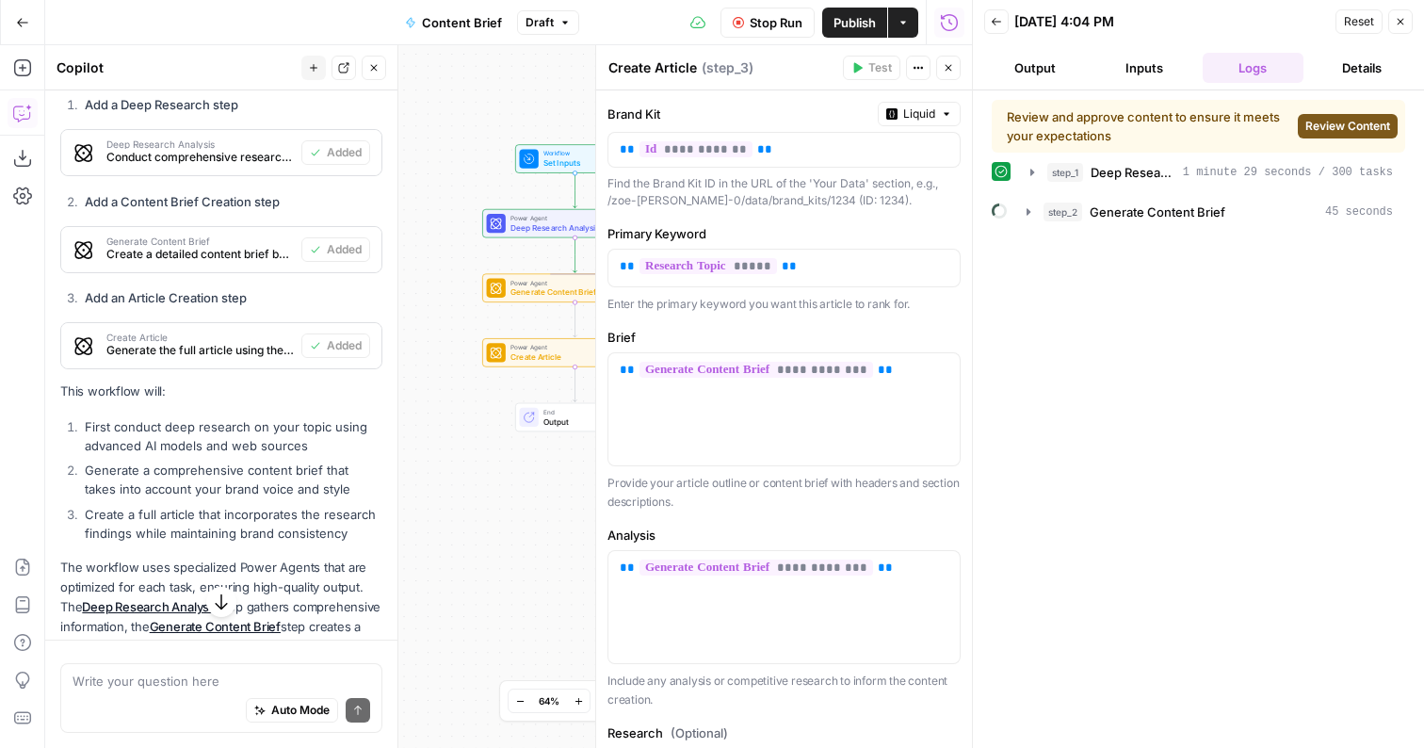
click at [1354, 129] on span "Review Content" at bounding box center [1347, 126] width 85 height 17
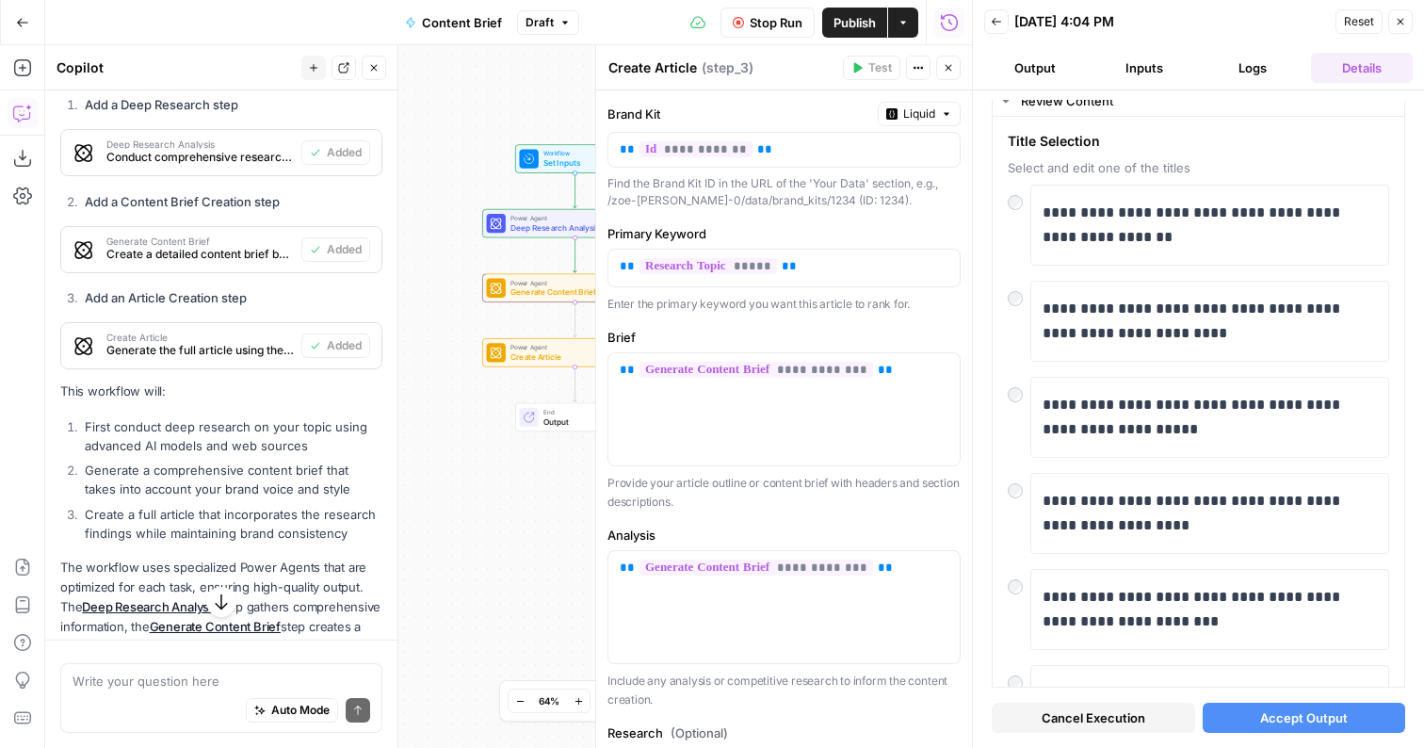
scroll to position [96, 0]
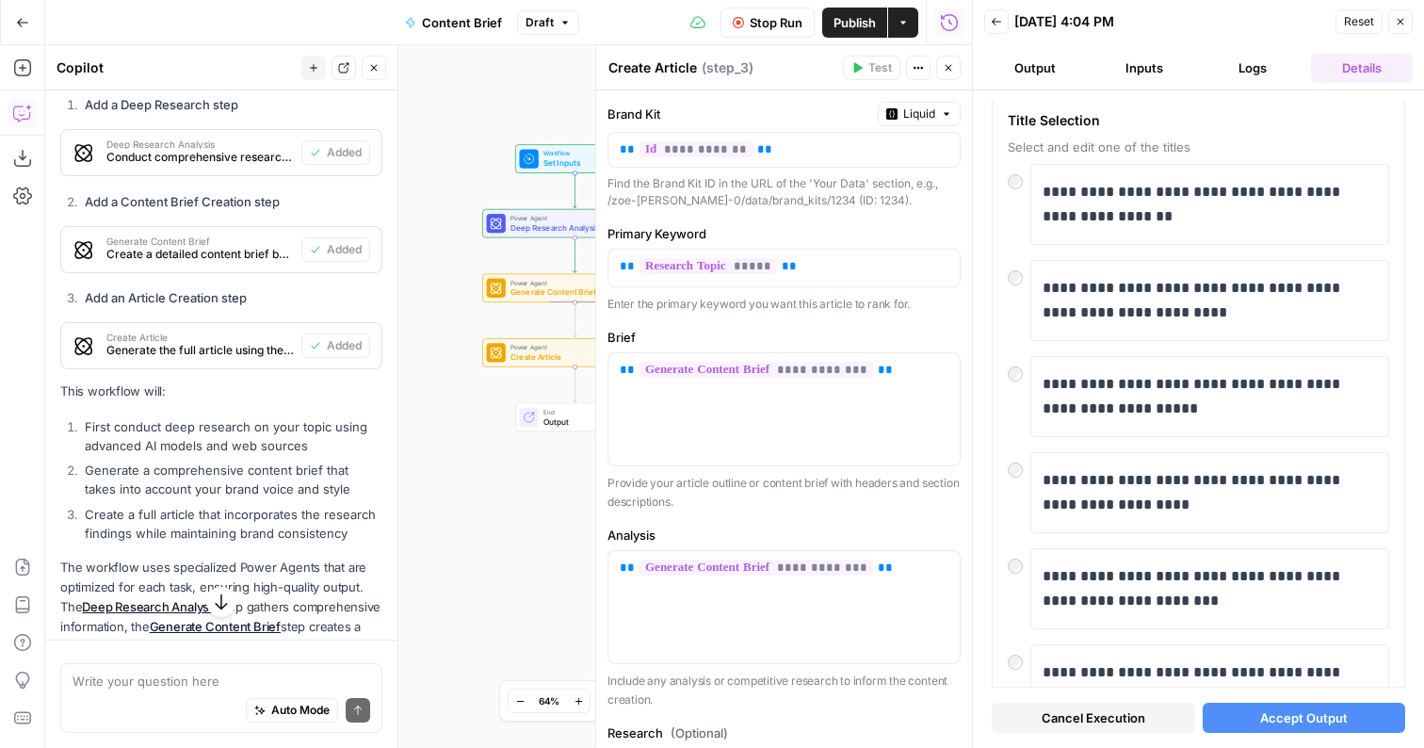
click at [1260, 714] on span "Accept Output" at bounding box center [1304, 717] width 88 height 19
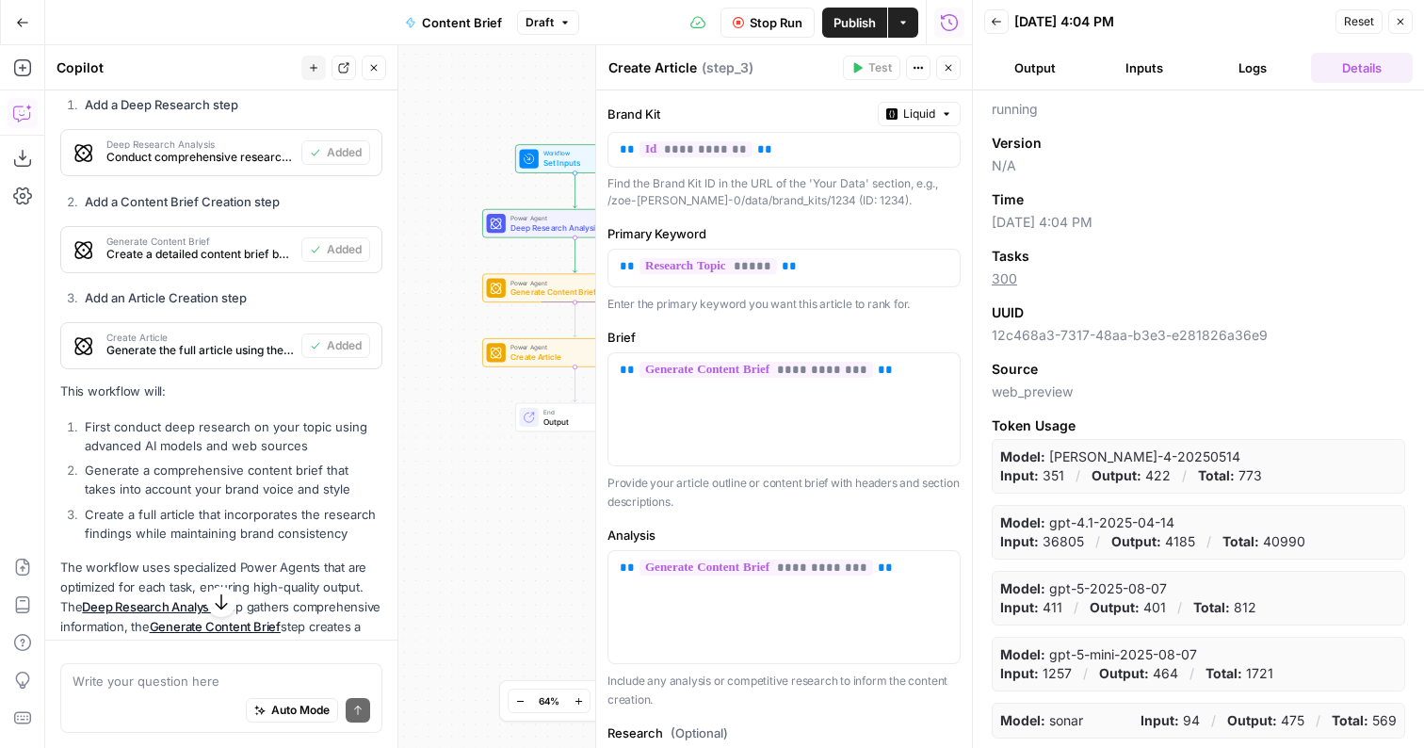
scroll to position [0, 0]
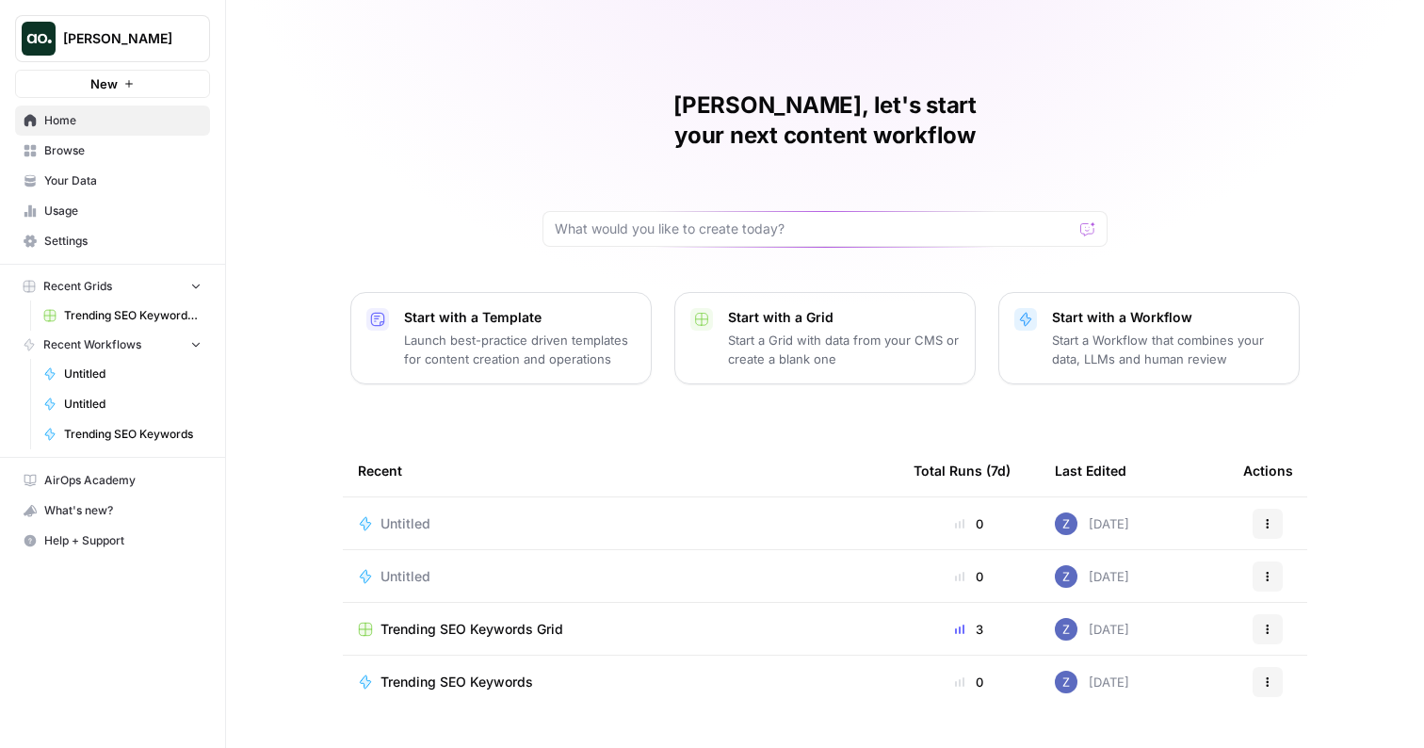
click at [124, 155] on span "Browse" at bounding box center [122, 150] width 157 height 17
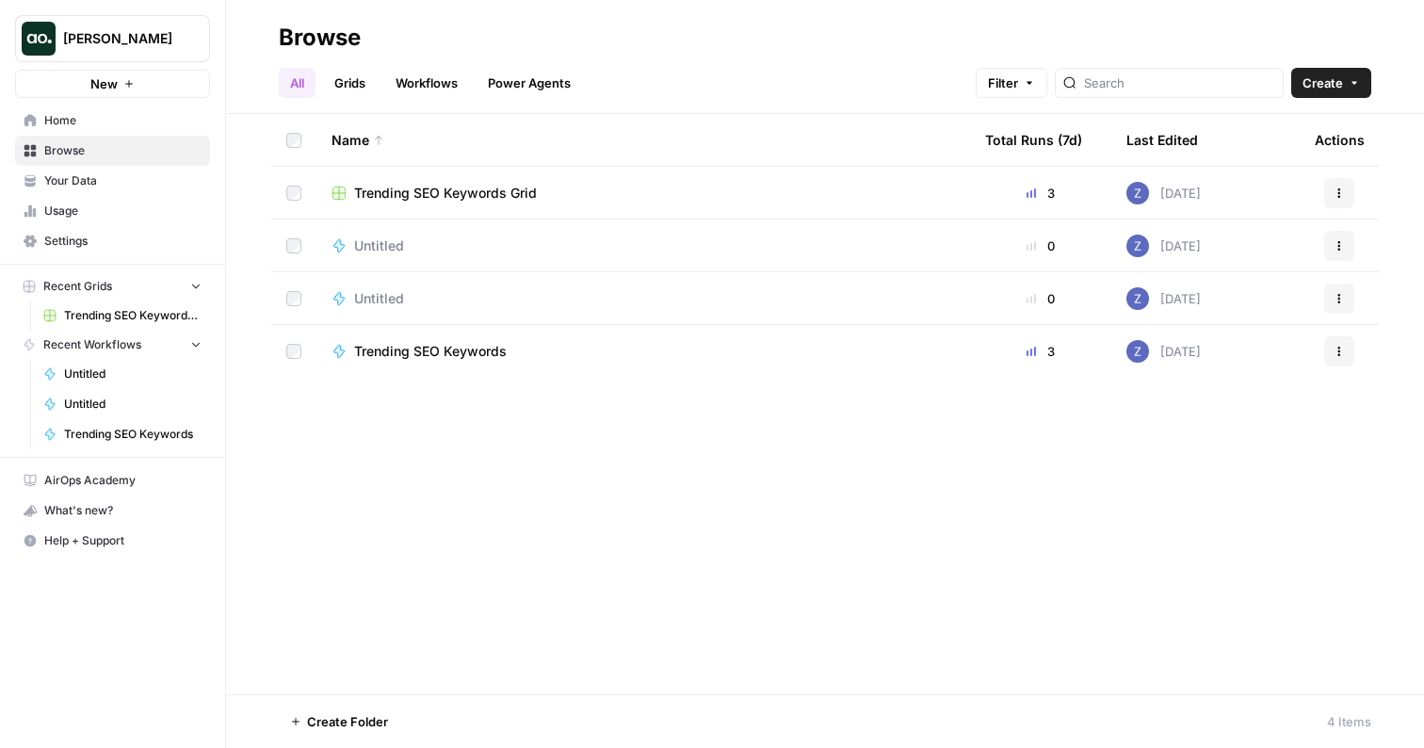
click at [136, 185] on span "Your Data" at bounding box center [122, 180] width 157 height 17
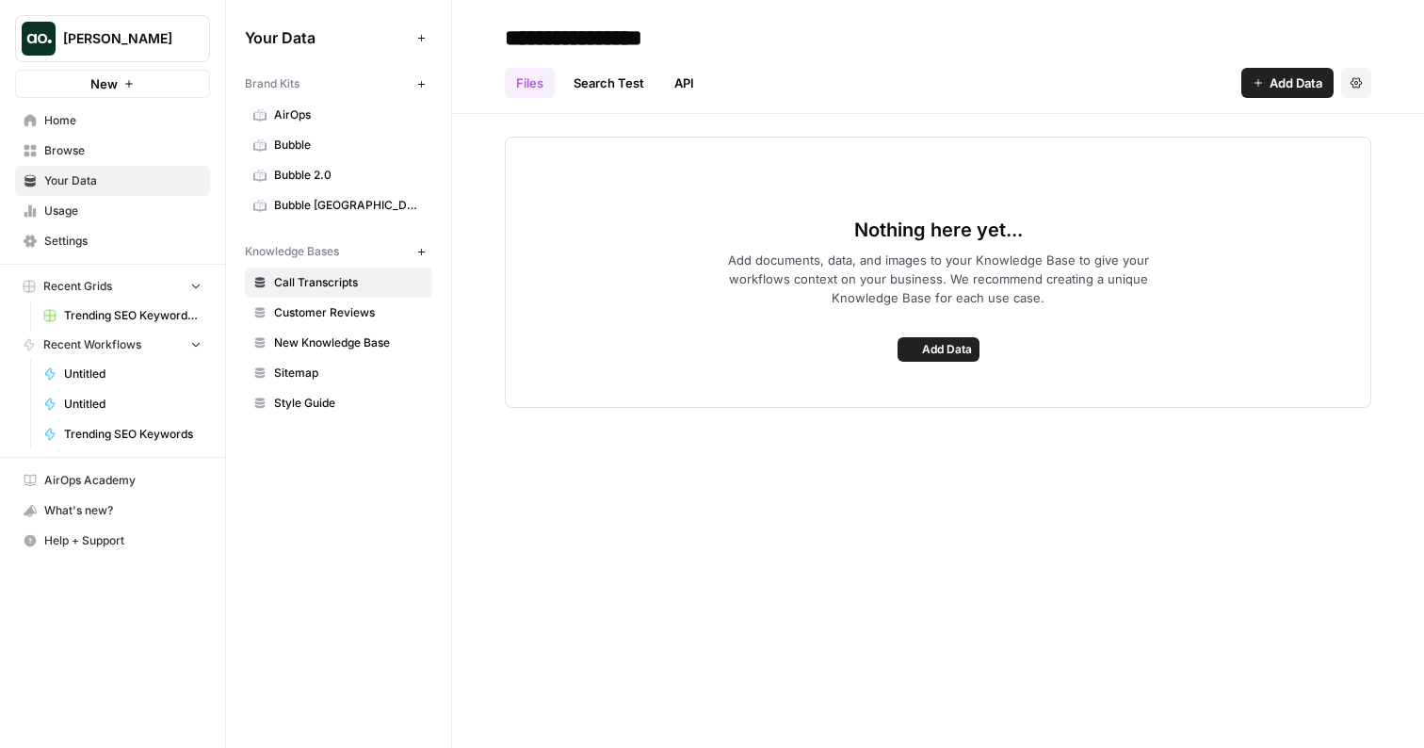
click at [342, 203] on span "Bubble Europe" at bounding box center [349, 205] width 150 height 17
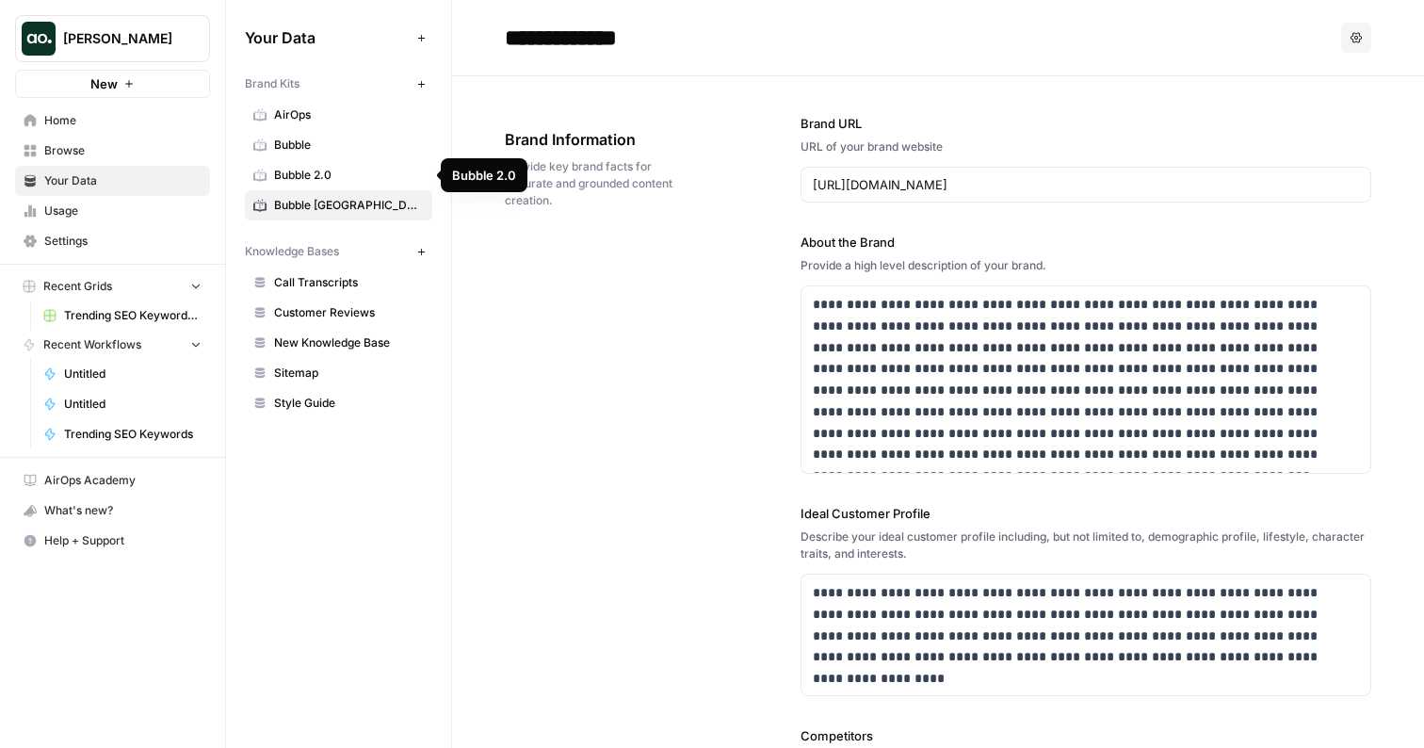
click at [342, 174] on span "Bubble 2.0" at bounding box center [349, 175] width 150 height 17
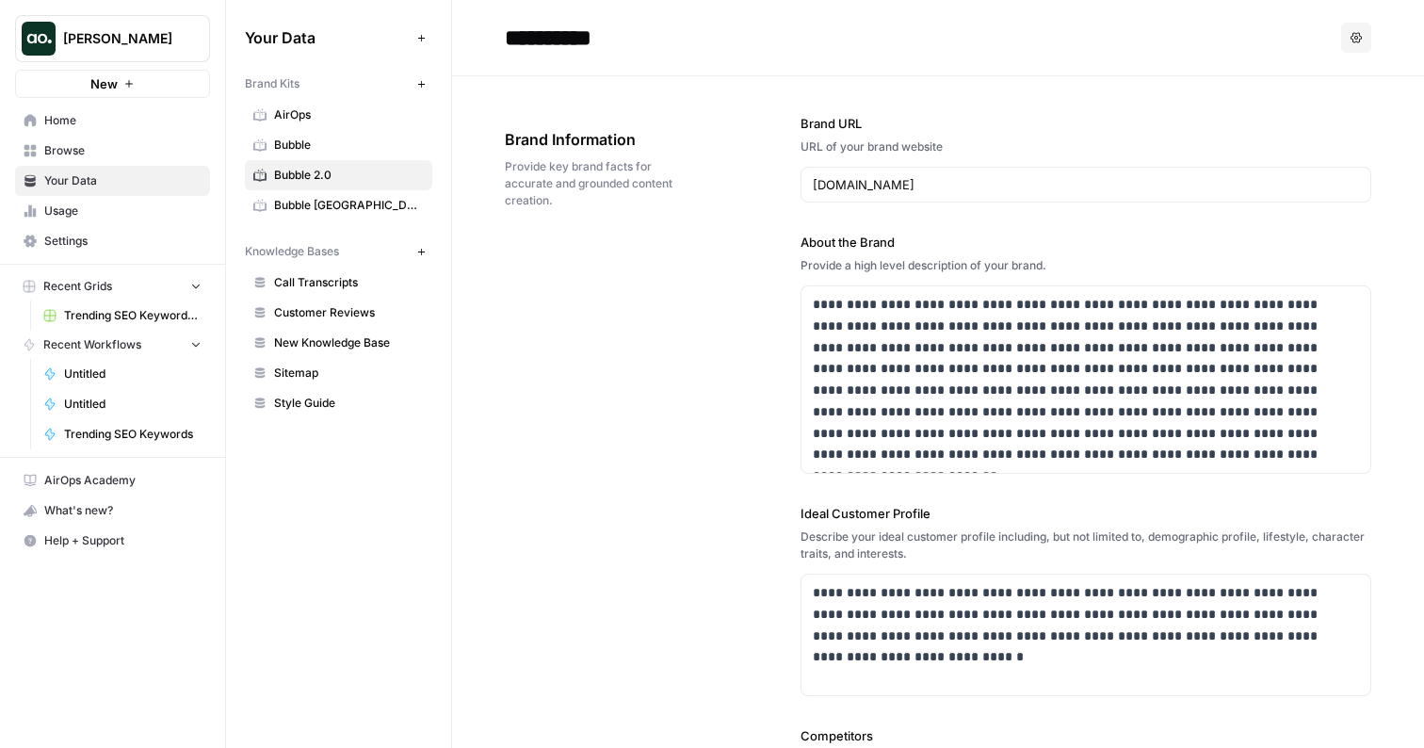
click at [111, 143] on span "Browse" at bounding box center [122, 150] width 157 height 17
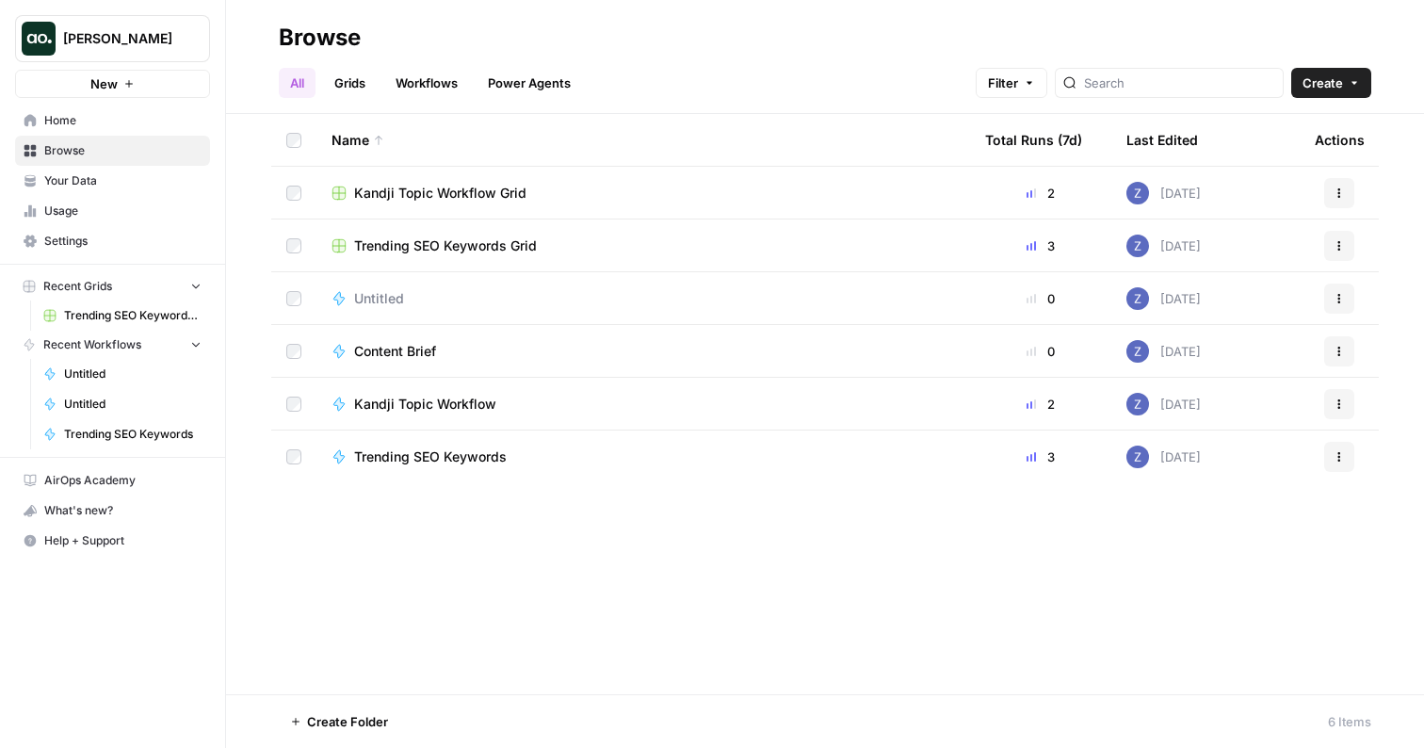
click at [414, 188] on span "Kandji Topic Workflow Grid" at bounding box center [440, 193] width 172 height 19
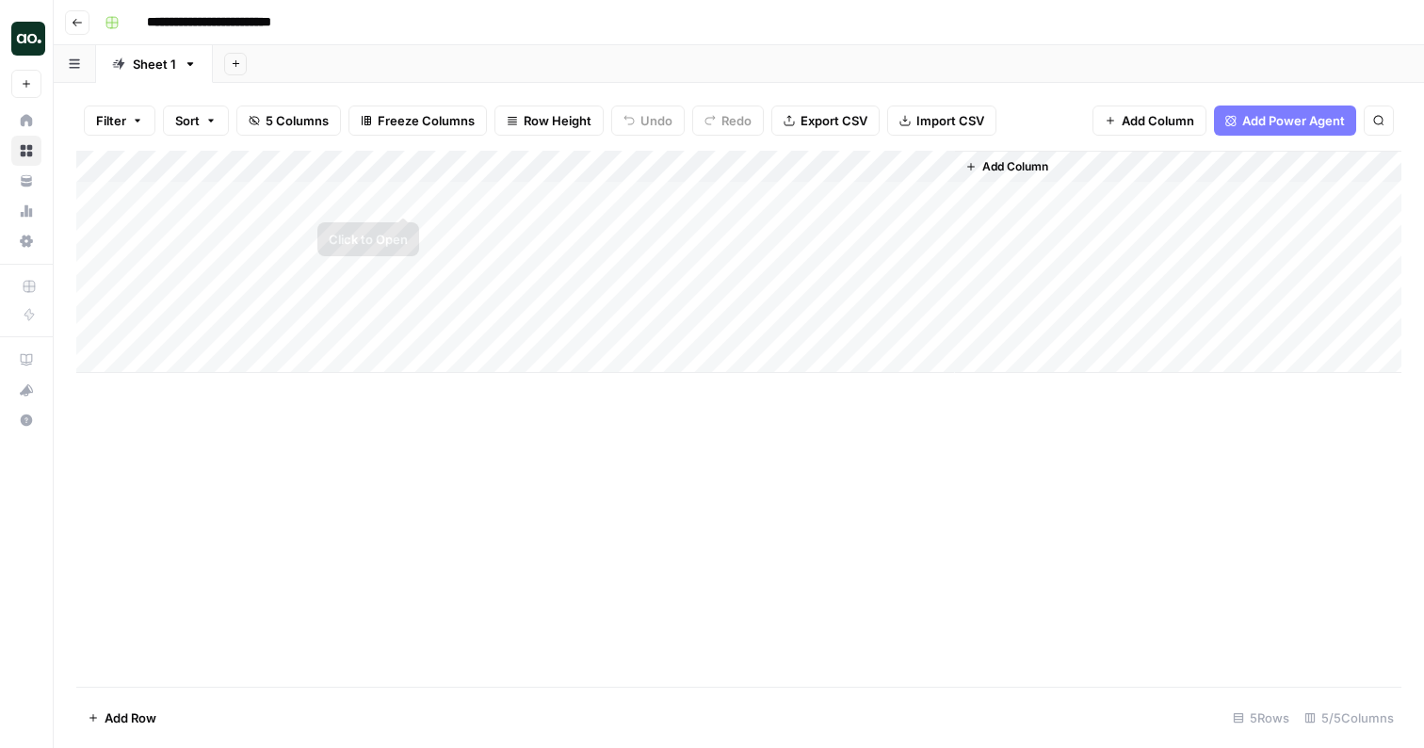
click at [501, 201] on div "Add Column" at bounding box center [738, 262] width 1325 height 222
click at [594, 198] on div "Add Column" at bounding box center [738, 262] width 1325 height 222
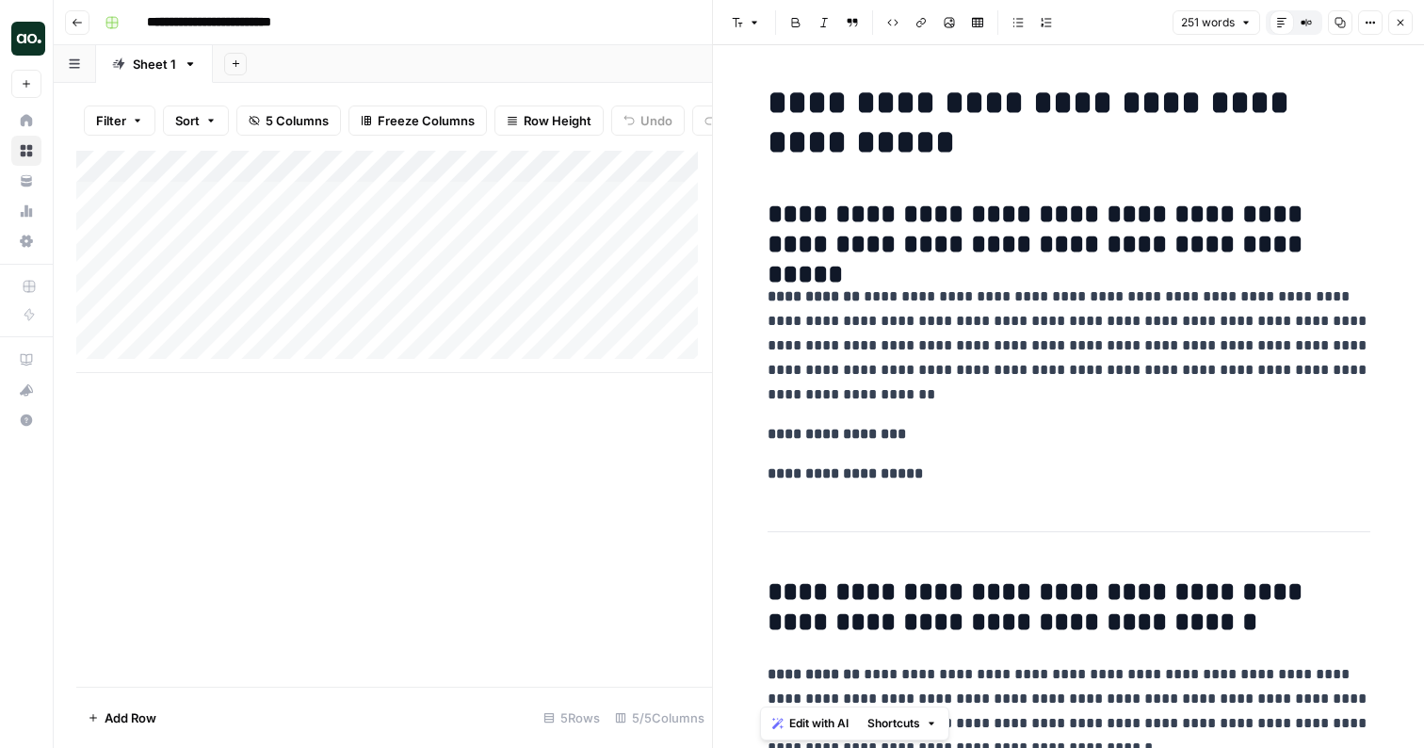
click at [1405, 15] on button "Close" at bounding box center [1400, 22] width 24 height 24
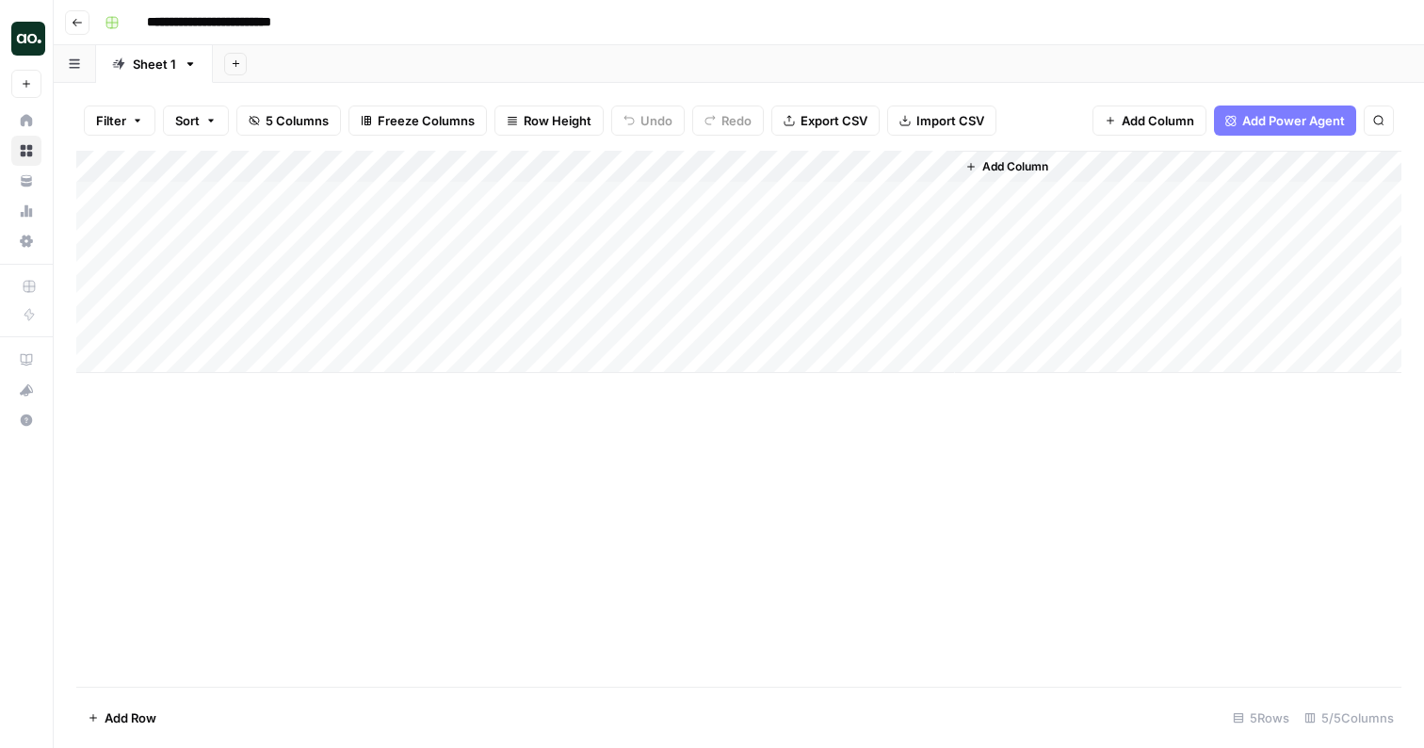
click at [733, 197] on div "Add Column" at bounding box center [738, 262] width 1325 height 222
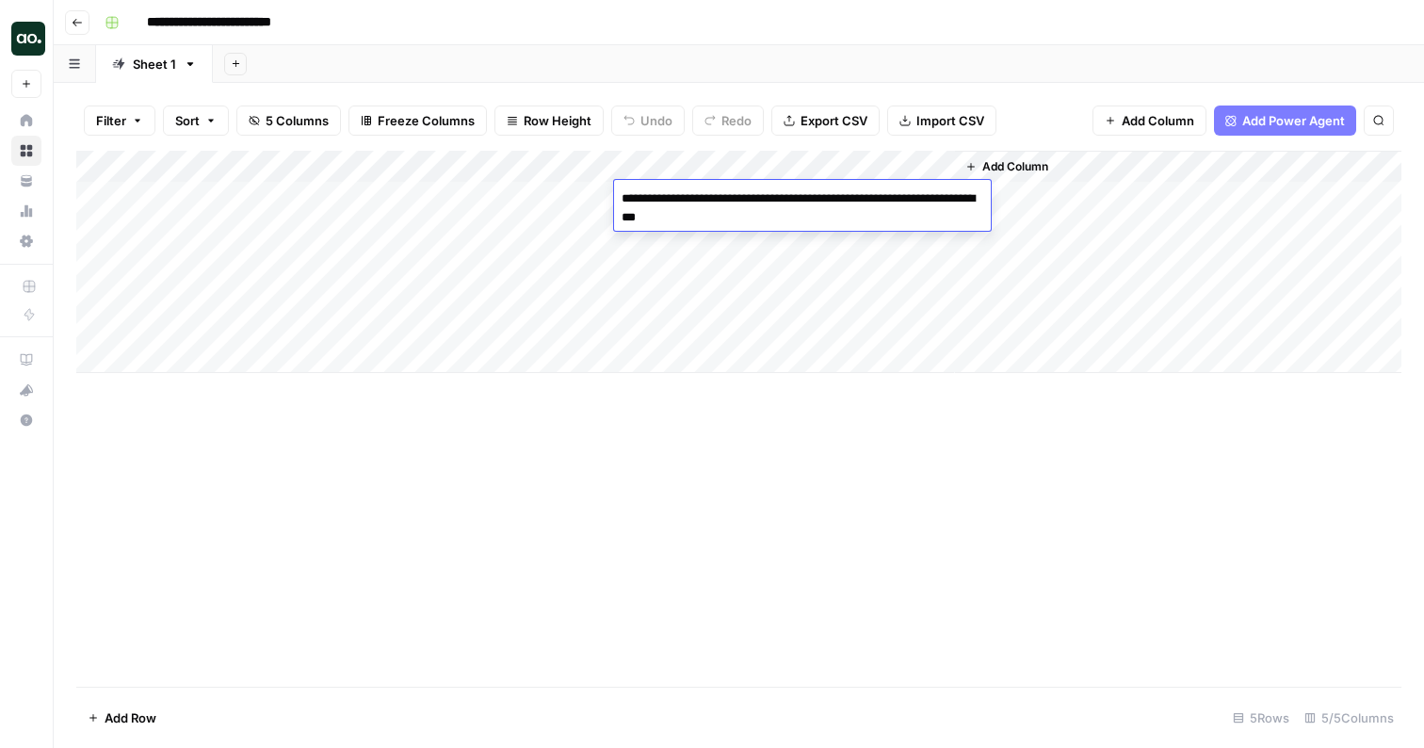
drag, startPoint x: 779, startPoint y: 225, endPoint x: 613, endPoint y: 196, distance: 168.2
click at [612, 196] on body "**********" at bounding box center [712, 374] width 1424 height 748
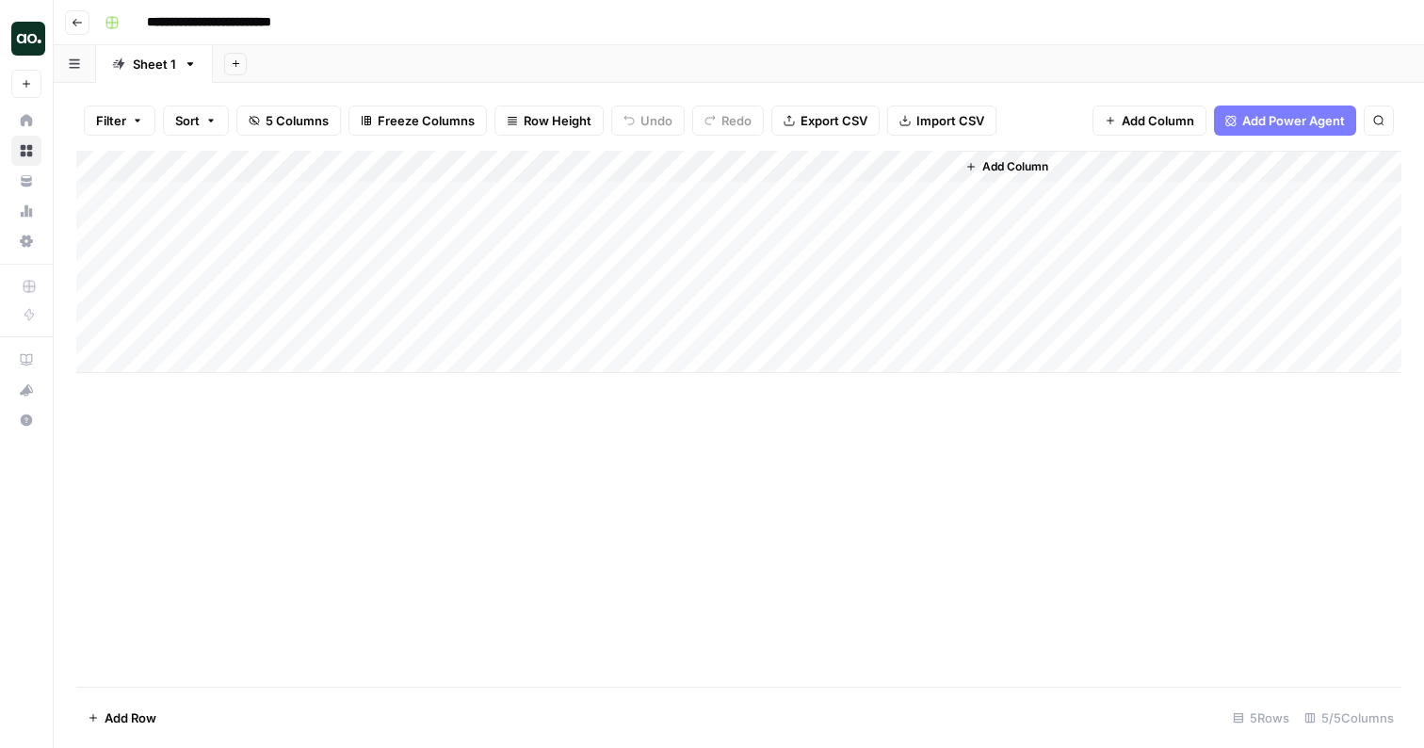
click at [608, 24] on div "**********" at bounding box center [751, 23] width 1308 height 30
click at [594, 227] on div "Add Column" at bounding box center [738, 262] width 1325 height 222
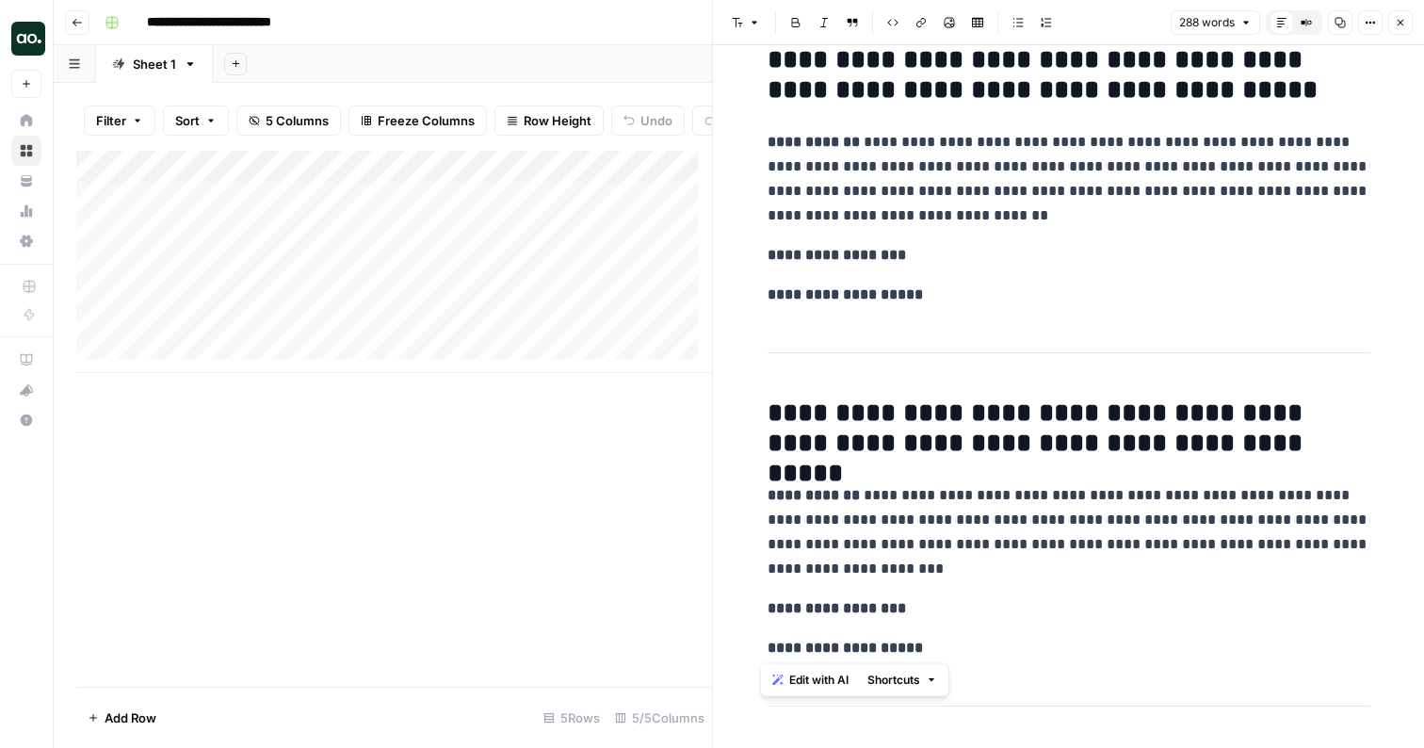
scroll to position [1295, 0]
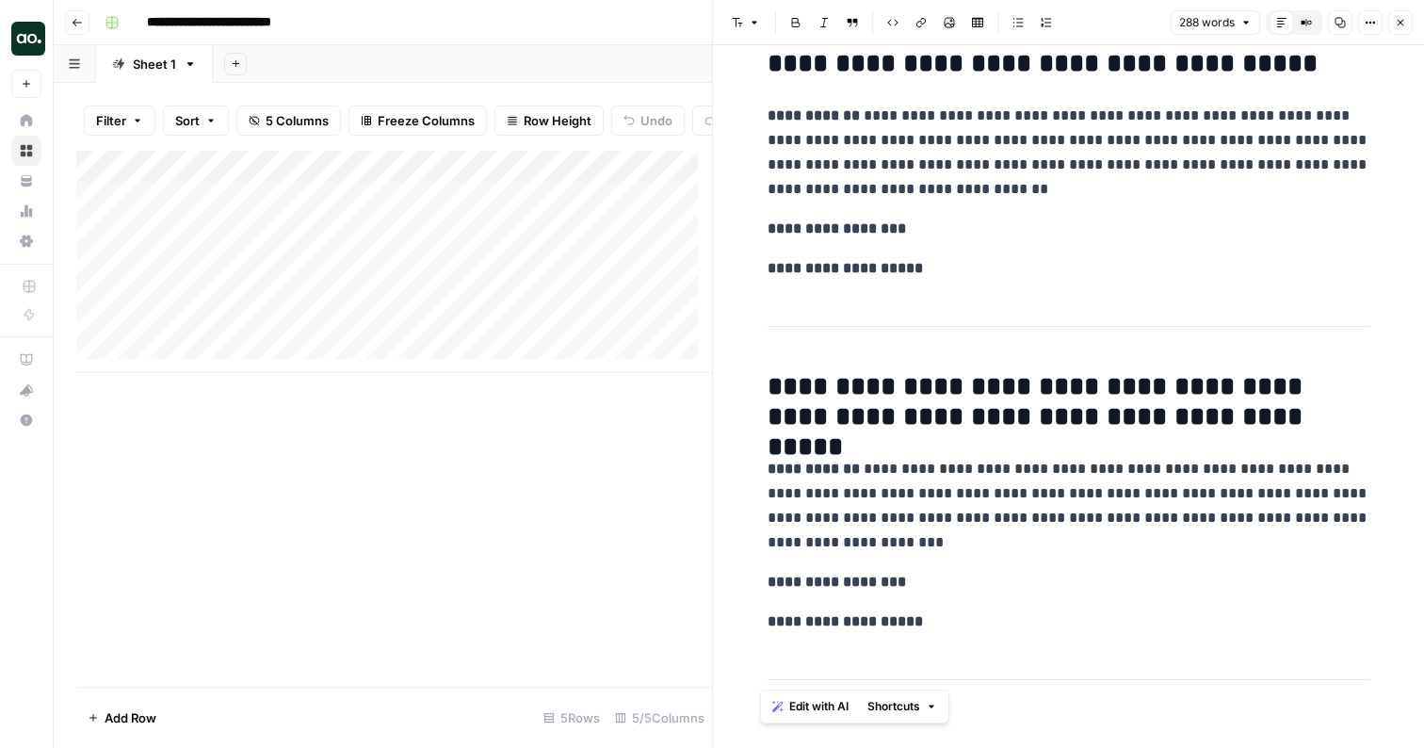
click at [217, 241] on div "Add Column" at bounding box center [393, 262] width 635 height 222
click at [217, 241] on textarea "**********" at bounding box center [293, 264] width 377 height 64
click at [1405, 23] on span "Close" at bounding box center [1405, 23] width 1 height 1
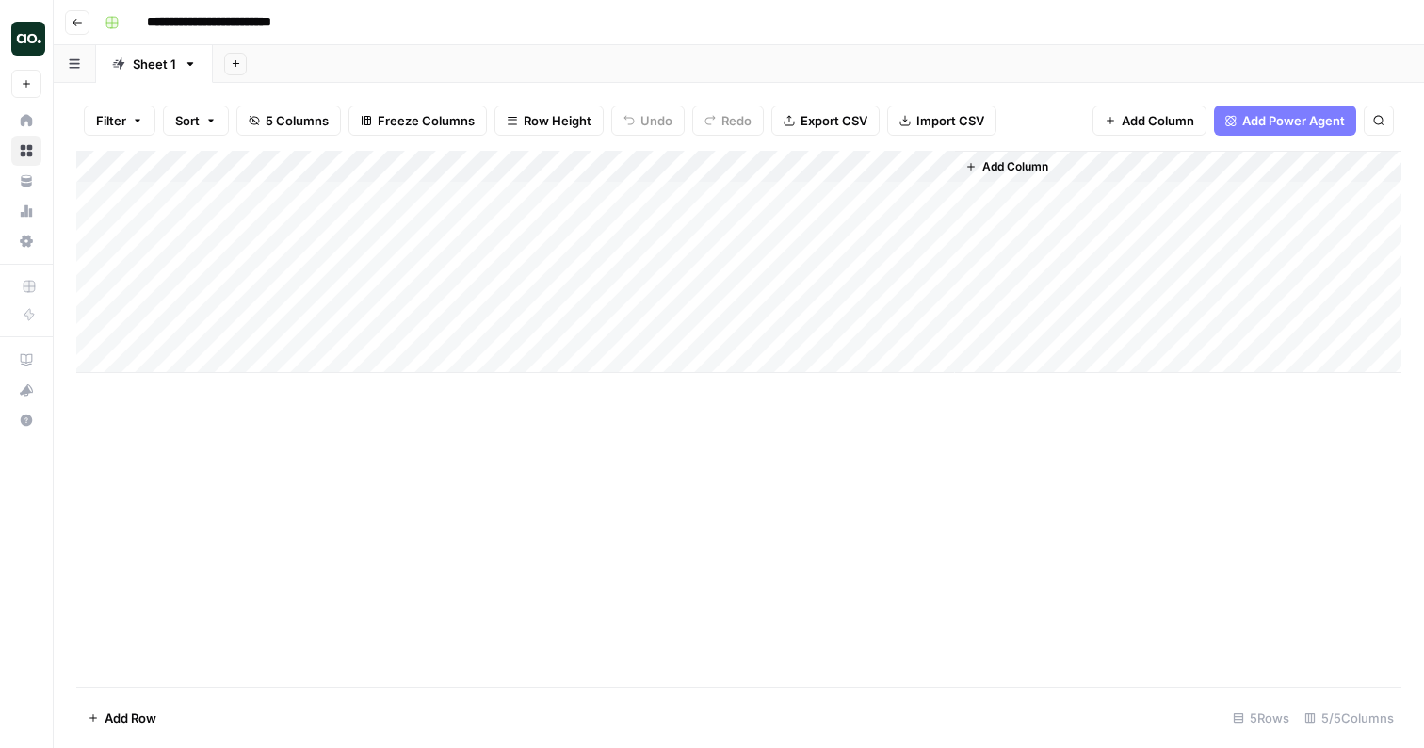
click at [867, 191] on div "Add Column" at bounding box center [738, 262] width 1325 height 222
drag, startPoint x: 954, startPoint y: 161, endPoint x: 1116, endPoint y: 161, distance: 161.9
click at [1116, 161] on div "Add Column" at bounding box center [1177, 262] width 447 height 222
drag, startPoint x: 953, startPoint y: 158, endPoint x: 1044, endPoint y: 157, distance: 91.3
click at [1045, 157] on div "Add Column" at bounding box center [738, 262] width 1325 height 222
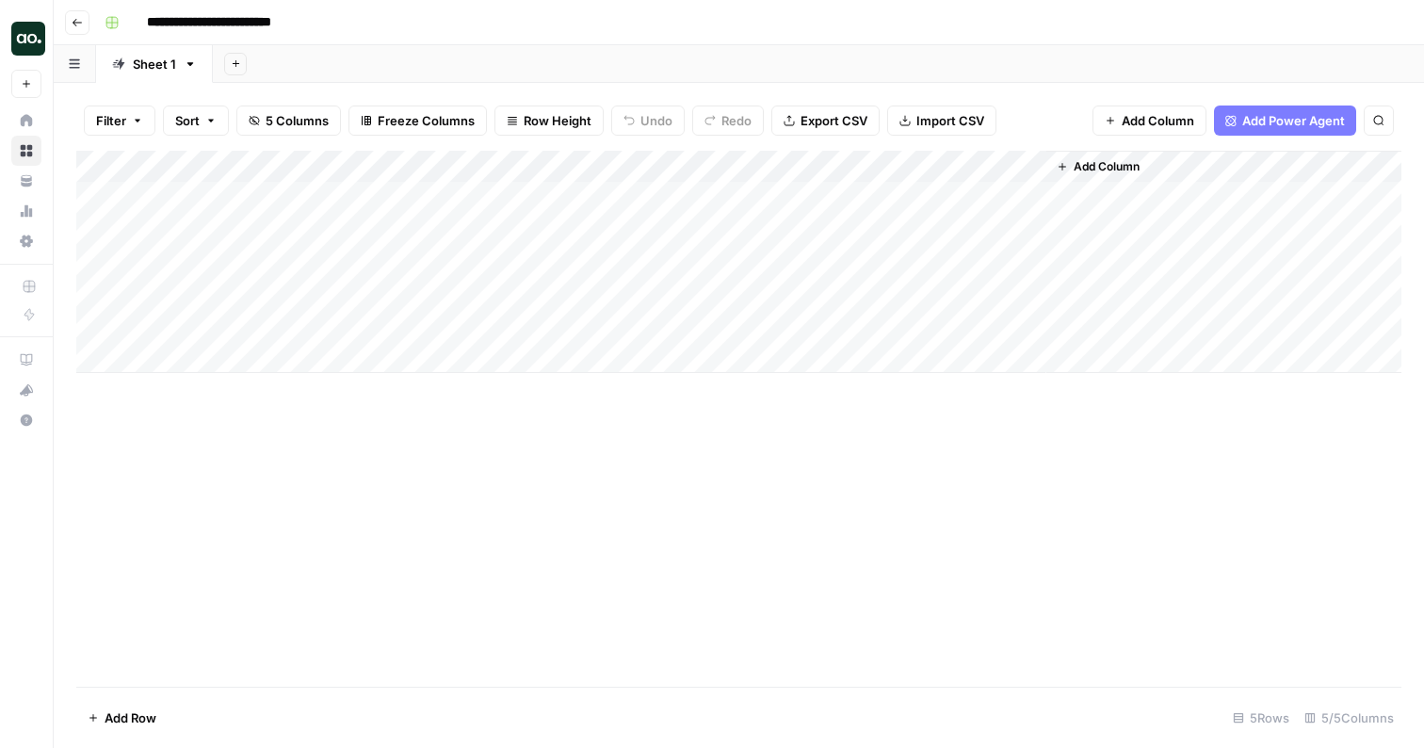
click at [893, 201] on div "Add Column" at bounding box center [738, 262] width 1325 height 222
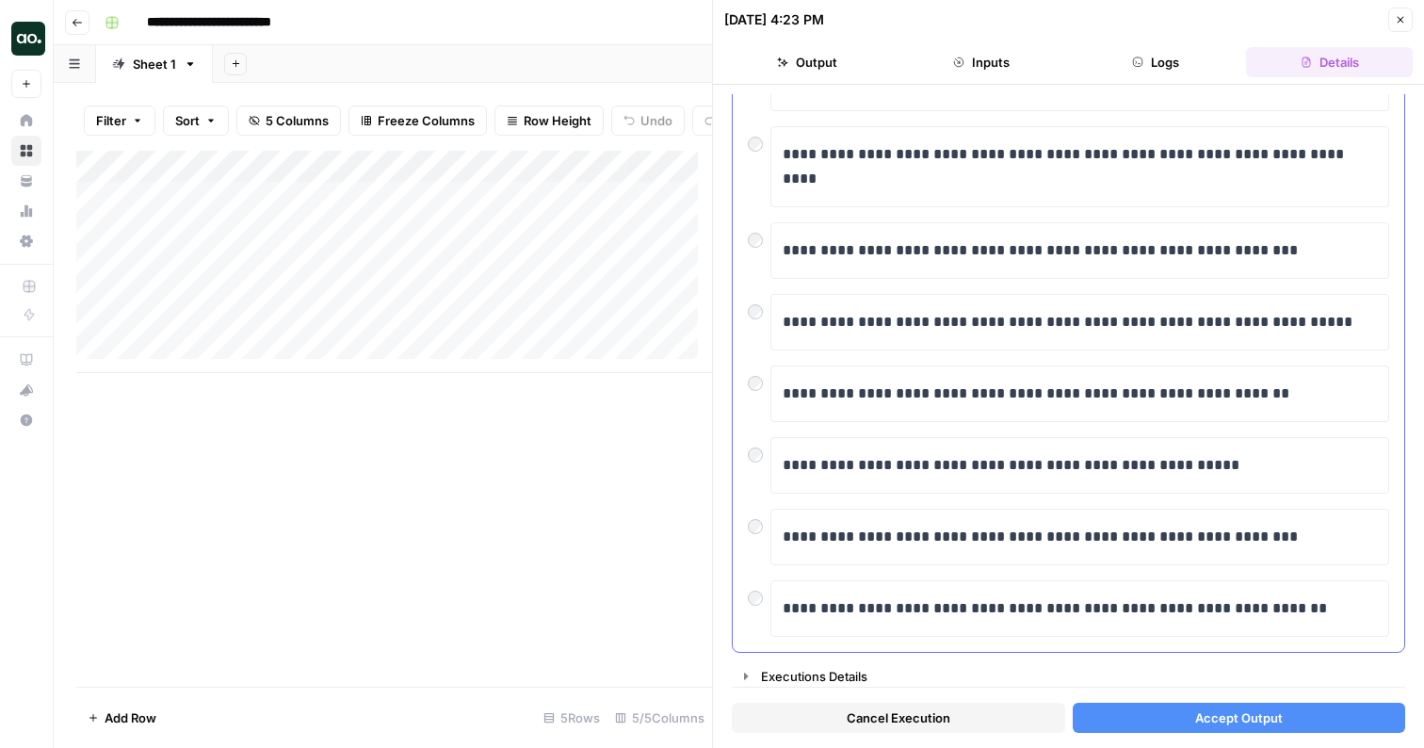
scroll to position [330, 0]
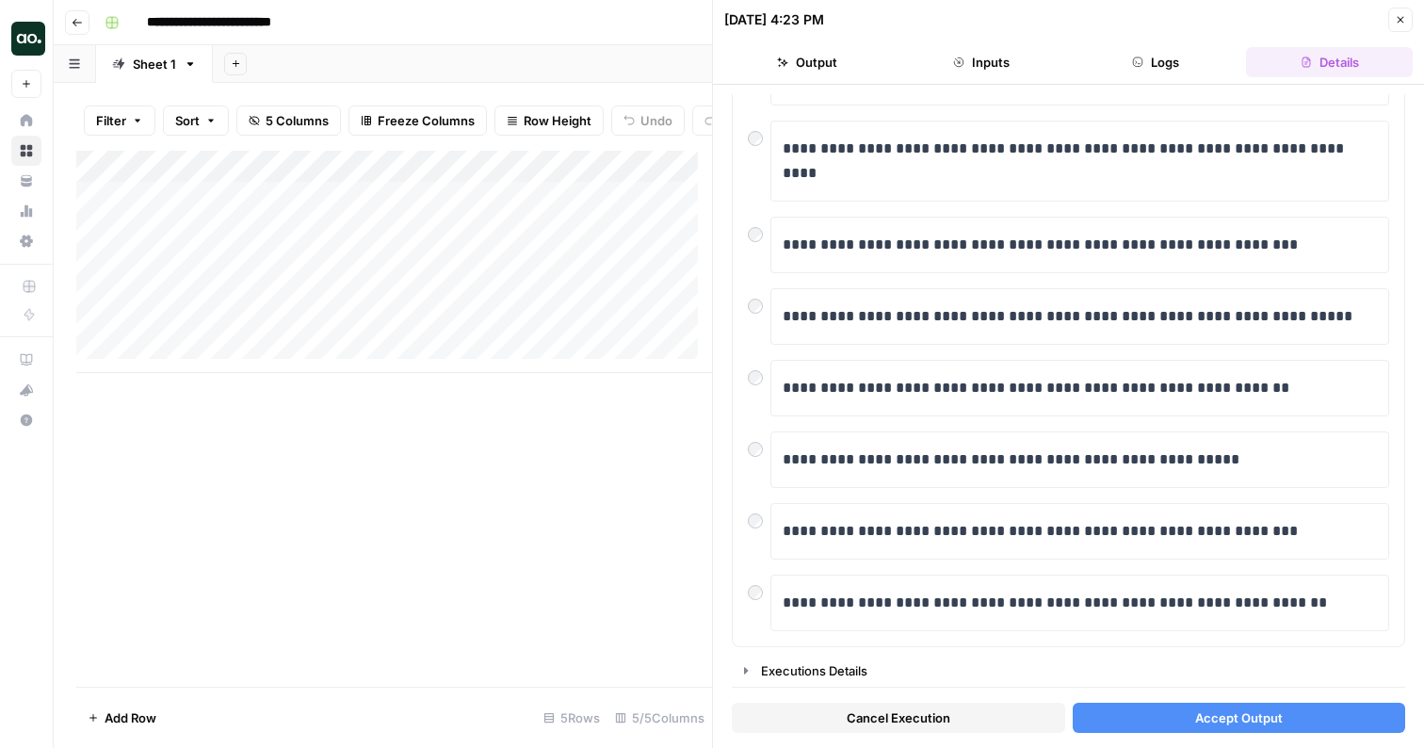
click at [1169, 713] on button "Accept Output" at bounding box center [1238, 717] width 333 height 30
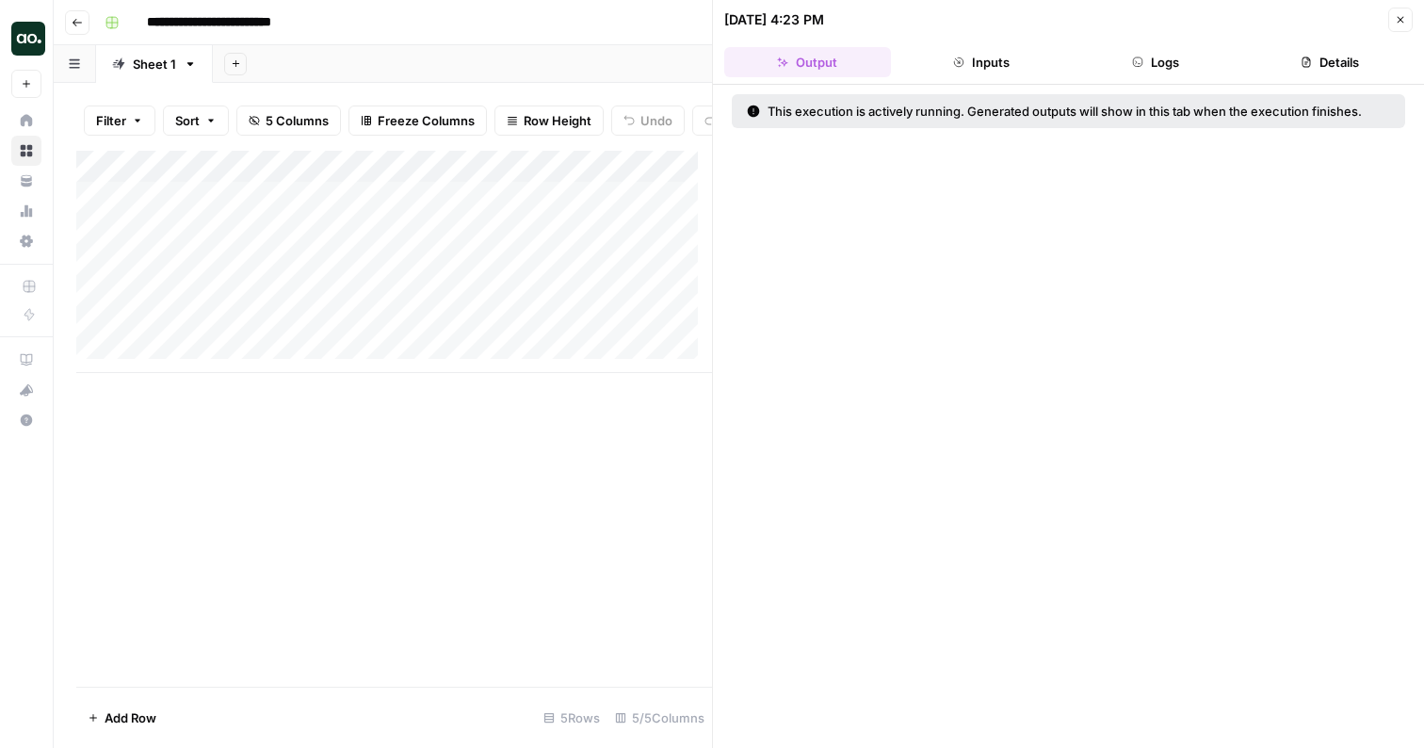
click at [1394, 24] on icon "button" at bounding box center [1399, 19] width 11 height 11
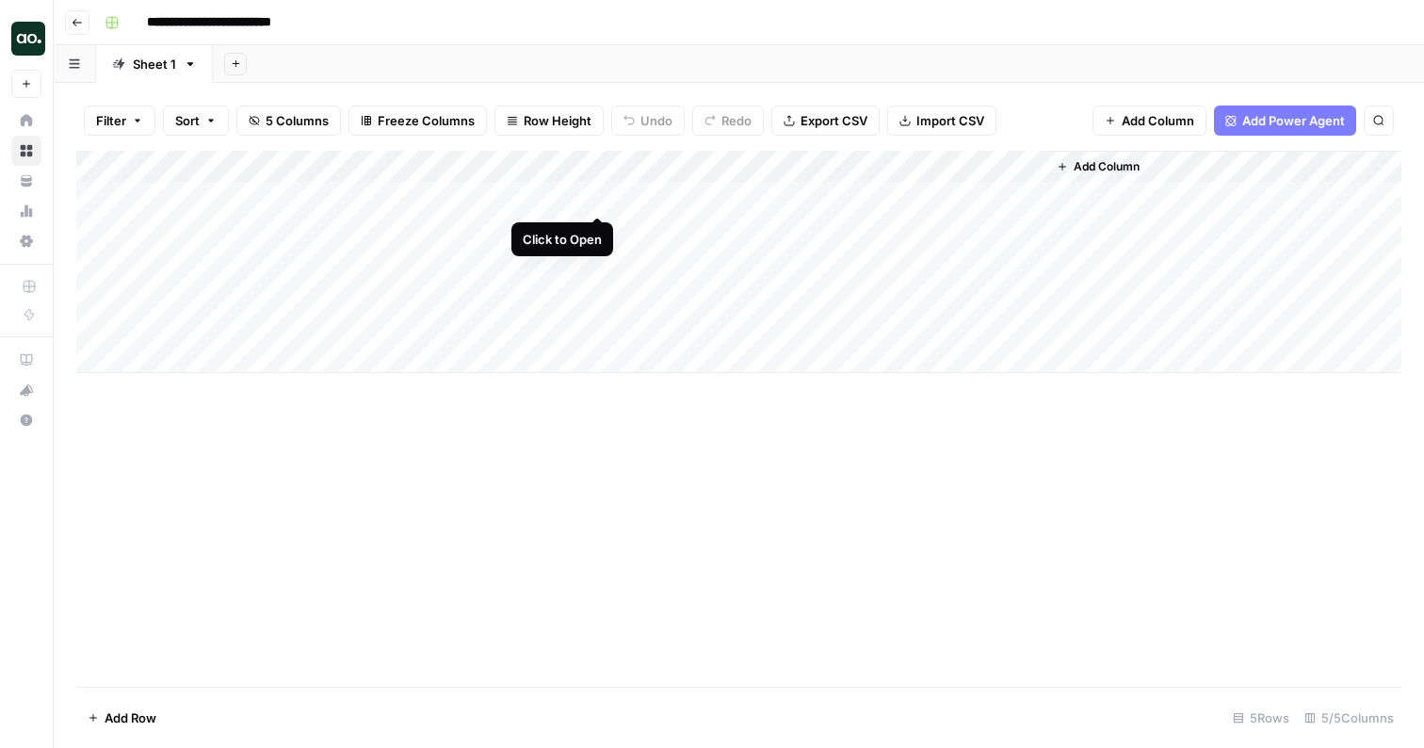
click at [595, 197] on div "Add Column" at bounding box center [738, 262] width 1325 height 222
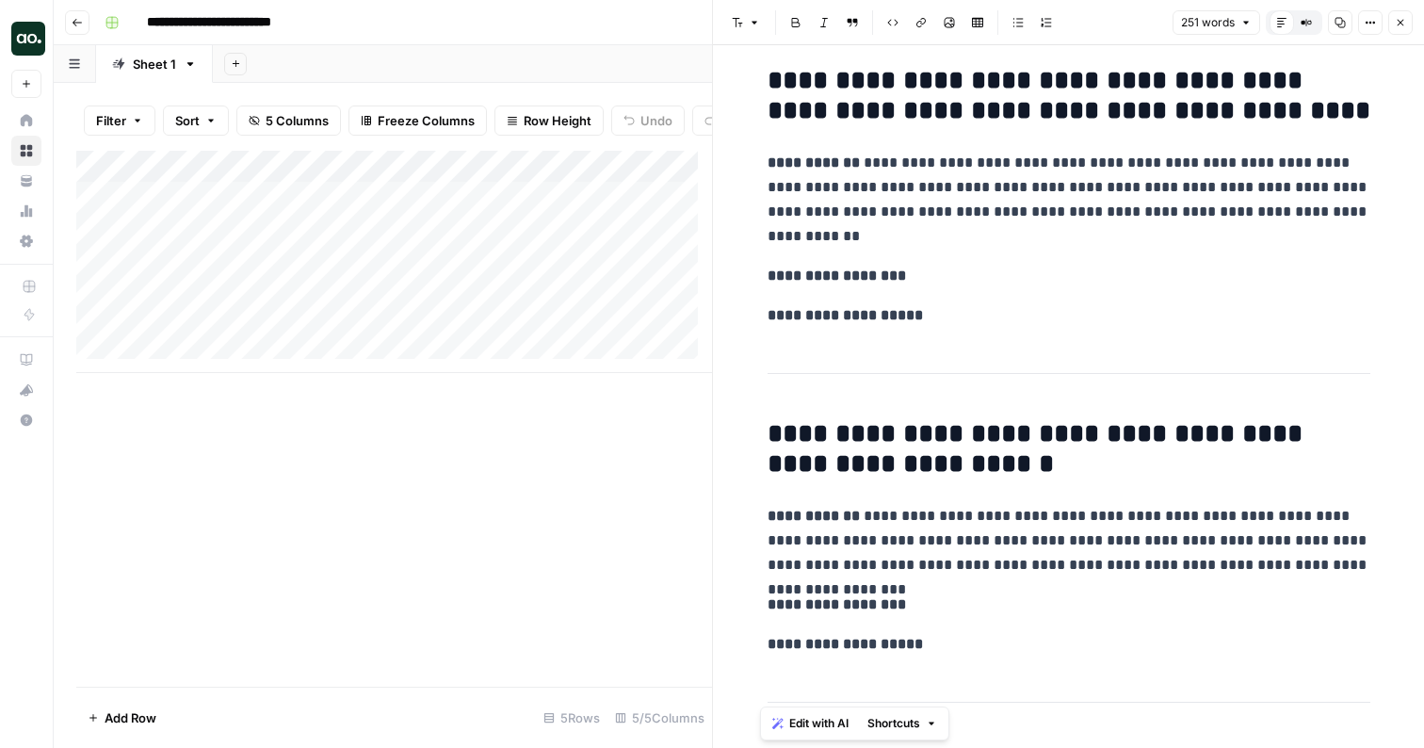
scroll to position [1240, 0]
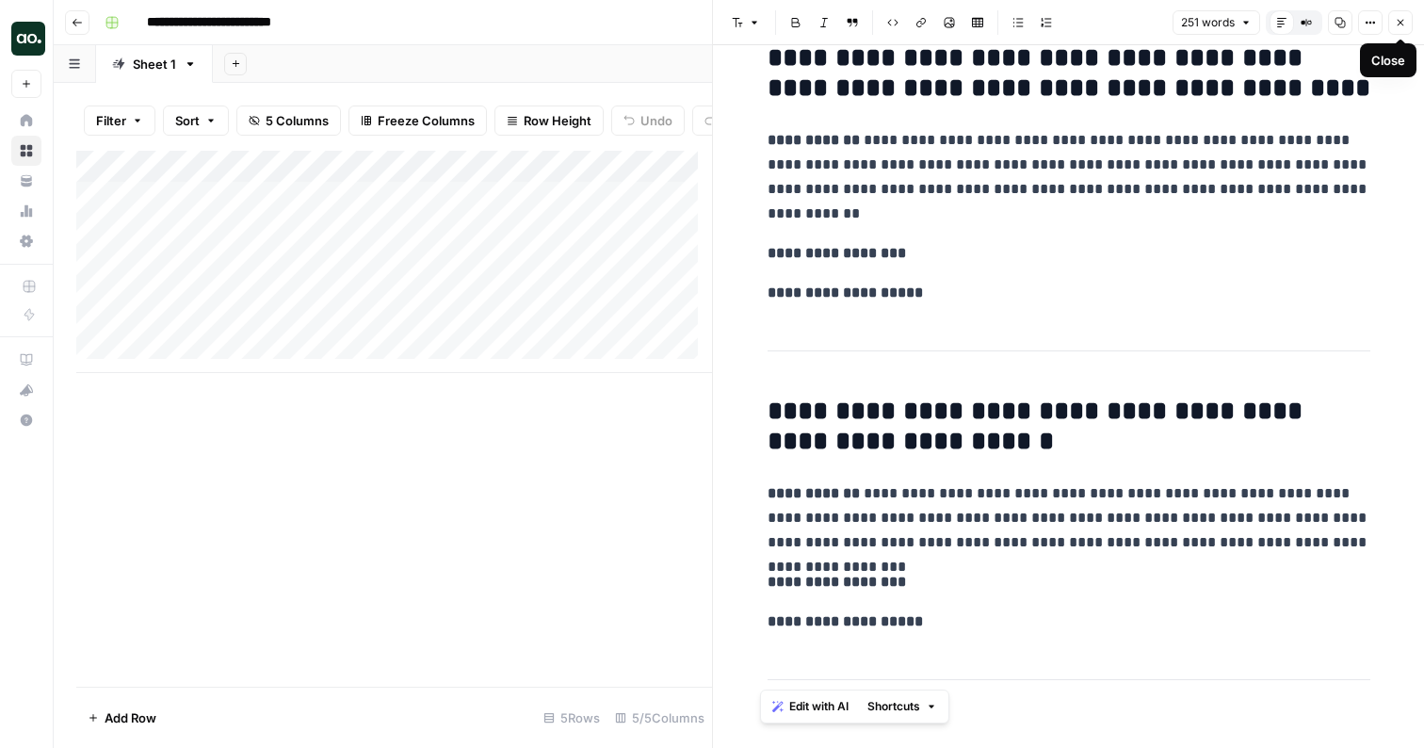
click at [1398, 21] on icon "button" at bounding box center [1399, 22] width 11 height 11
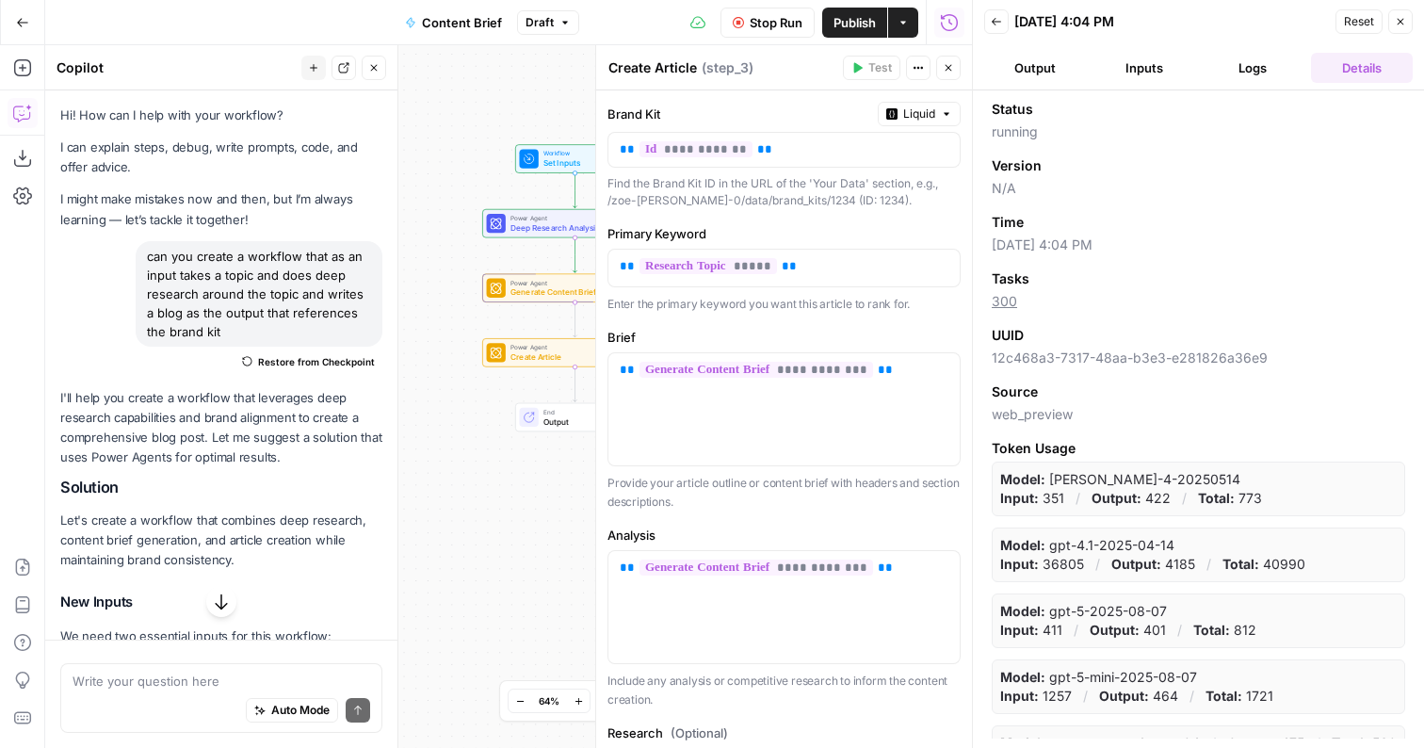
scroll to position [856, 0]
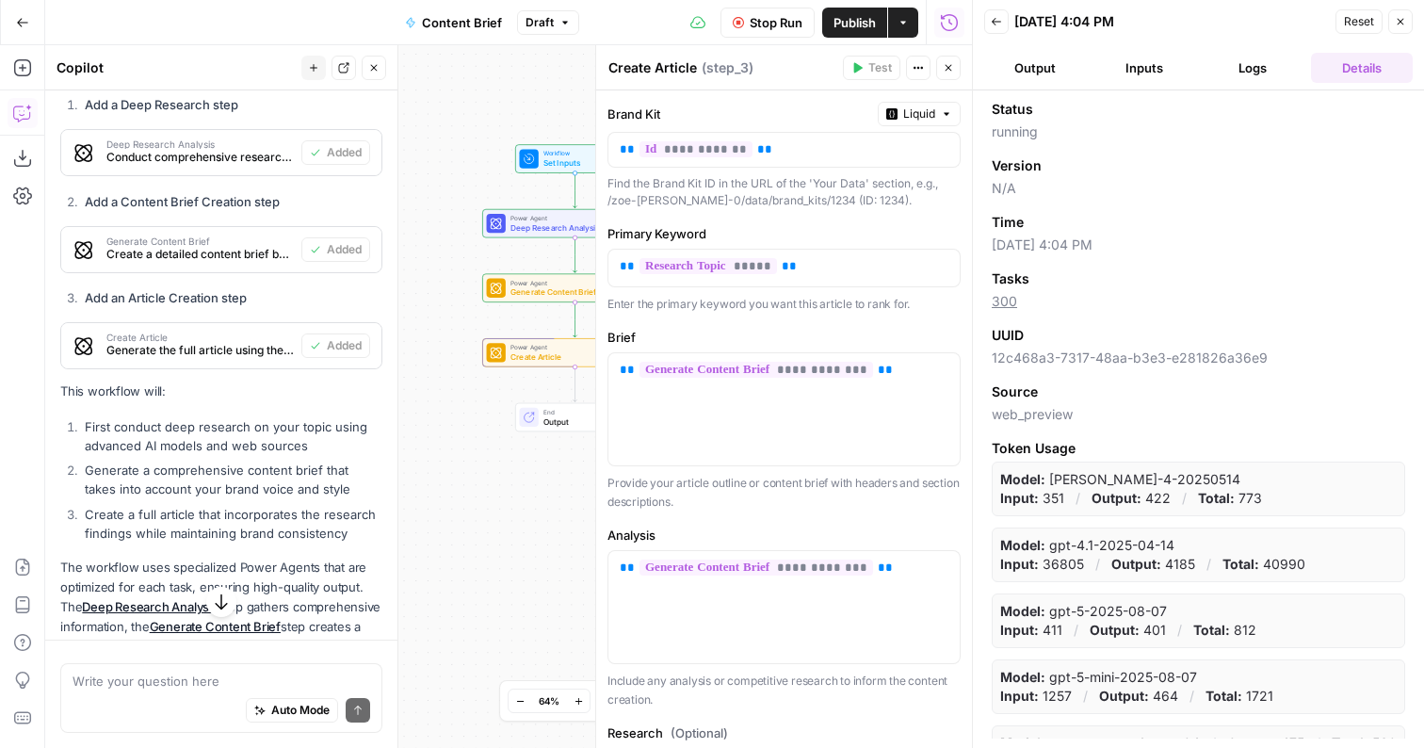
click at [1400, 22] on icon "button" at bounding box center [1399, 21] width 11 height 11
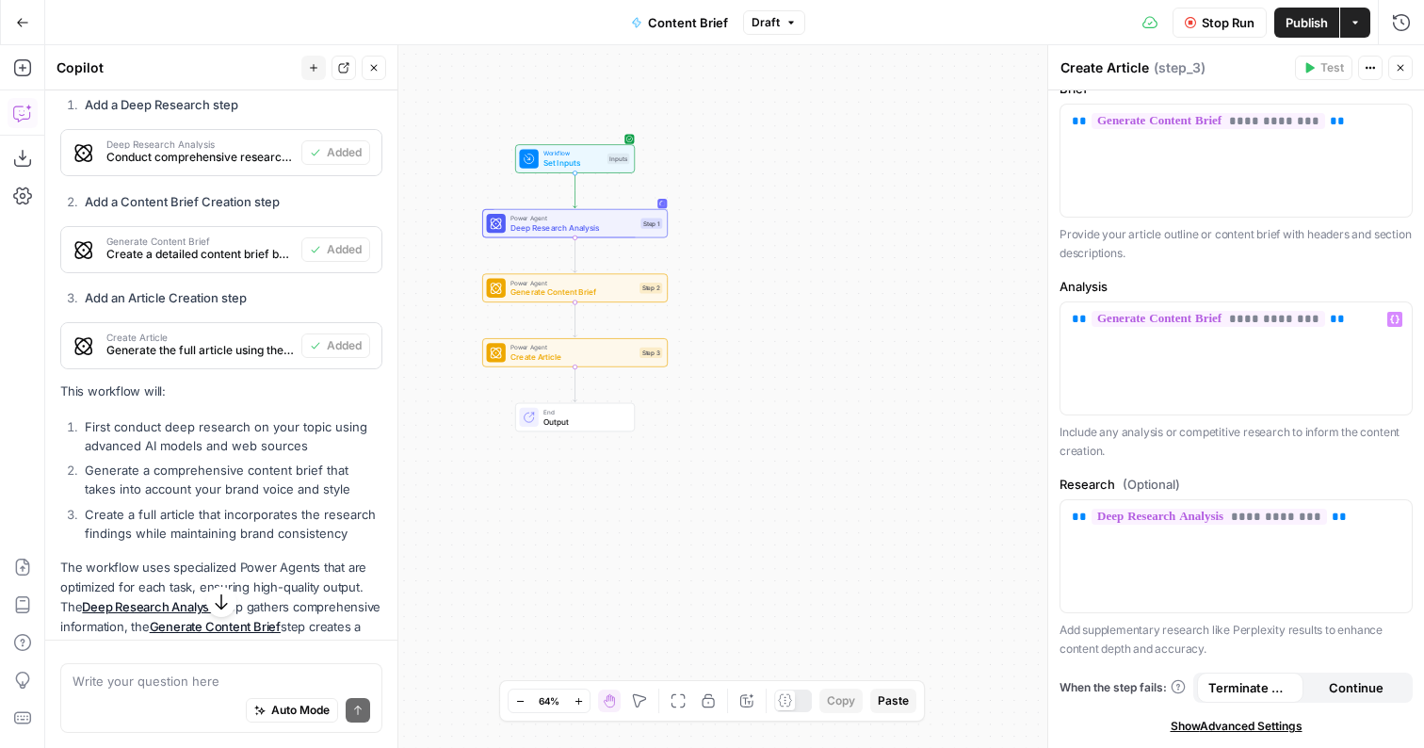
scroll to position [341, 0]
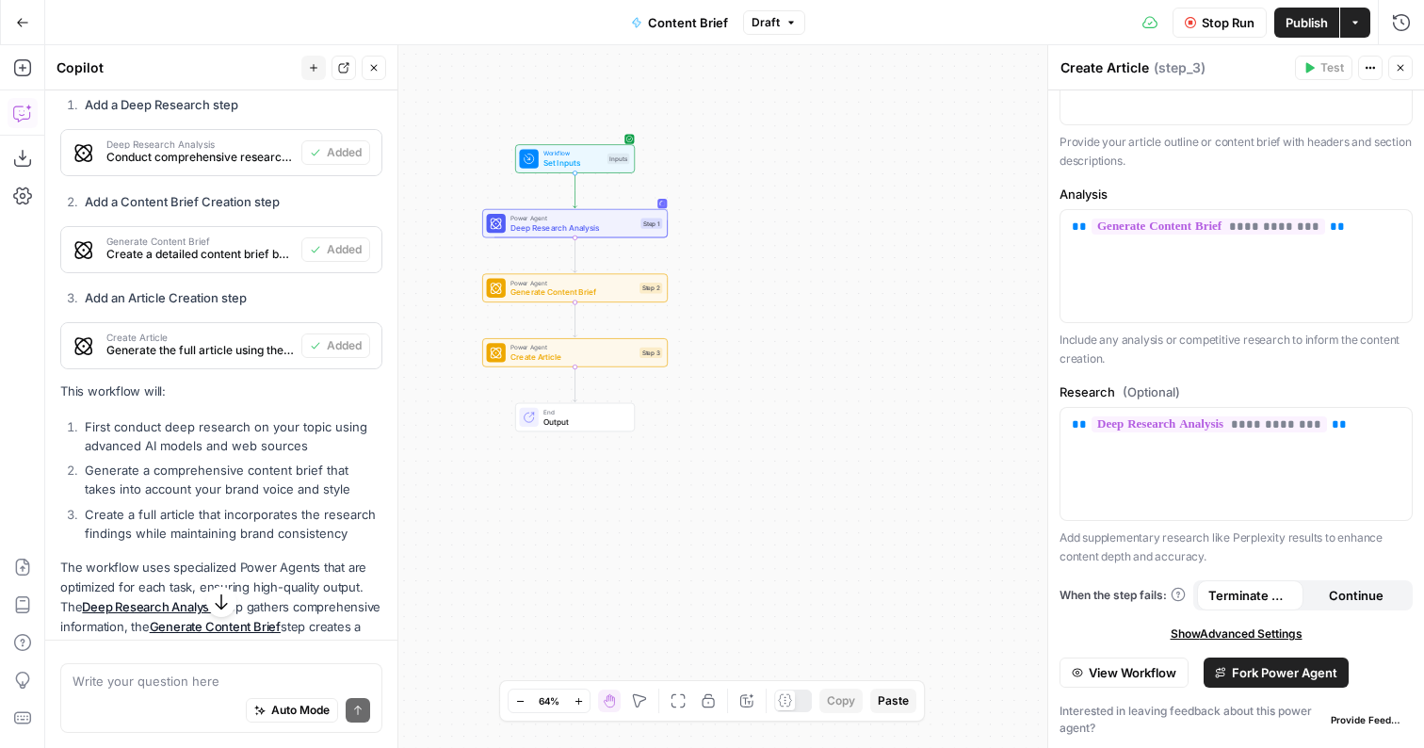
click at [1252, 669] on span "Fork Power Agent" at bounding box center [1283, 672] width 105 height 19
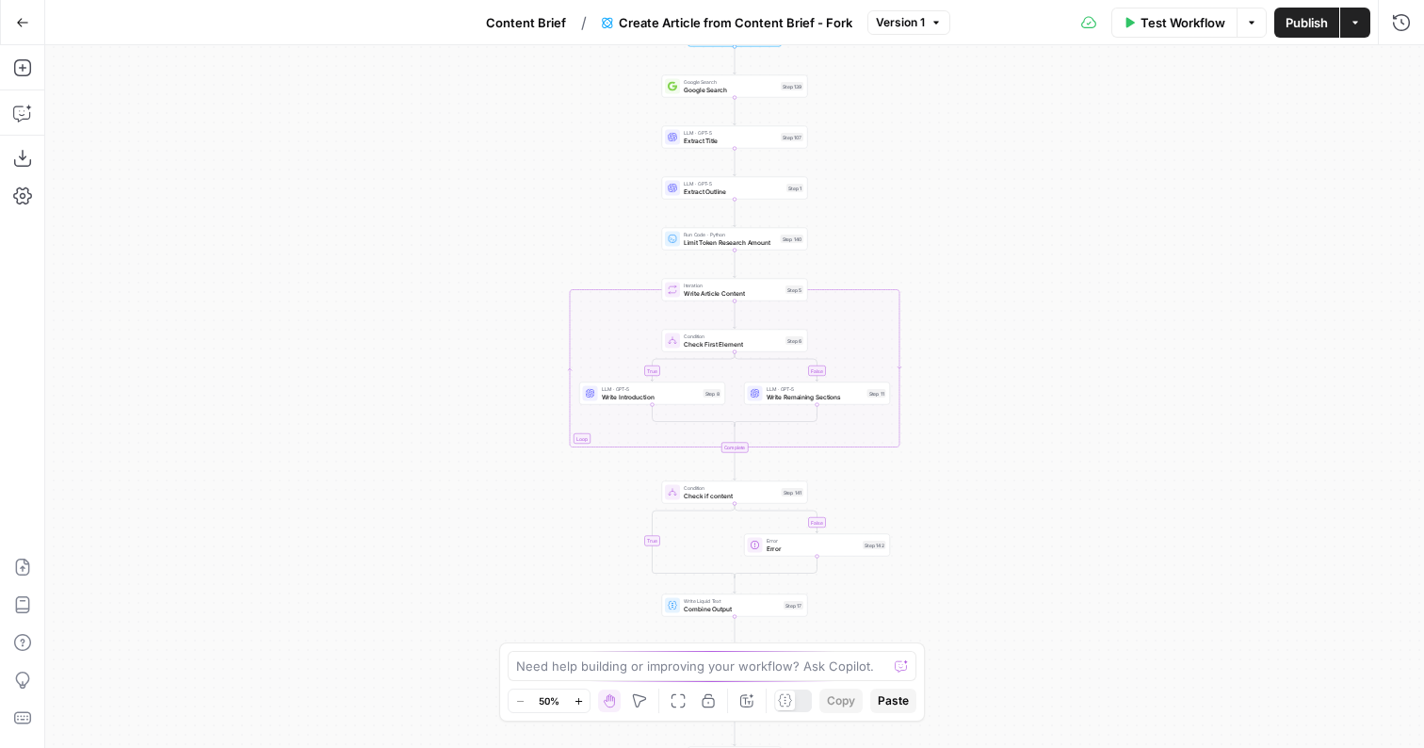
click at [17, 32] on button "Go Back" at bounding box center [23, 23] width 34 height 34
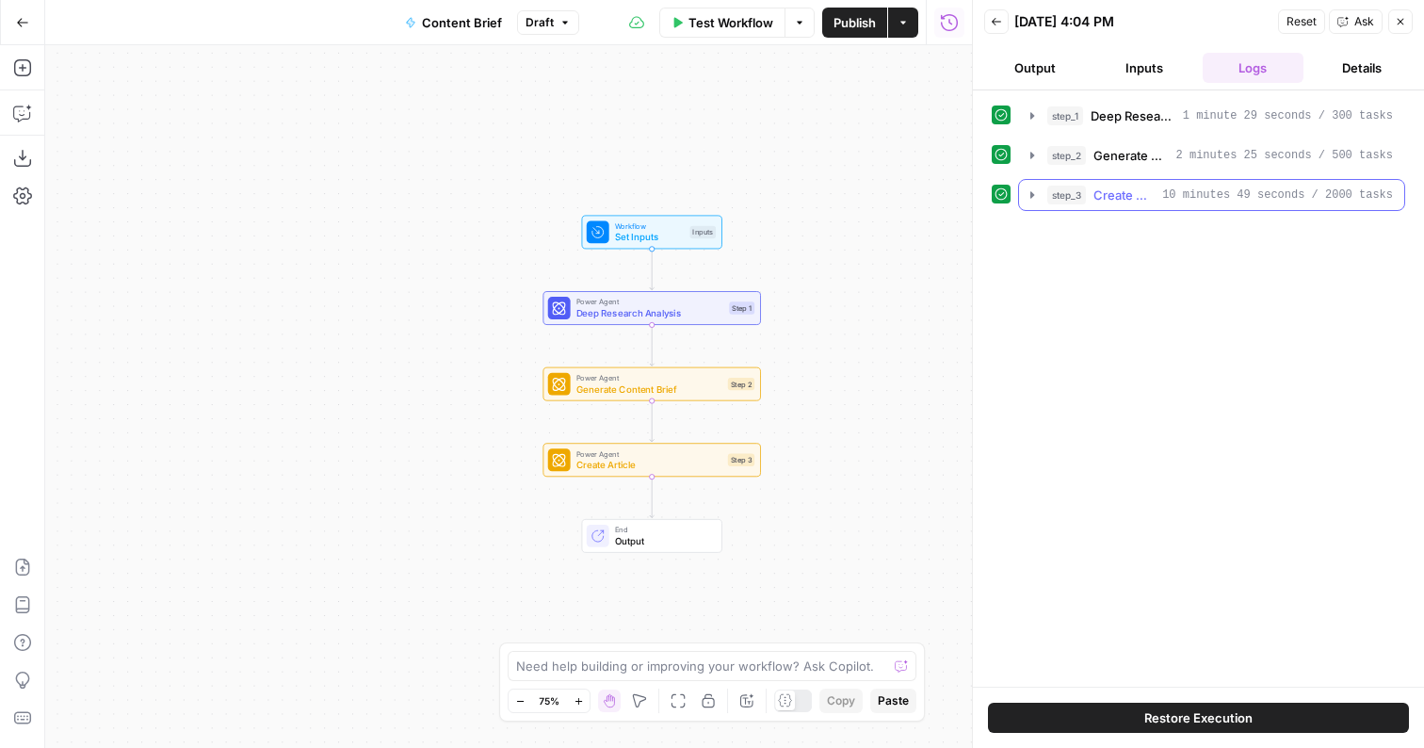
click at [1189, 192] on span "10 minutes 49 seconds / 2000 tasks" at bounding box center [1277, 194] width 231 height 17
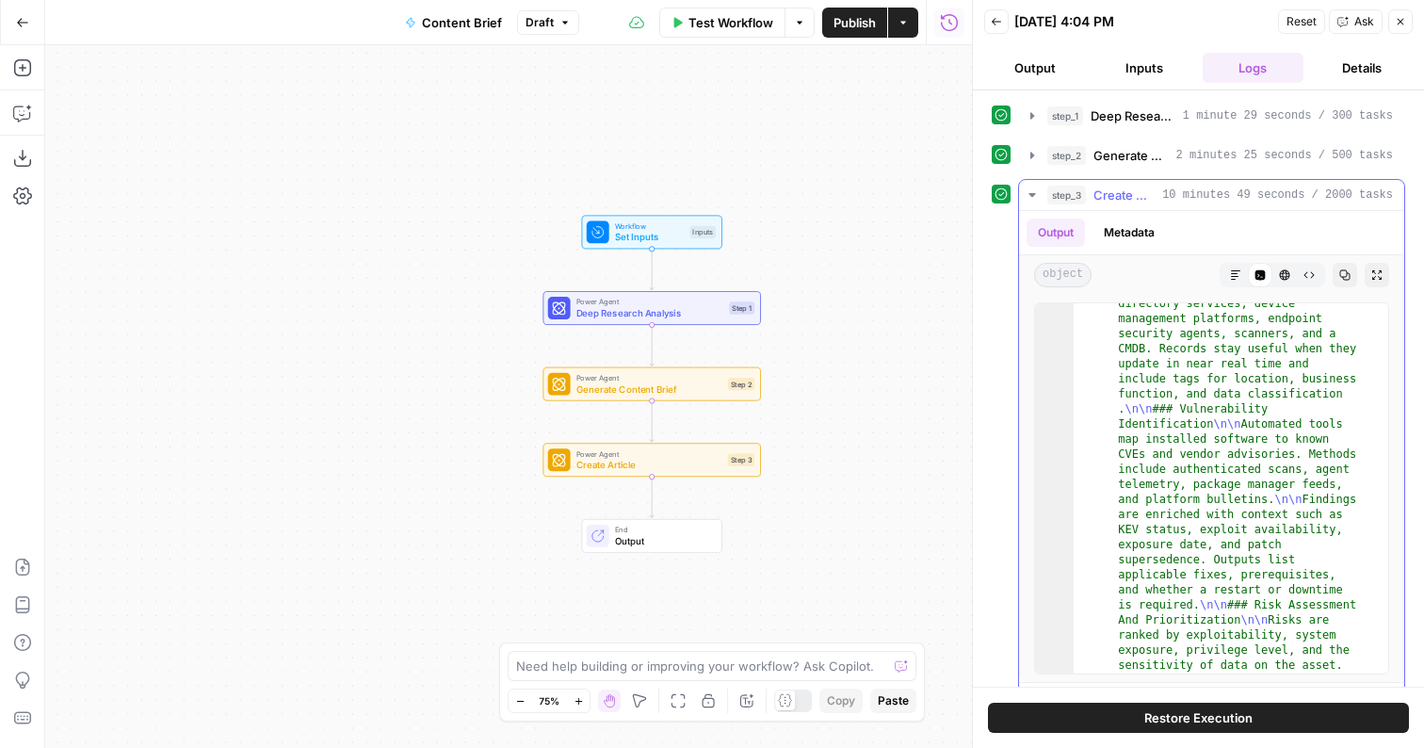
scroll to position [2587, 0]
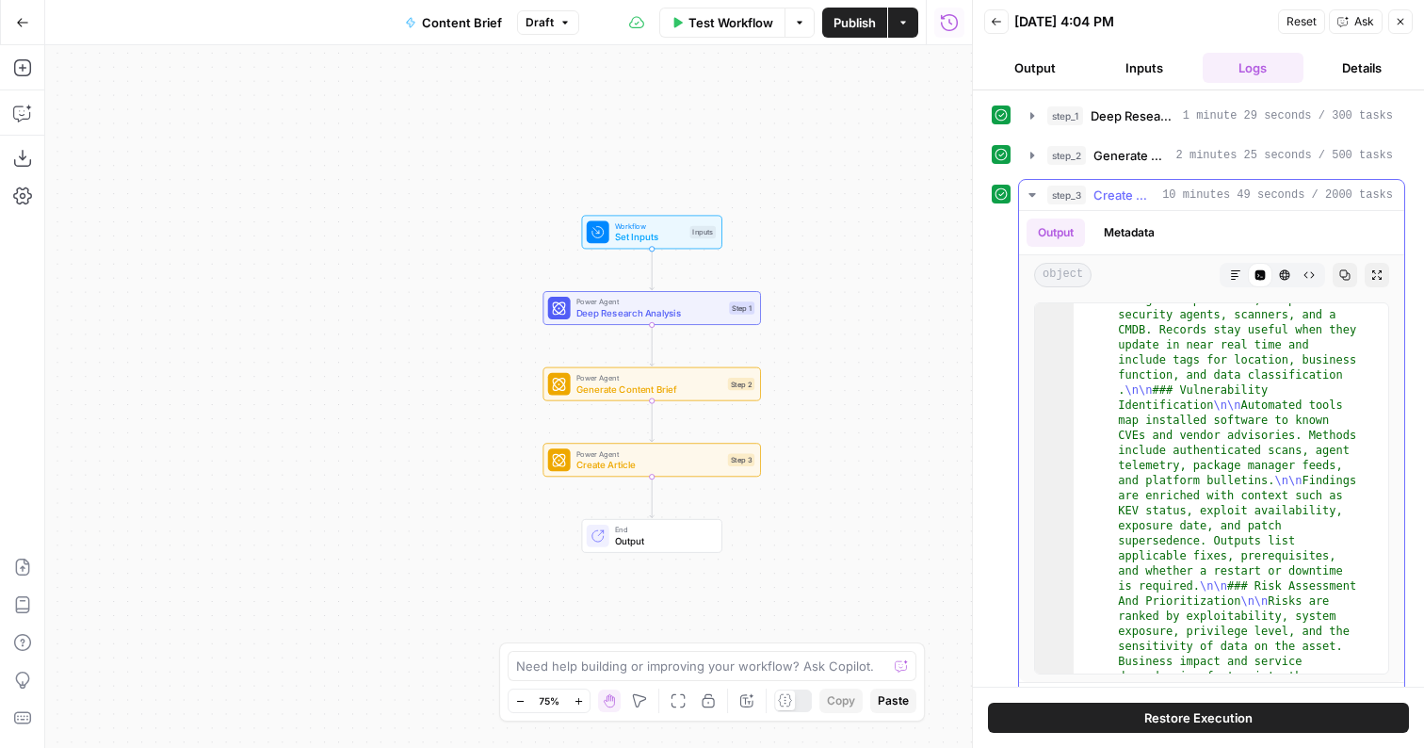
click at [1230, 278] on icon "button" at bounding box center [1235, 274] width 11 height 11
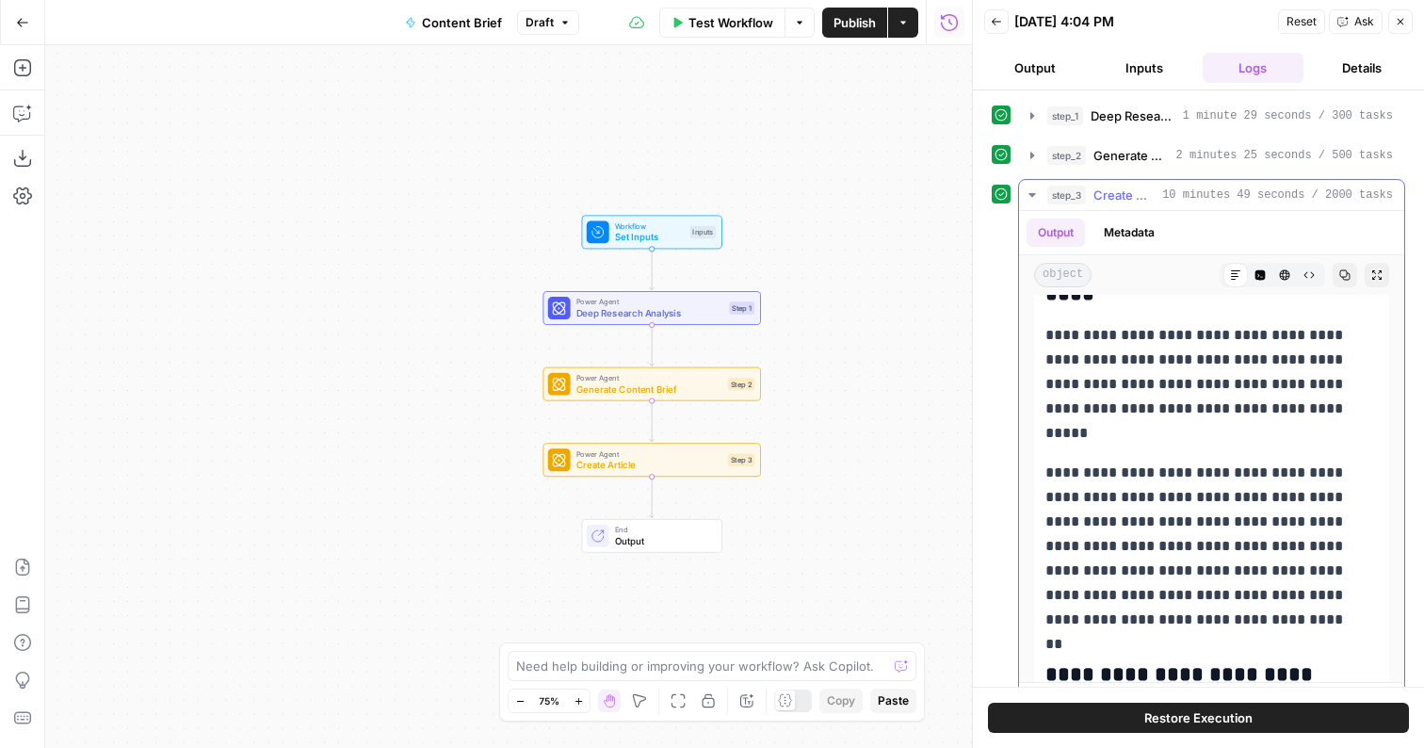
scroll to position [7298, 0]
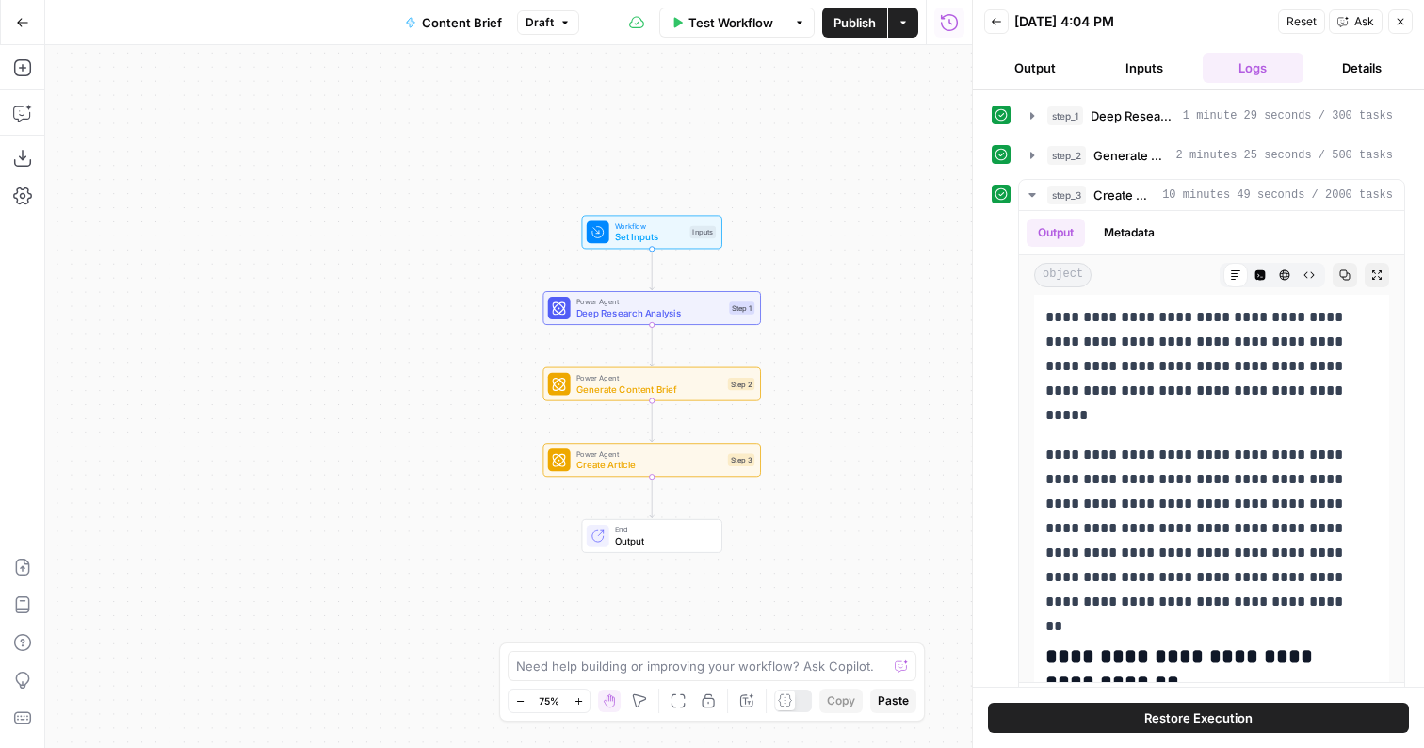
click at [863, 33] on button "Publish" at bounding box center [854, 23] width 65 height 30
click at [861, 21] on span "Publish" at bounding box center [854, 22] width 42 height 19
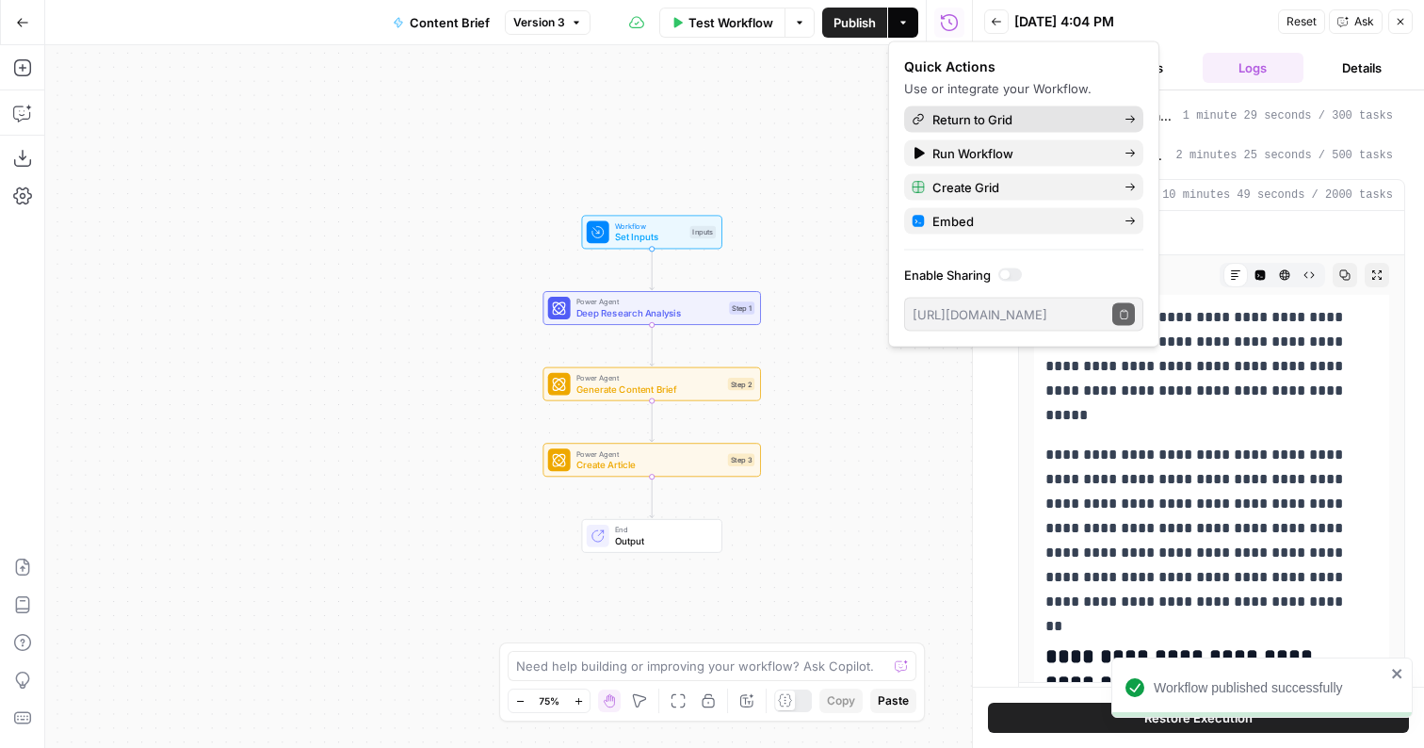
click at [998, 115] on span "Return to Grid" at bounding box center [1020, 119] width 177 height 19
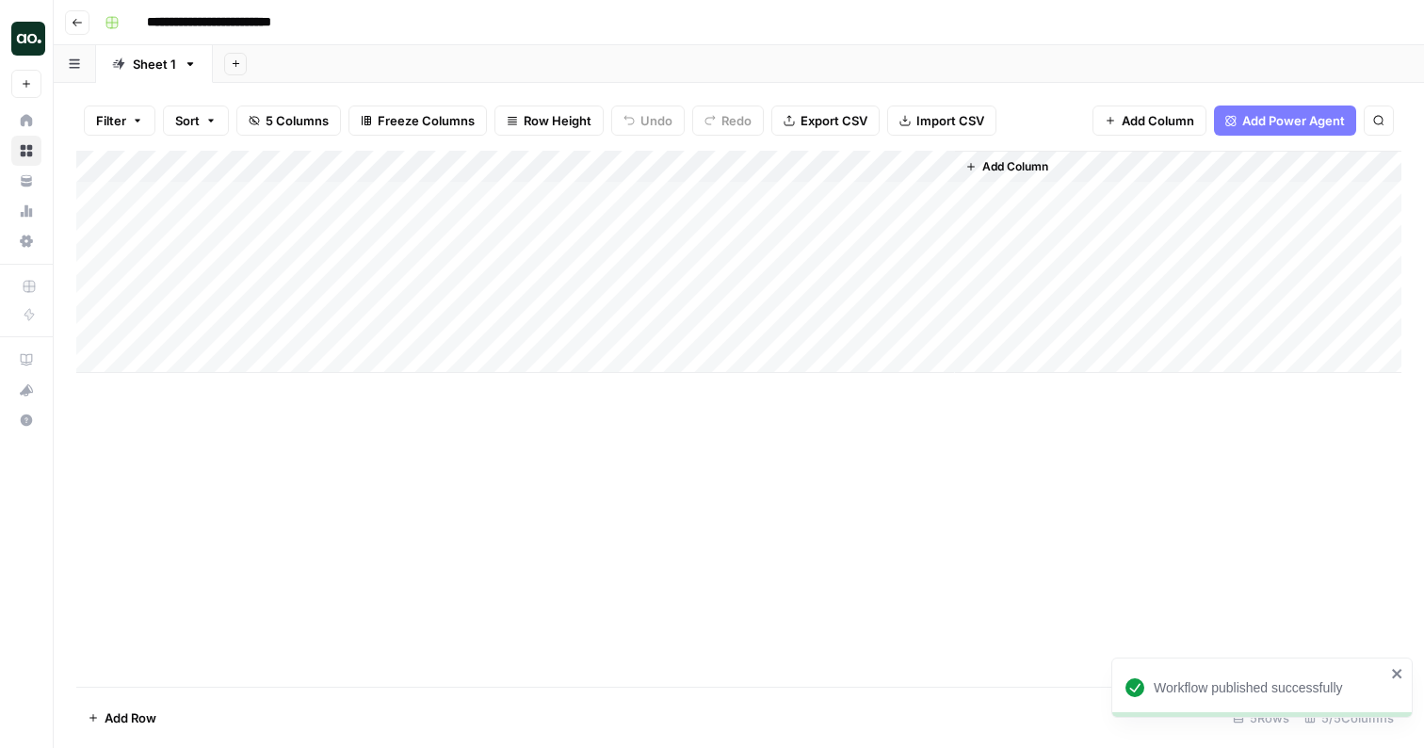
click at [912, 167] on div "Add Column" at bounding box center [738, 262] width 1325 height 222
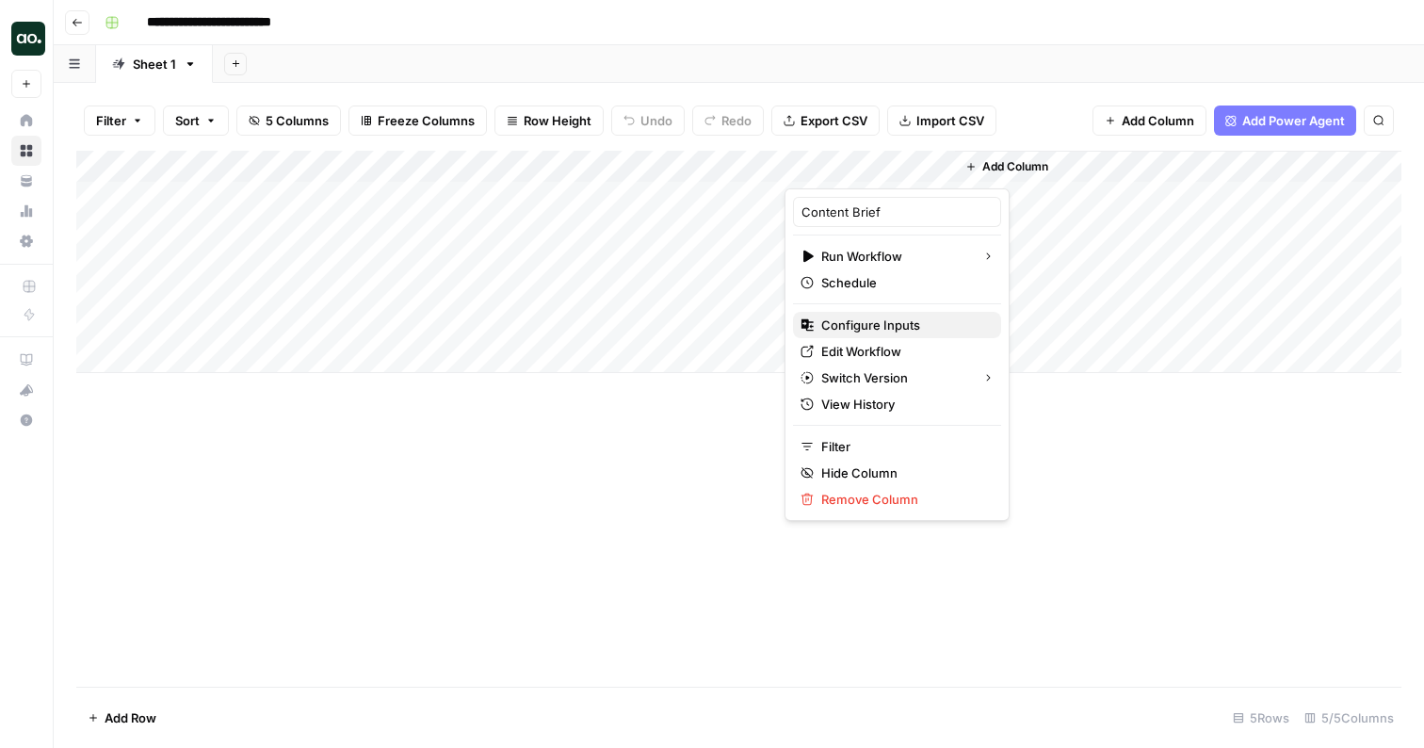
click at [868, 326] on span "Configure Inputs" at bounding box center [903, 324] width 165 height 19
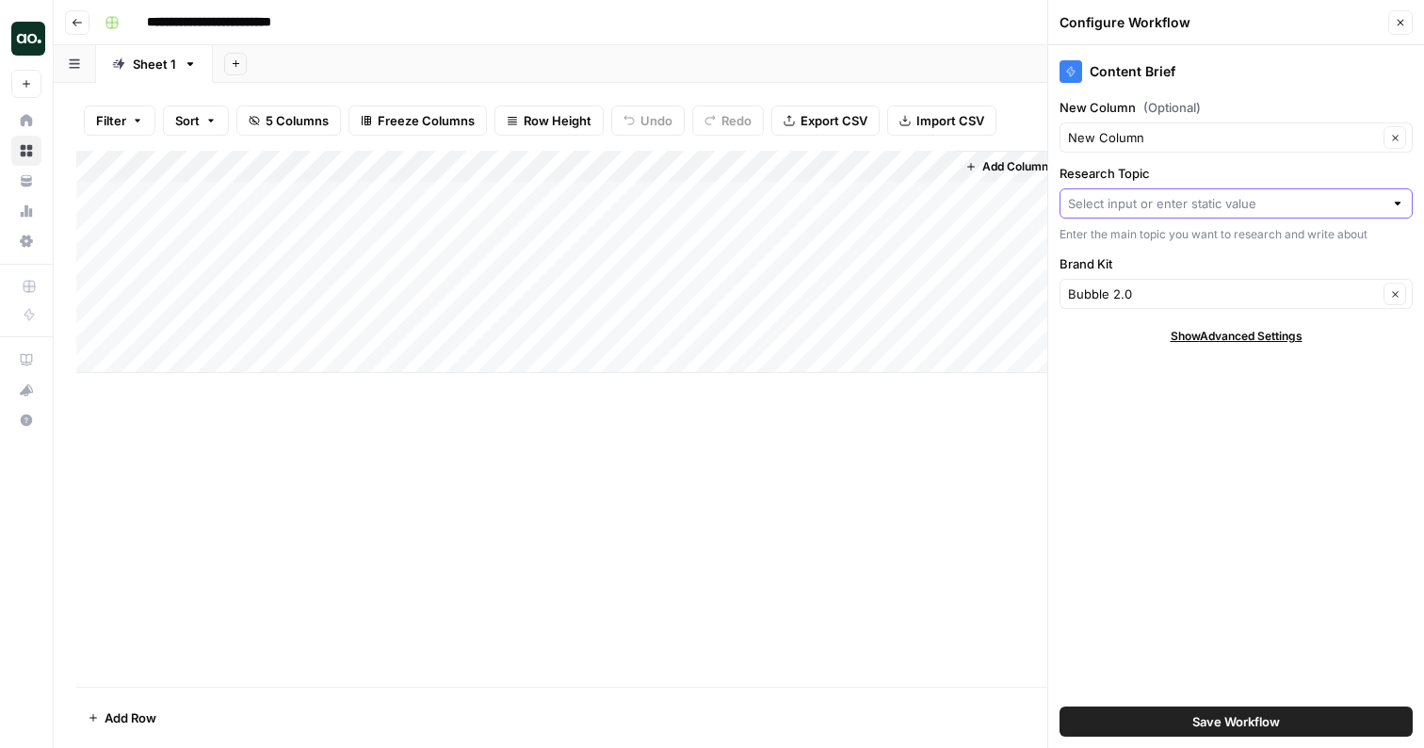
click at [1166, 205] on input "Research Topic" at bounding box center [1225, 203] width 315 height 19
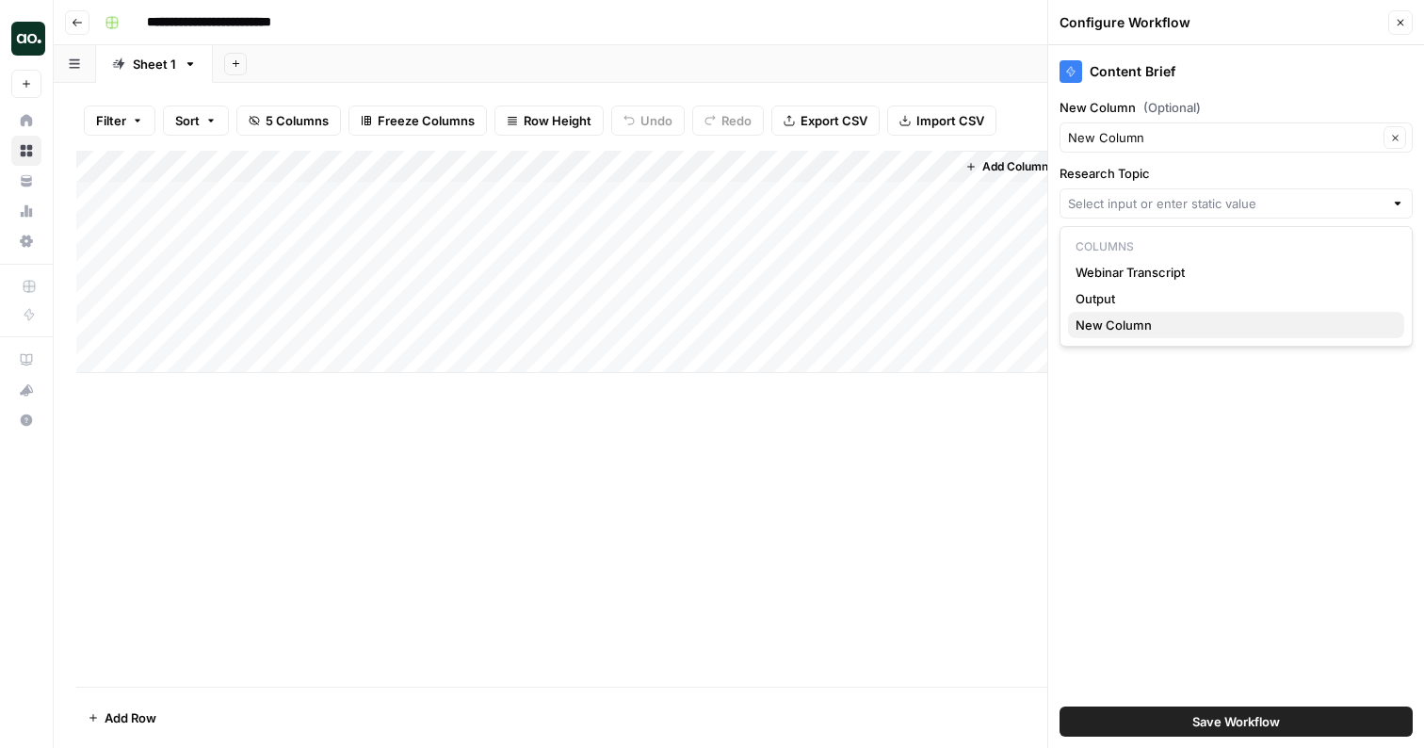
click at [1127, 319] on span "New Column" at bounding box center [1232, 324] width 314 height 19
type input "New Column"
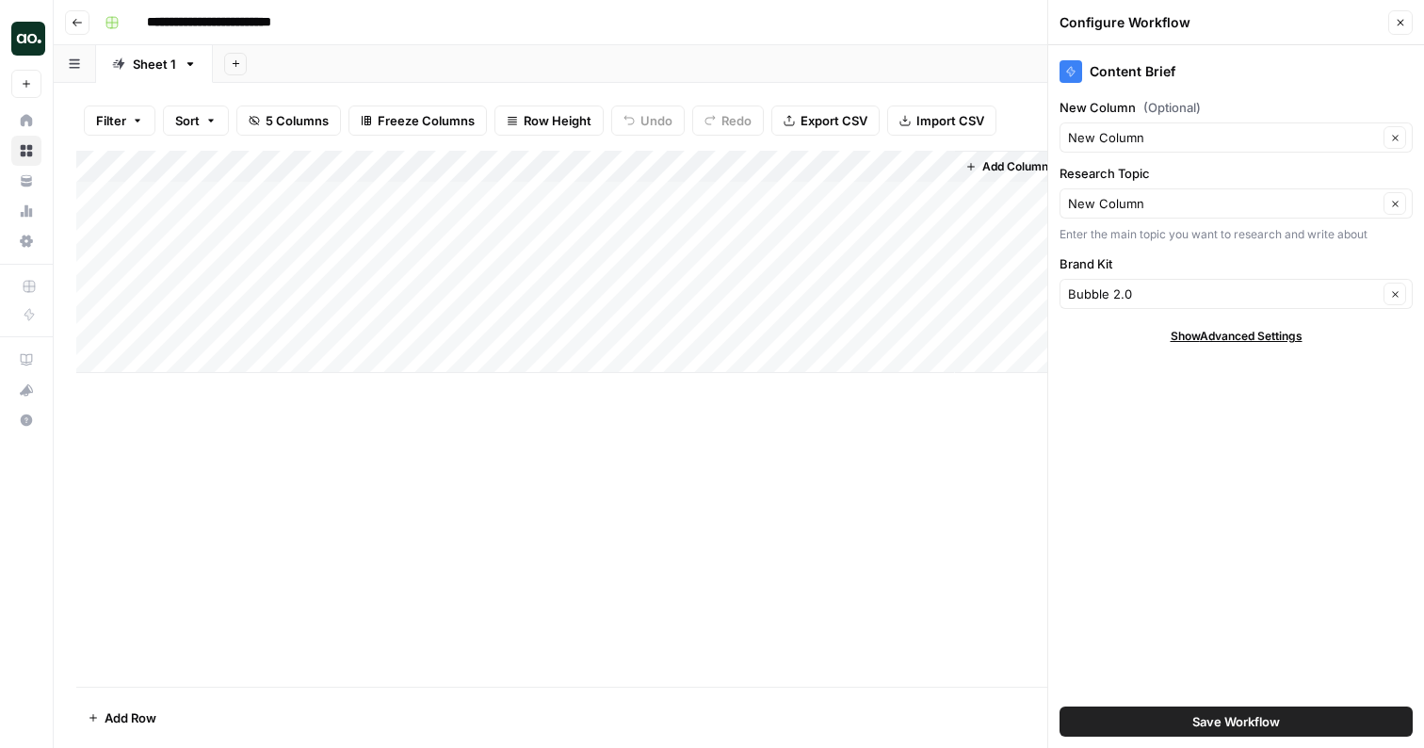
click at [1124, 718] on button "Save Workflow" at bounding box center [1235, 721] width 353 height 30
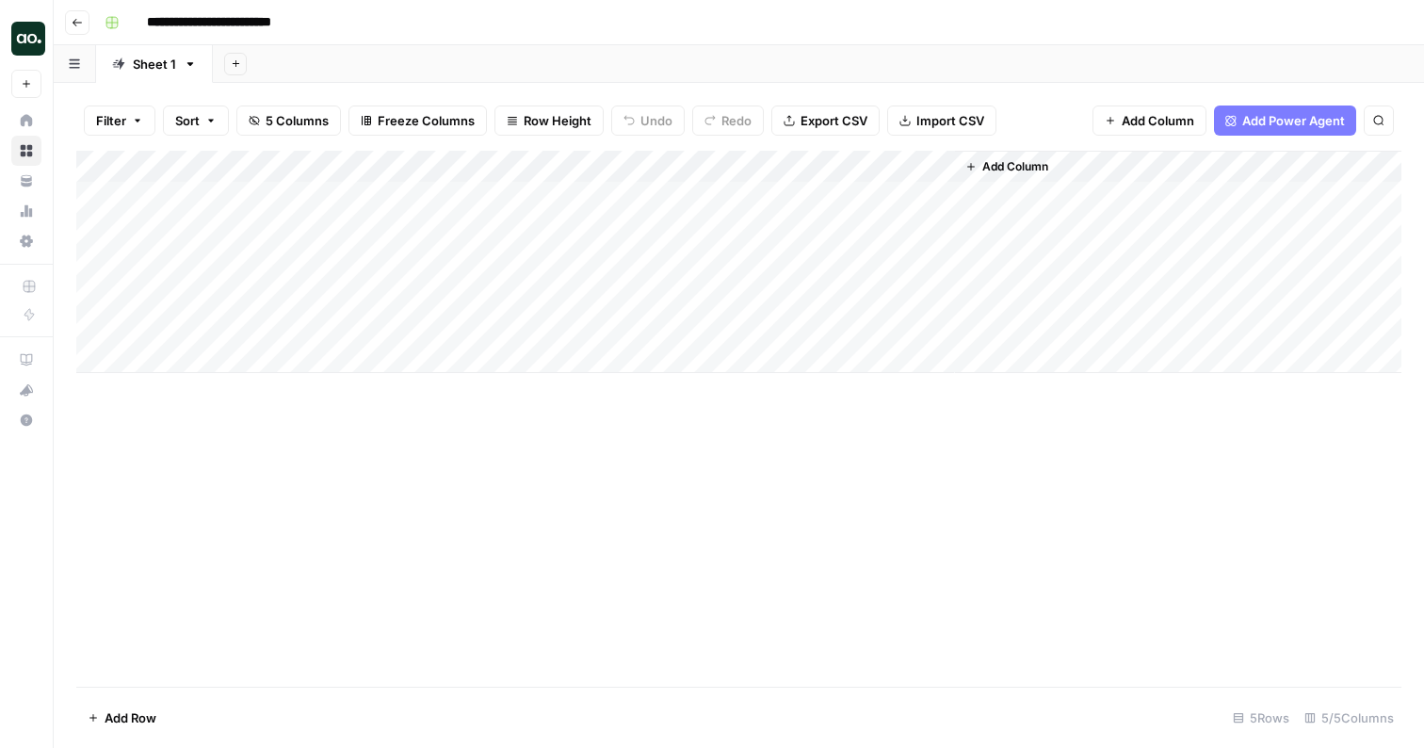
click at [864, 195] on div "Add Column" at bounding box center [738, 262] width 1325 height 222
click at [913, 164] on div "Add Column" at bounding box center [738, 262] width 1325 height 222
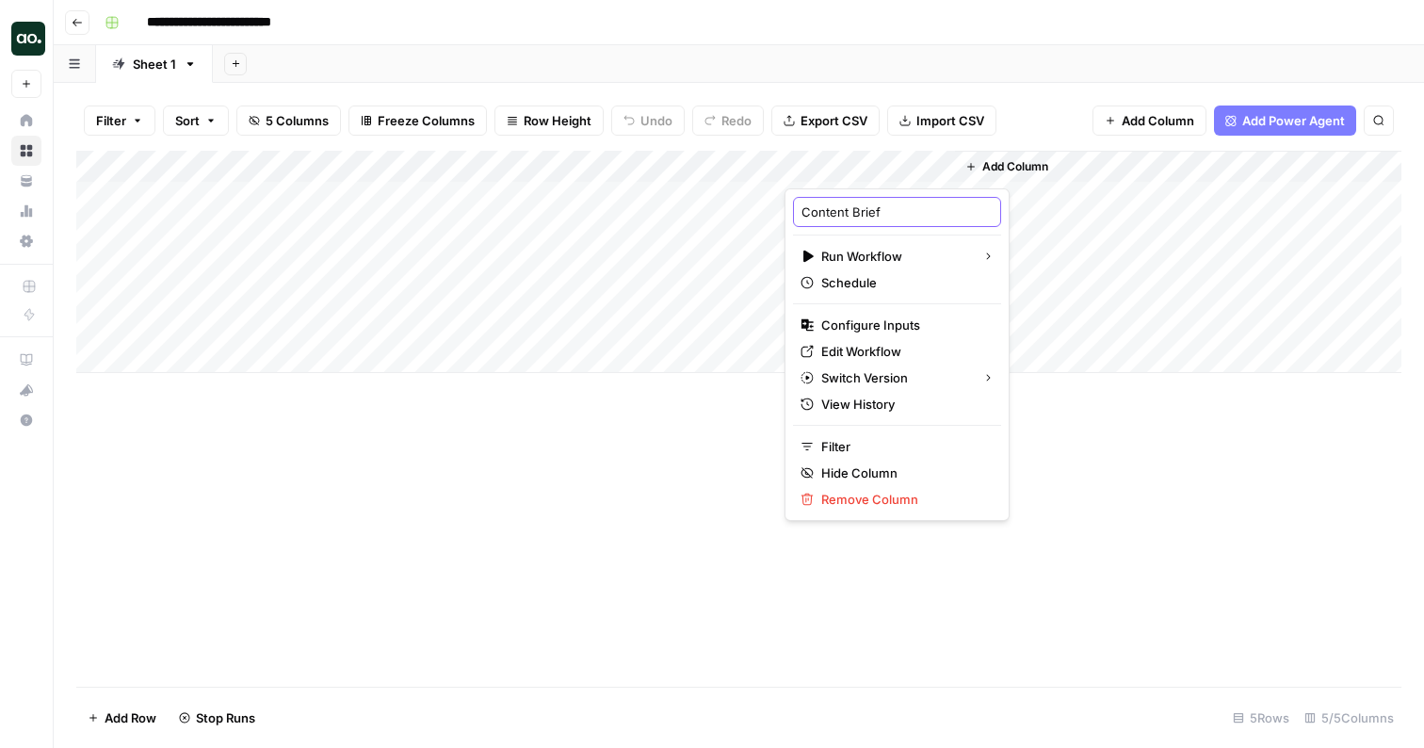
click at [881, 217] on input "Content Brief" at bounding box center [896, 211] width 191 height 19
type input "C"
type input "Article from Topic"
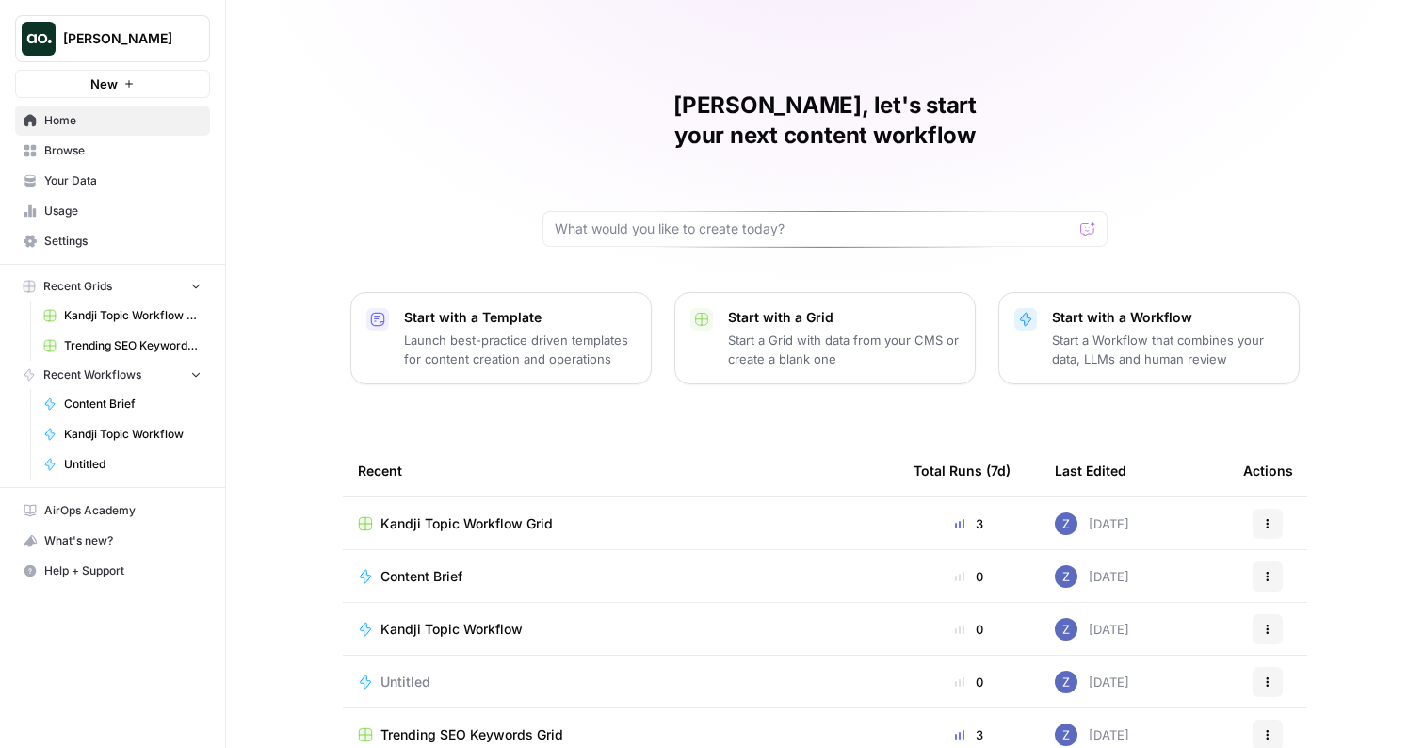
click at [121, 81] on button "New" at bounding box center [112, 84] width 195 height 28
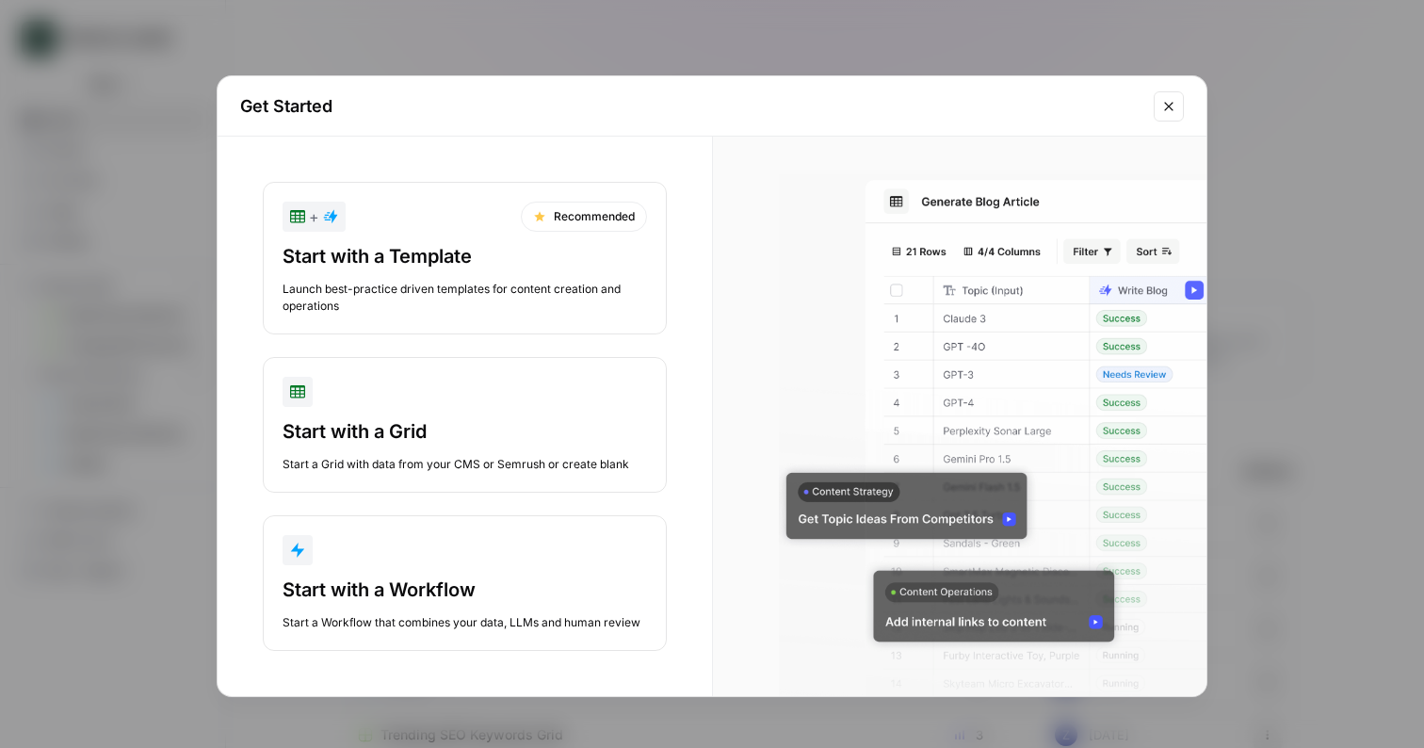
click at [513, 288] on div "Launch best-practice driven templates for content creation and operations" at bounding box center [464, 298] width 364 height 34
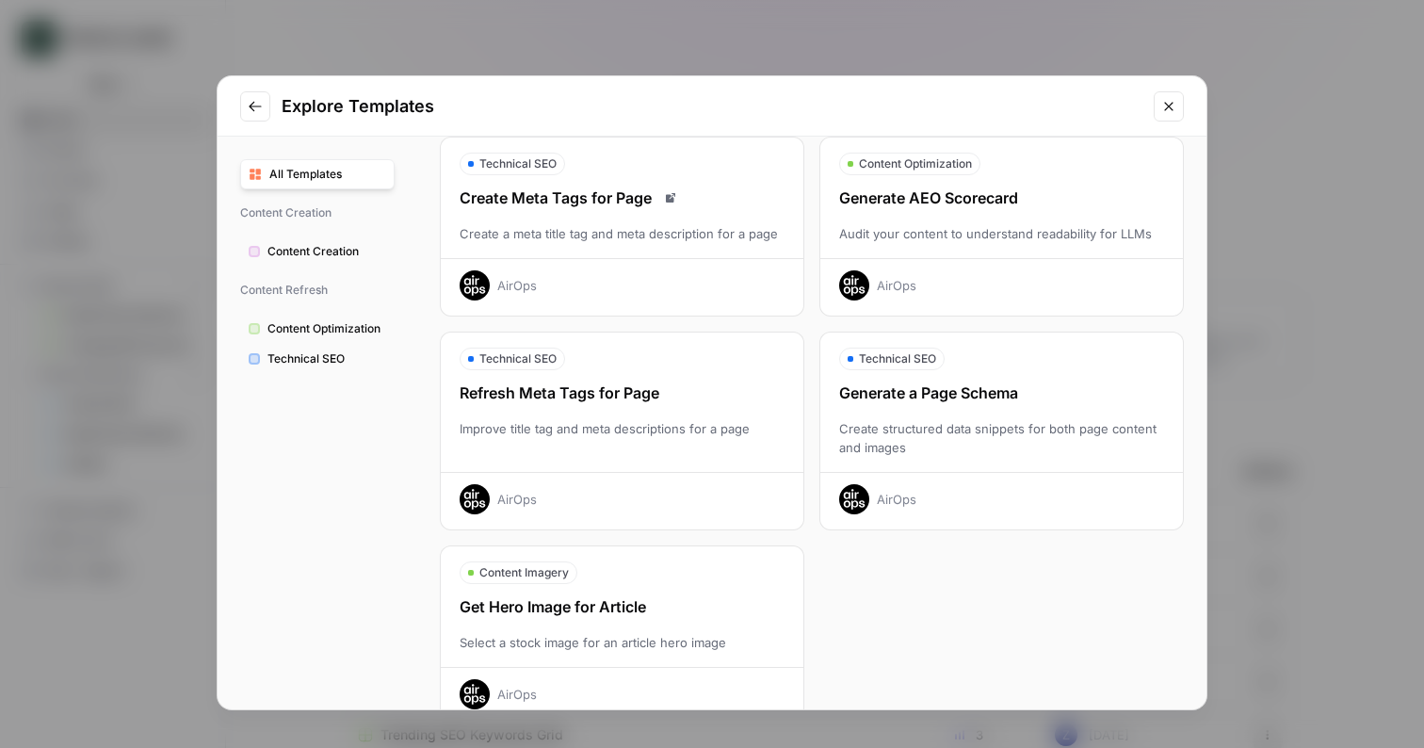
scroll to position [541, 0]
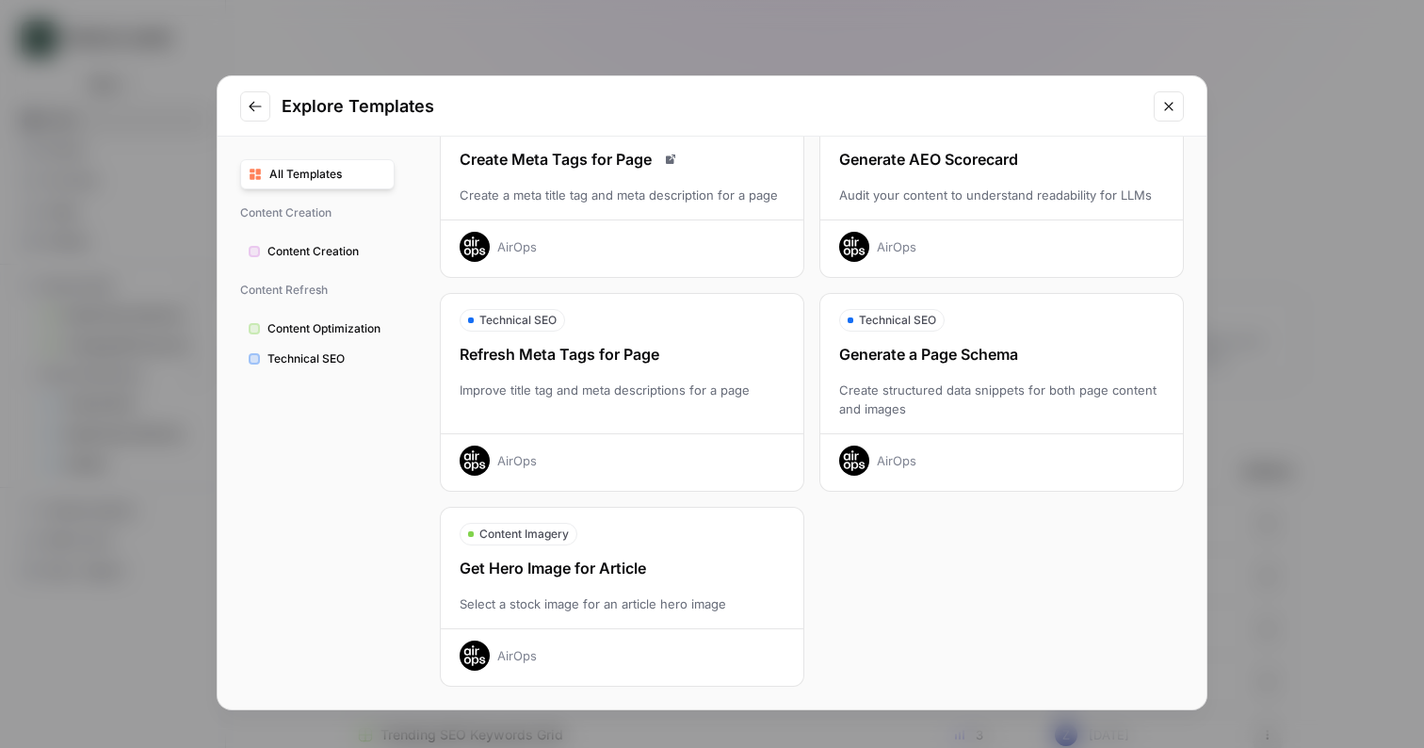
click at [378, 253] on span "Content Creation" at bounding box center [326, 251] width 119 height 17
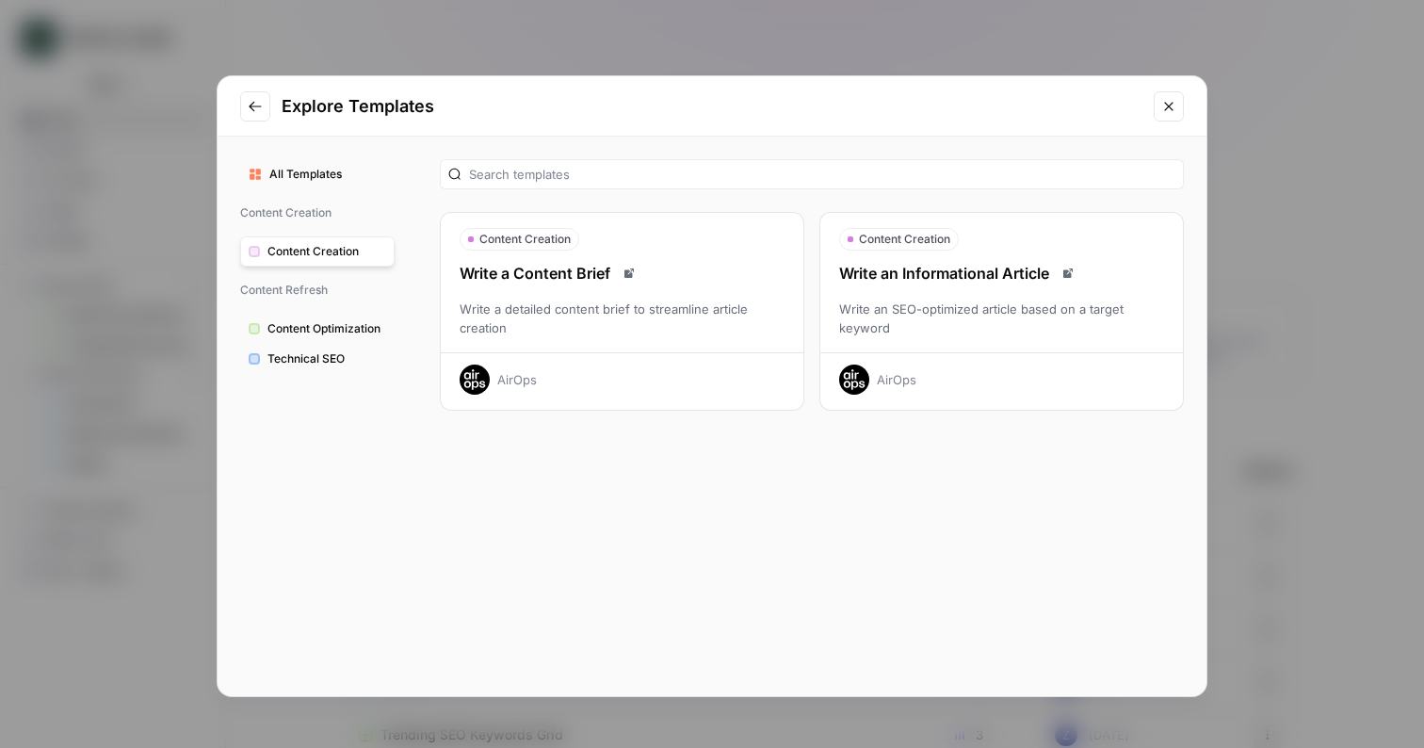
scroll to position [0, 0]
click at [349, 178] on span "All Templates" at bounding box center [327, 174] width 117 height 17
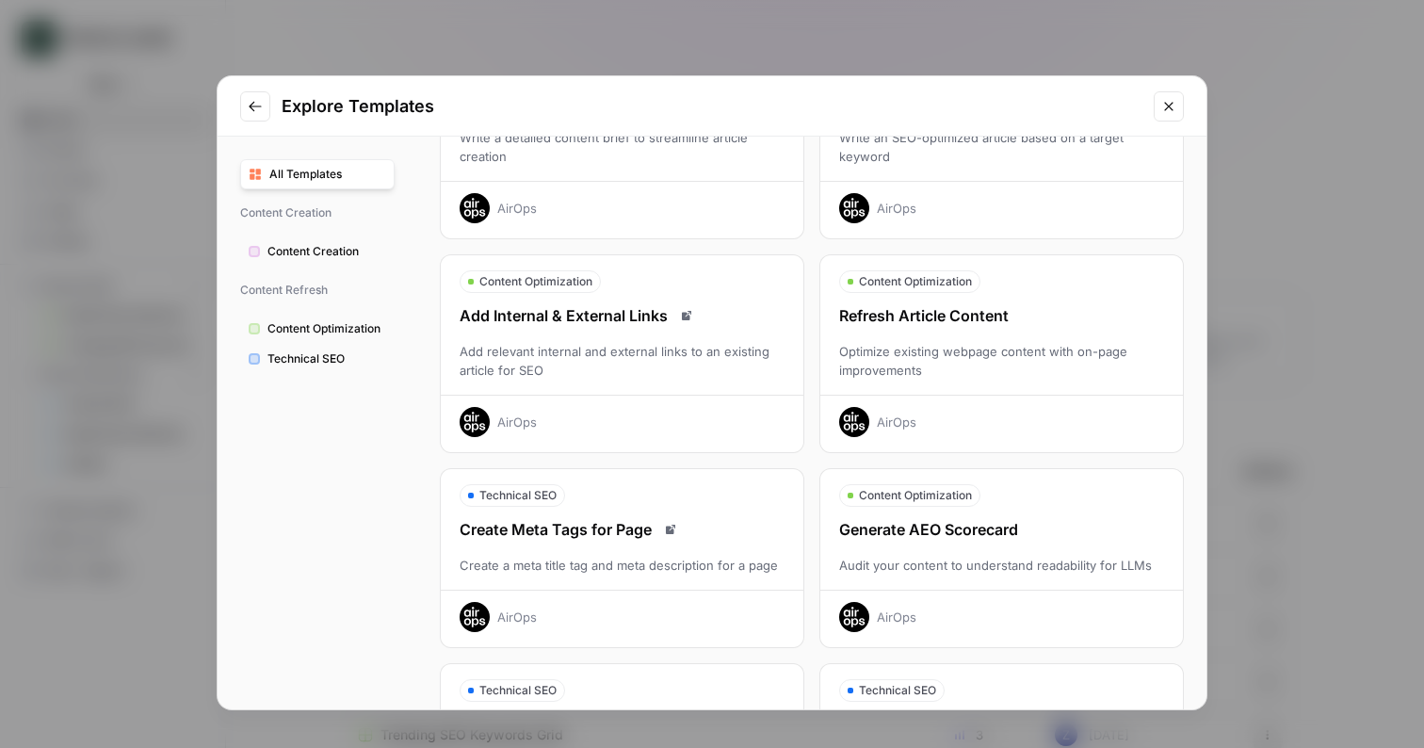
scroll to position [170, 0]
click at [995, 42] on div "Explore Templates All Templates Content Creation Content Creation Content Refre…" at bounding box center [712, 374] width 1424 height 748
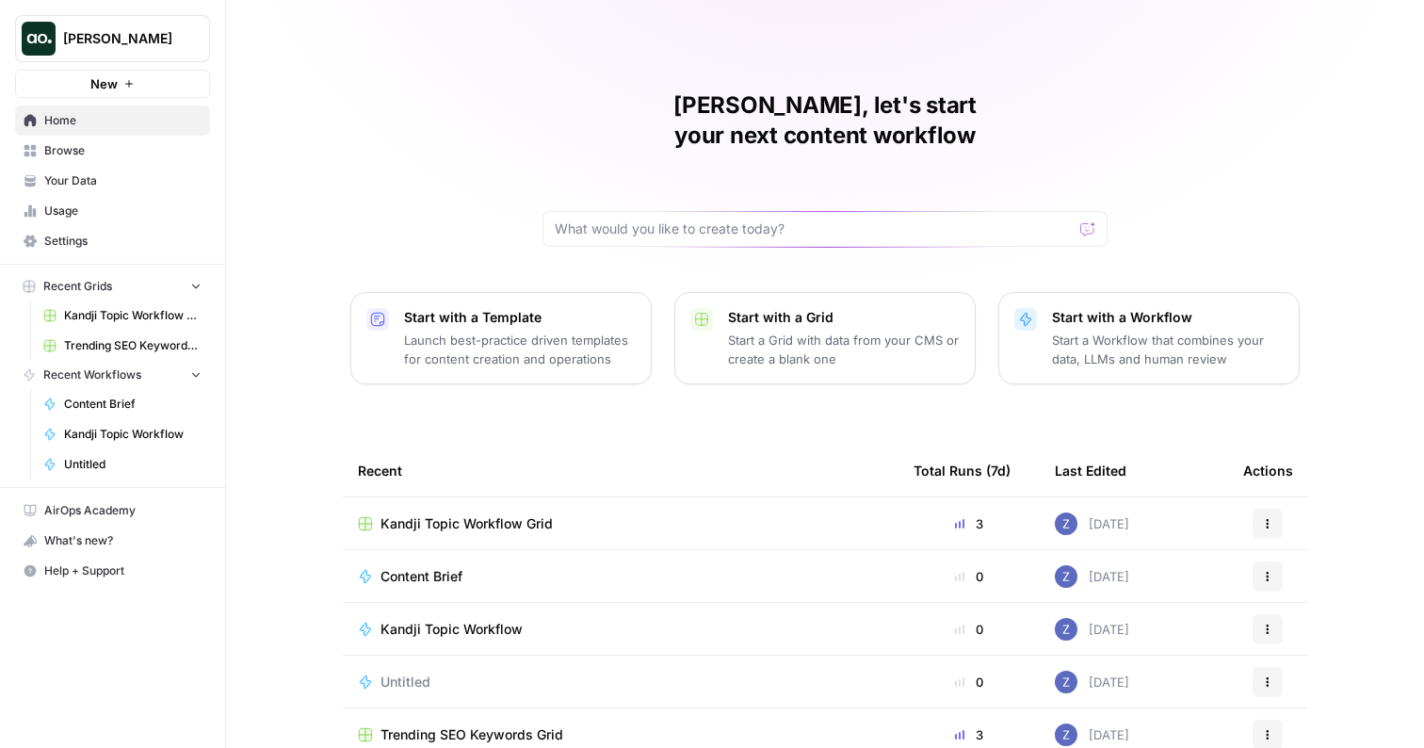
click at [626, 211] on div at bounding box center [824, 229] width 565 height 36
